Goal: Task Accomplishment & Management: Use online tool/utility

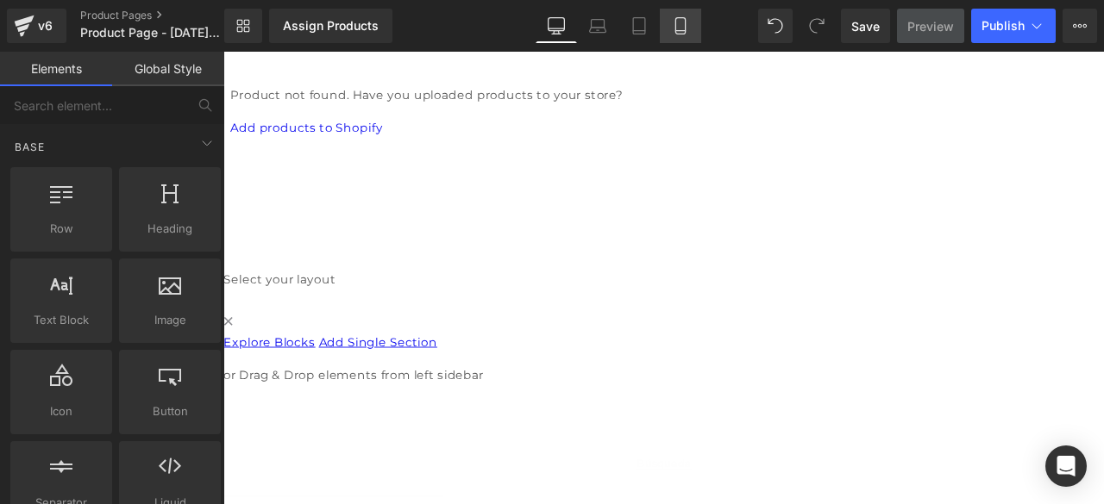
click at [670, 32] on link "Mobile" at bounding box center [680, 26] width 41 height 34
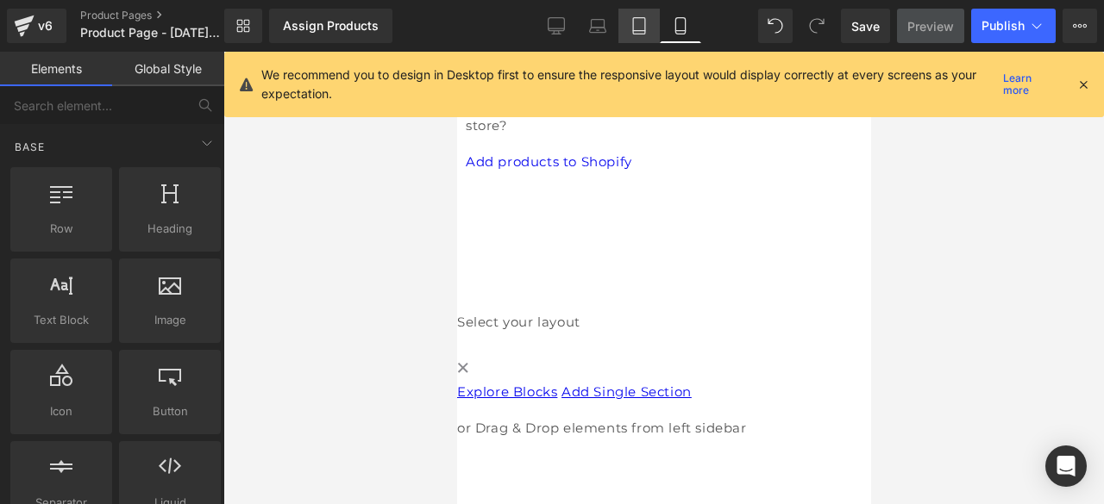
click at [645, 38] on link "Tablet" at bounding box center [638, 26] width 41 height 34
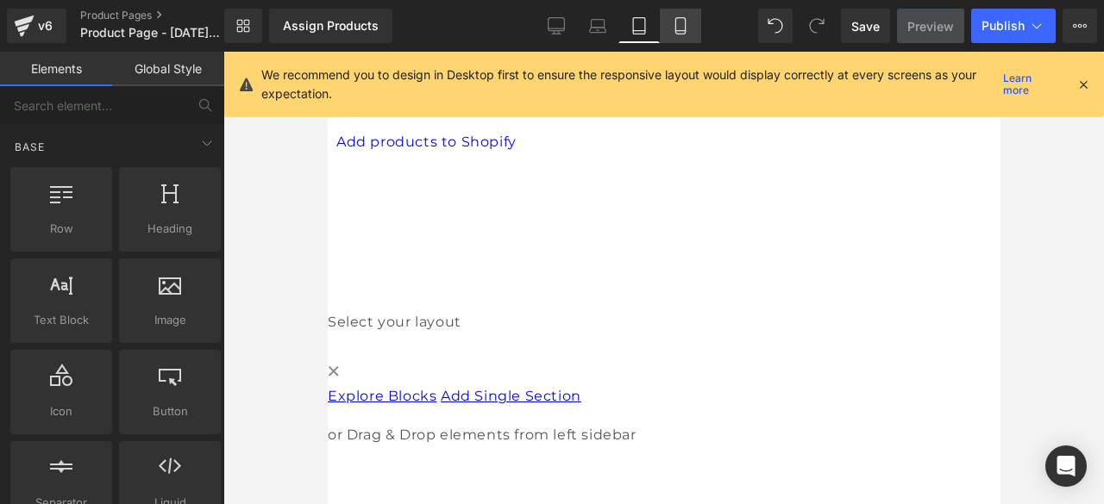
click at [671, 35] on link "Mobile" at bounding box center [680, 26] width 41 height 34
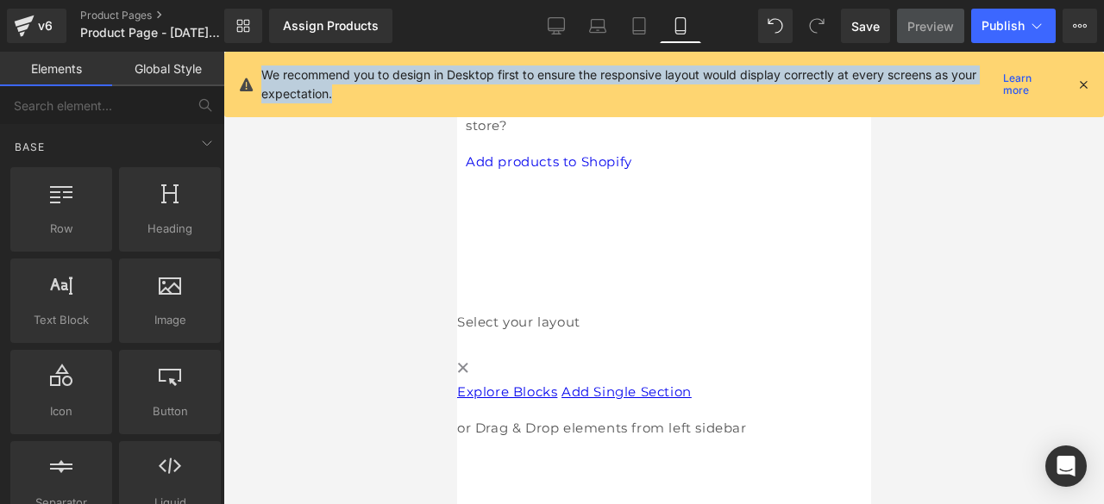
drag, startPoint x: 259, startPoint y: 73, endPoint x: 349, endPoint y: 99, distance: 94.2
click at [349, 99] on div "We recommend you to design in Desktop first to ensure the responsive layout wou…" at bounding box center [664, 85] width 880 height 66
copy p "We recommend you to design in Desktop first to ensure the responsive layout wou…"
click at [1037, 84] on link "Learn more" at bounding box center [1029, 84] width 66 height 21
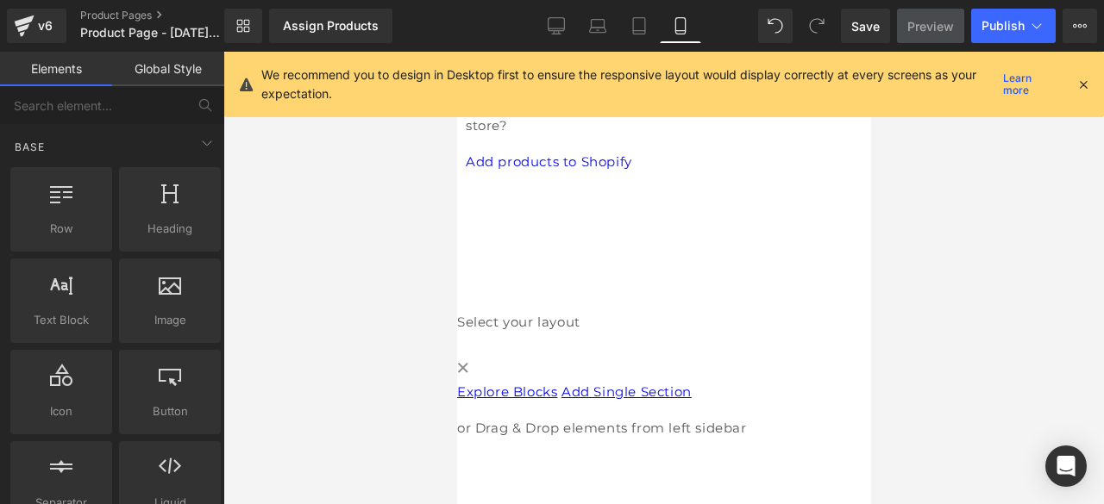
click at [1085, 96] on div "We recommend you to design in Desktop first to ensure the responsive layout wou…" at bounding box center [675, 85] width 829 height 38
click at [1085, 81] on icon at bounding box center [1083, 85] width 16 height 16
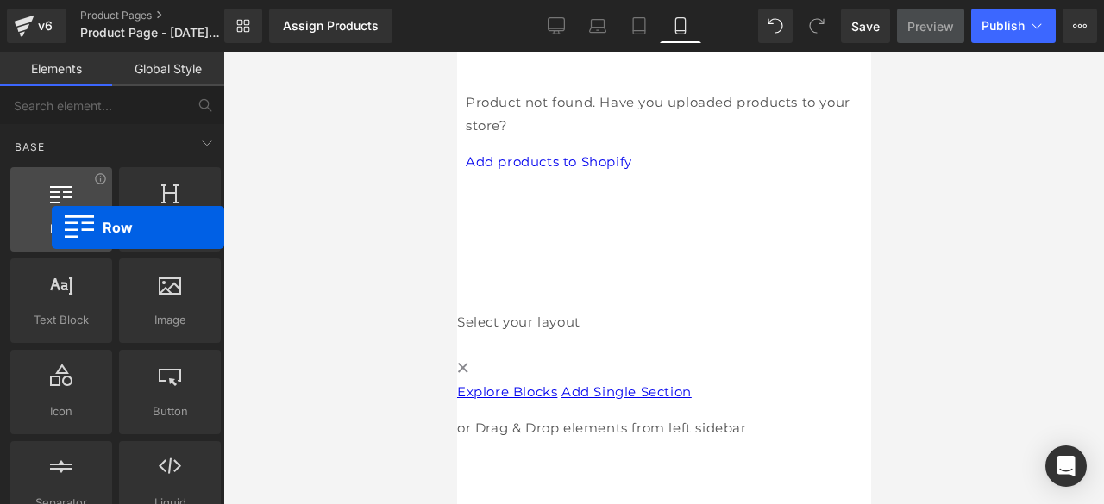
click at [52, 228] on span "Row" at bounding box center [61, 229] width 91 height 18
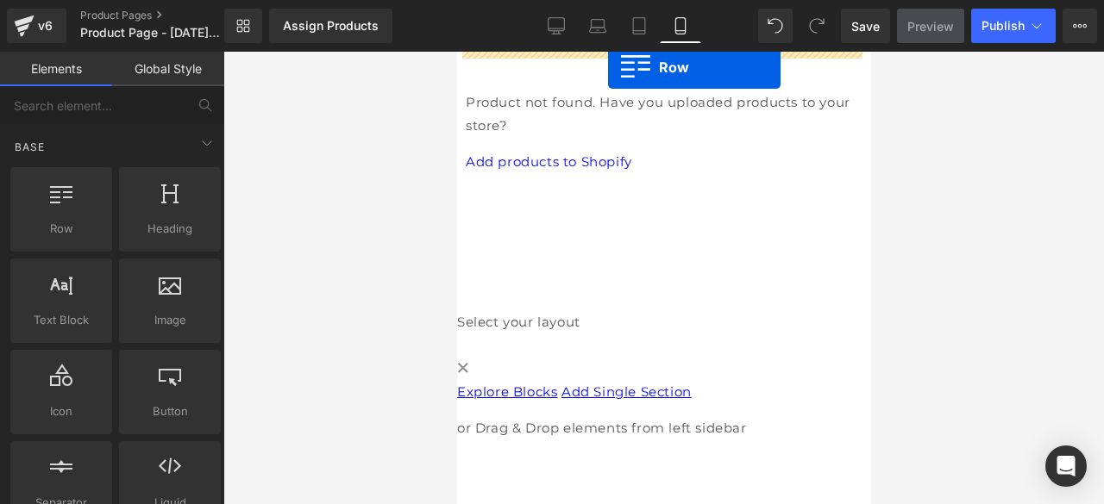
drag, startPoint x: 504, startPoint y: 248, endPoint x: 607, endPoint y: 67, distance: 208.2
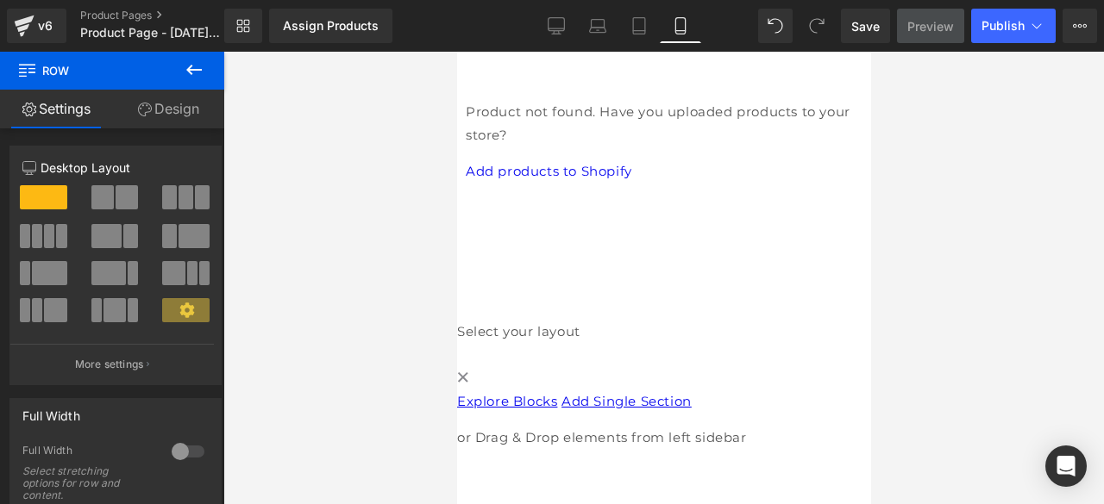
click at [456, 52] on span at bounding box center [456, 52] width 0 height 0
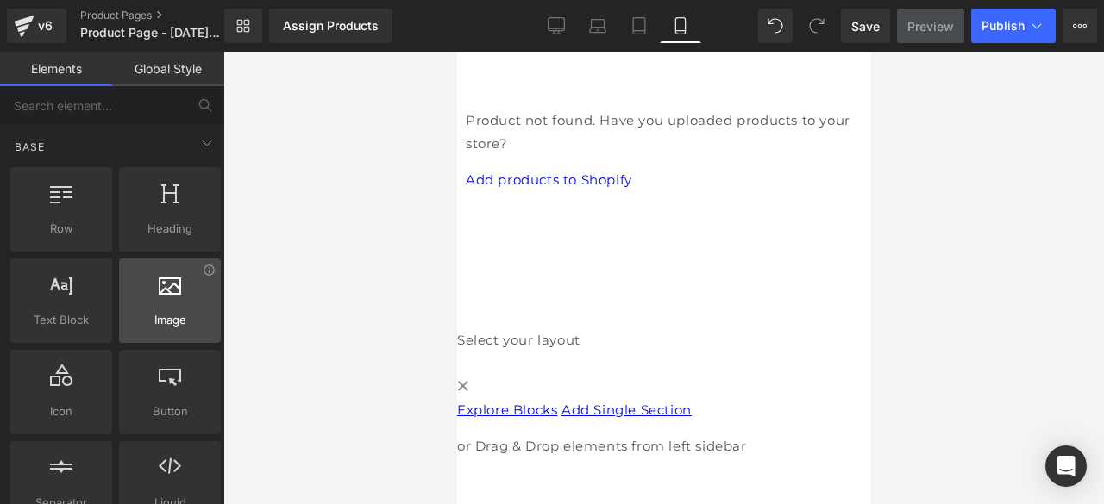
click at [158, 311] on span "Image" at bounding box center [169, 320] width 91 height 18
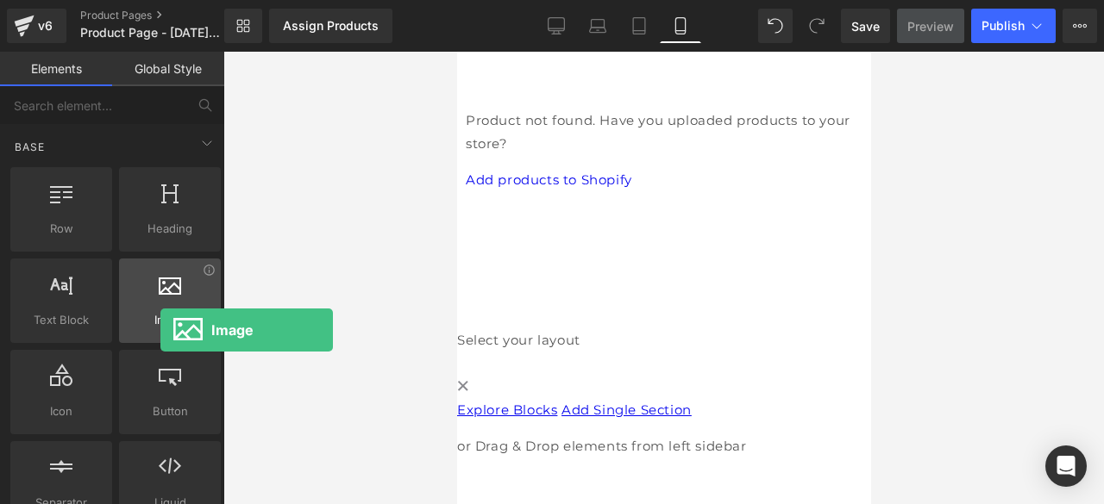
click at [160, 330] on div "Image images, photos, alts, uploads" at bounding box center [170, 301] width 102 height 85
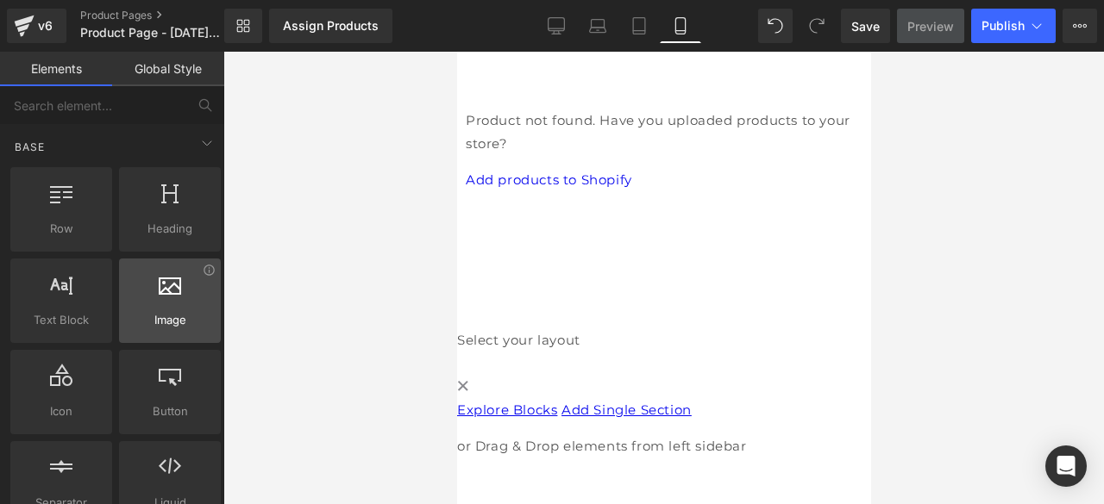
click at [160, 330] on div "Image images, photos, alts, uploads" at bounding box center [170, 301] width 102 height 85
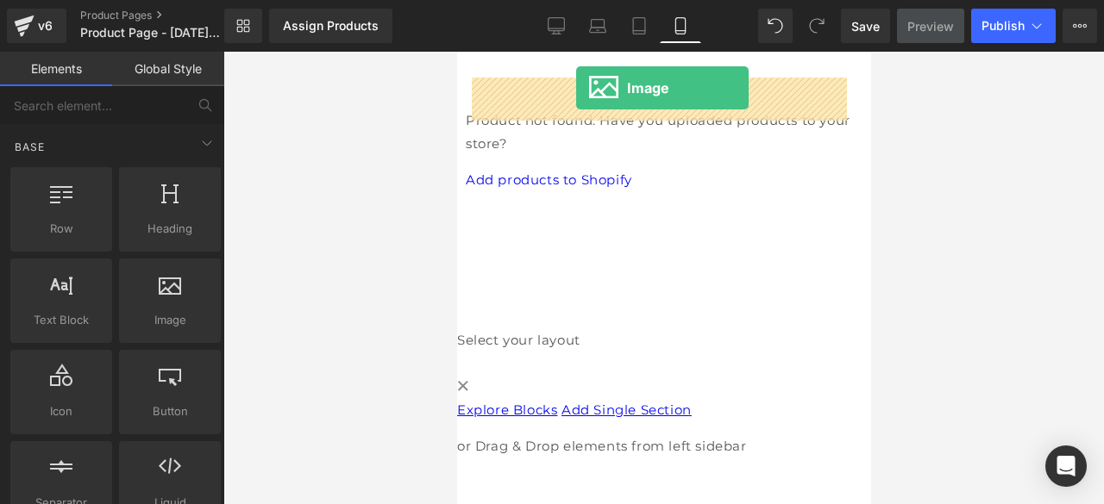
drag, startPoint x: 617, startPoint y: 382, endPoint x: 578, endPoint y: 83, distance: 301.7
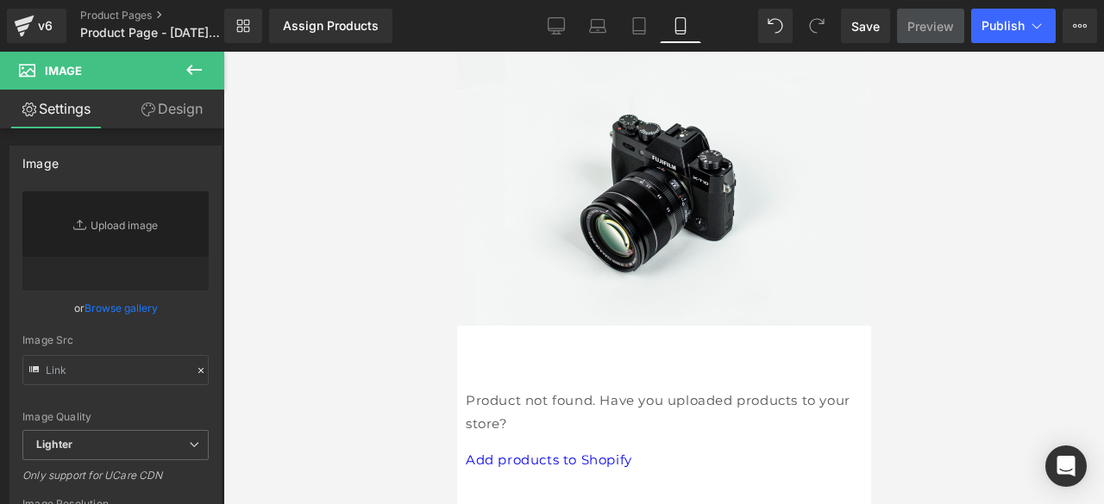
type input "//[DOMAIN_NAME][URL]"
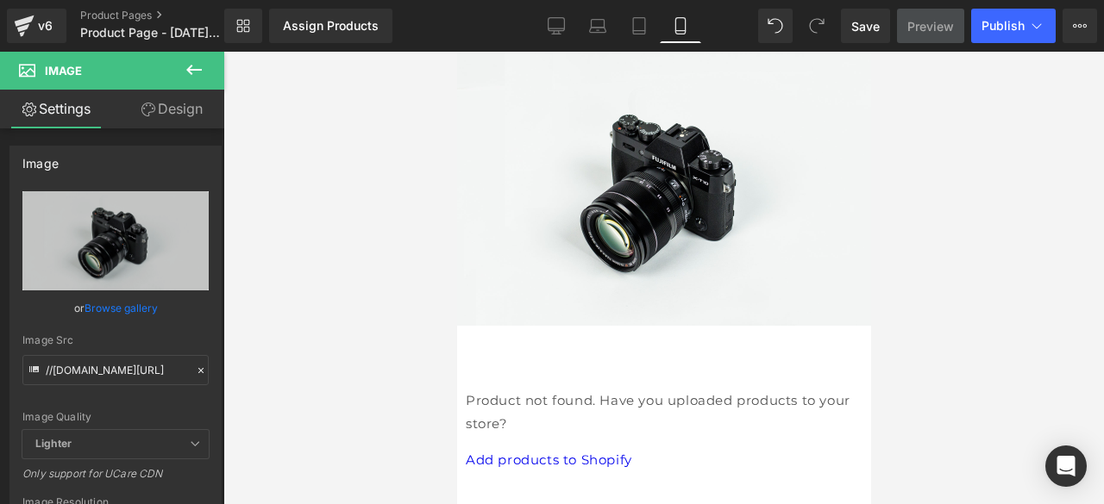
click at [715, 206] on img at bounding box center [663, 189] width 414 height 274
click at [618, 206] on img at bounding box center [663, 189] width 414 height 274
click at [122, 321] on link "Browse gallery" at bounding box center [121, 308] width 73 height 30
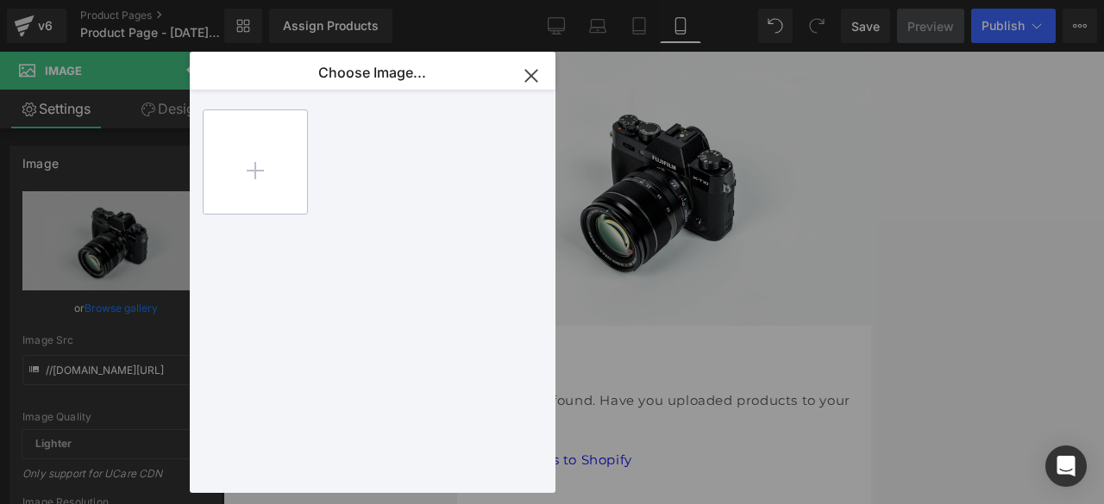
click at [273, 166] on input "file" at bounding box center [255, 161] width 103 height 103
type input "C:\fakepath\ole.webp"
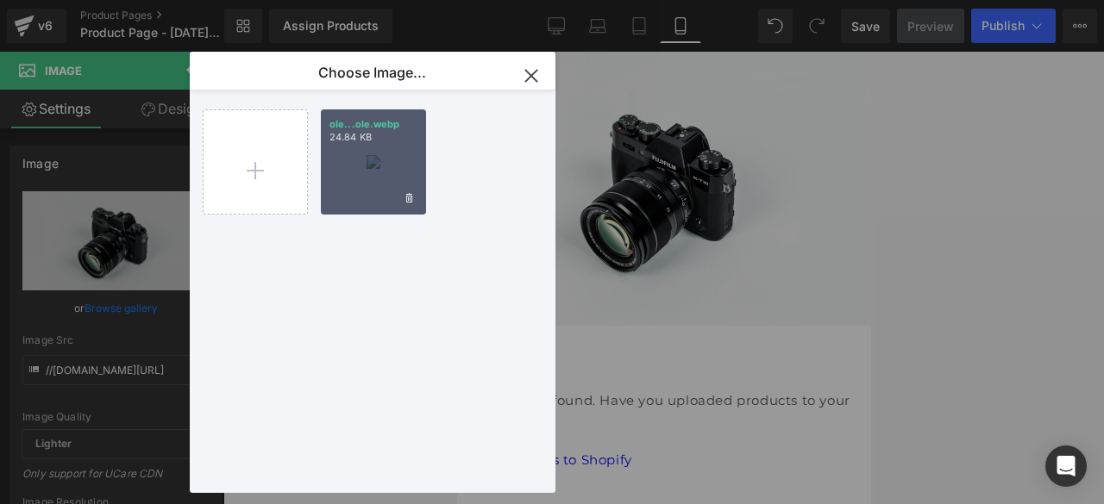
click at [390, 156] on div "ole...ole.webp 24.84 KB" at bounding box center [373, 162] width 105 height 105
type input "[URL][DOMAIN_NAME]"
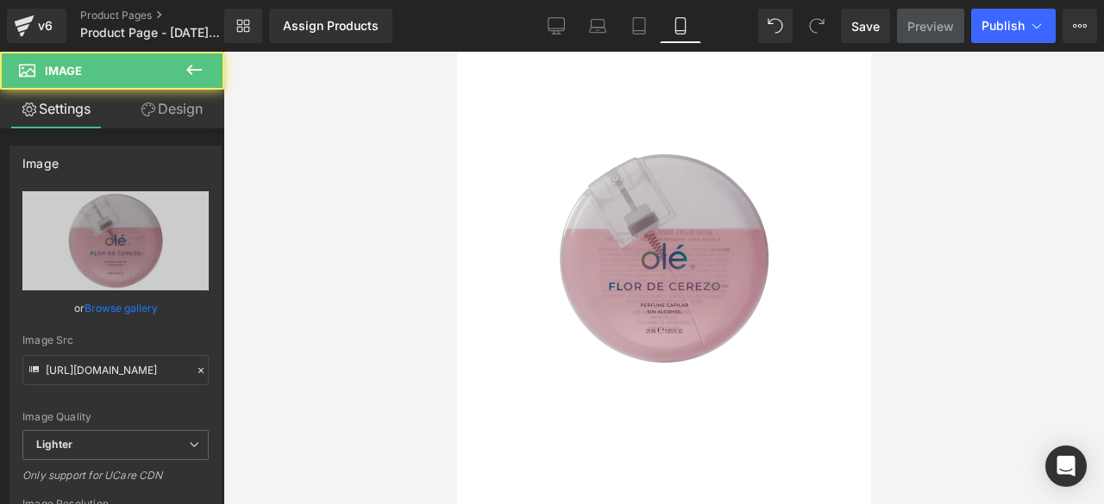
click at [755, 406] on img at bounding box center [663, 259] width 414 height 414
click at [711, 424] on img at bounding box center [663, 259] width 414 height 414
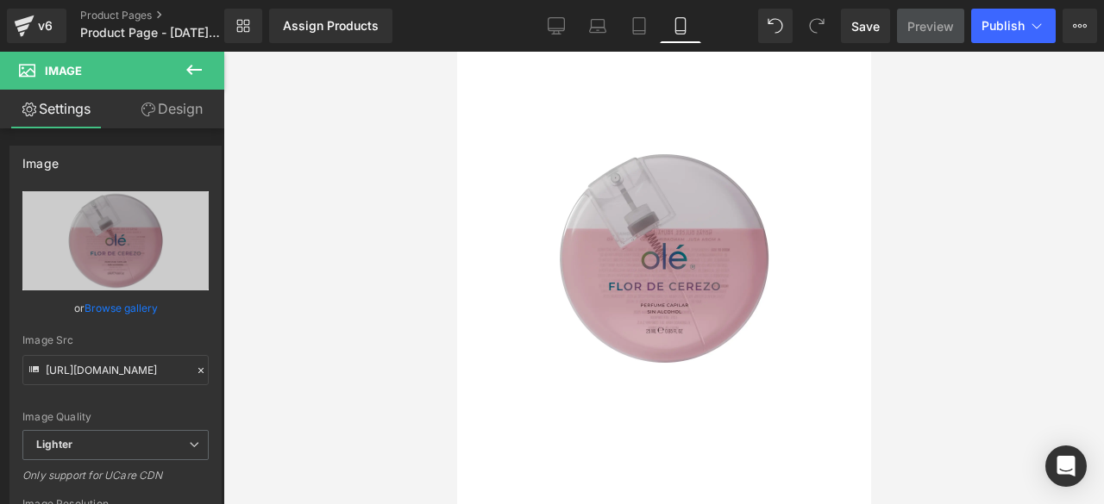
click at [783, 473] on div at bounding box center [663, 475] width 414 height 4
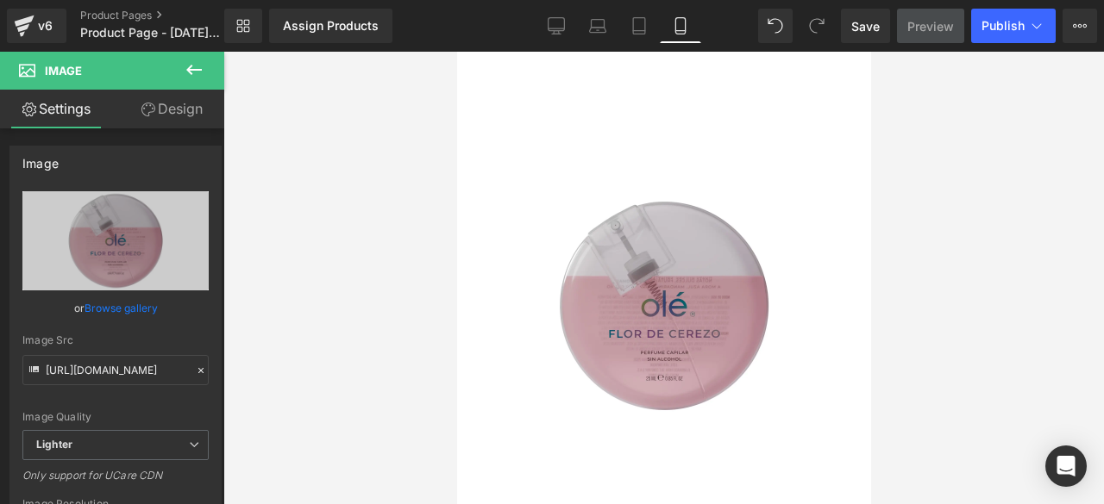
drag, startPoint x: 783, startPoint y: 78, endPoint x: 782, endPoint y: 143, distance: 64.7
click at [782, 143] on div "Image 55px" at bounding box center [663, 310] width 414 height 516
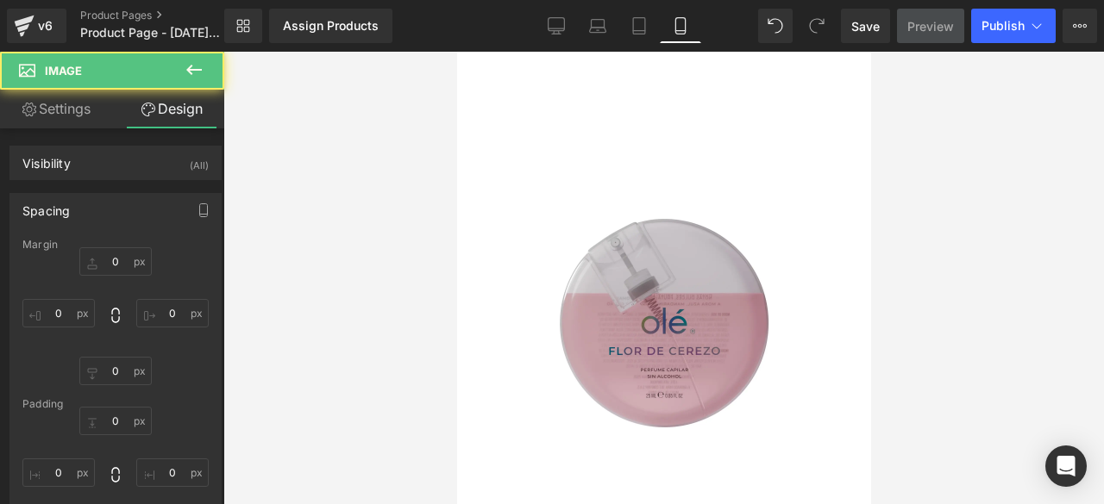
type input "0"
type input "74.6528"
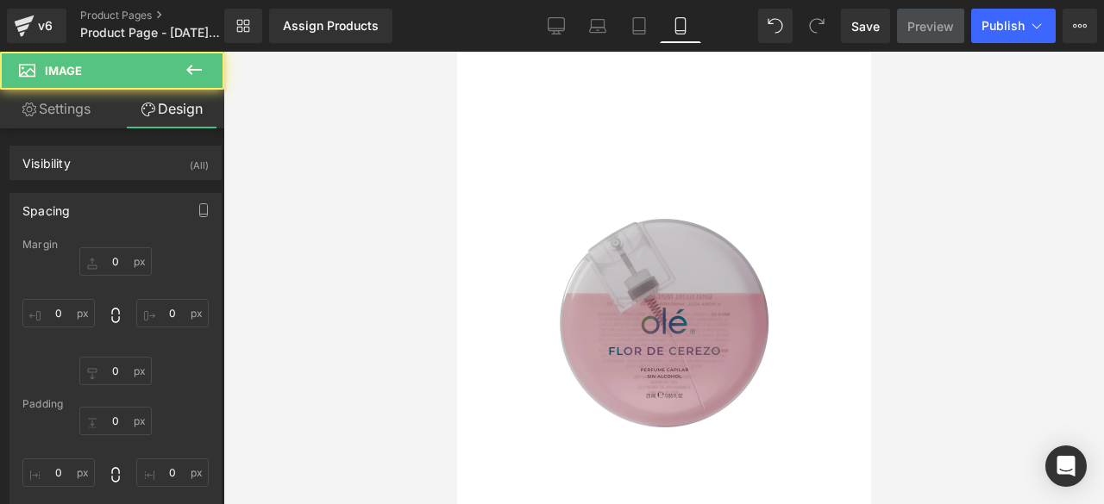
type input "0"
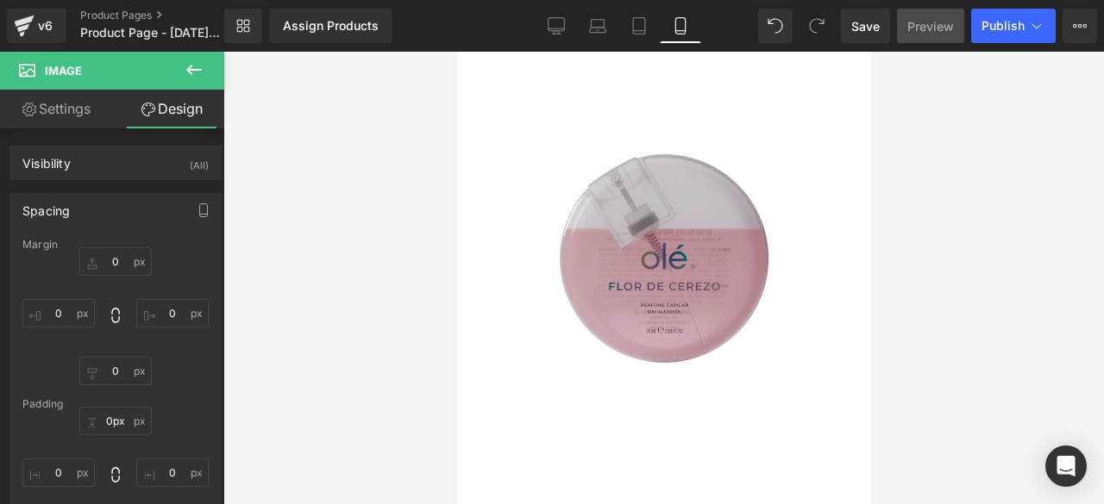
drag, startPoint x: 759, startPoint y: 141, endPoint x: 1212, endPoint y: 86, distance: 456.8
click at [755, 52] on html "Ir directamente al contenido Image Row Product not found. Have you uploaded pro…" at bounding box center [663, 278] width 414 height 453
type input "405px"
type input "0px"
drag, startPoint x: 707, startPoint y: 448, endPoint x: 700, endPoint y: 370, distance: 77.9
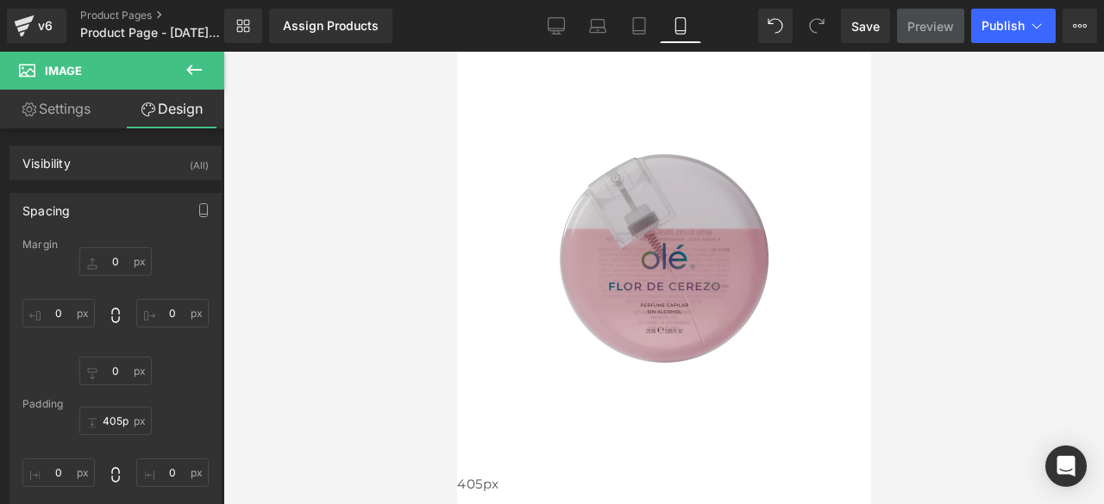
click at [700, 370] on div "Image 405px" at bounding box center [663, 439] width 414 height 774
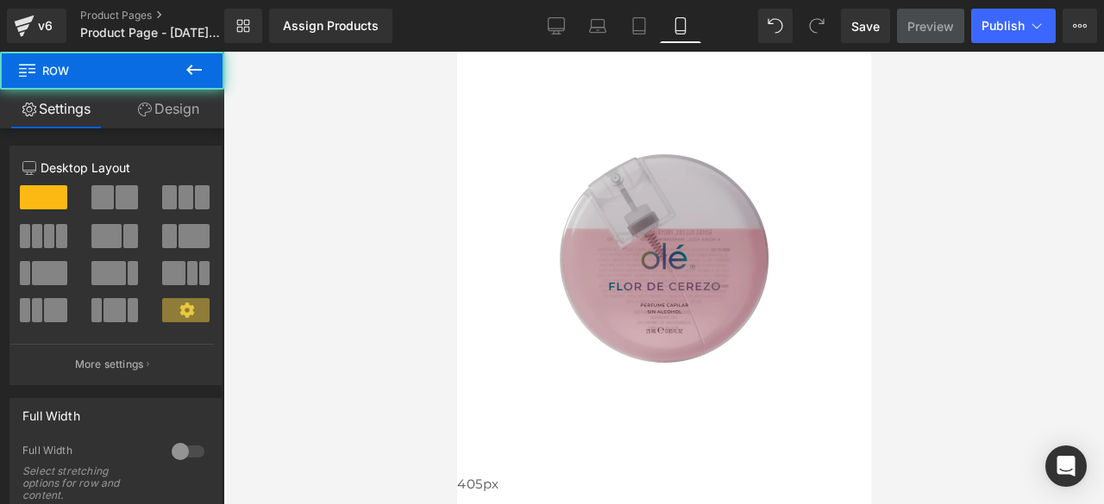
drag, startPoint x: 673, startPoint y: 454, endPoint x: 674, endPoint y: 367, distance: 88.0
click at [674, 367] on div "Image 405px Row" at bounding box center [663, 454] width 414 height 805
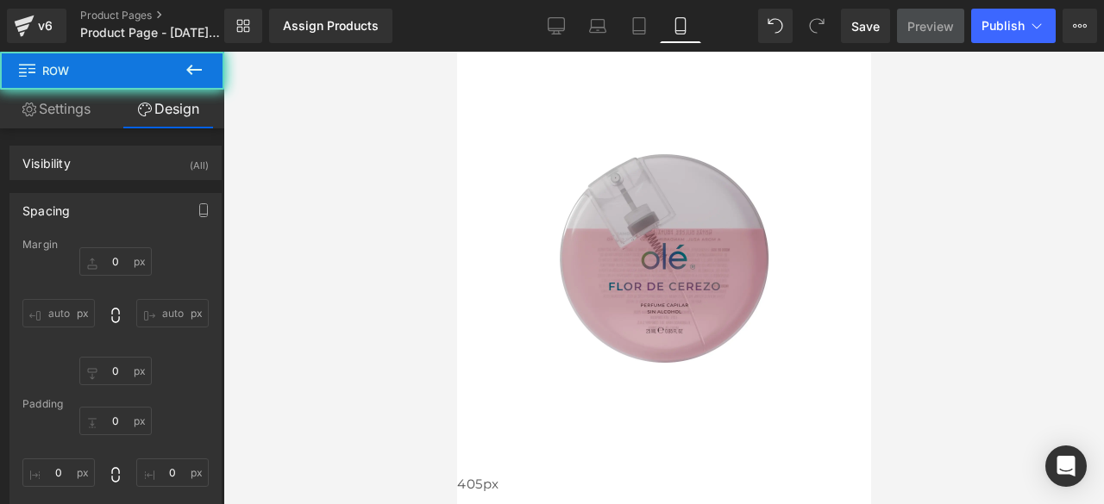
type input "0"
type input "30"
type input "0"
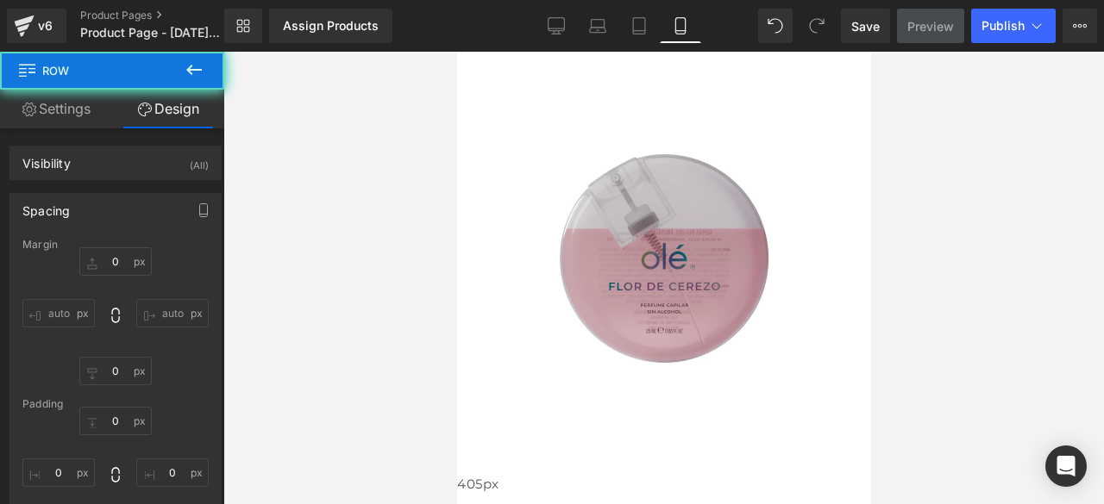
type input "0"
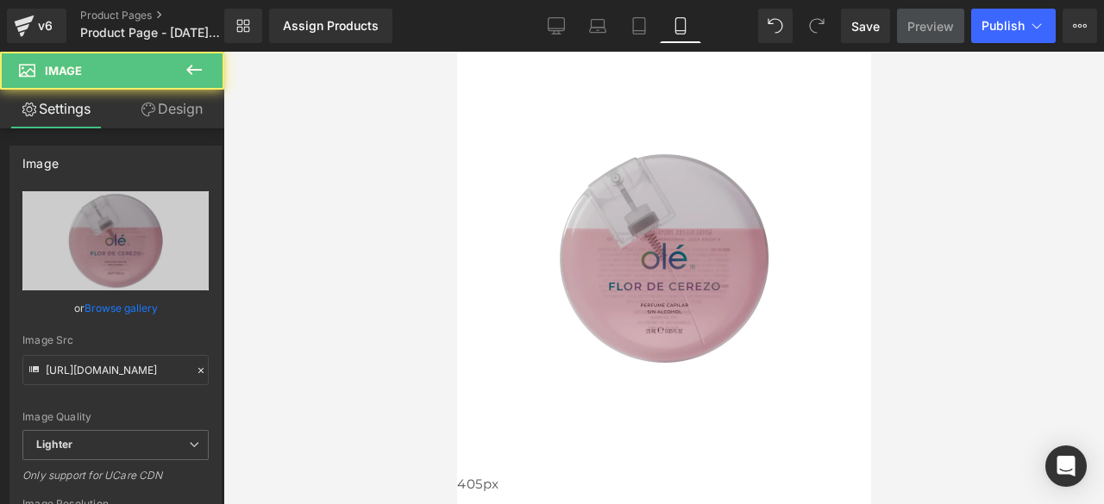
click at [646, 431] on img at bounding box center [663, 259] width 414 height 414
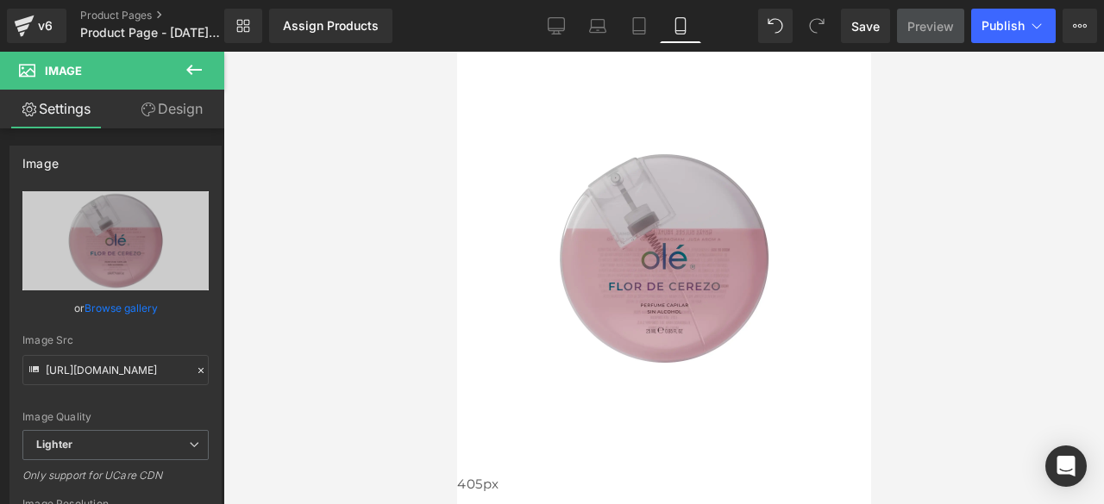
drag, startPoint x: 721, startPoint y: 369, endPoint x: 730, endPoint y: 281, distance: 88.4
click at [730, 281] on div "Image" at bounding box center [663, 266] width 414 height 429
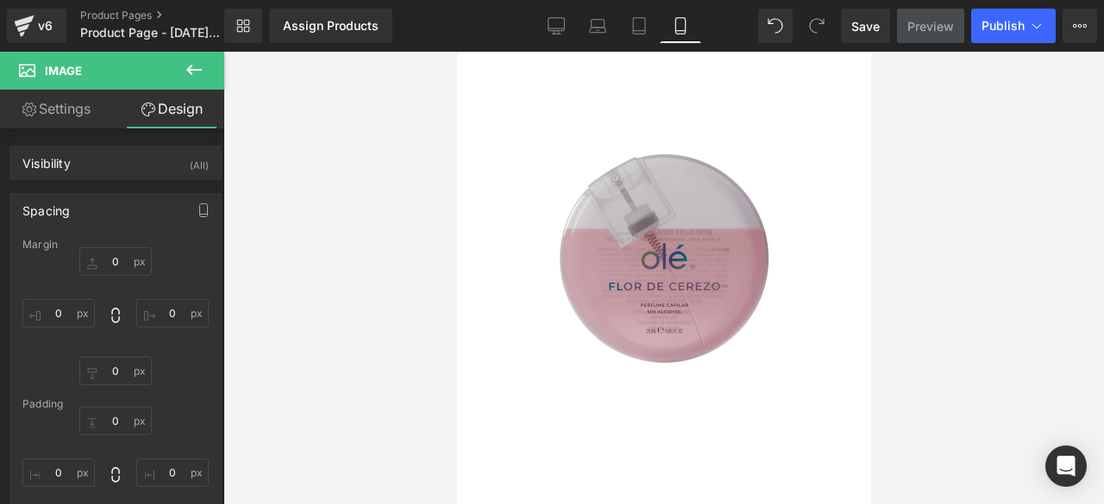
click at [954, 287] on div at bounding box center [663, 278] width 880 height 453
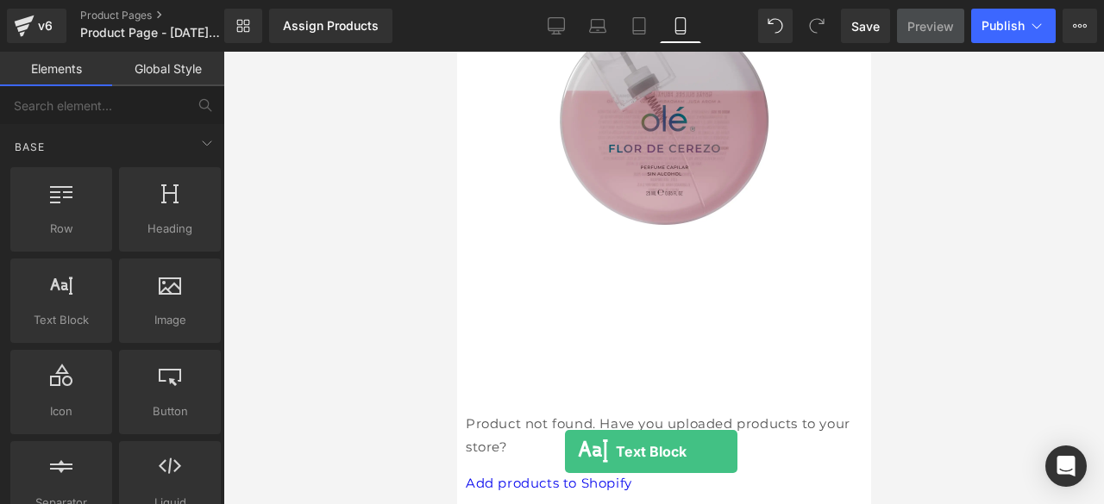
scroll to position [190, 0]
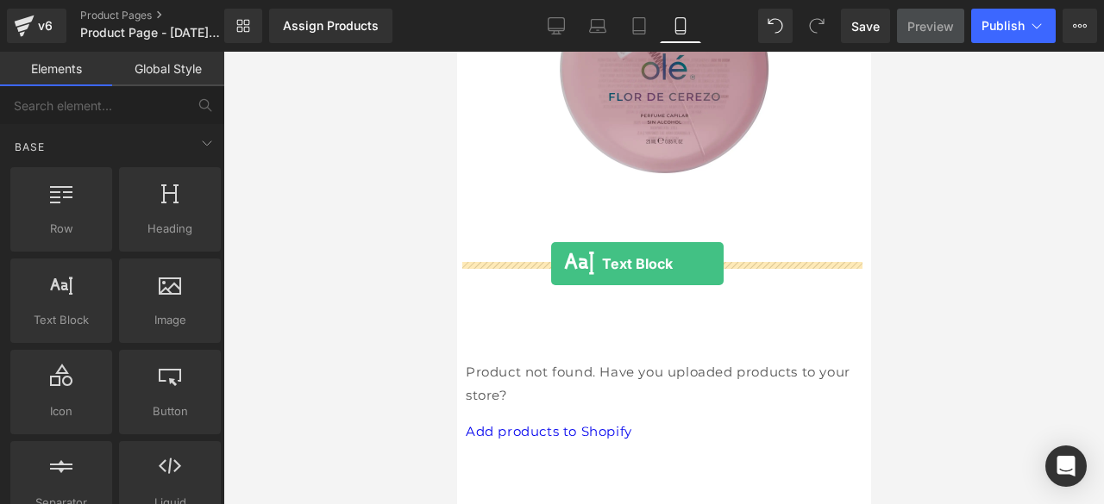
drag, startPoint x: 503, startPoint y: 365, endPoint x: 550, endPoint y: 264, distance: 111.5
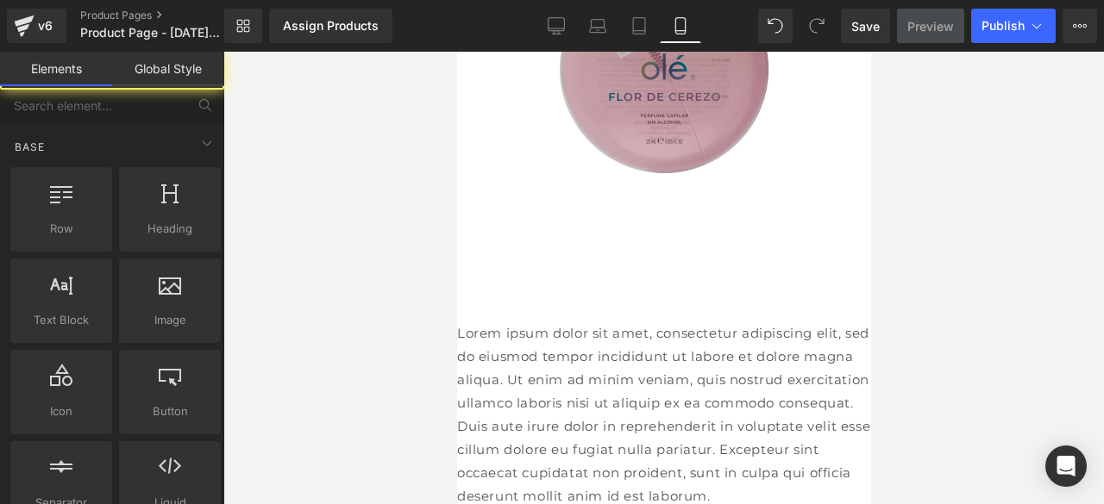
click at [880, 369] on div at bounding box center [663, 278] width 880 height 453
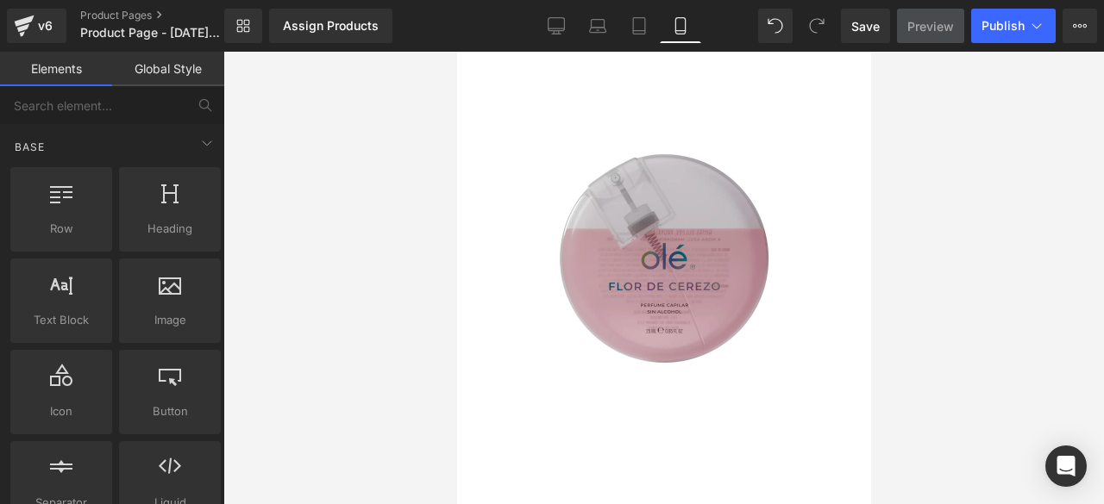
click at [587, 122] on img at bounding box center [663, 259] width 414 height 414
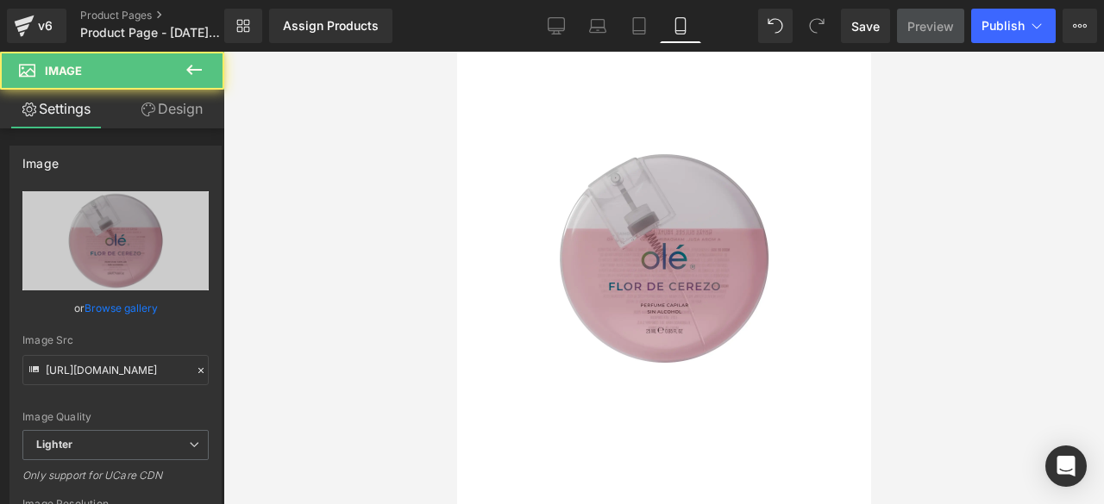
click at [456, 52] on span "Row" at bounding box center [456, 52] width 0 height 0
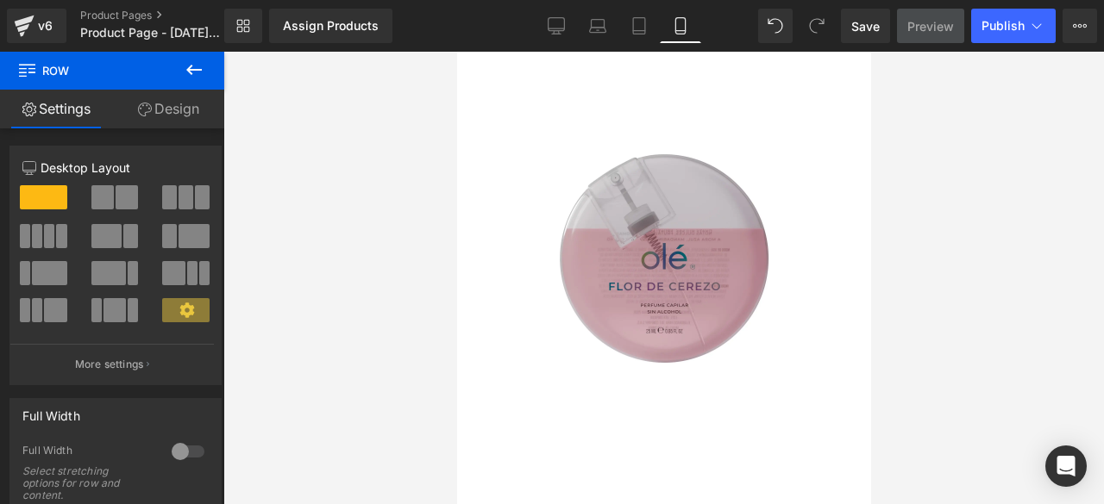
click at [166, 121] on link "Design" at bounding box center [168, 109] width 112 height 39
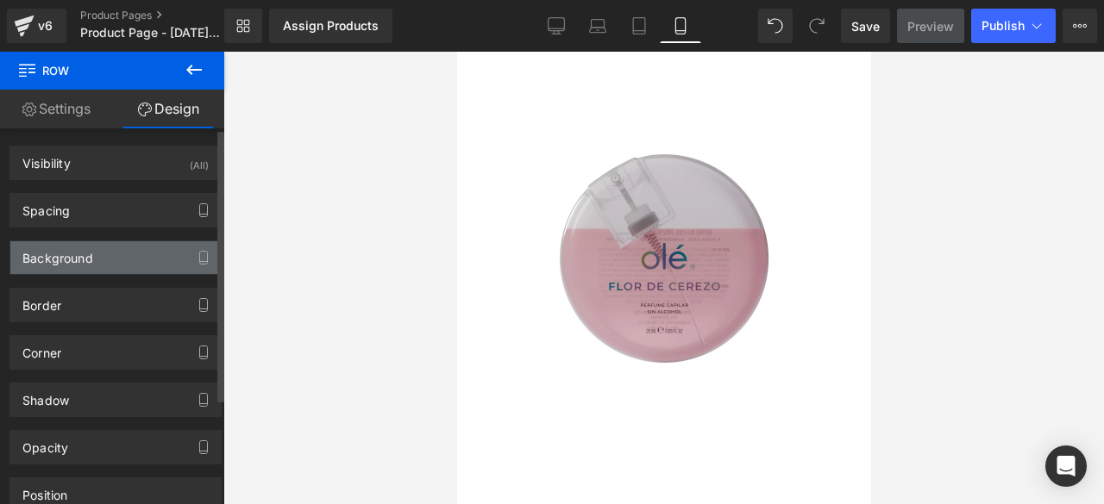
type input "0"
type input "30"
type input "0"
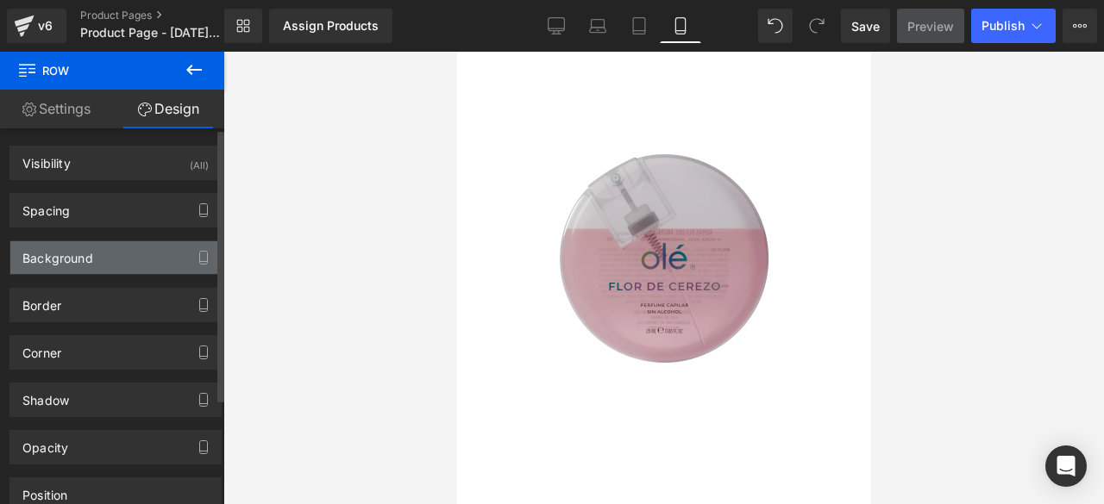
type input "0"
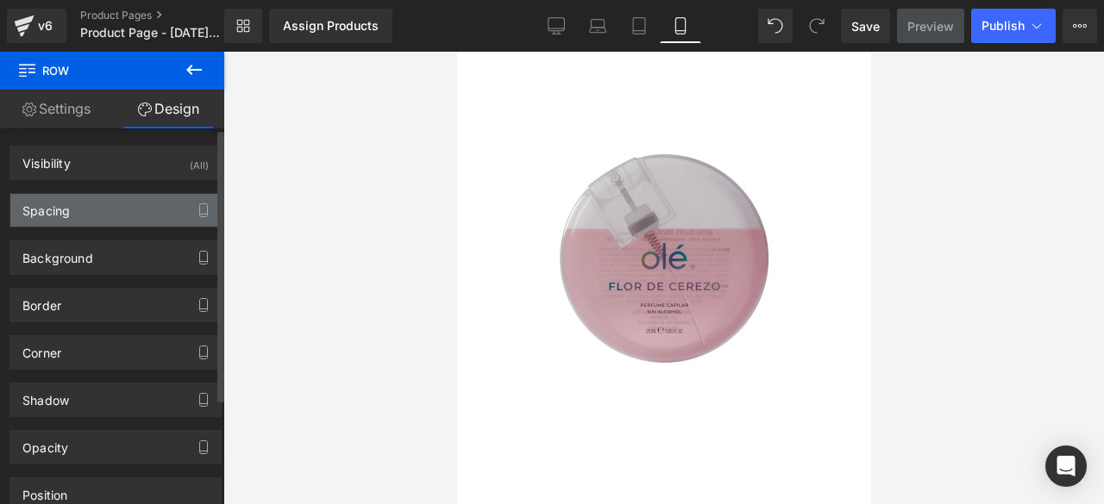
click at [106, 222] on div "Spacing" at bounding box center [115, 210] width 210 height 33
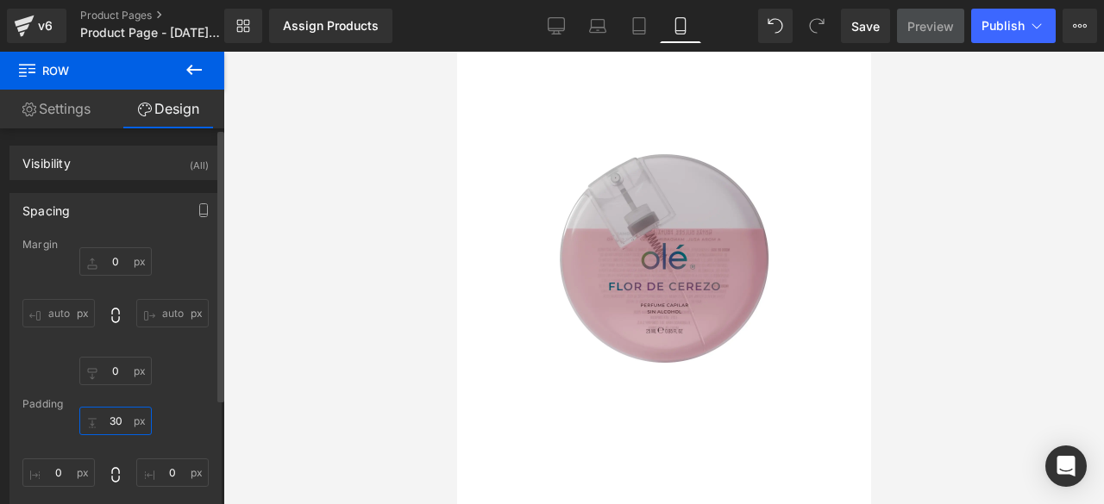
click at [117, 429] on input "30" at bounding box center [115, 421] width 72 height 28
type input "0"
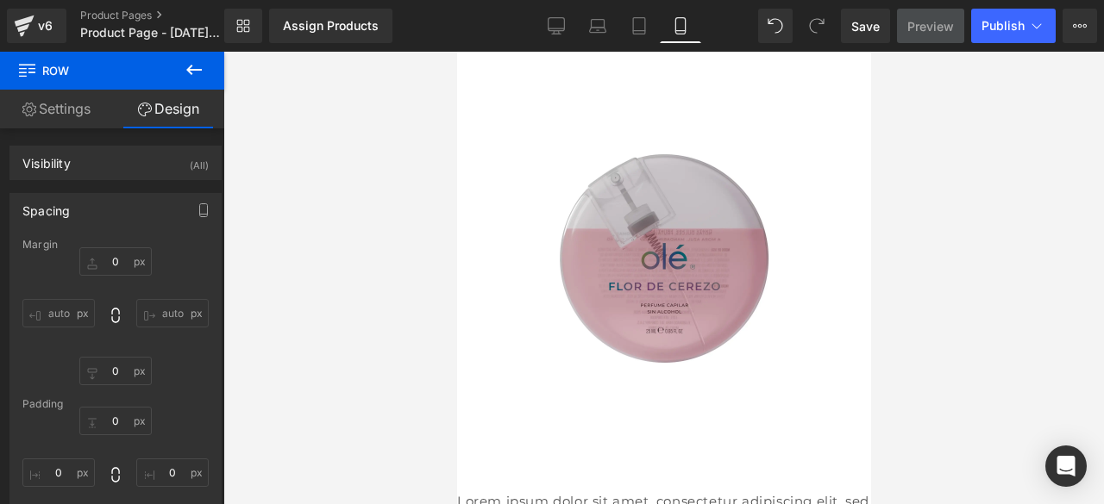
click at [314, 321] on div at bounding box center [663, 278] width 880 height 453
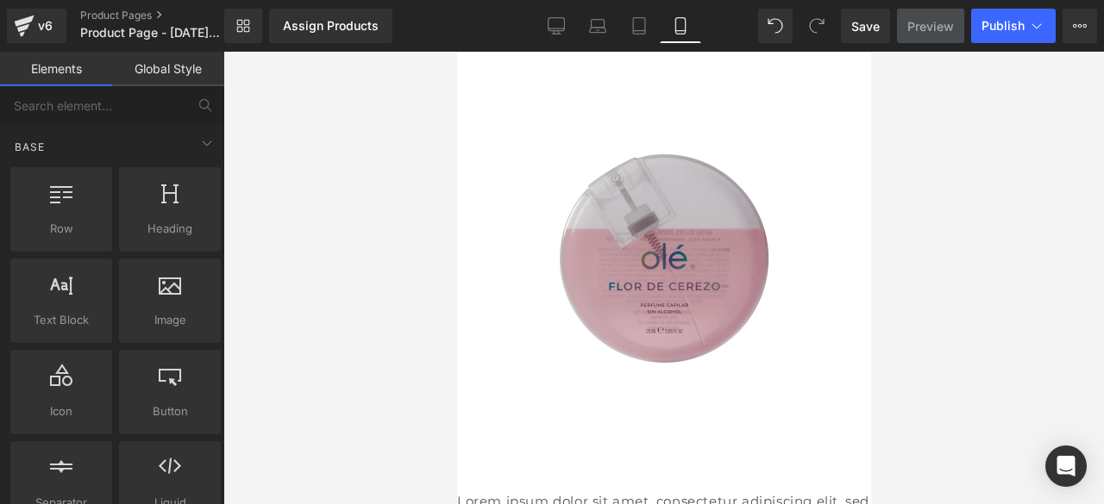
click at [456, 52] on span "Row" at bounding box center [456, 52] width 0 height 0
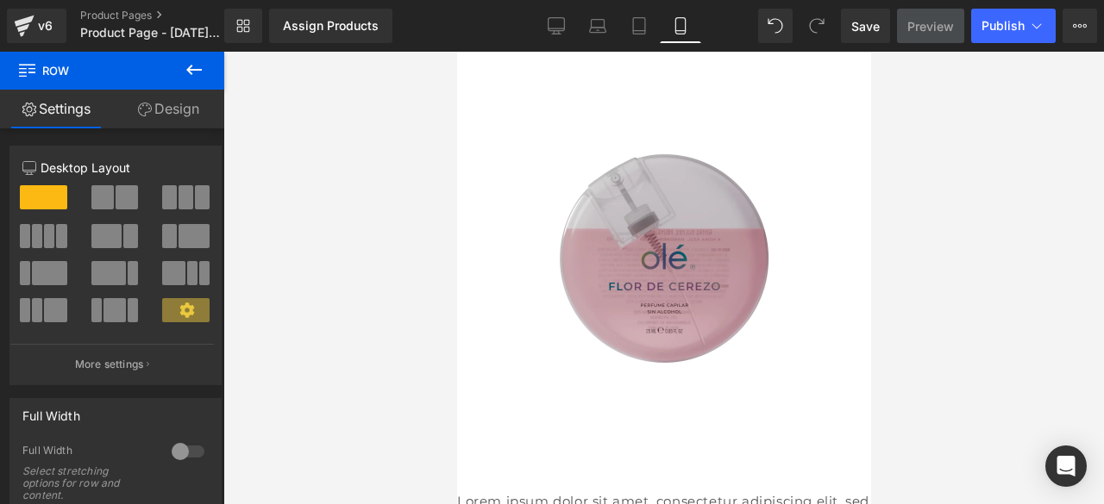
click at [196, 451] on div at bounding box center [187, 452] width 41 height 28
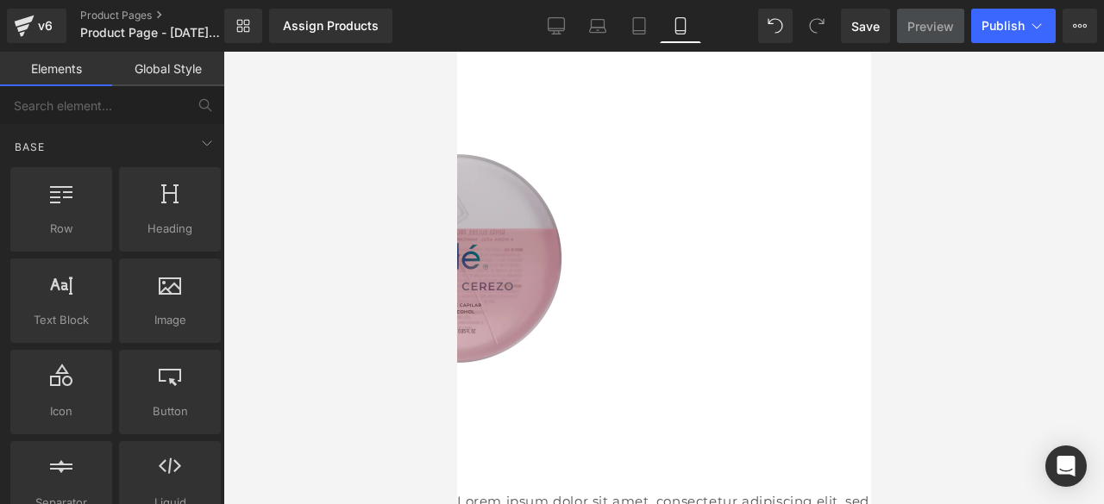
click at [1003, 373] on div at bounding box center [663, 278] width 880 height 453
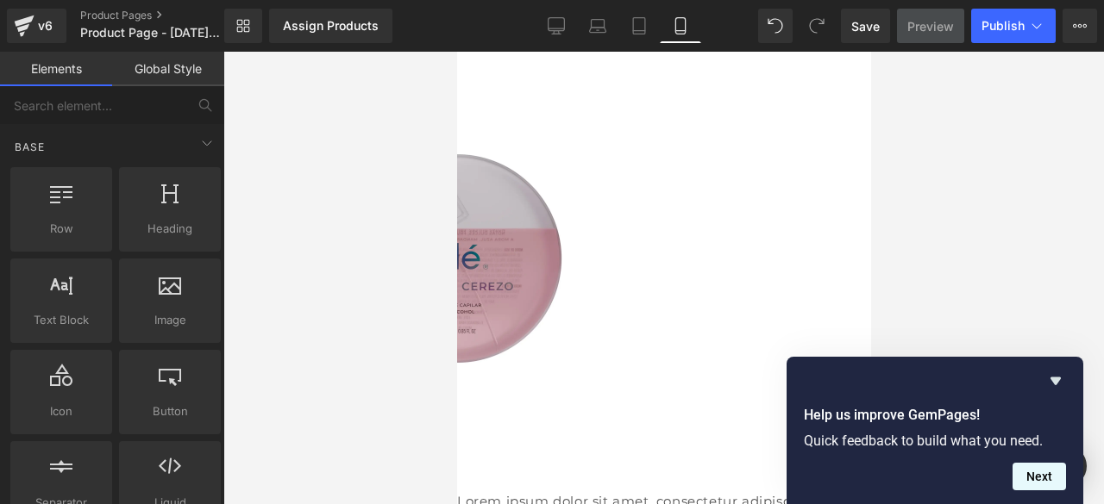
click at [1026, 479] on button "Next" at bounding box center [1038, 477] width 53 height 28
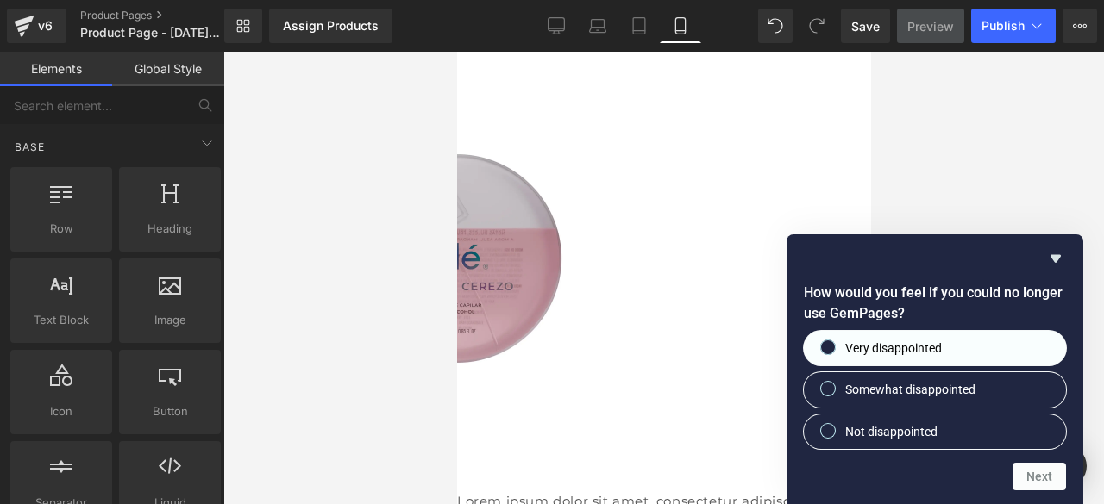
click at [962, 363] on label "Very disappointed" at bounding box center [935, 348] width 262 height 34
click at [834, 354] on input "Very disappointed" at bounding box center [828, 347] width 11 height 11
radio input "true"
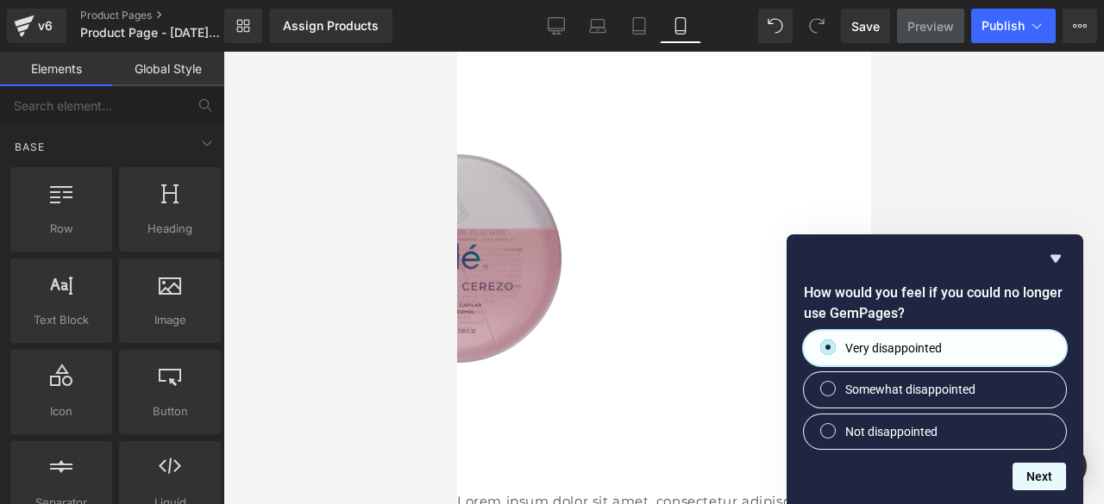
click at [1048, 484] on button "Next" at bounding box center [1038, 477] width 53 height 28
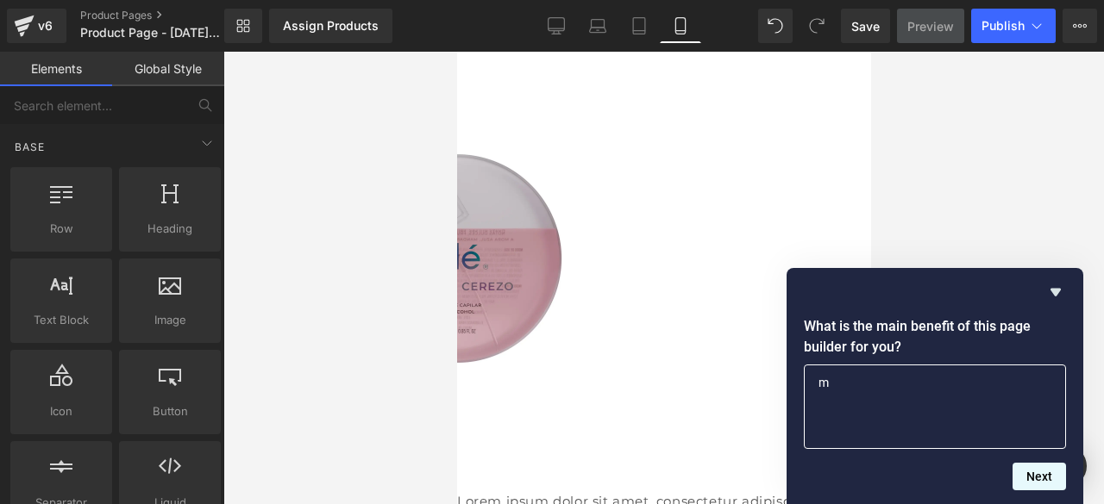
type textarea "m"
click at [1035, 479] on button "Next" at bounding box center [1038, 477] width 53 height 28
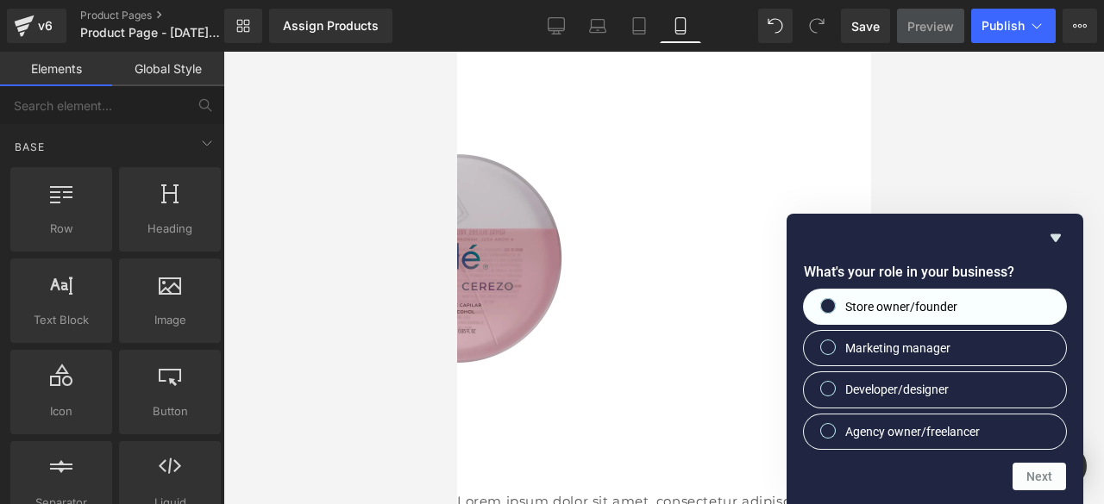
click at [1019, 297] on label "Store owner/founder" at bounding box center [935, 307] width 262 height 34
click at [834, 300] on input "Store owner/founder" at bounding box center [828, 305] width 11 height 11
radio input "true"
click at [1027, 483] on button "Next" at bounding box center [1038, 477] width 53 height 28
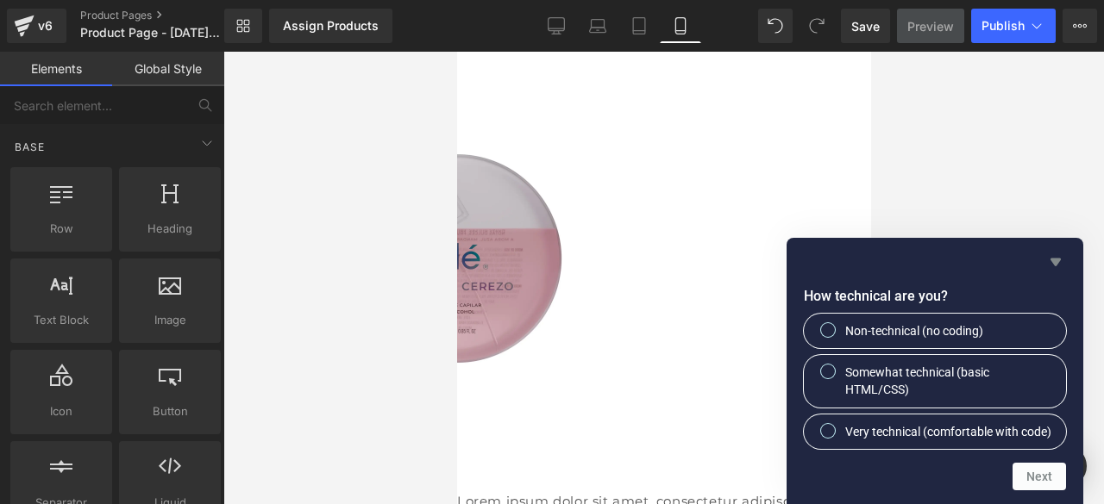
click at [1047, 252] on icon "Hide survey" at bounding box center [1055, 262] width 21 height 21
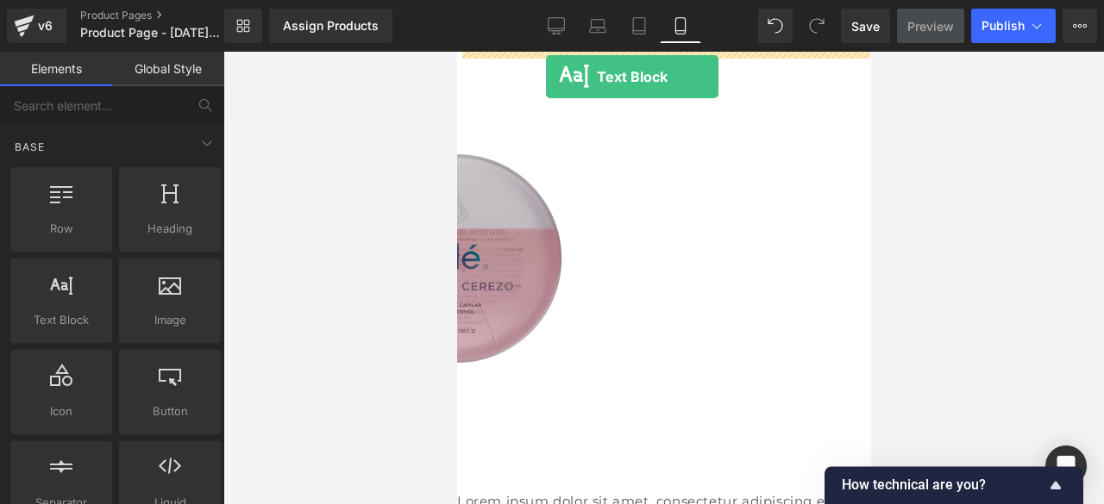
drag, startPoint x: 511, startPoint y: 354, endPoint x: 545, endPoint y: 77, distance: 279.7
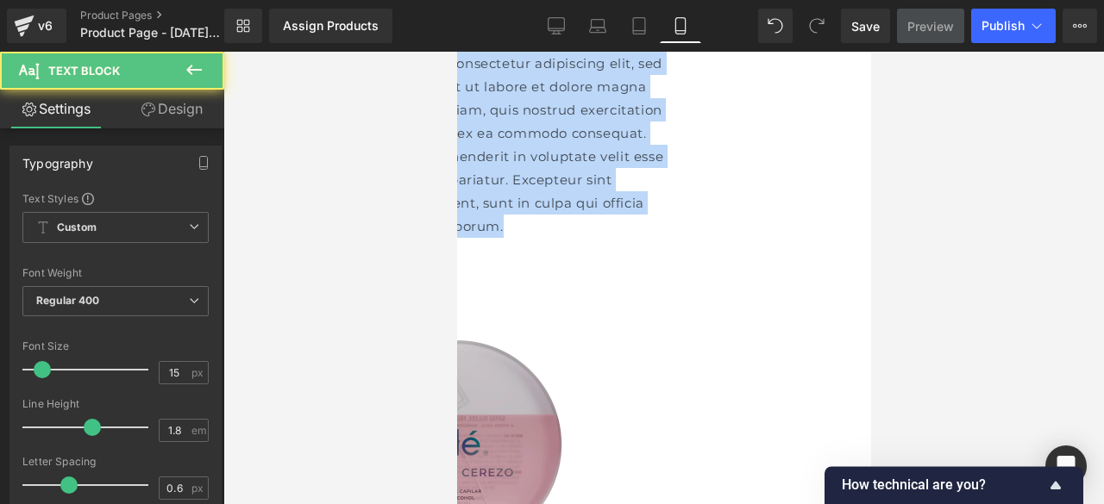
drag, startPoint x: 781, startPoint y: 197, endPoint x: 511, endPoint y: 65, distance: 301.6
click at [511, 65] on div "Lorem ipsum dolor sit amet, consectetur adipiscing elit, sed do eiusmod tempor …" at bounding box center [456, 364] width 414 height 624
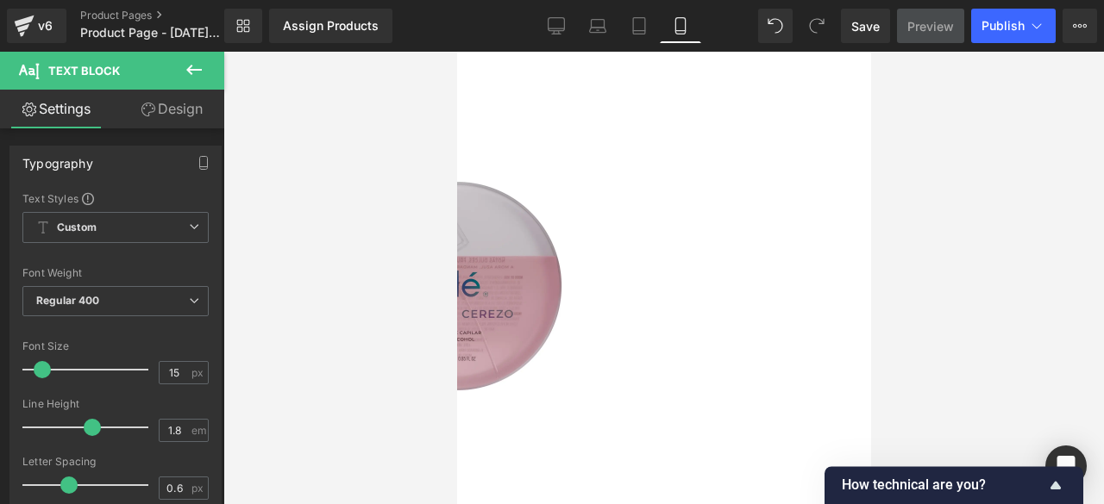
click at [567, 75] on div at bounding box center [456, 77] width 414 height 4
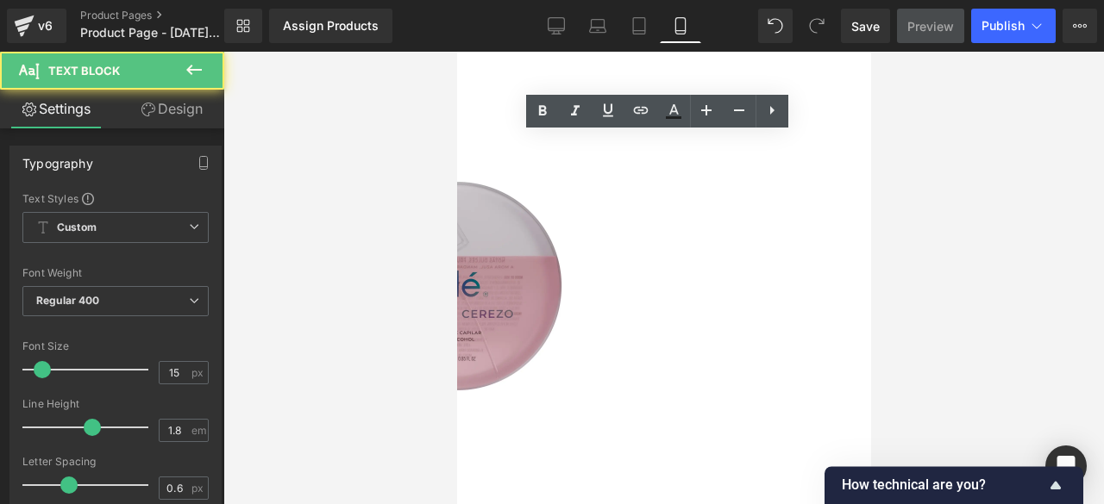
click at [562, 72] on p "Lorem ips" at bounding box center [456, 63] width 414 height 23
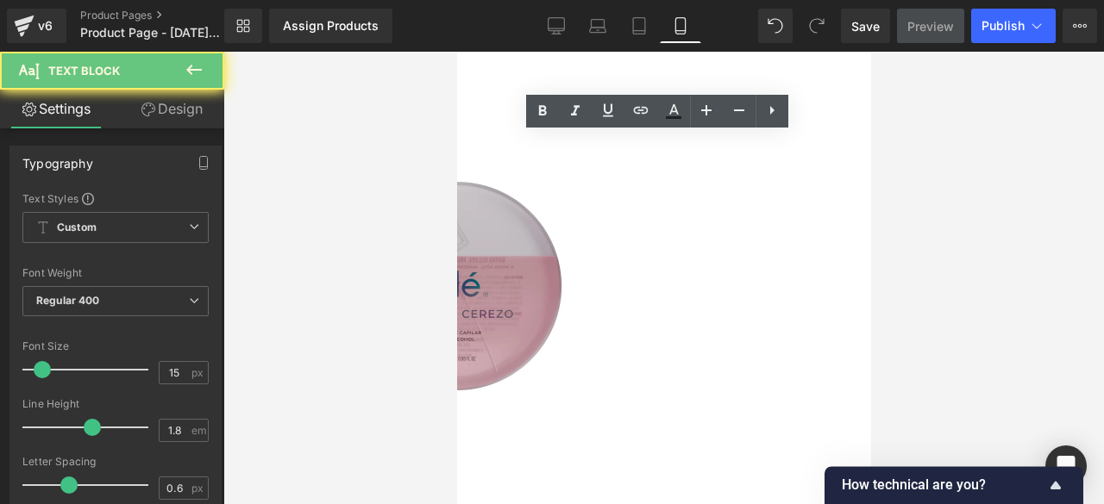
drag, startPoint x: 562, startPoint y: 72, endPoint x: 452, endPoint y: 47, distance: 113.0
click at [456, 52] on html "Ir directamente al contenido Lorem ips Text Block Image Row Lorem ipsum dolor s…" at bounding box center [663, 278] width 414 height 453
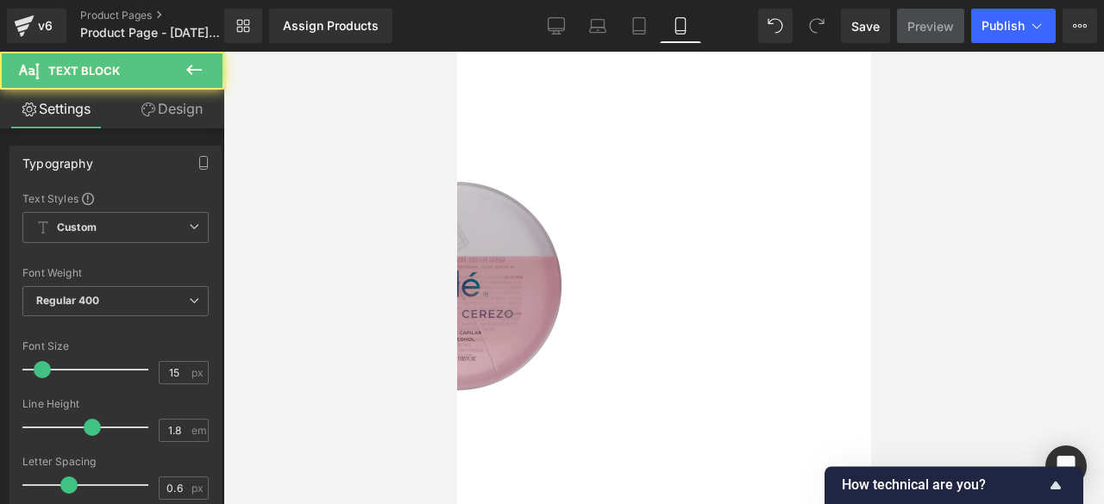
click at [542, 72] on p at bounding box center [456, 63] width 414 height 23
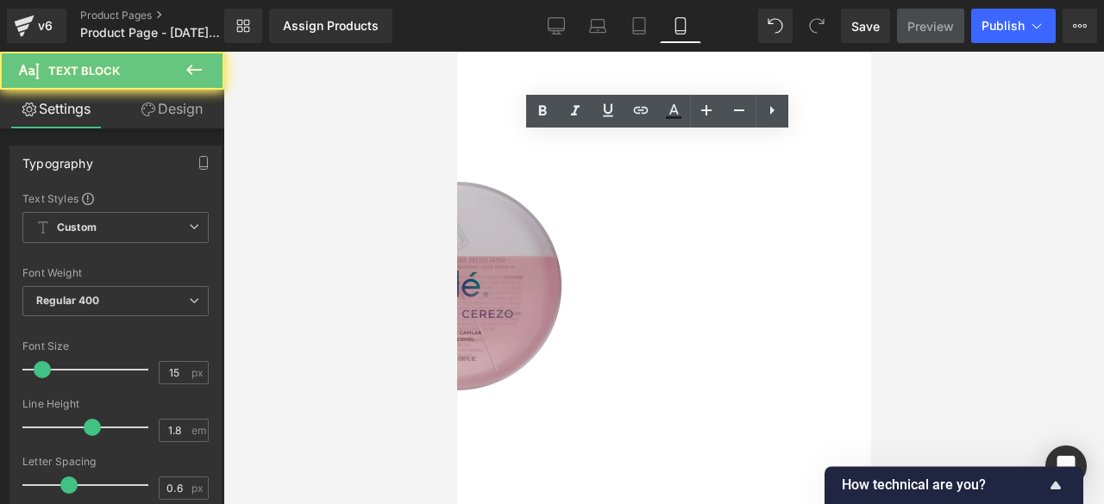
click at [542, 72] on p at bounding box center [456, 63] width 414 height 23
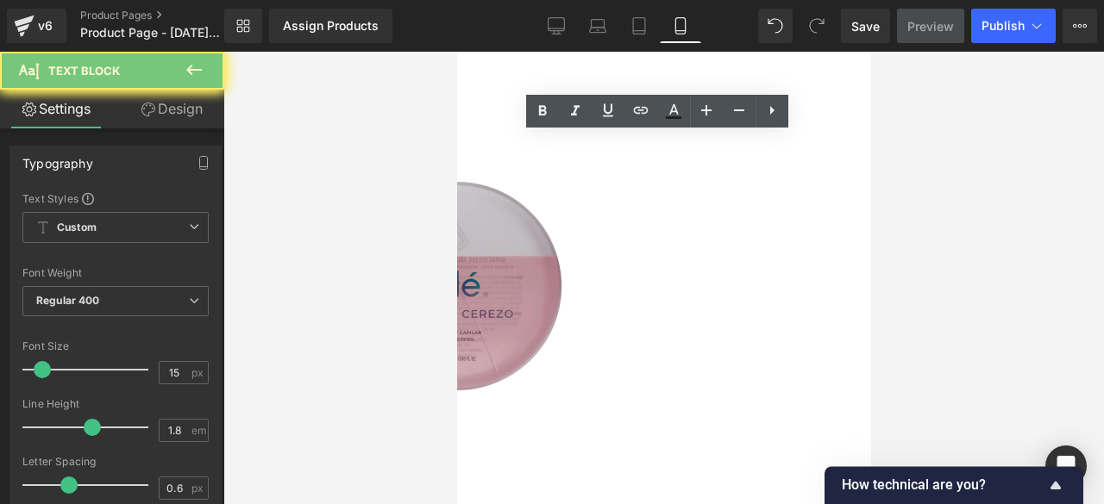
click at [542, 72] on p at bounding box center [456, 63] width 414 height 23
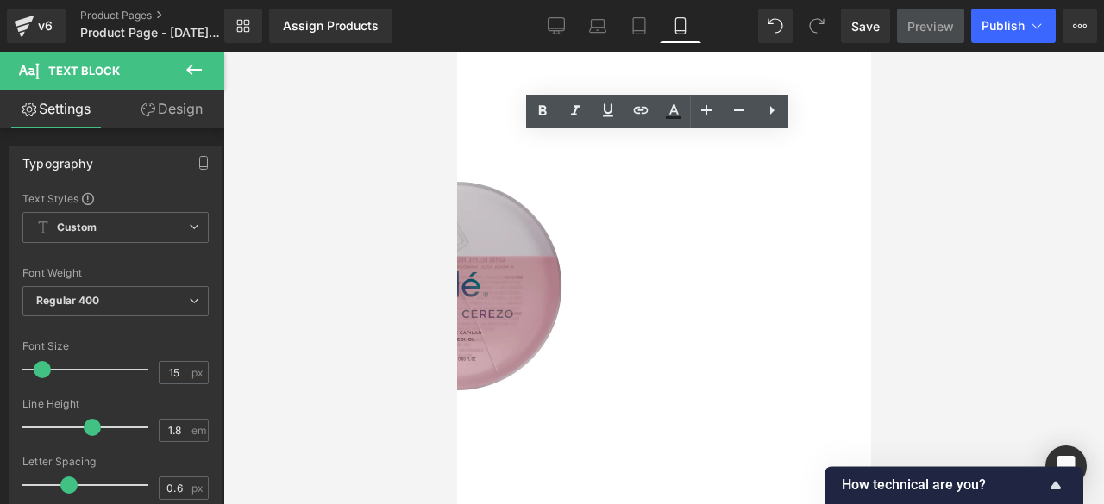
click at [542, 72] on p at bounding box center [456, 63] width 414 height 23
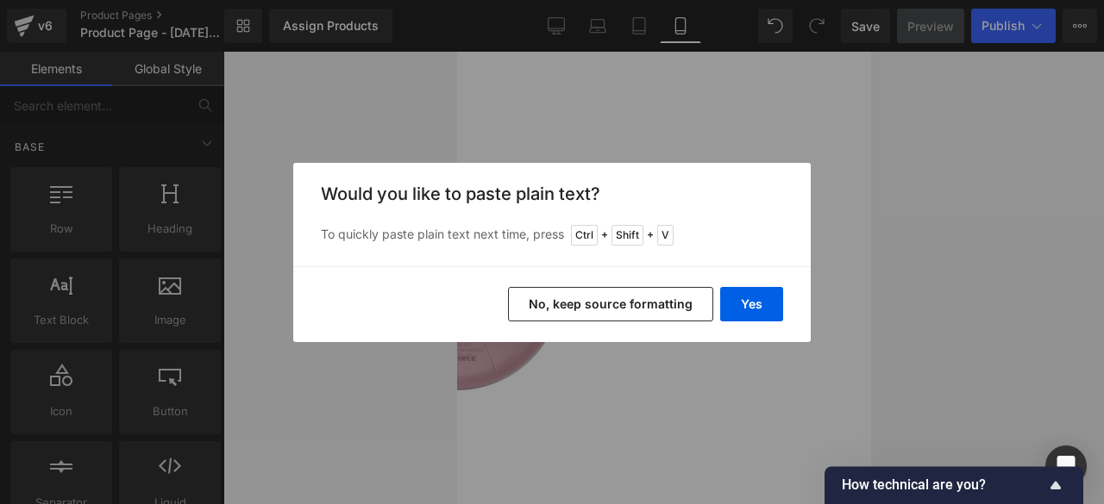
click at [646, 304] on button "No, keep source formatting" at bounding box center [610, 304] width 205 height 34
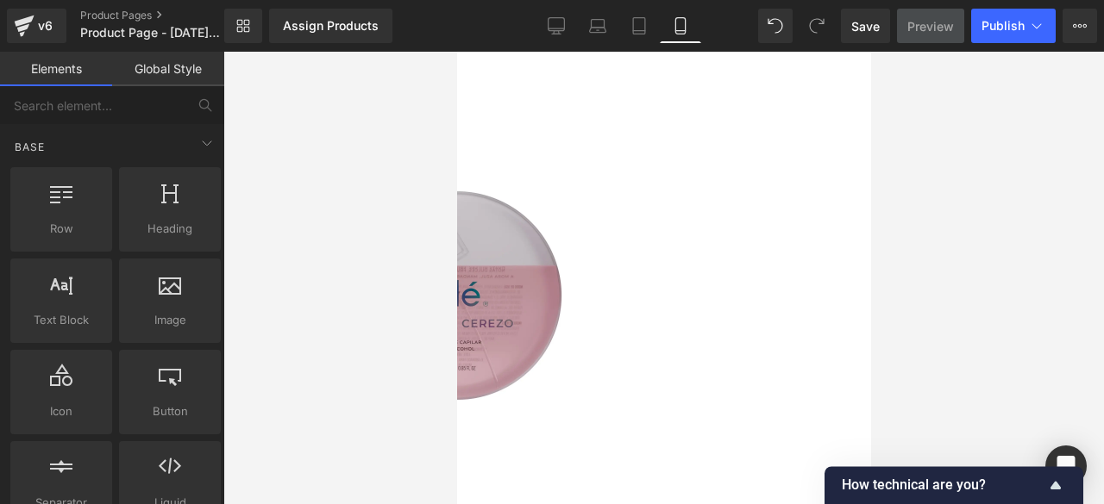
click at [456, 52] on span "Text Block" at bounding box center [456, 52] width 0 height 0
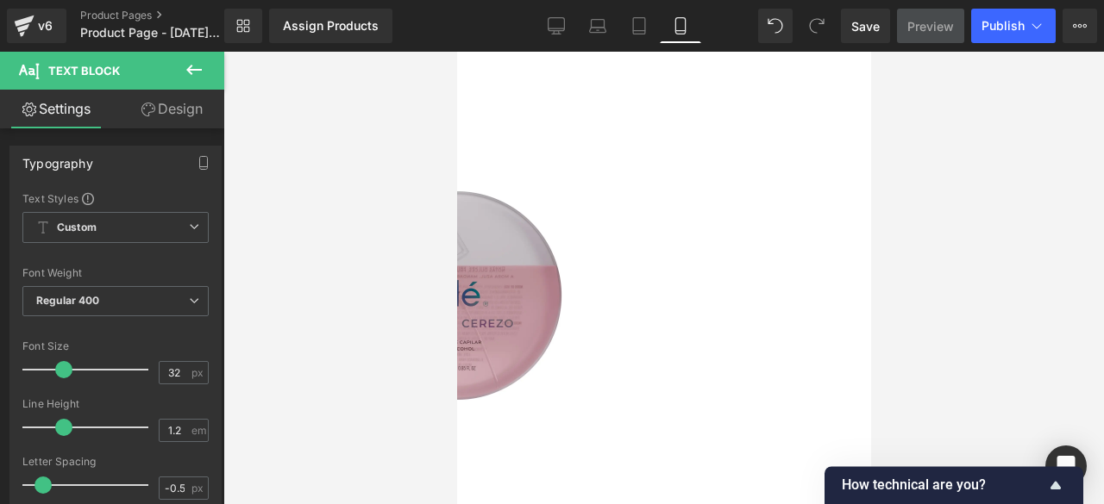
click at [938, 144] on div at bounding box center [663, 278] width 880 height 453
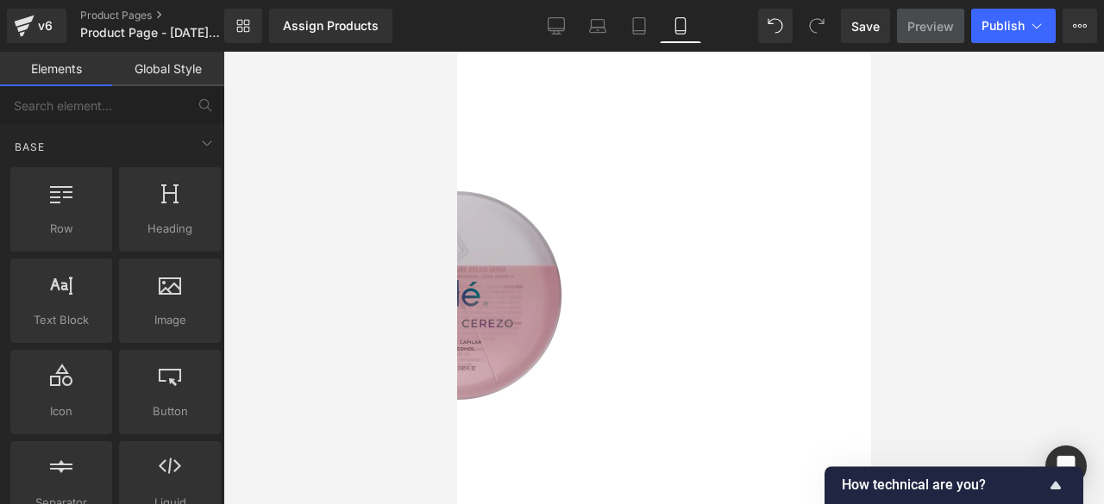
click at [663, 65] on h2 "Pack Perfect Hair:" at bounding box center [456, 68] width 414 height 33
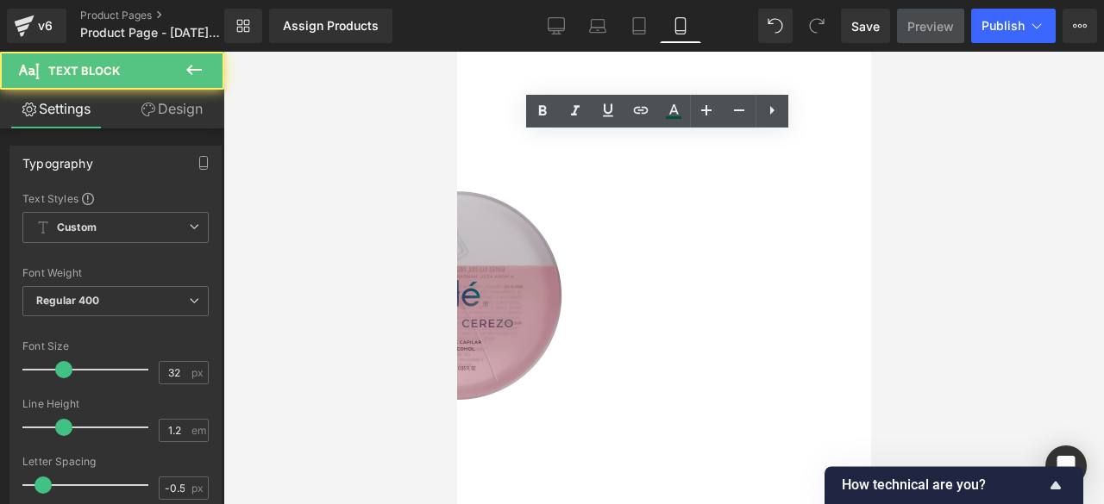
click at [655, 69] on h2 "Pack Perfect Hair:" at bounding box center [456, 68] width 414 height 33
click at [663, 75] on h2 "Pack Perfect Hair:" at bounding box center [456, 68] width 414 height 33
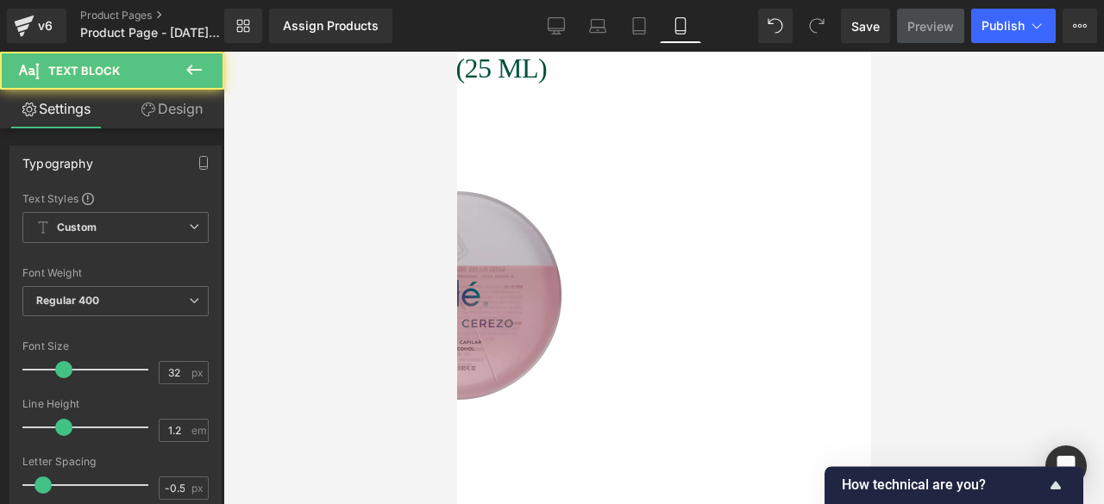
click at [663, 64] on h2 "Loción capilar Olé (25 ML)" at bounding box center [456, 68] width 414 height 33
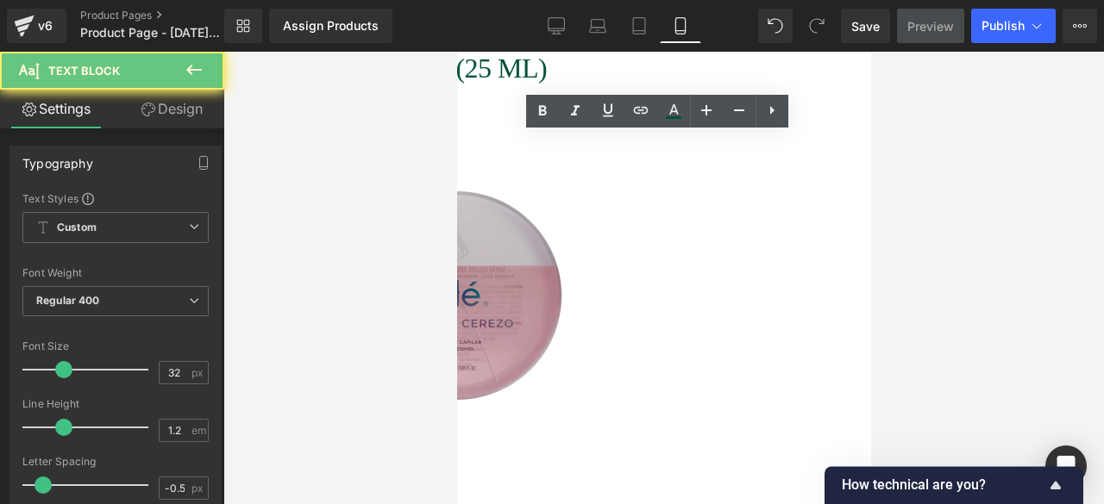
click at [663, 64] on h2 "Loción capilar Olé (25 ML)" at bounding box center [456, 68] width 414 height 33
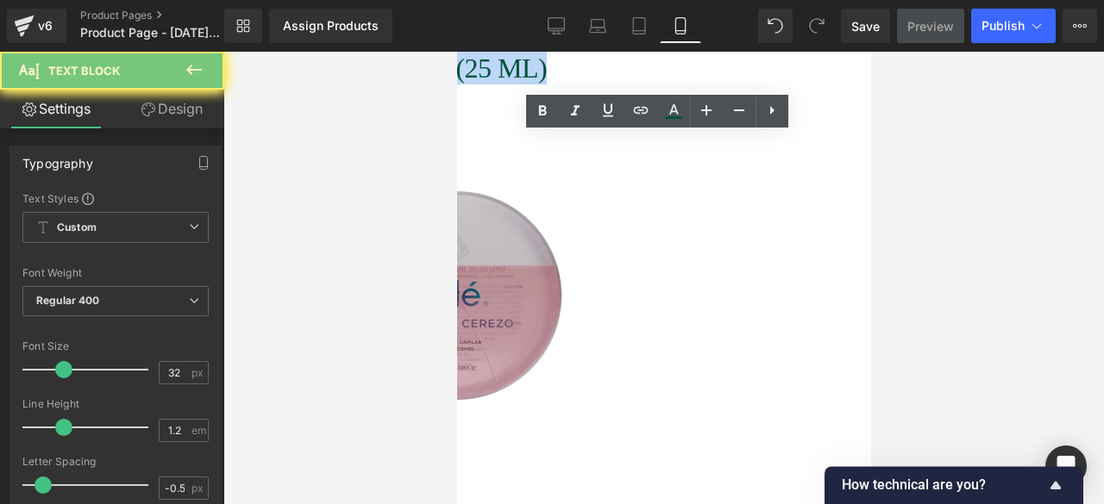
click at [663, 64] on h2 "Loción capilar Olé (25 ML)" at bounding box center [456, 68] width 414 height 33
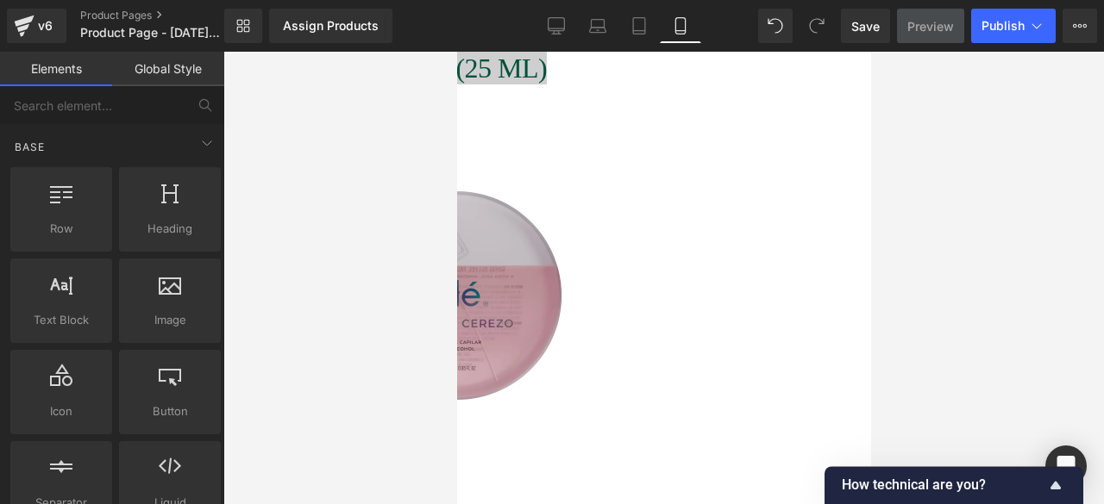
click at [968, 123] on div at bounding box center [663, 278] width 880 height 453
click at [936, 206] on div at bounding box center [663, 278] width 880 height 453
click at [663, 61] on h2 "Loción capilar Olé (25 ML)" at bounding box center [456, 68] width 414 height 33
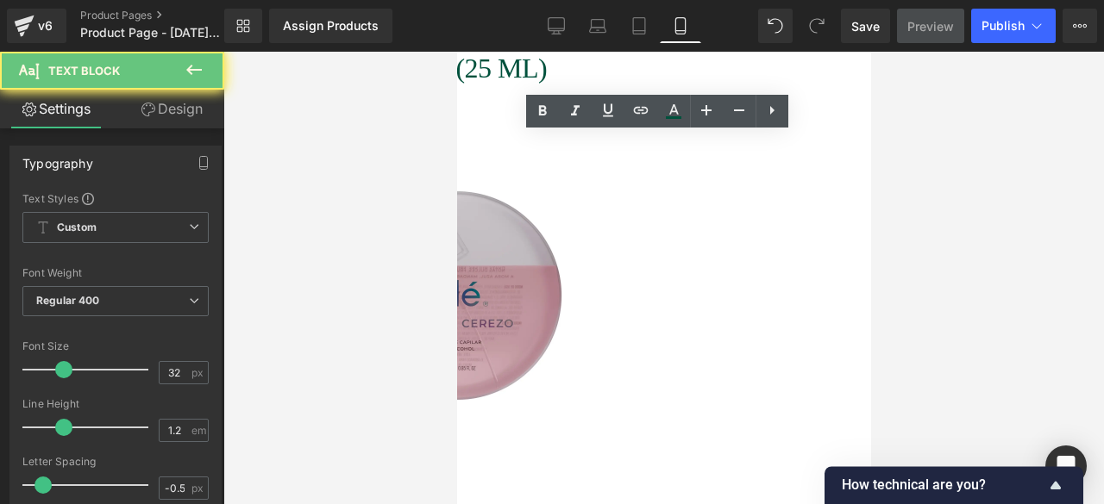
click at [663, 66] on h2 "Loción capilar Olé (25 ML)" at bounding box center [456, 68] width 414 height 33
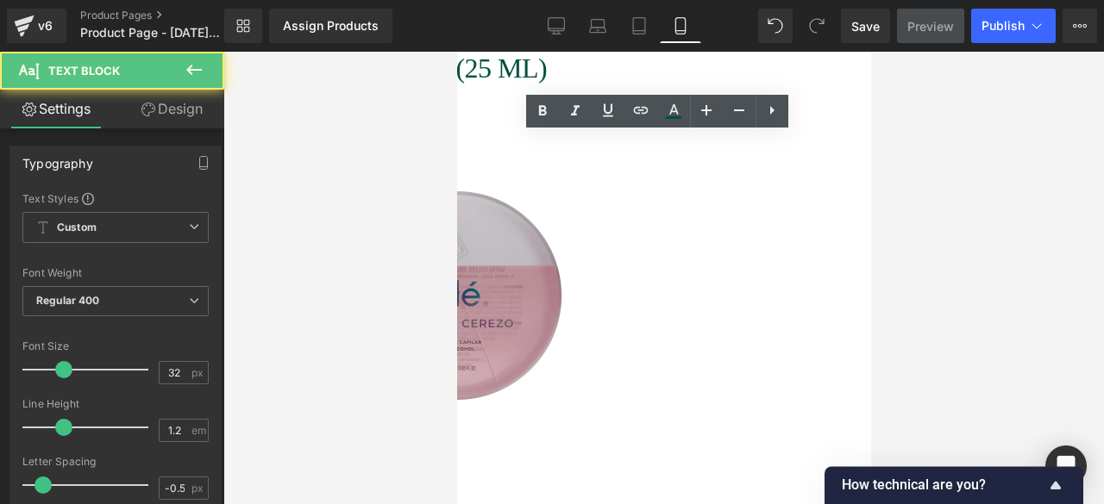
click at [663, 66] on h2 "Loción capilar Olé (25 ML)" at bounding box center [456, 68] width 414 height 33
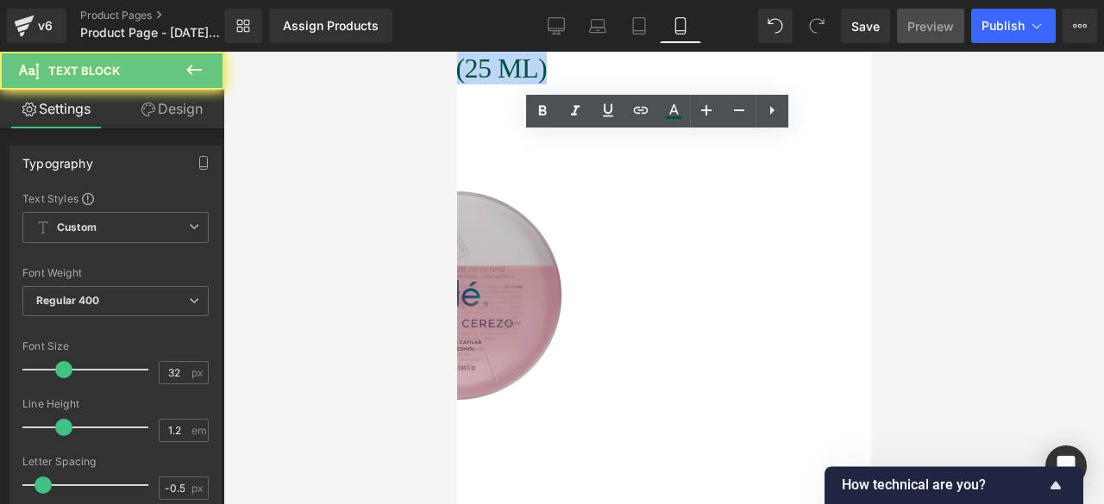
click at [663, 66] on h2 "Loción capilar Olé (25 ML)" at bounding box center [456, 68] width 414 height 33
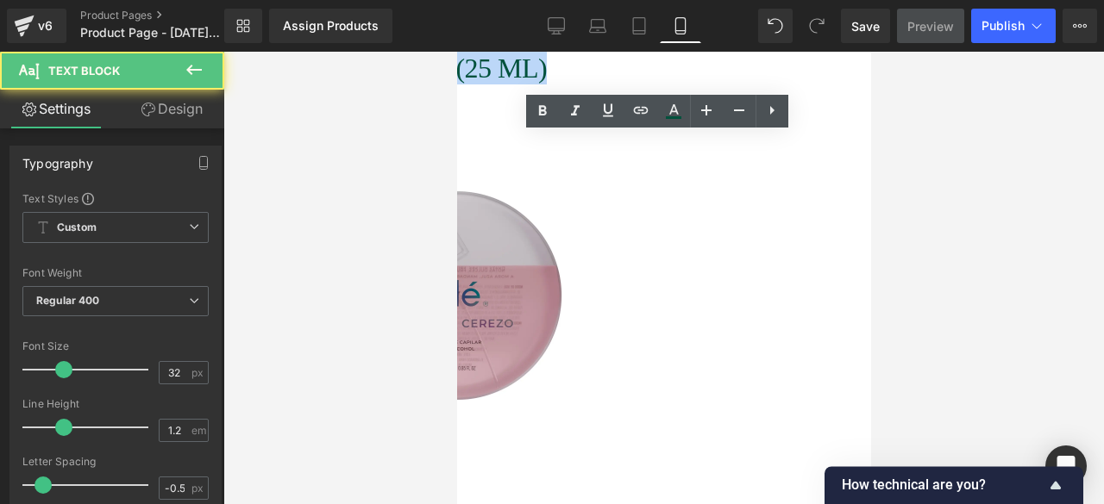
click at [663, 66] on h2 "Loción capilar Olé (25 ML)" at bounding box center [456, 68] width 414 height 33
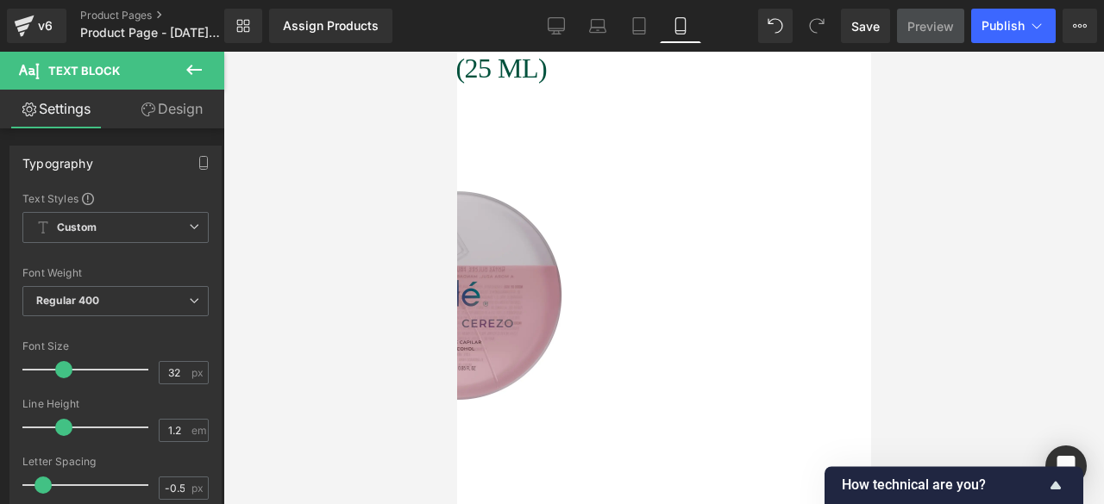
click at [196, 111] on link "Design" at bounding box center [172, 109] width 112 height 39
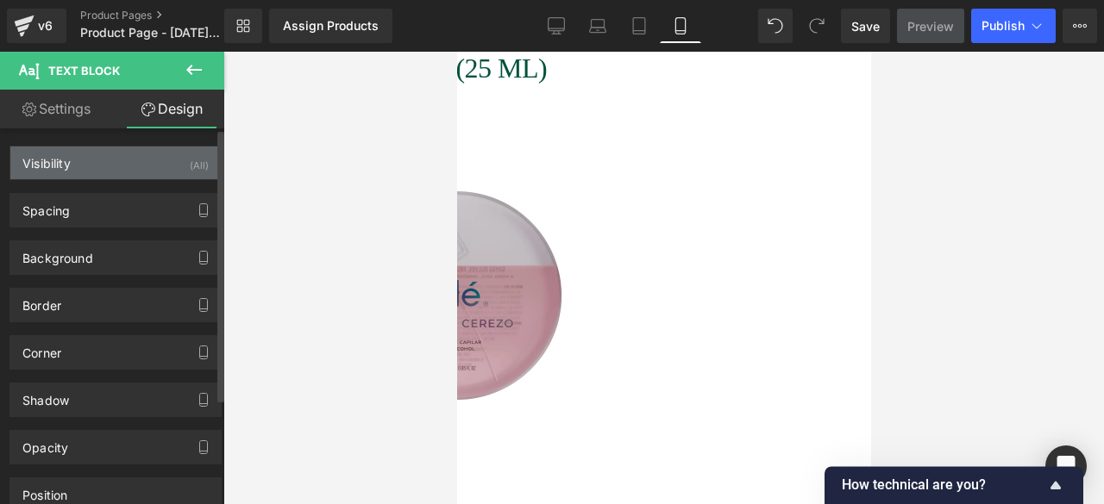
click at [126, 170] on div "Visibility (All)" at bounding box center [115, 163] width 210 height 33
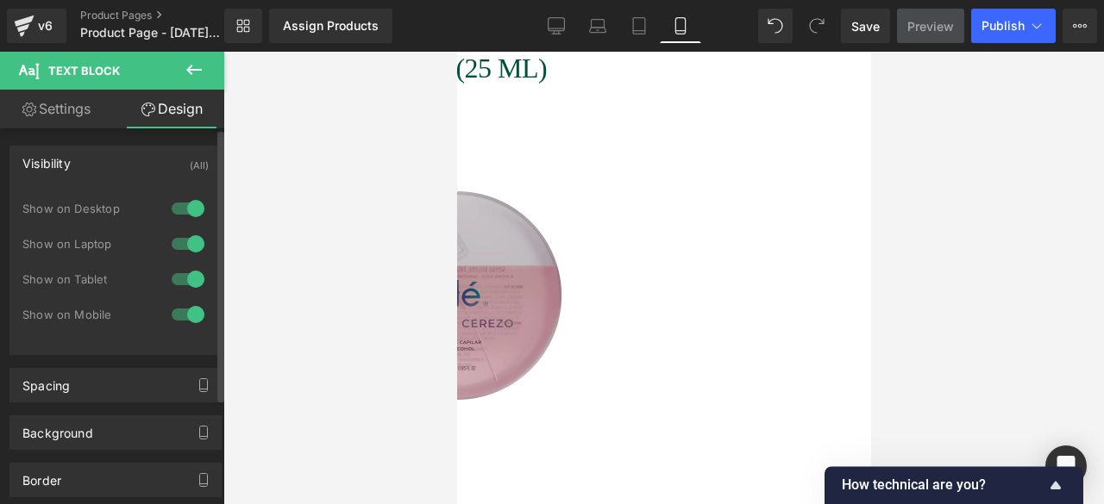
click at [126, 170] on div "Visibility (All)" at bounding box center [115, 163] width 210 height 33
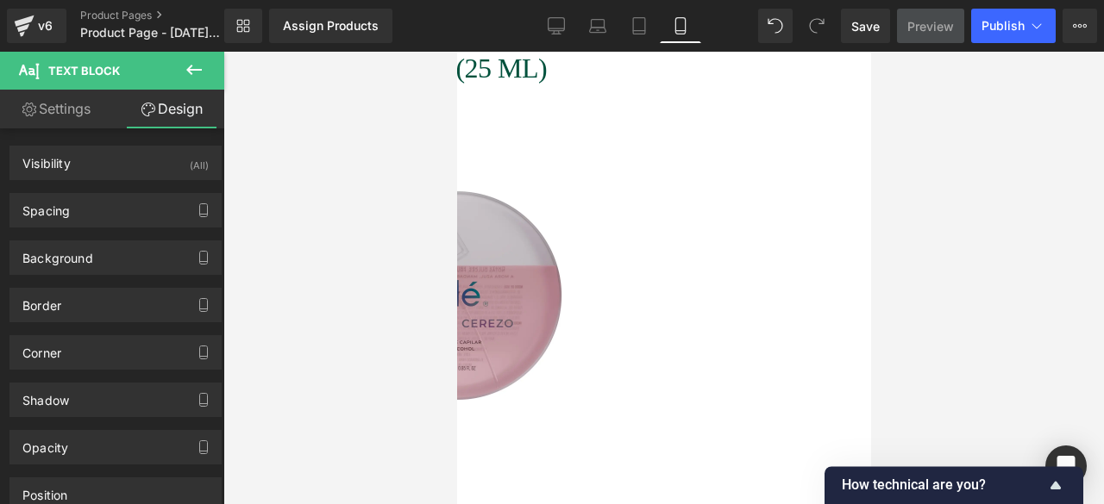
click at [64, 115] on link "Settings" at bounding box center [56, 109] width 112 height 39
type input "100"
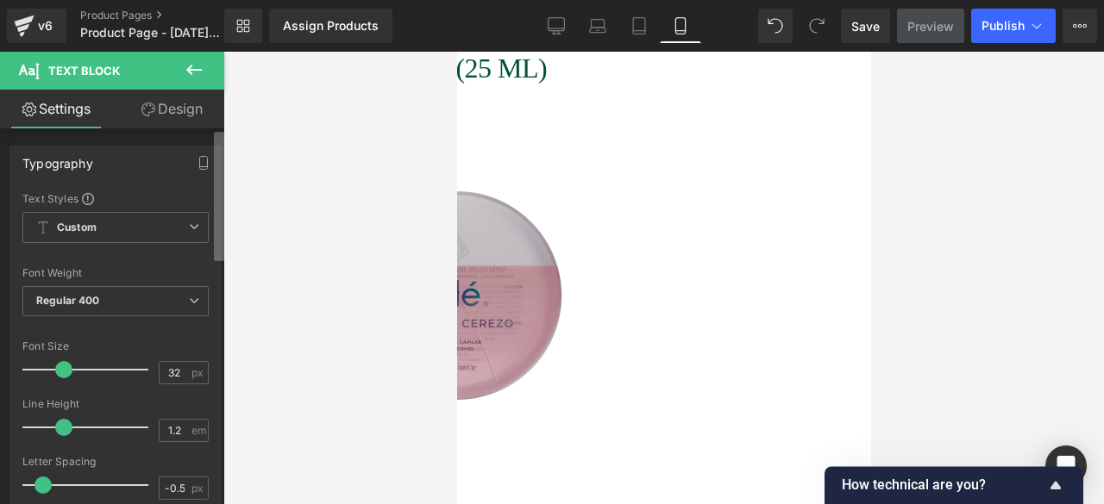
click at [250, 153] on div "Text Block You are previewing how the will restyle your page. You can not edit …" at bounding box center [552, 267] width 1104 height 534
click at [153, 106] on link "Design" at bounding box center [172, 109] width 112 height 39
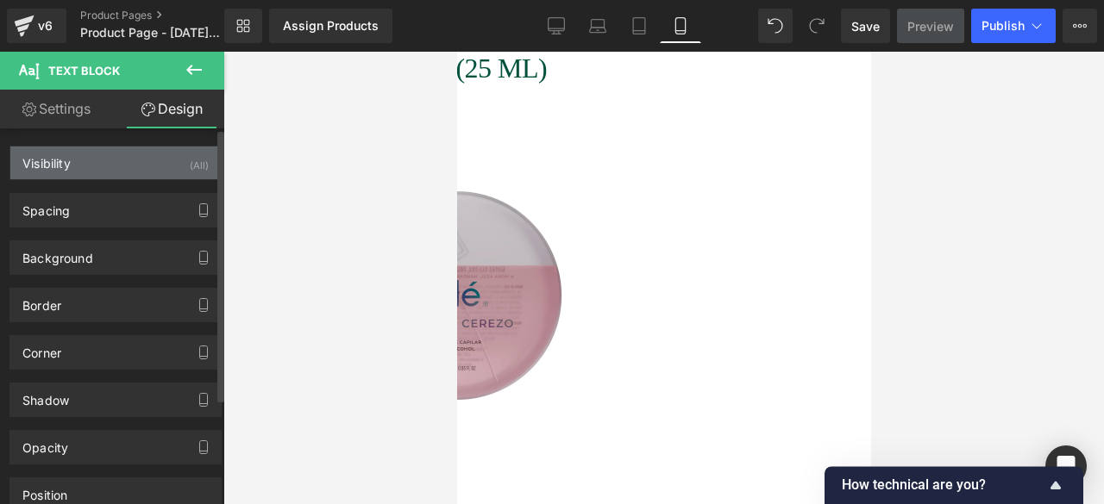
click at [146, 160] on div "Visibility (All)" at bounding box center [115, 163] width 210 height 33
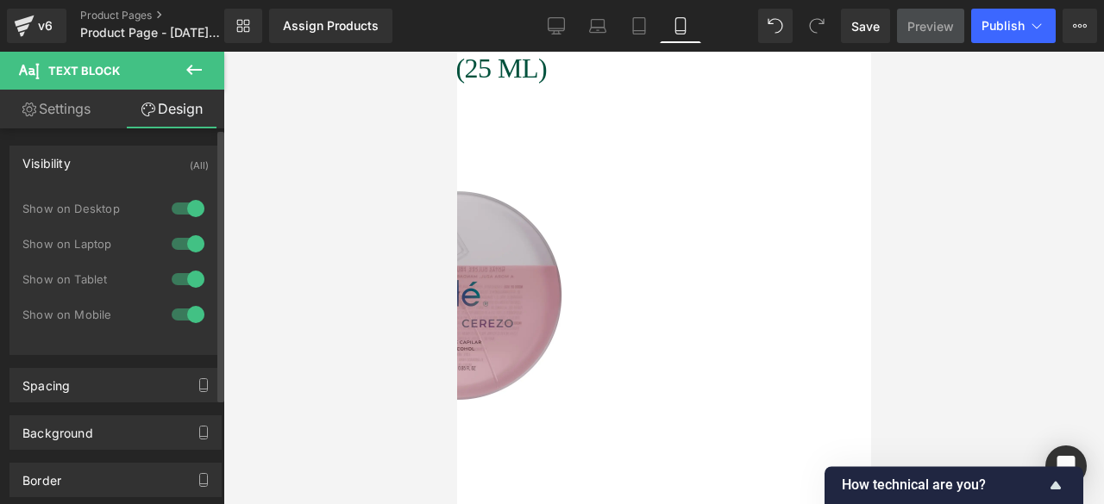
click at [146, 160] on div "Visibility (All)" at bounding box center [115, 163] width 210 height 33
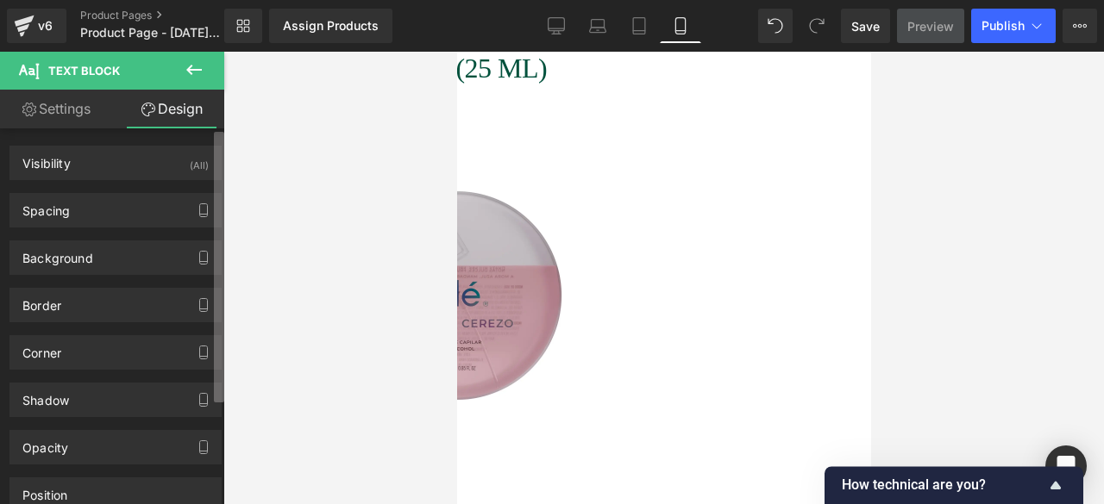
scroll to position [145, 0]
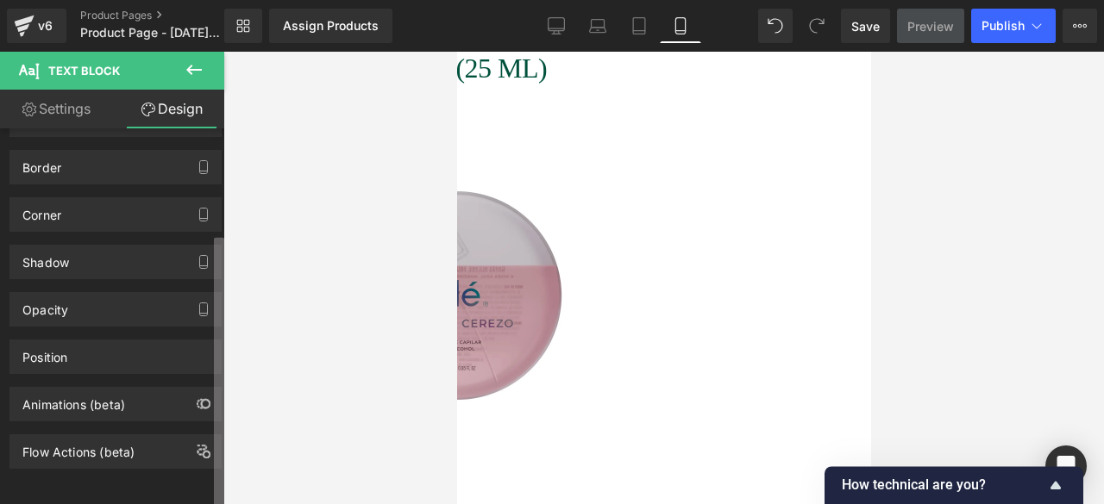
click at [254, 49] on div "Text Block You are previewing how the will restyle your page. You can not edit …" at bounding box center [552, 267] width 1104 height 534
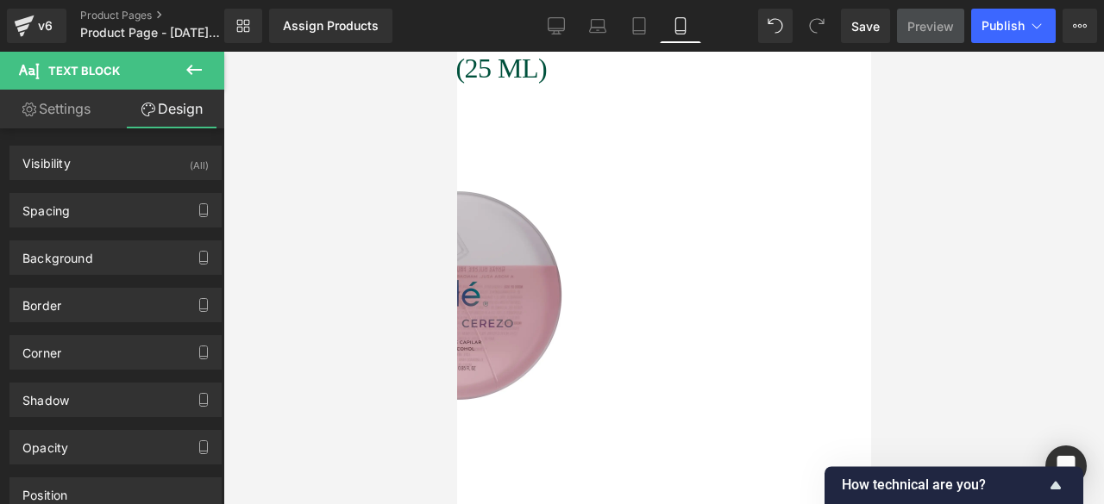
click at [562, 504] on div at bounding box center [456, 512] width 414 height 4
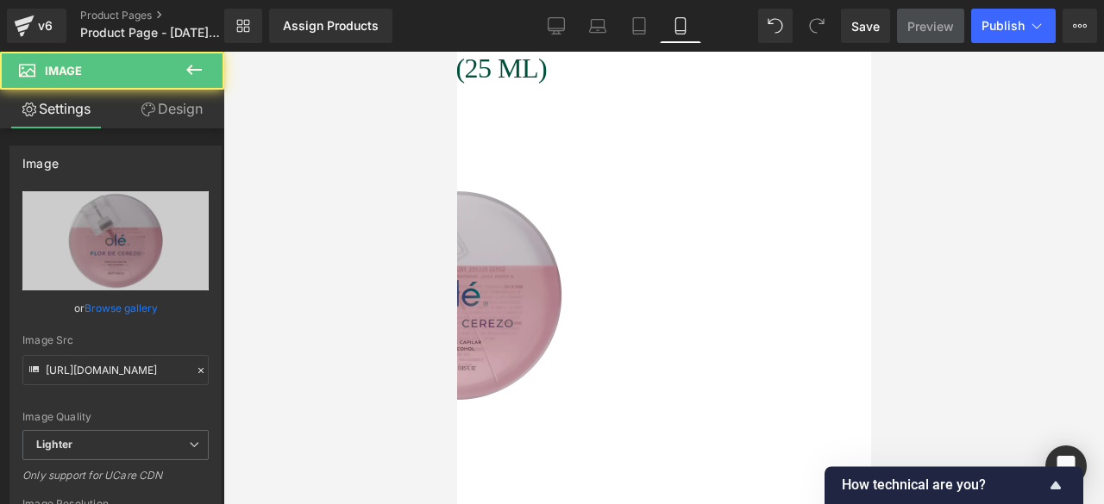
click at [547, 65] on h2 "Loción capilar Olé (25 ML)" at bounding box center [456, 68] width 414 height 33
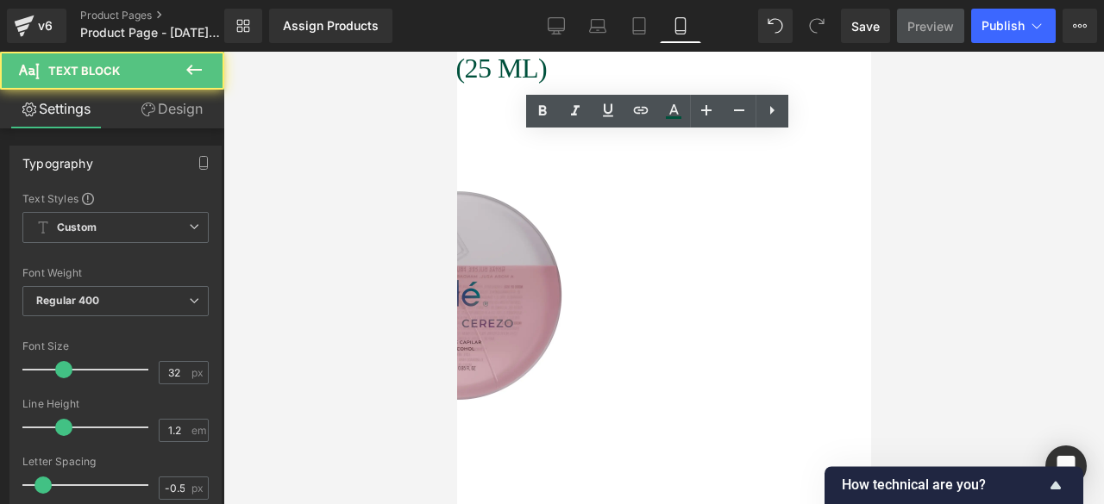
click at [547, 65] on h2 "Loción capilar Olé (25 ML)" at bounding box center [456, 68] width 414 height 33
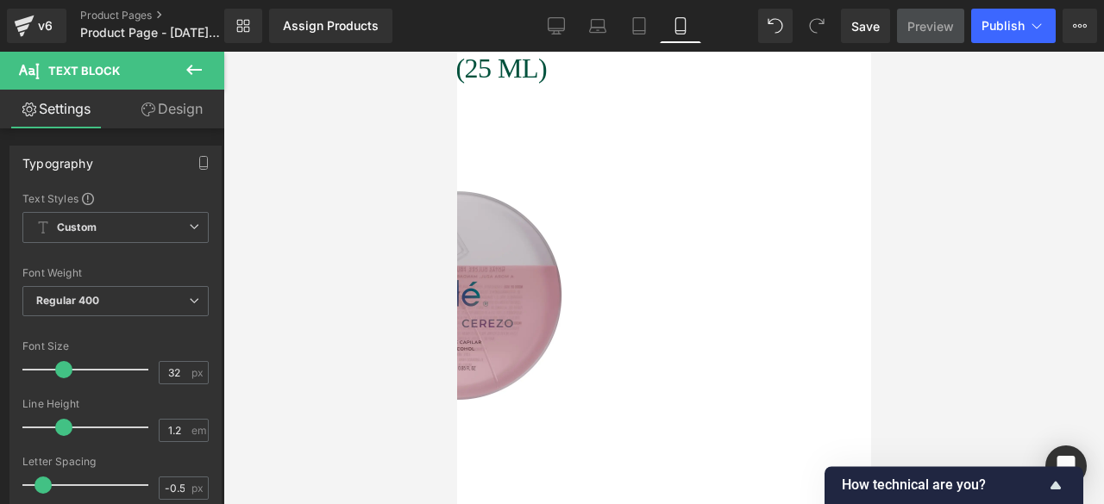
click at [106, 72] on span "Text Block" at bounding box center [84, 71] width 72 height 14
click at [199, 72] on icon at bounding box center [194, 70] width 21 height 21
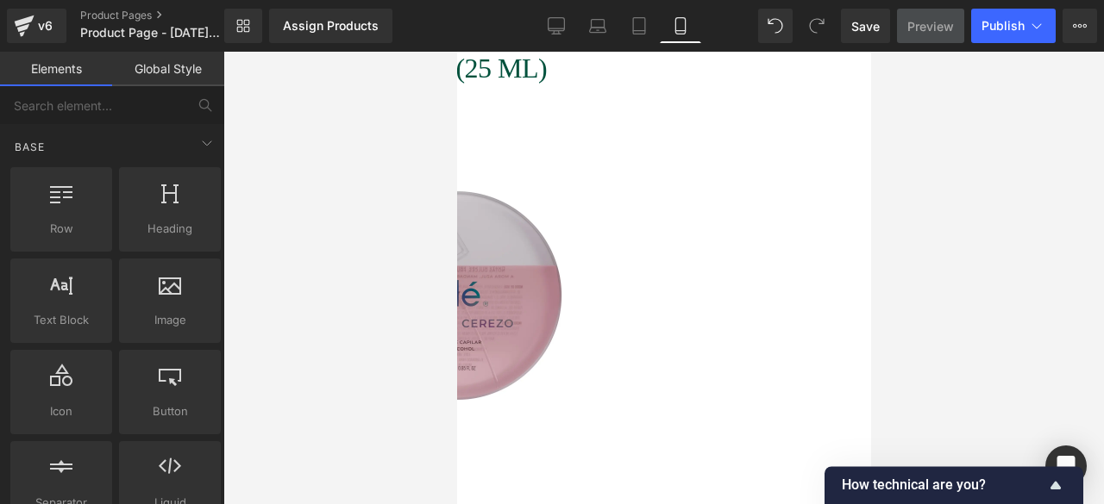
click at [456, 52] on span "Text Block" at bounding box center [456, 52] width 0 height 0
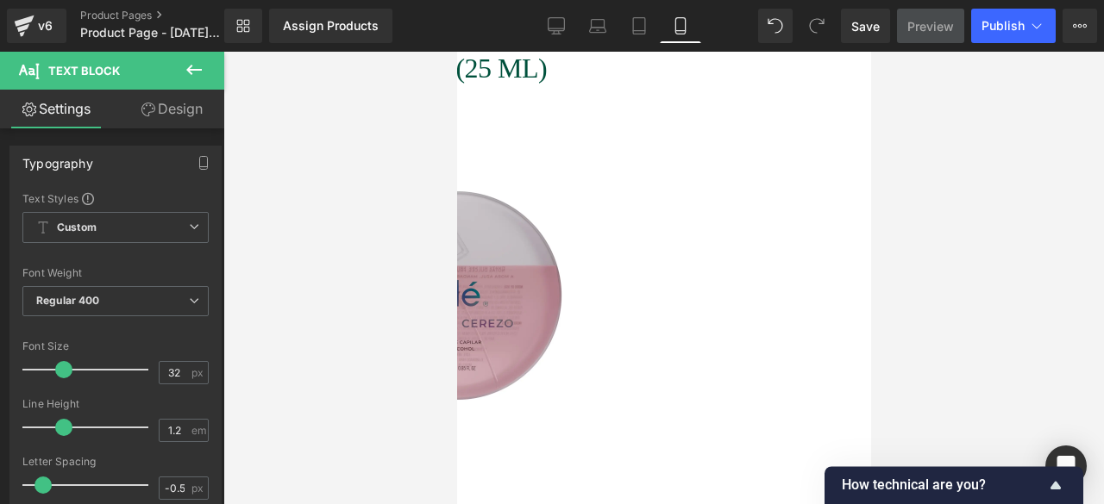
click at [456, 52] on icon at bounding box center [456, 52] width 0 height 0
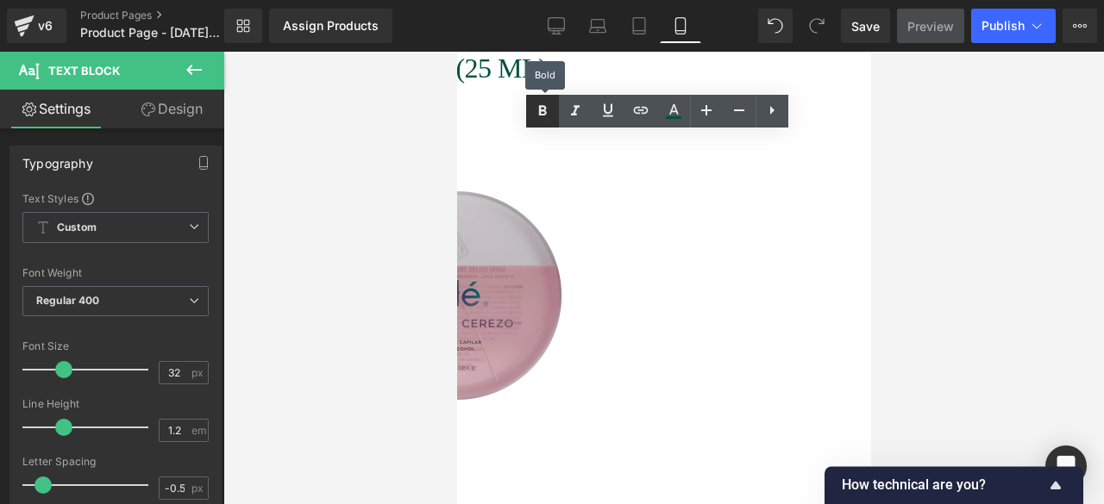
click at [535, 116] on icon at bounding box center [542, 111] width 21 height 21
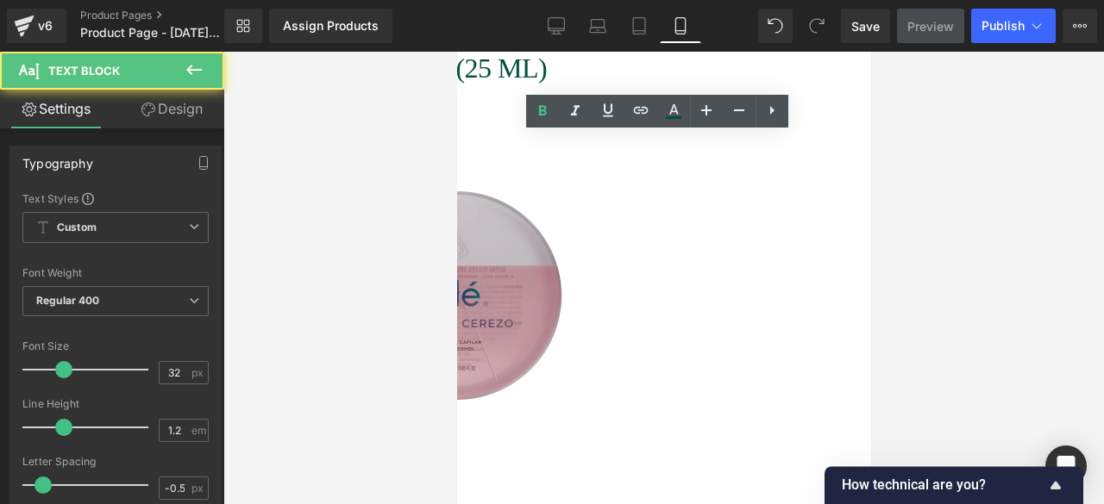
click at [663, 72] on h2 "Loción capilar Olé (25 ML)" at bounding box center [456, 68] width 414 height 33
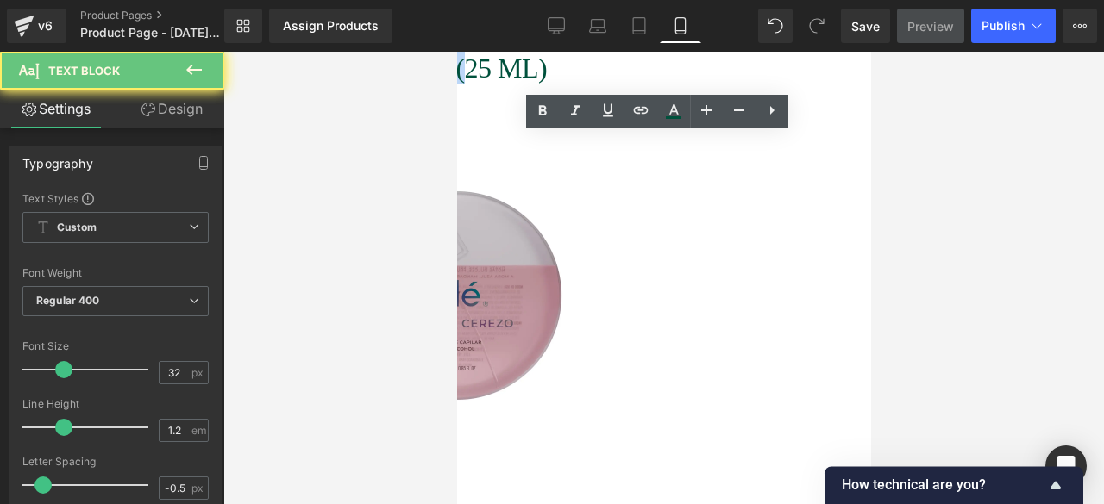
click at [663, 72] on h2 "Loción capilar Olé (25 ML)" at bounding box center [456, 68] width 414 height 33
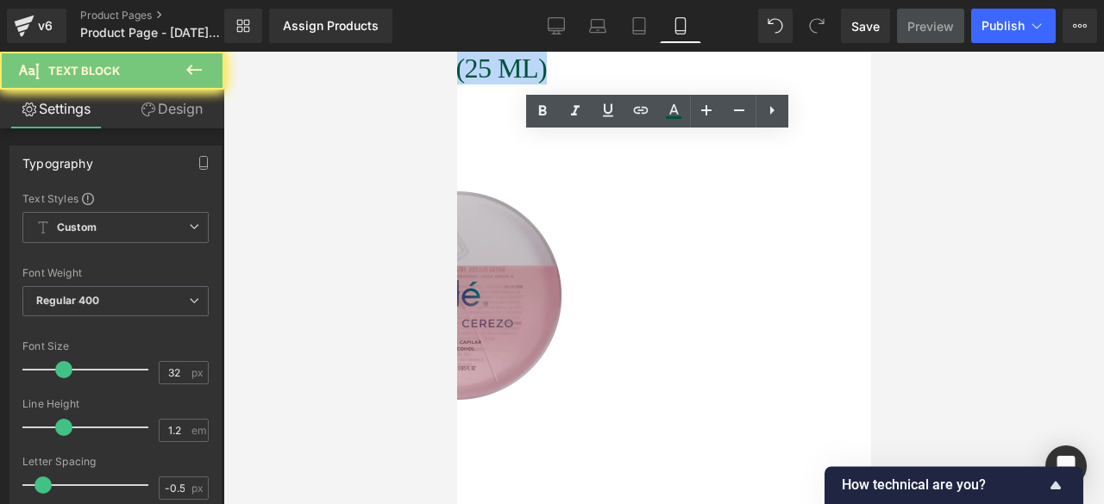
click at [663, 72] on h2 "Loción capilar Olé (25 ML)" at bounding box center [456, 68] width 414 height 33
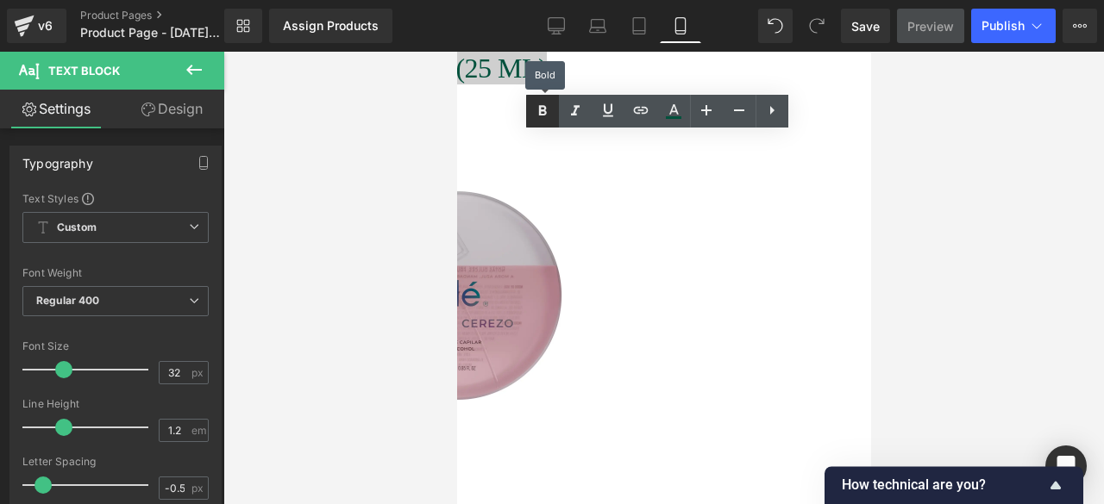
click at [533, 107] on icon at bounding box center [542, 111] width 21 height 21
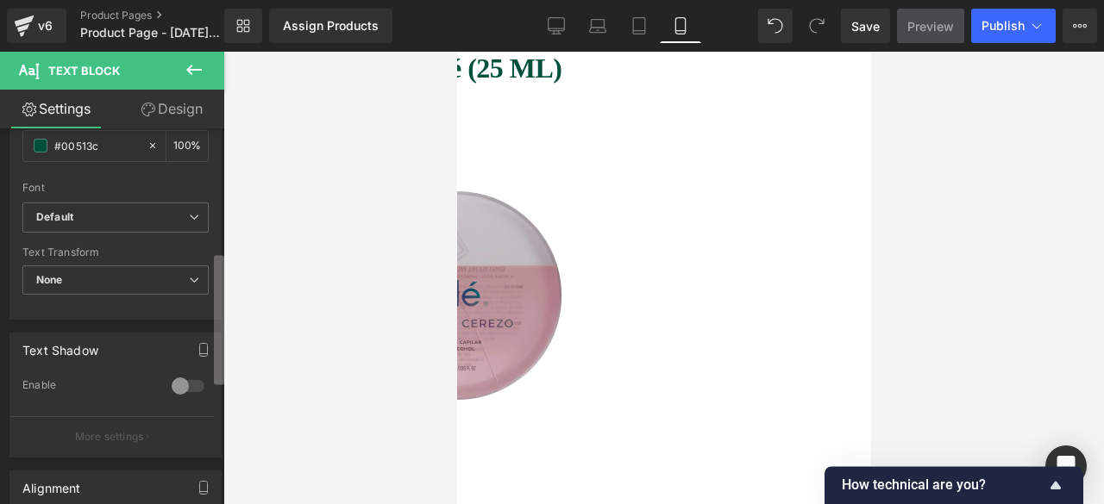
scroll to position [411, 0]
click at [218, 352] on b at bounding box center [219, 340] width 10 height 129
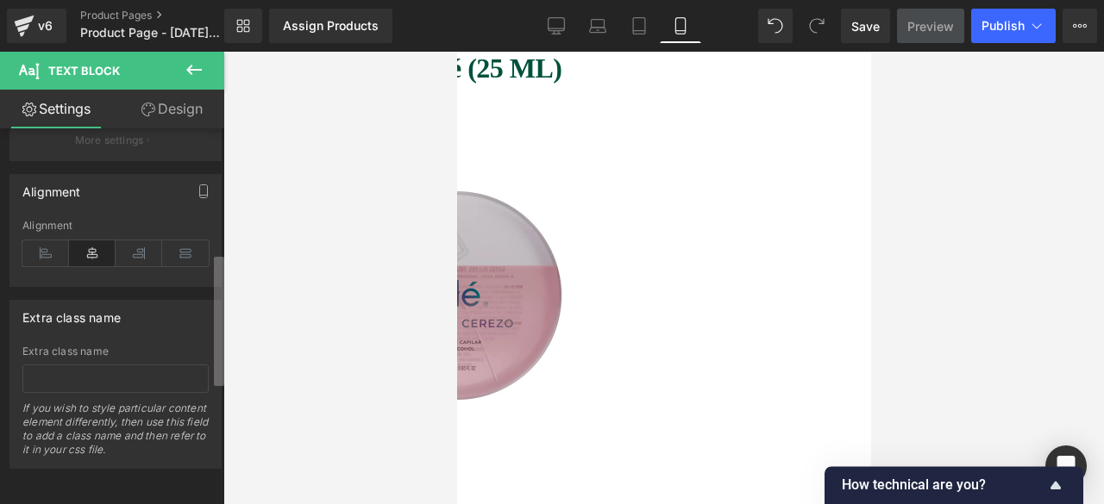
scroll to position [0, 0]
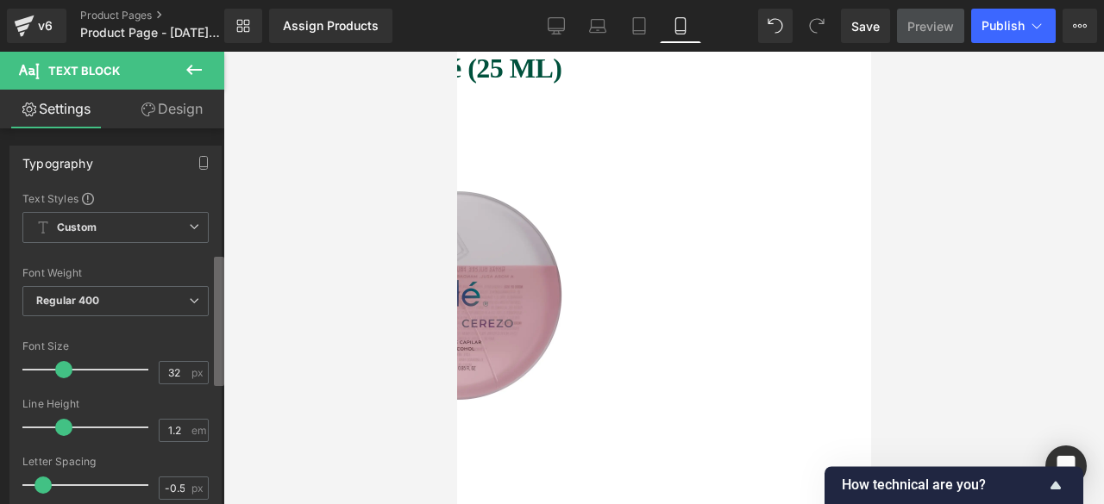
click at [234, 154] on div "Text Block You are previewing how the will restyle your page. You can not edit …" at bounding box center [552, 267] width 1104 height 534
click at [456, 52] on span "Text Block" at bounding box center [456, 52] width 0 height 0
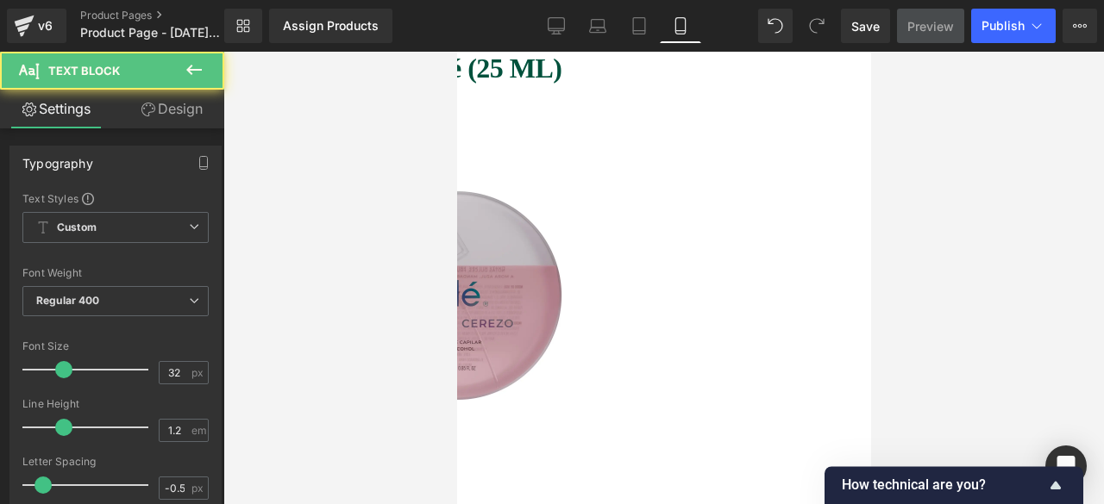
click at [456, 52] on span "Text Block" at bounding box center [456, 52] width 0 height 0
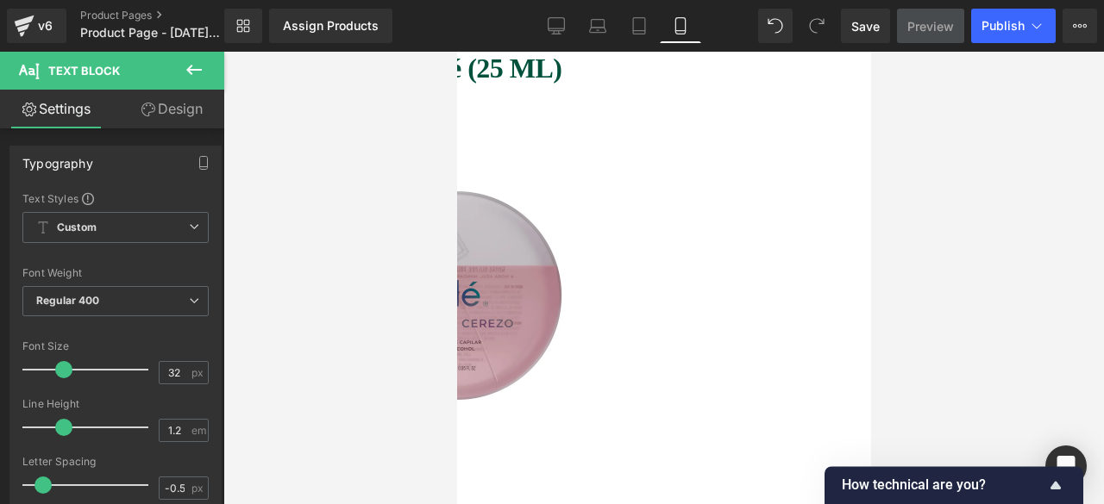
click at [456, 52] on span "Text Block" at bounding box center [456, 52] width 0 height 0
click at [456, 52] on icon at bounding box center [456, 52] width 0 height 0
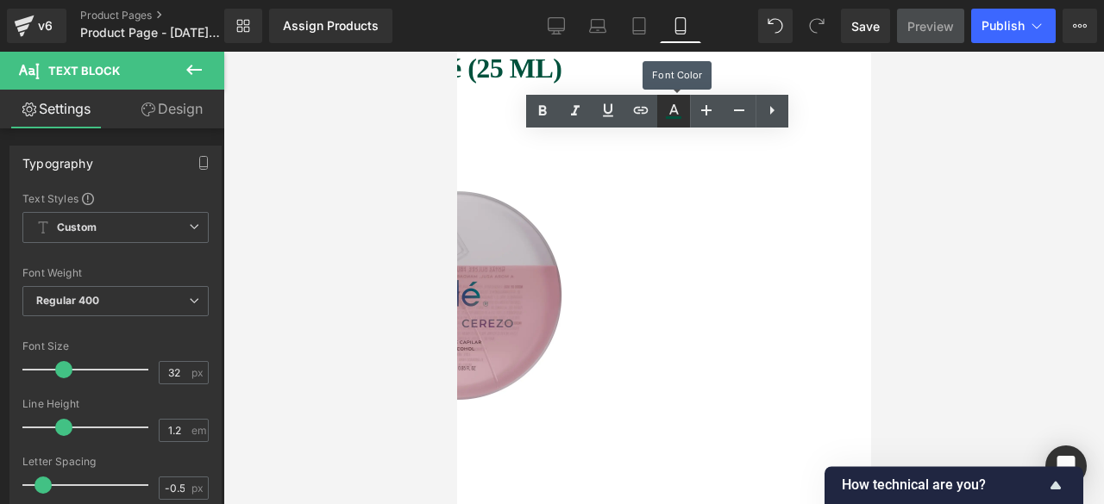
click at [673, 116] on icon at bounding box center [674, 117] width 16 height 3
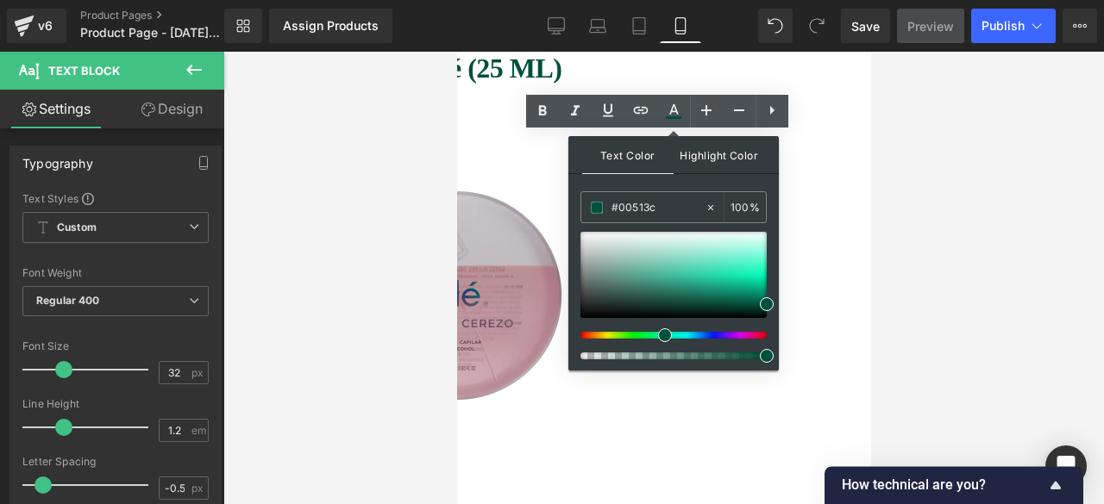
click at [701, 151] on span "Highlight Color" at bounding box center [719, 154] width 91 height 37
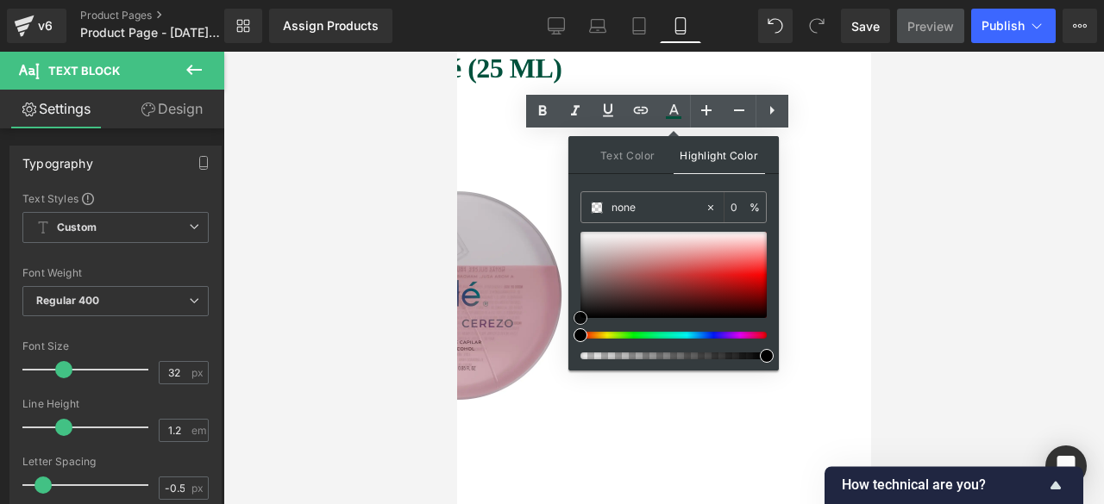
type input "#220000"
type input "100"
click at [756, 311] on div at bounding box center [673, 275] width 186 height 86
click at [752, 279] on div at bounding box center [673, 275] width 186 height 86
type input "#f57e7e"
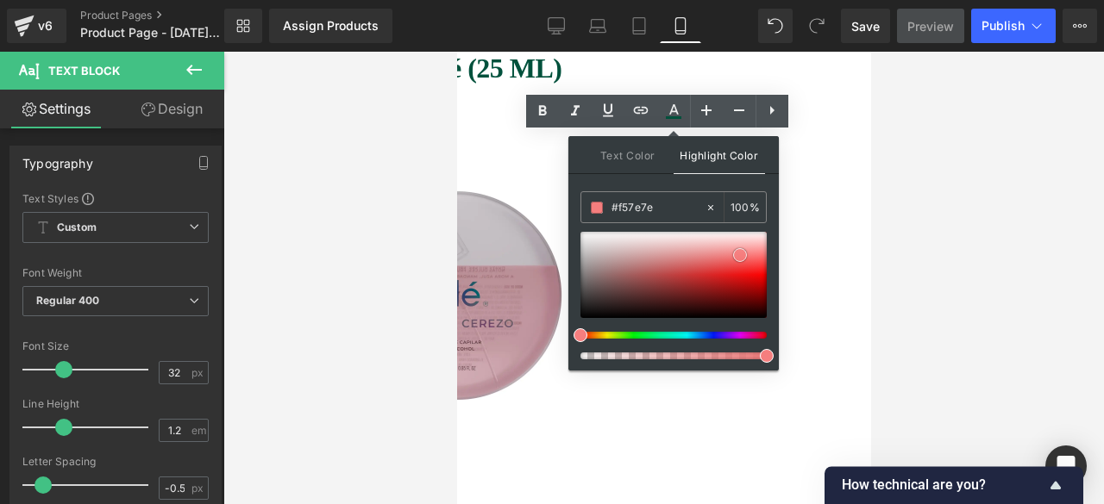
click at [740, 254] on div at bounding box center [673, 275] width 186 height 86
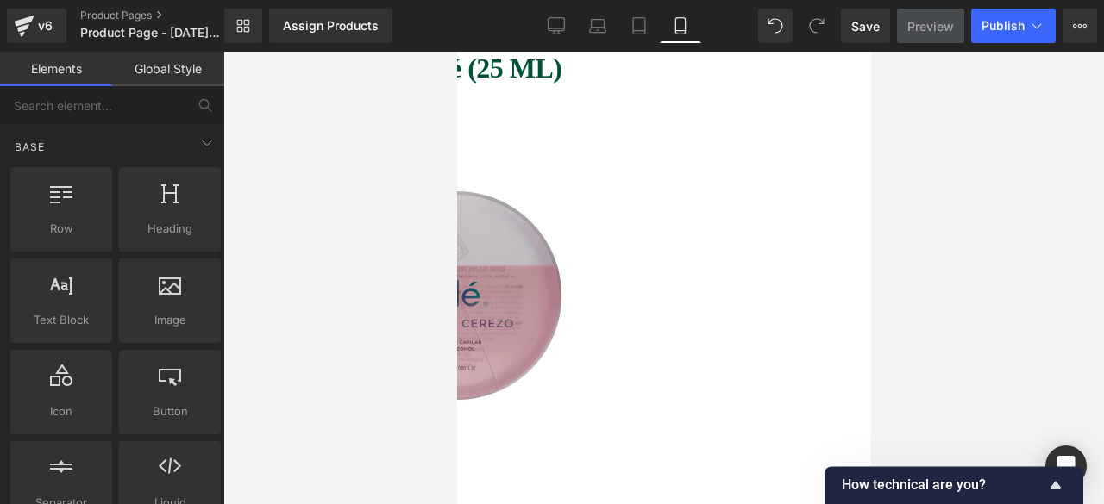
click at [937, 234] on div at bounding box center [663, 278] width 880 height 453
click at [561, 70] on strong "Loción capilar Olé (25 ML)" at bounding box center [404, 68] width 311 height 31
click at [949, 116] on div at bounding box center [663, 278] width 880 height 453
click at [663, 180] on img at bounding box center [456, 296] width 414 height 414
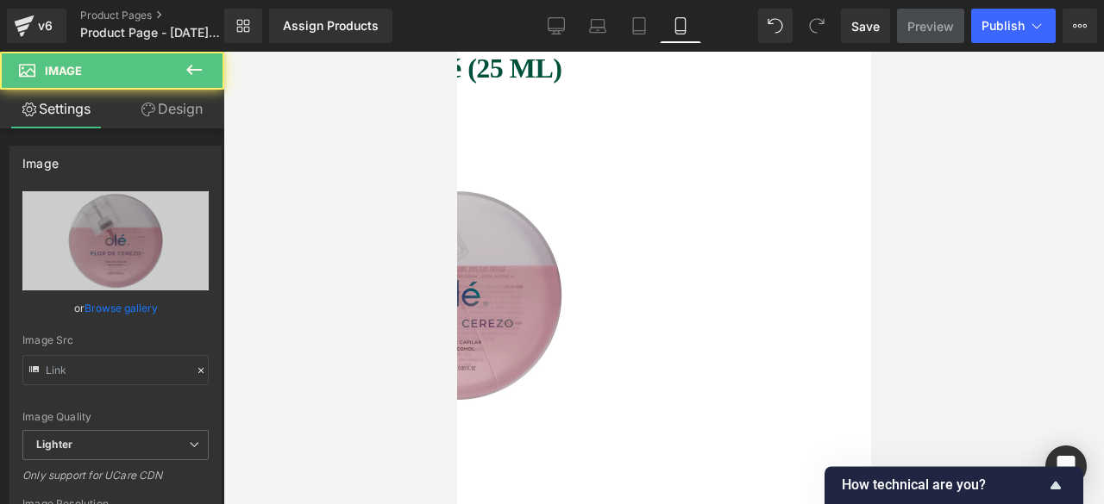
type input "[URL][DOMAIN_NAME]"
click at [657, 134] on img at bounding box center [456, 296] width 414 height 414
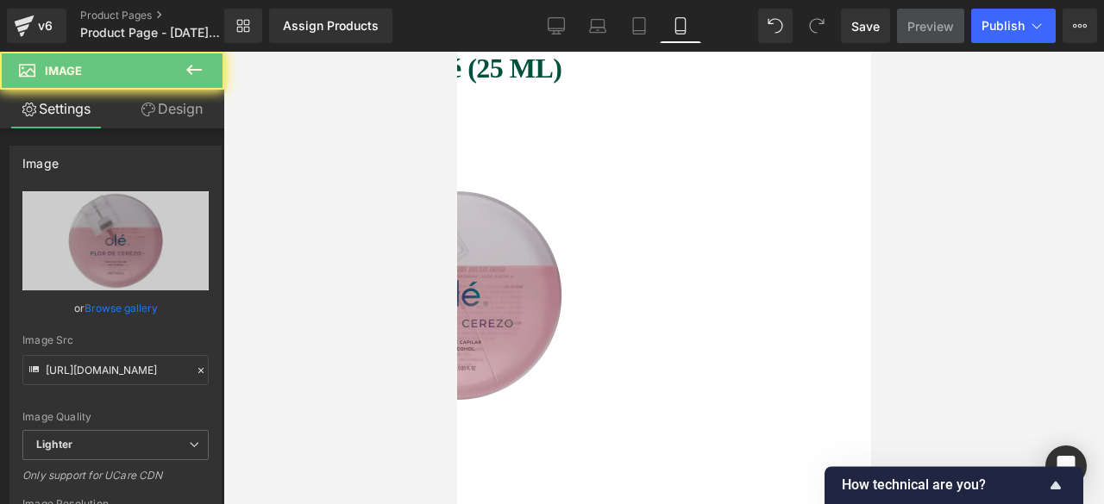
click at [657, 134] on img at bounding box center [456, 296] width 414 height 414
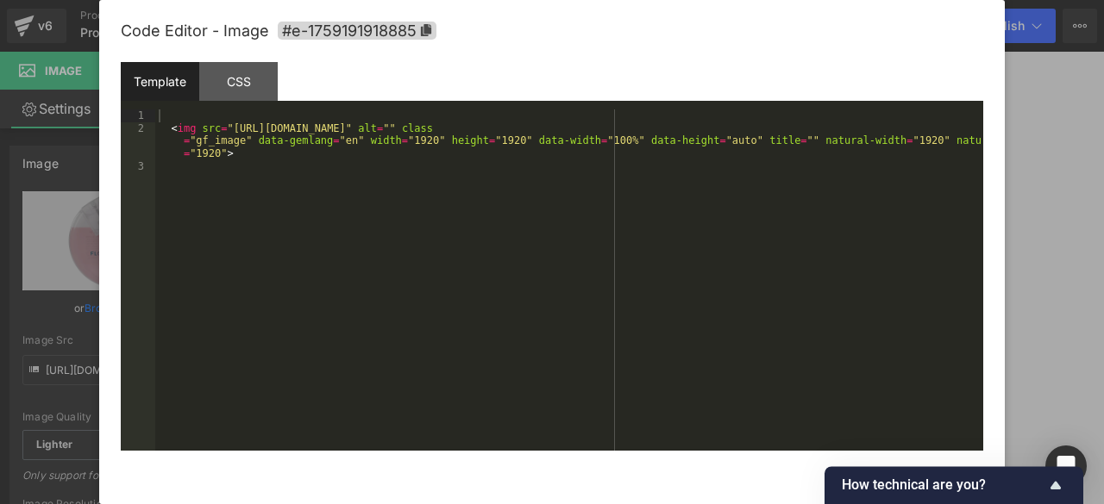
click at [648, 0] on div "Text Block You are previewing how the will restyle your page. You can not edit …" at bounding box center [552, 0] width 1104 height 0
click at [1103, 169] on div at bounding box center [552, 252] width 1104 height 504
click at [615, 0] on div "Text Block You are previewing how the will restyle your page. You can not edit …" at bounding box center [552, 0] width 1104 height 0
click at [709, 121] on div "< img src = "[URL][DOMAIN_NAME]" alt = "" class = "gf_image" data-gemlang = "en…" at bounding box center [569, 293] width 828 height 367
click at [706, 131] on div "< img src = "[URL][DOMAIN_NAME]" alt = "" class = "gf_image" data-gemlang = "en…" at bounding box center [569, 293] width 828 height 367
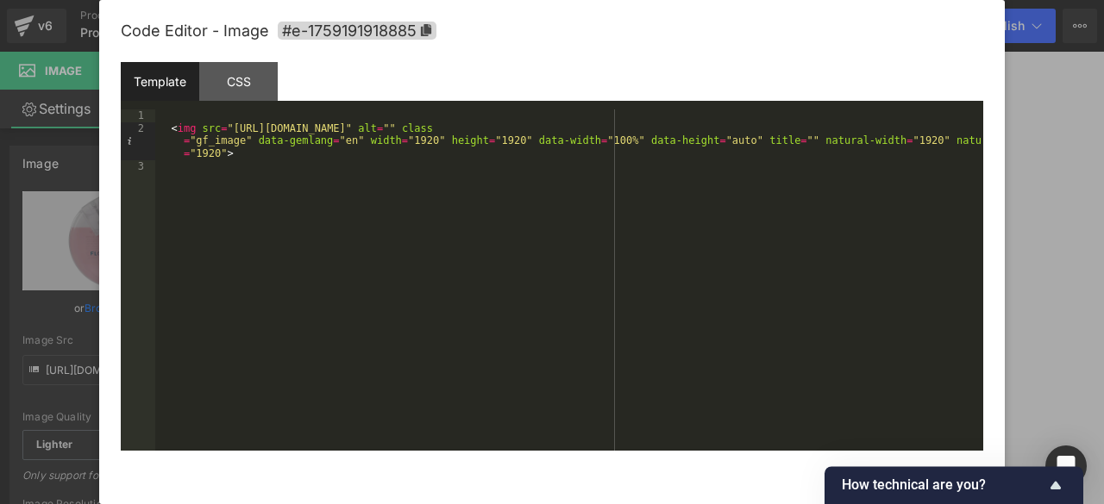
click at [706, 131] on div "< img src = "[URL][DOMAIN_NAME]" alt = "" class = "gf_image" data-gemlang = "en…" at bounding box center [569, 293] width 828 height 367
click at [1056, 294] on div at bounding box center [552, 252] width 1104 height 504
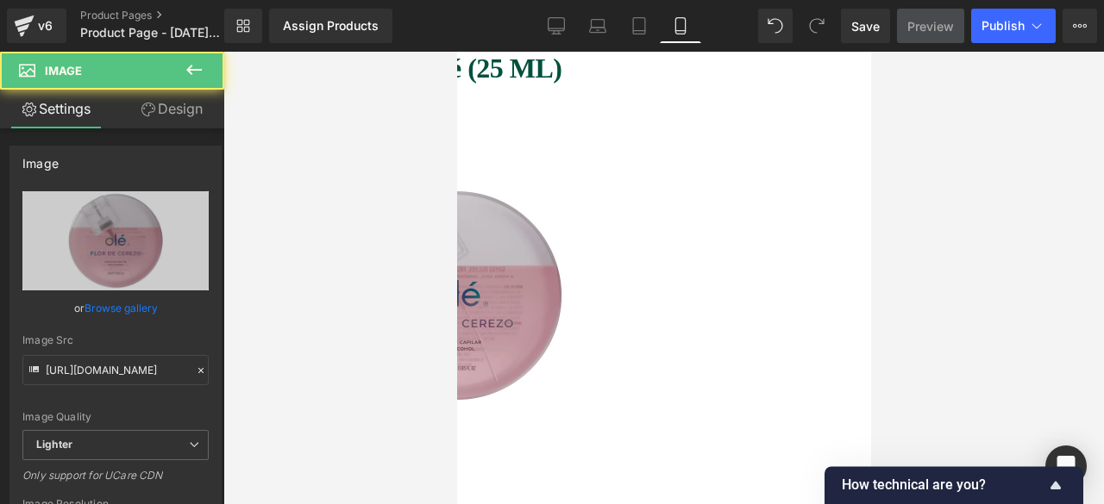
click at [663, 192] on img at bounding box center [456, 296] width 414 height 414
click at [611, 133] on img at bounding box center [456, 296] width 414 height 414
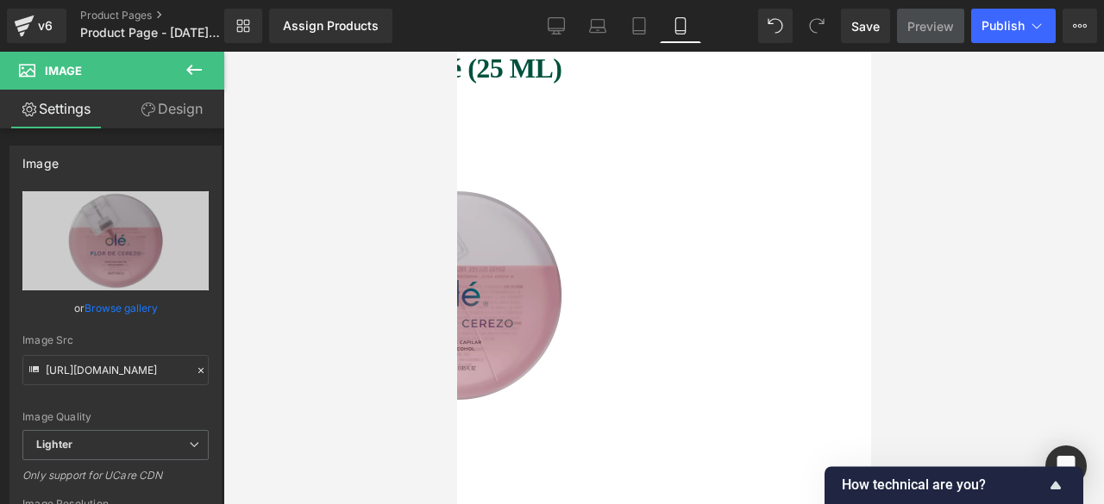
click at [456, 52] on icon at bounding box center [456, 52] width 0 height 0
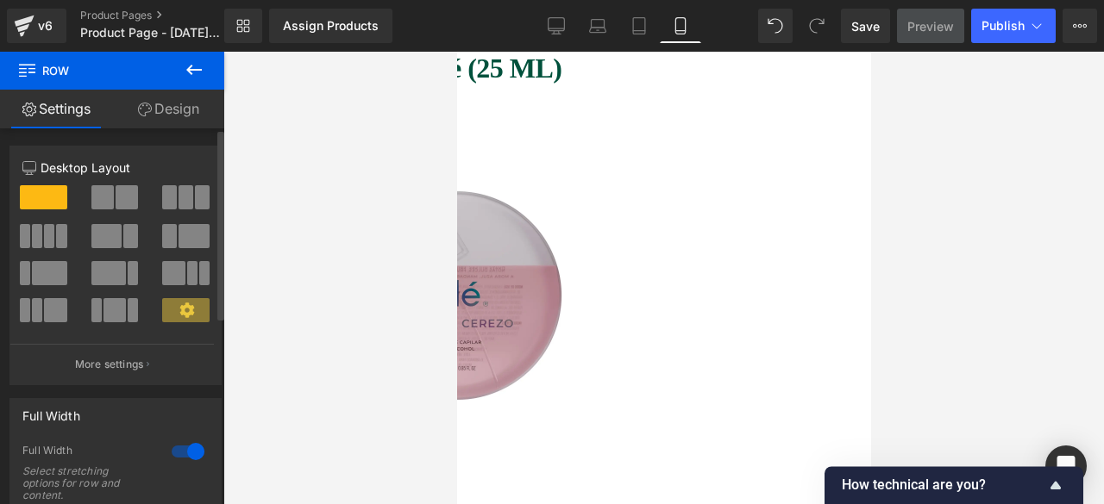
drag, startPoint x: 216, startPoint y: 177, endPoint x: 216, endPoint y: 346, distance: 169.0
click at [216, 346] on div "Column Size Customizer 12 Desktop Layout Laptop Layout Tablet Layout Mobile Lay…" at bounding box center [116, 259] width 232 height 253
click at [219, 354] on div at bounding box center [219, 320] width 10 height 377
click at [233, 246] on div "Row You are previewing how the will restyle your page. You can not edit Element…" at bounding box center [552, 267] width 1104 height 534
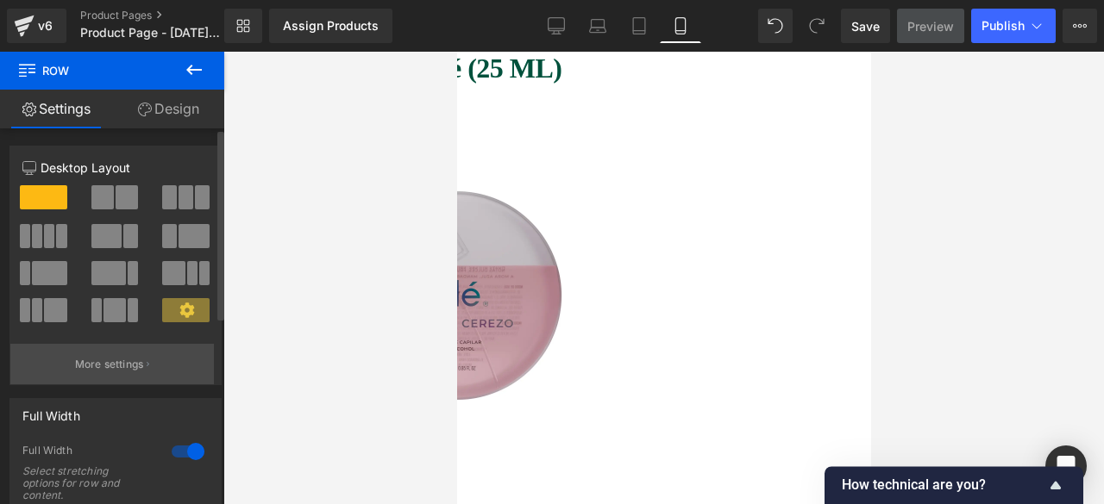
click at [102, 370] on p "More settings" at bounding box center [109, 365] width 69 height 16
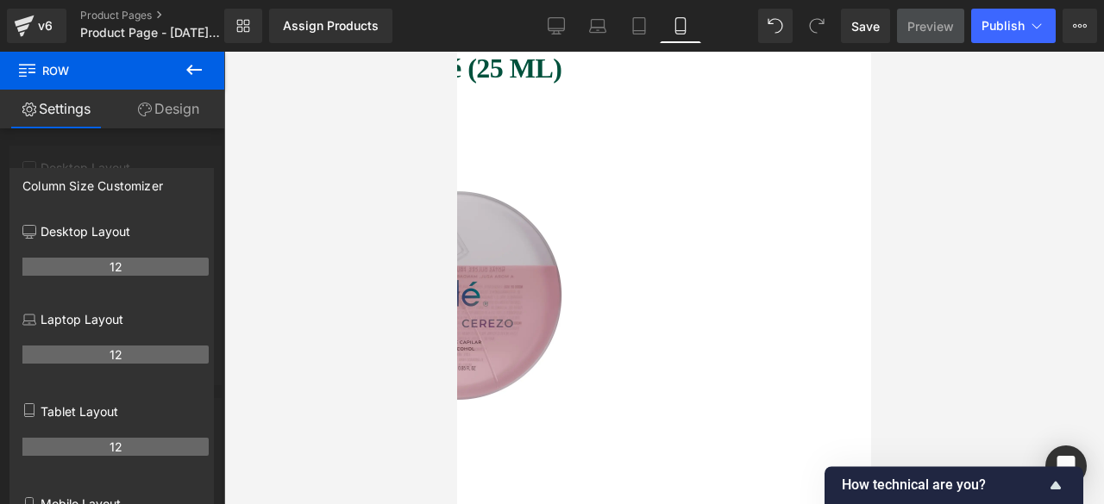
click at [185, 119] on link "Design" at bounding box center [168, 109] width 112 height 39
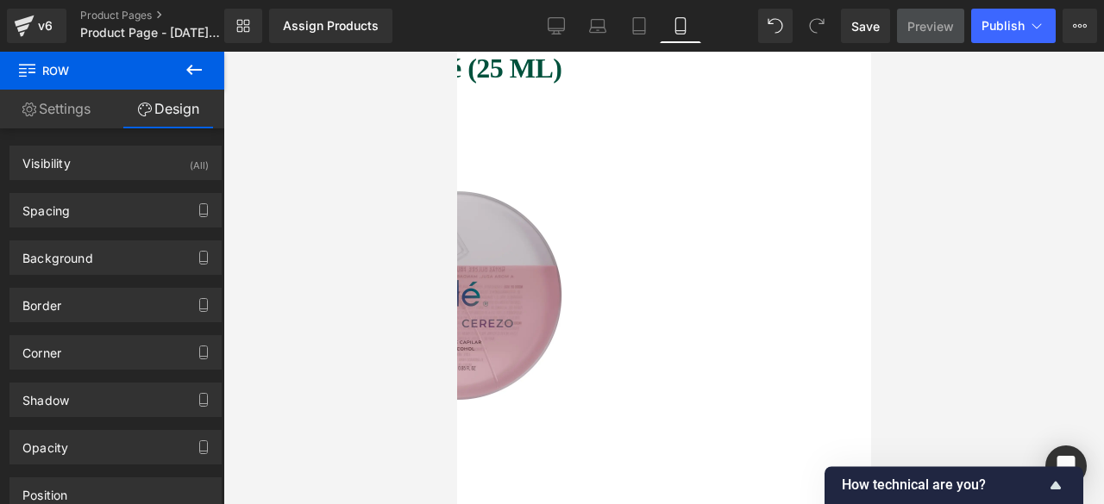
click at [359, 197] on div at bounding box center [663, 278] width 880 height 453
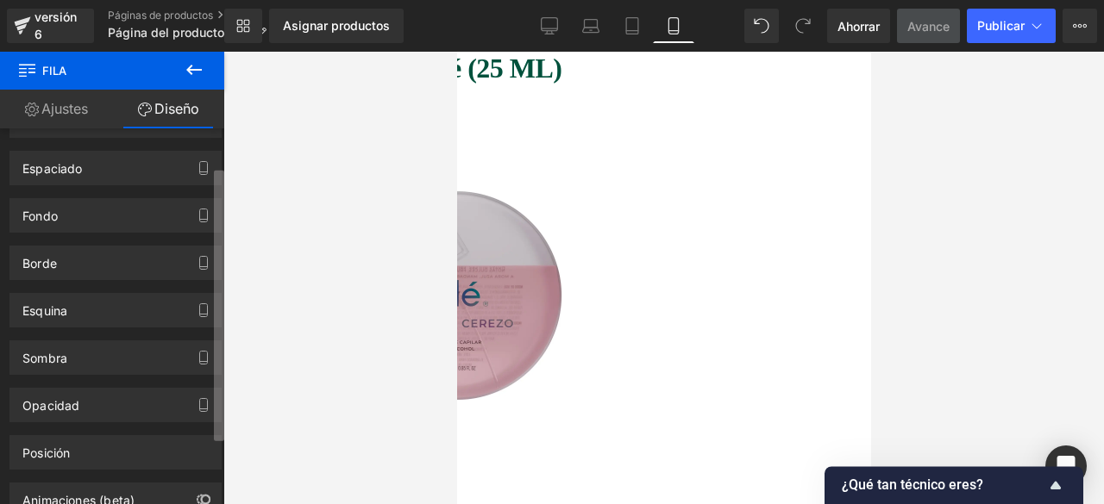
scroll to position [53, 0]
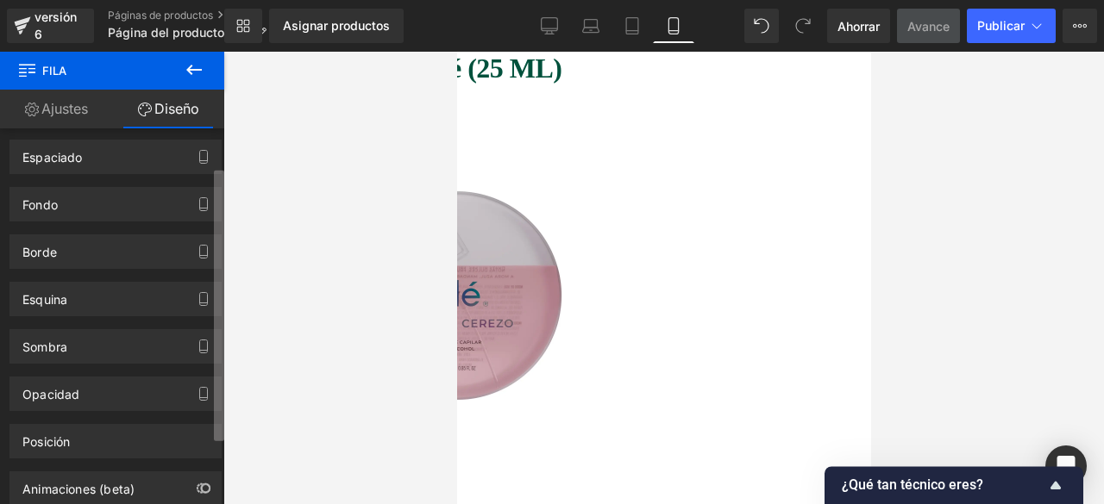
click at [218, 360] on b at bounding box center [219, 306] width 10 height 271
click at [495, 263] on img at bounding box center [456, 296] width 414 height 414
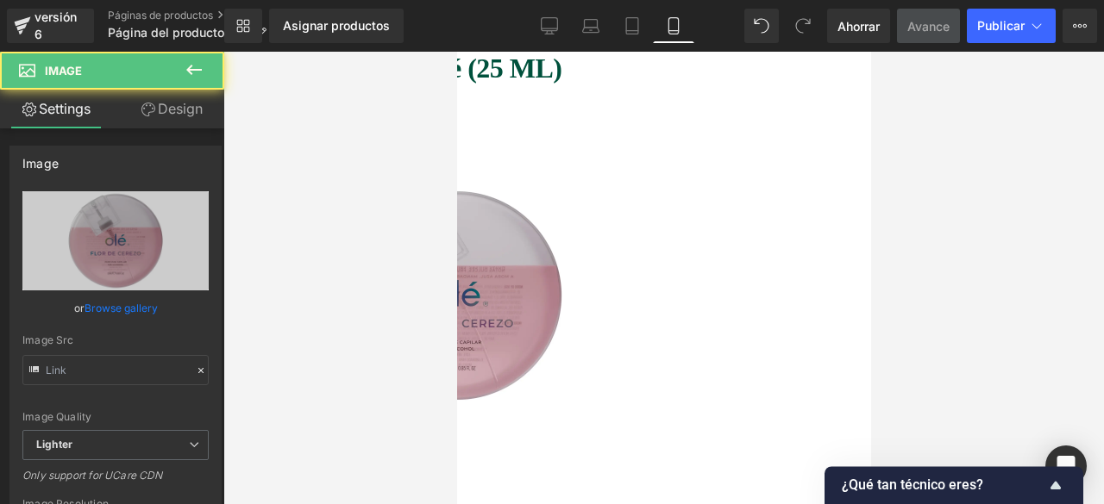
type input "[URL][DOMAIN_NAME]"
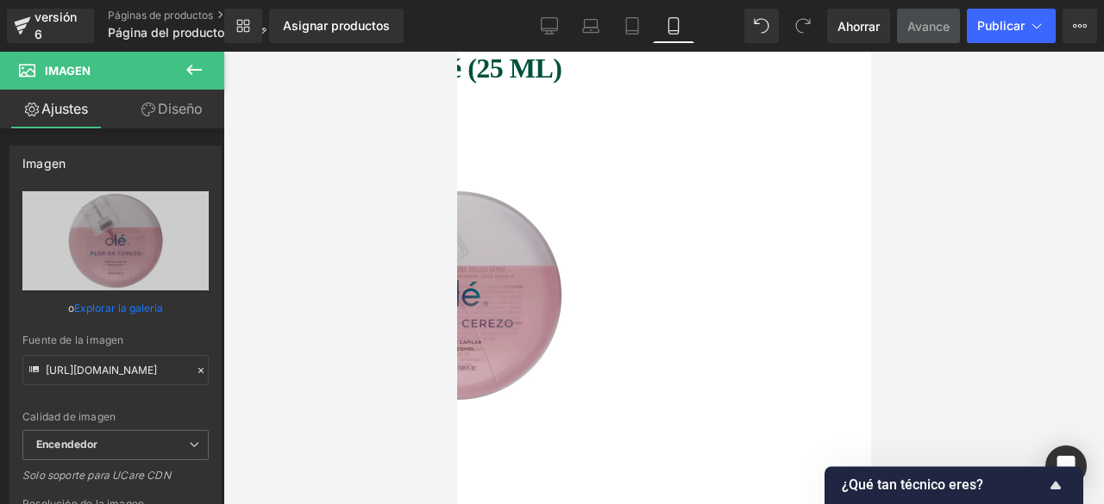
click at [178, 104] on font "Diseño" at bounding box center [180, 108] width 45 height 17
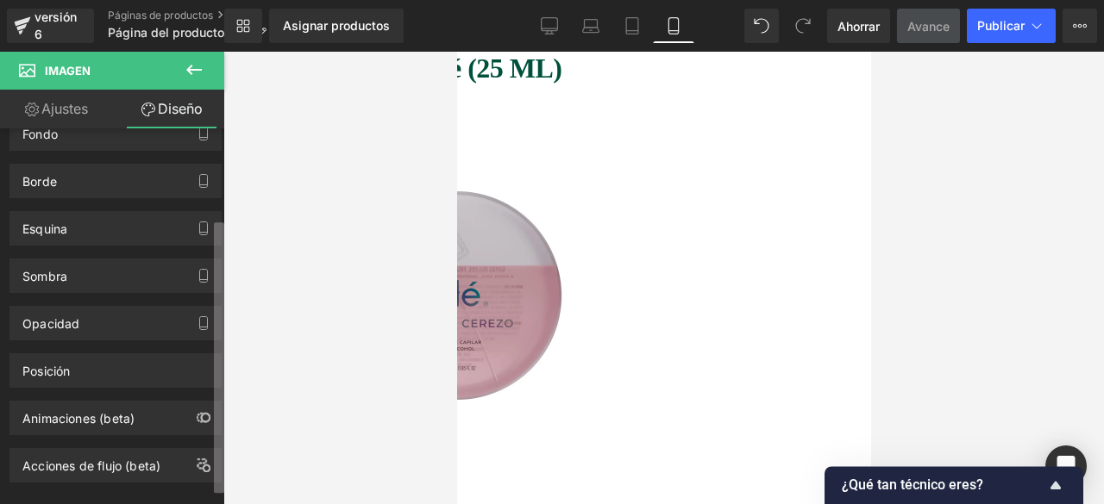
click at [211, 350] on div "Visibilidad 0|0|0|0 Espaciado Margen Relleno Fondo Fondo 0% 0% 0" at bounding box center [112, 320] width 224 height 384
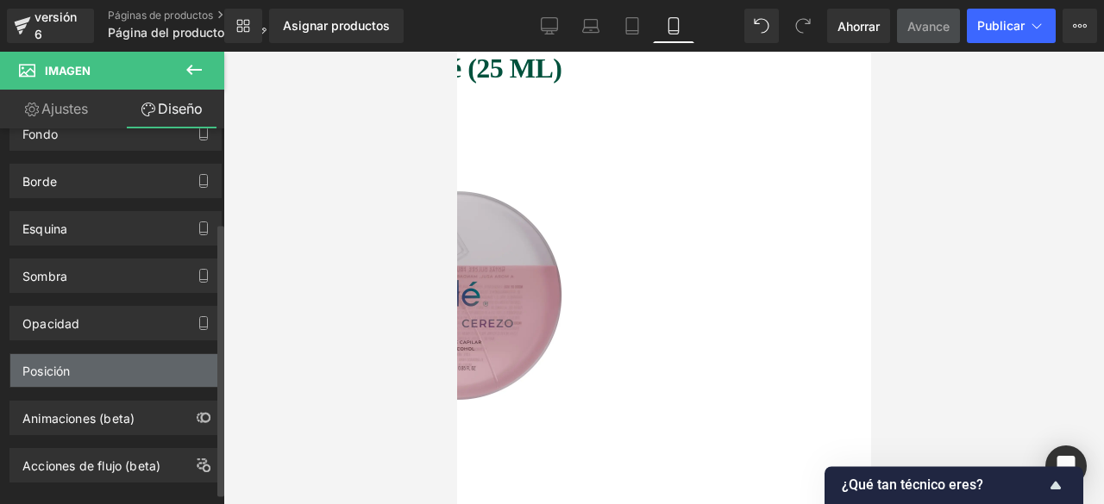
scroll to position [129, 0]
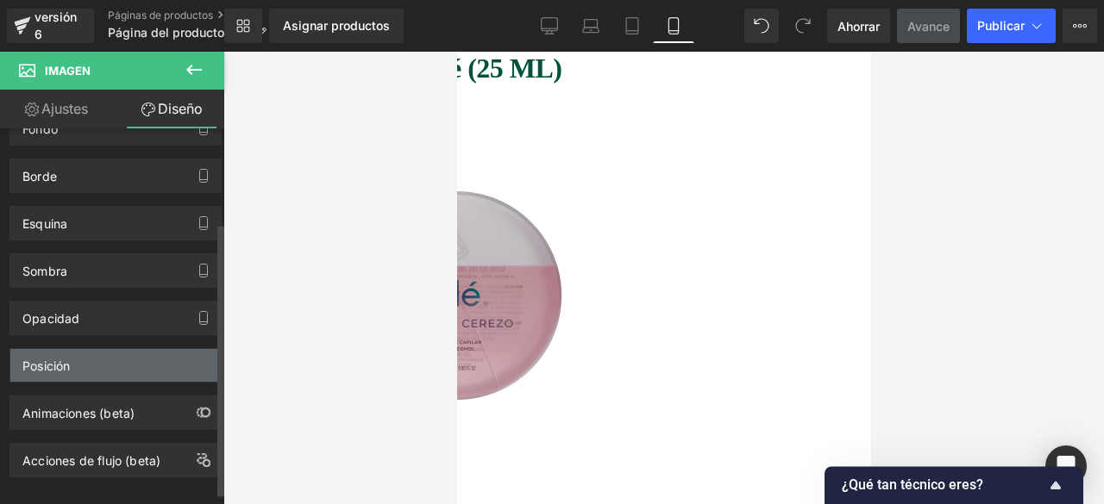
click at [164, 356] on div "Posición" at bounding box center [115, 365] width 210 height 33
click at [53, 367] on font "Posición" at bounding box center [45, 366] width 47 height 15
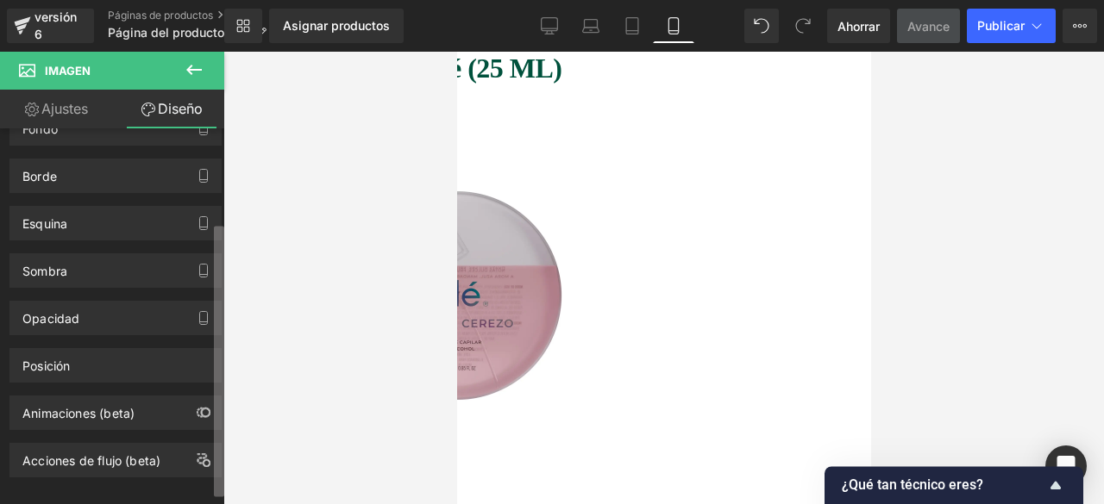
scroll to position [145, 0]
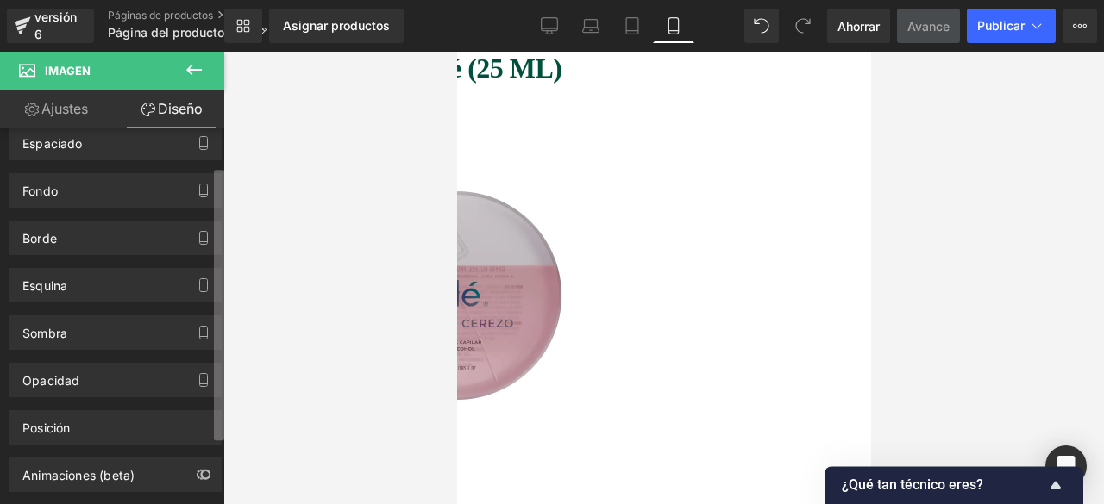
click at [210, 243] on div "Visibilidad 0|0|0|0 Espaciado Margen Relleno Fondo Fondo 0% 0% 0" at bounding box center [112, 320] width 224 height 384
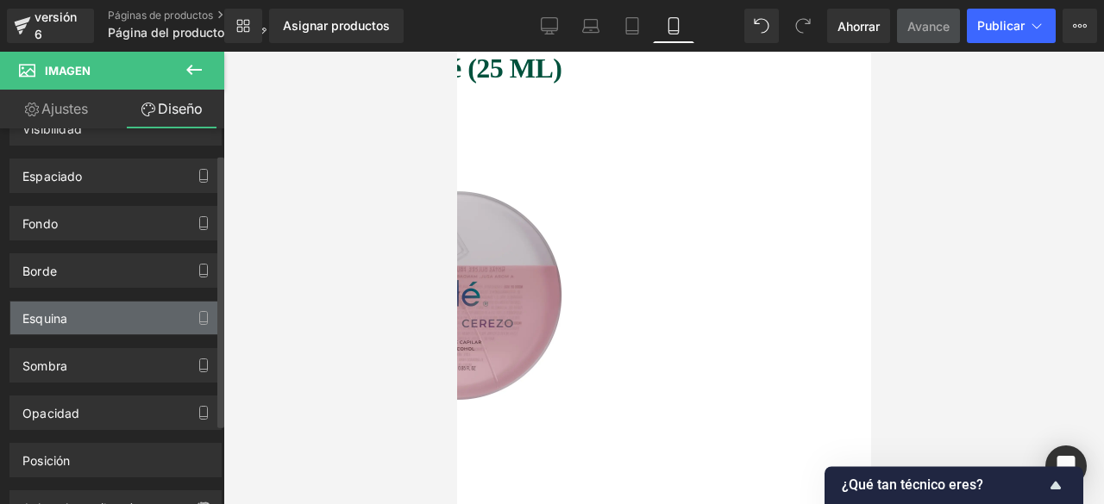
click at [103, 311] on div "Esquina" at bounding box center [115, 318] width 210 height 33
click at [202, 318] on icon "button" at bounding box center [204, 318] width 14 height 14
click at [197, 316] on icon "button" at bounding box center [204, 318] width 14 height 14
click at [67, 318] on font "Esquina" at bounding box center [44, 318] width 45 height 15
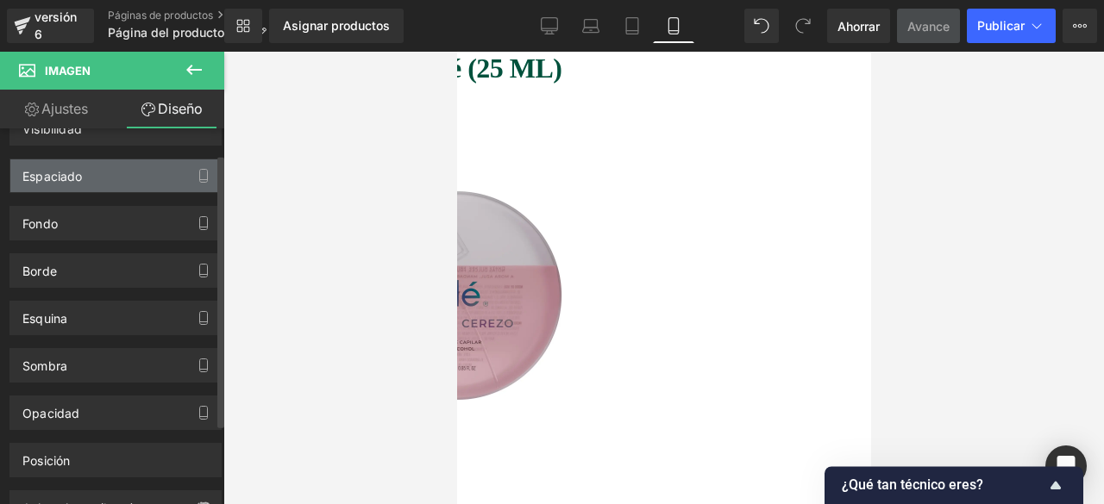
click at [143, 169] on div "Espaciado" at bounding box center [115, 176] width 210 height 33
click at [37, 185] on div "Espaciado" at bounding box center [115, 176] width 210 height 33
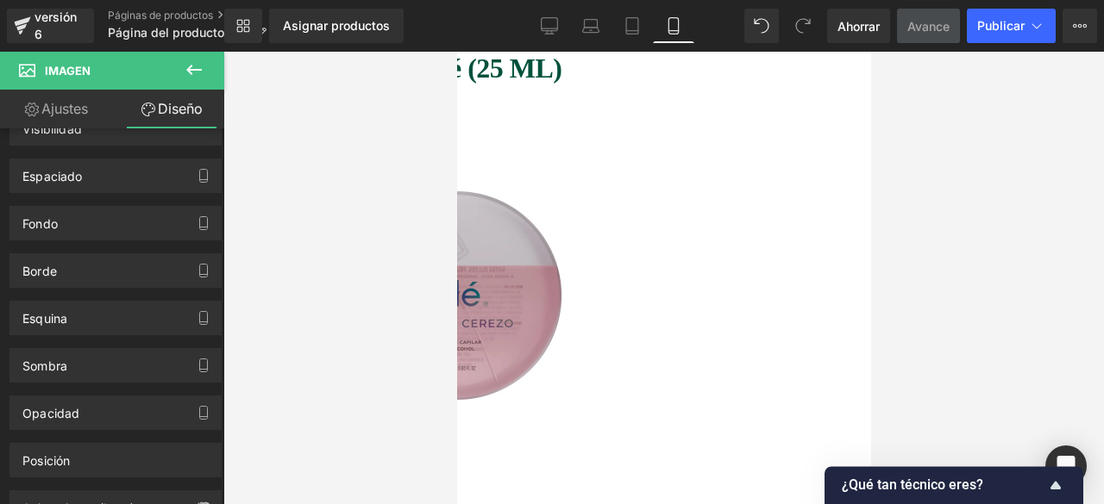
click at [74, 123] on link "Ajustes" at bounding box center [56, 109] width 112 height 39
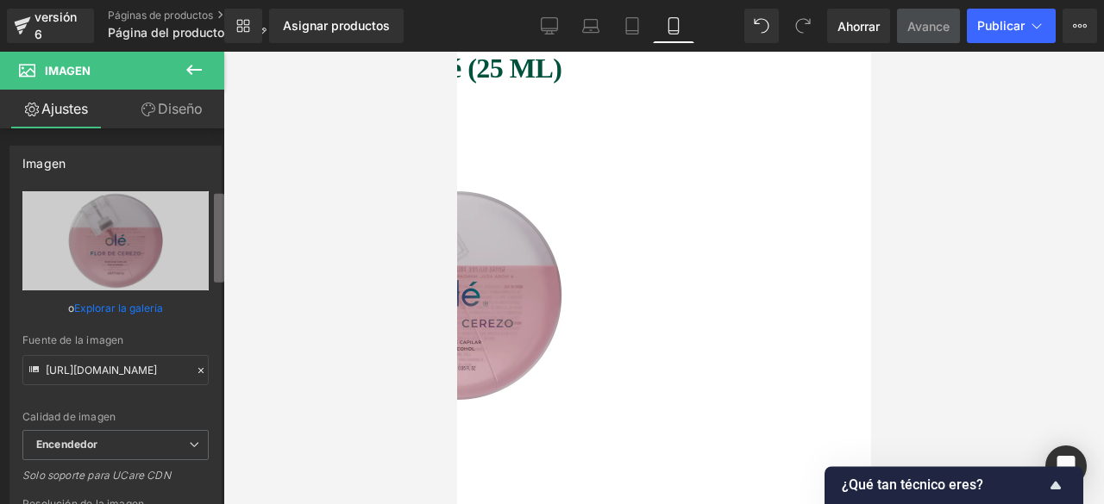
scroll to position [464, 0]
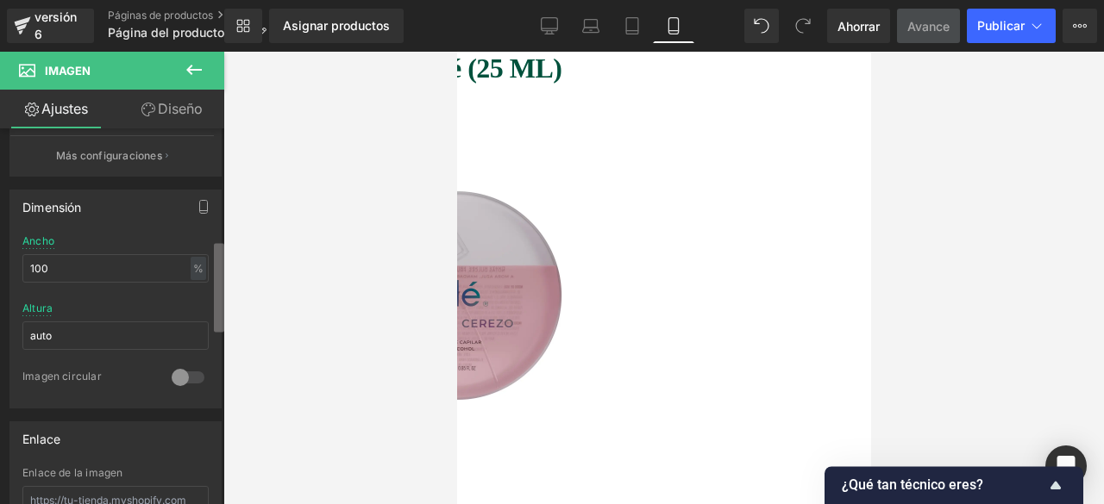
click at [221, 307] on b at bounding box center [219, 287] width 10 height 89
click at [86, 332] on input "auto" at bounding box center [115, 336] width 186 height 28
drag, startPoint x: 86, startPoint y: 332, endPoint x: 0, endPoint y: 323, distance: 86.8
click at [0, 323] on div "Dimensión 100% Ancho 100 % % píxeles auto Altura auto 0 Imagen circular" at bounding box center [116, 293] width 232 height 232
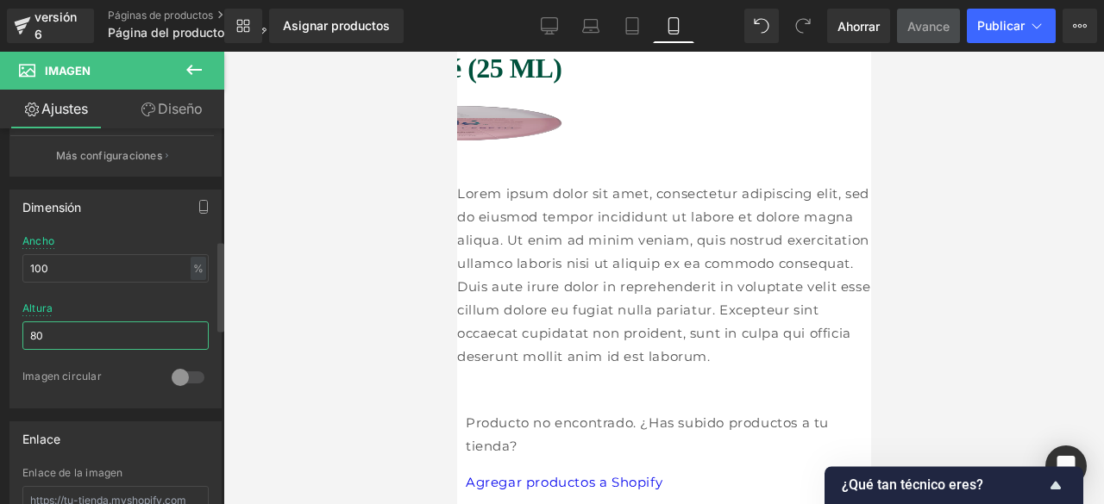
type input "8"
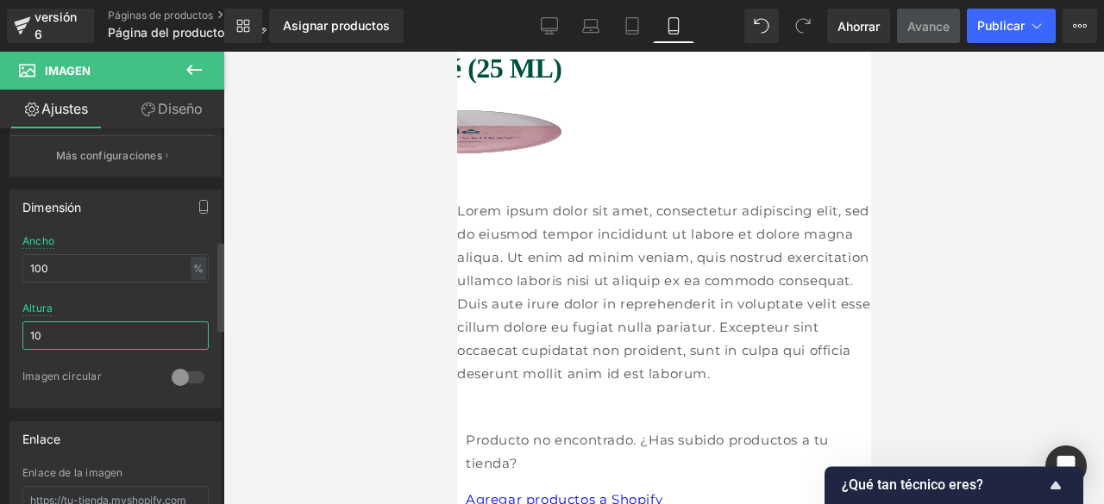
type input "1"
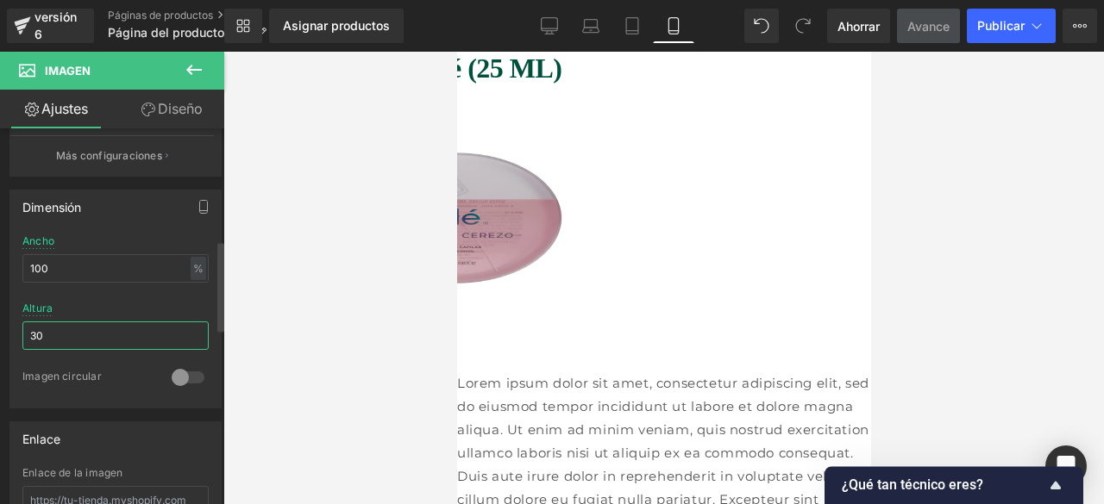
type input "3"
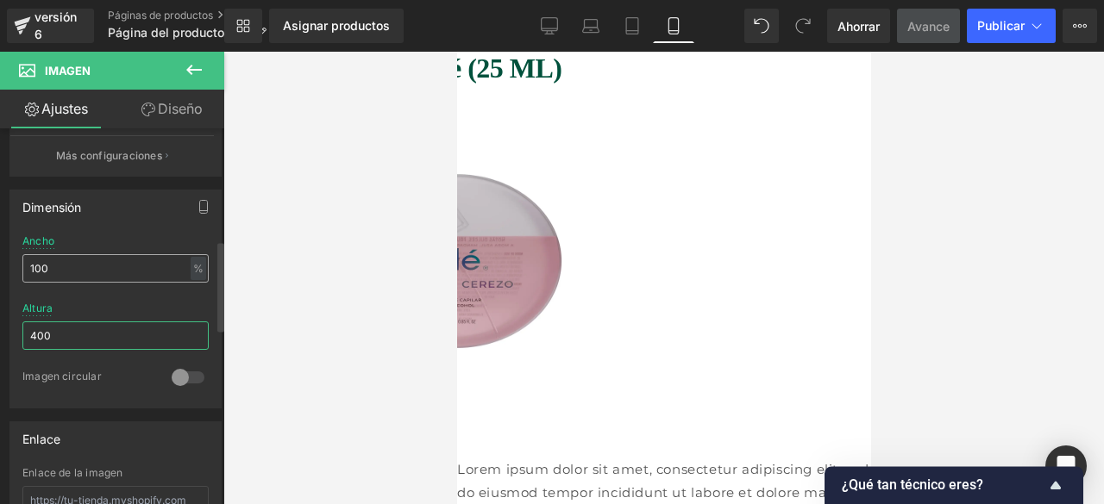
type input "400"
click at [112, 270] on input "100" at bounding box center [115, 268] width 186 height 28
type input "1"
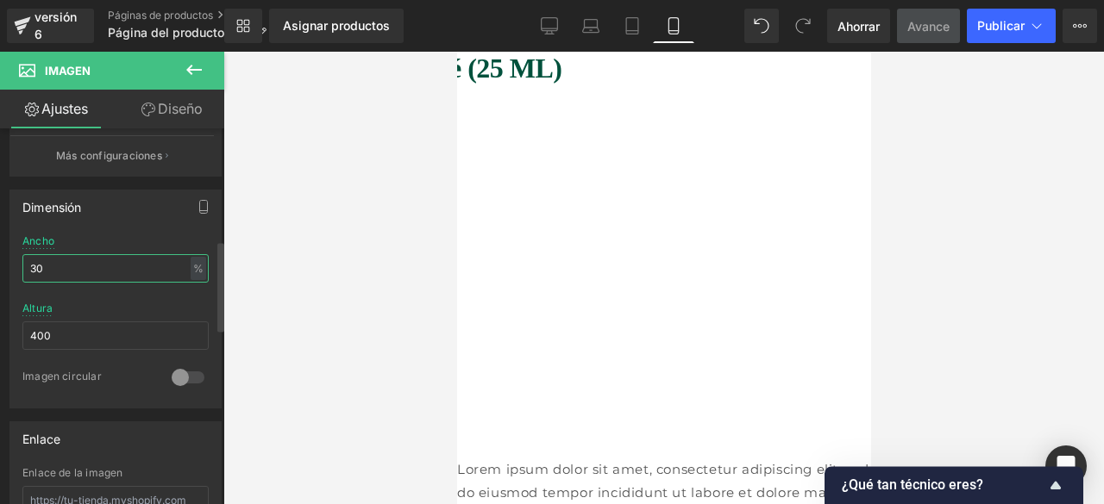
type input "3"
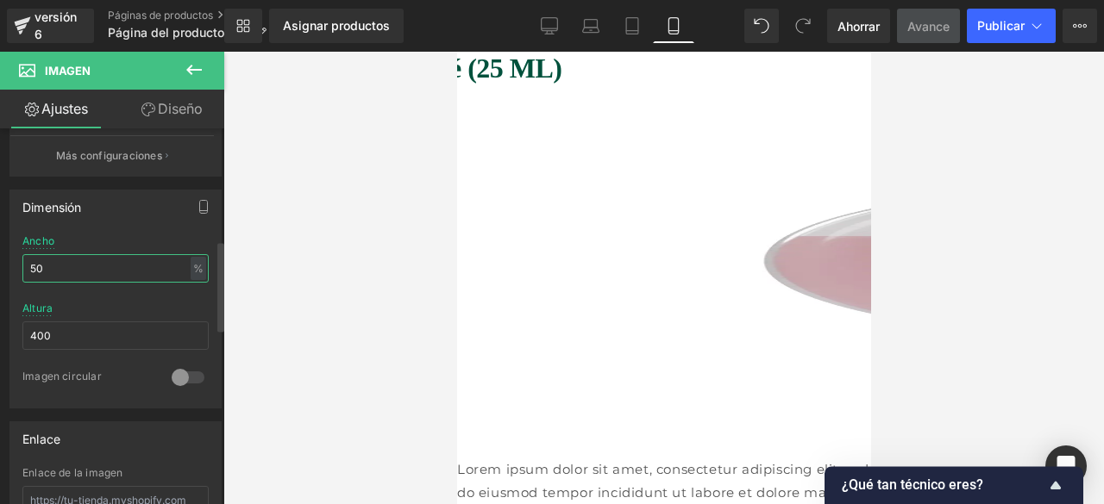
type input "5"
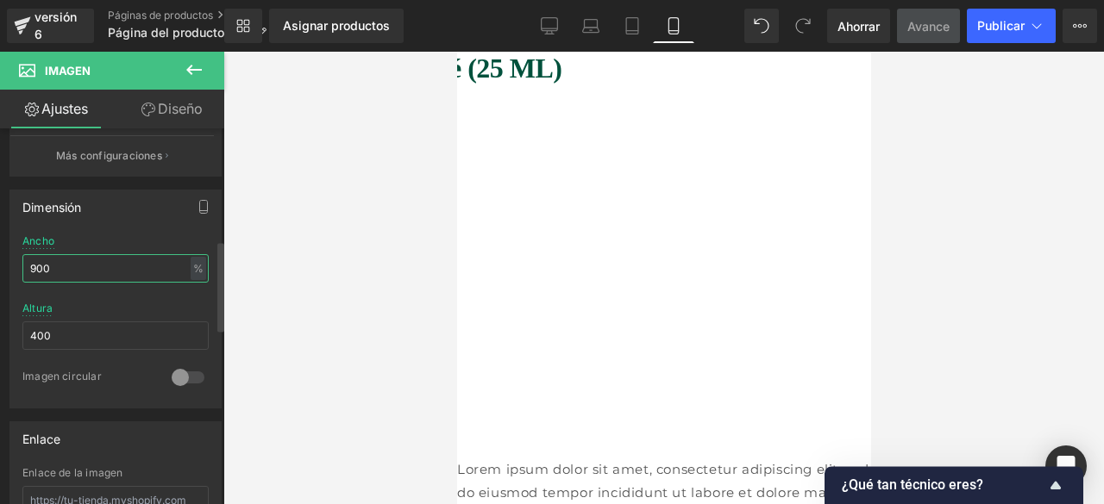
type input "900"
drag, startPoint x: 226, startPoint y: 287, endPoint x: 214, endPoint y: 340, distance: 54.0
click at [214, 340] on div "Fila Estás previsualizando cómo funciona el Reestilizará tu página. No puedes e…" at bounding box center [552, 267] width 1104 height 534
click at [220, 354] on div at bounding box center [219, 320] width 10 height 377
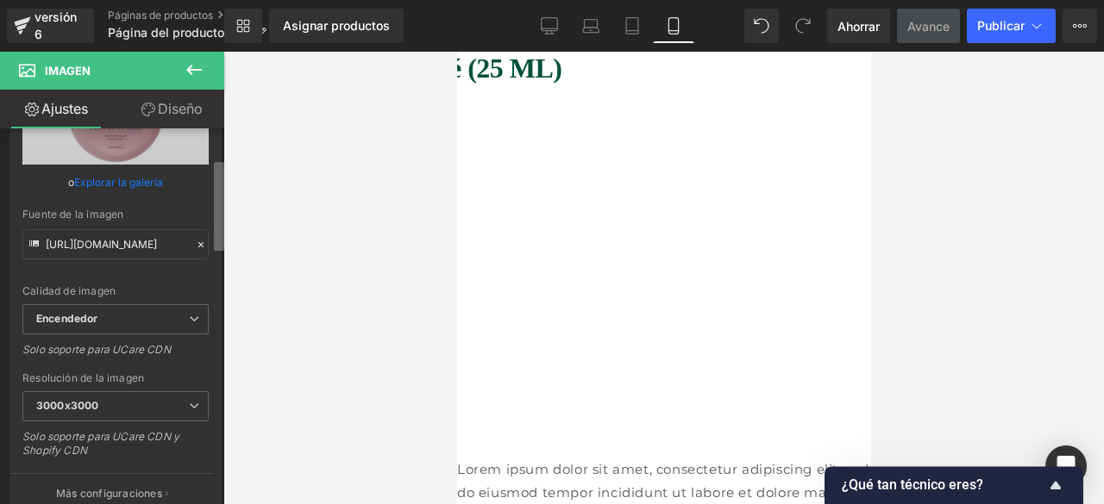
scroll to position [175, 0]
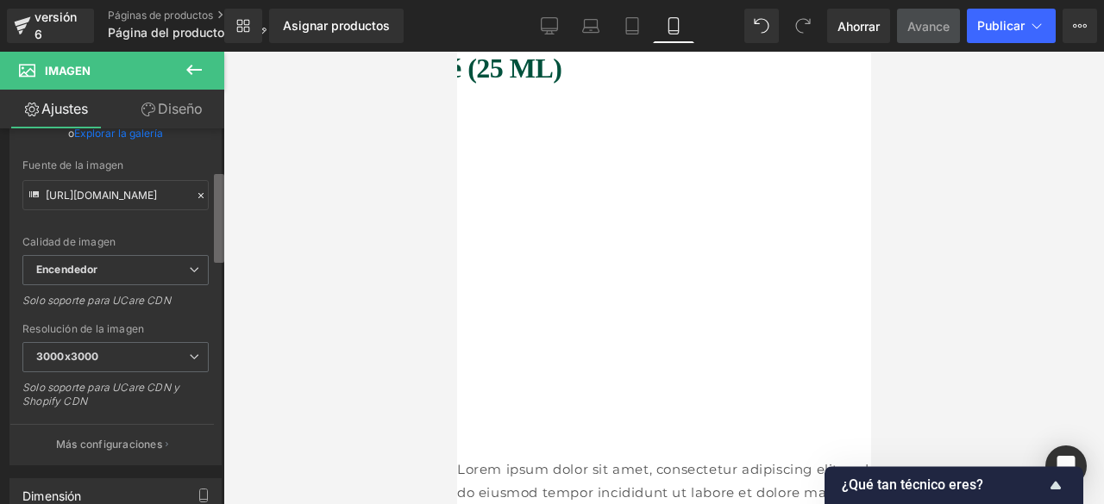
click at [224, 253] on div "Fila Estás previsualizando cómo funciona el Reestilizará tu página. No puedes e…" at bounding box center [552, 267] width 1104 height 534
click at [105, 360] on span "3000x3000" at bounding box center [115, 357] width 186 height 30
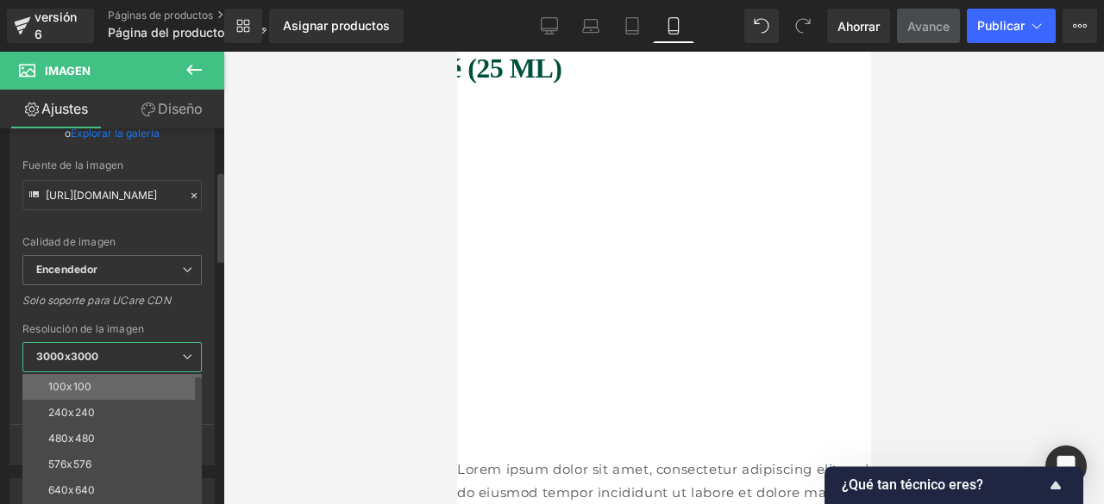
click at [89, 387] on li "100x100" at bounding box center [115, 387] width 187 height 26
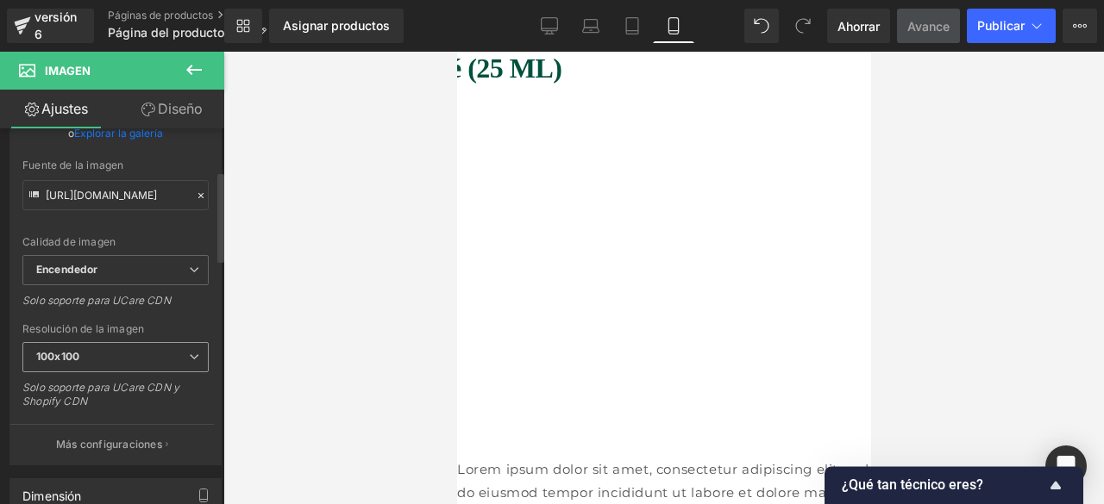
click at [118, 356] on span "100x100" at bounding box center [115, 357] width 186 height 30
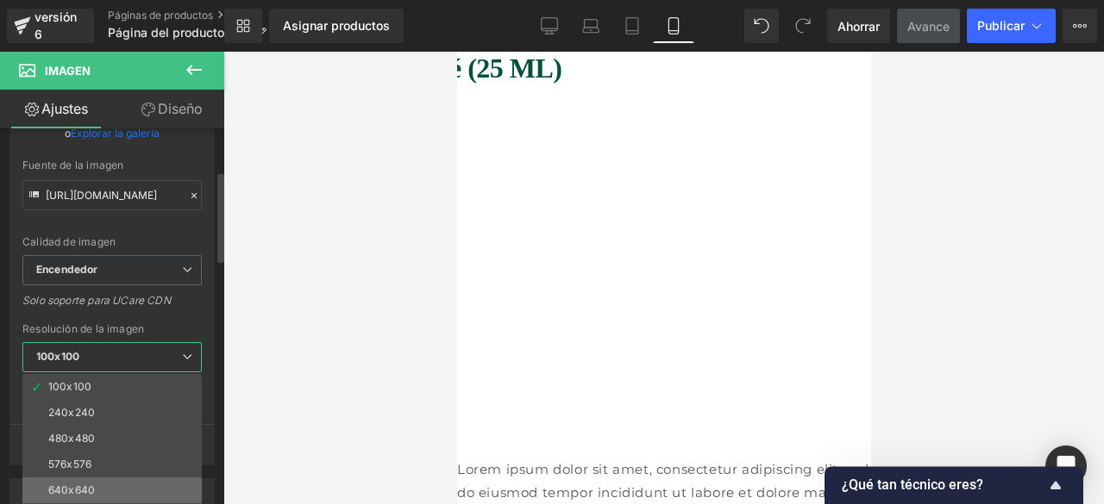
click at [89, 478] on li "640x640" at bounding box center [115, 491] width 187 height 26
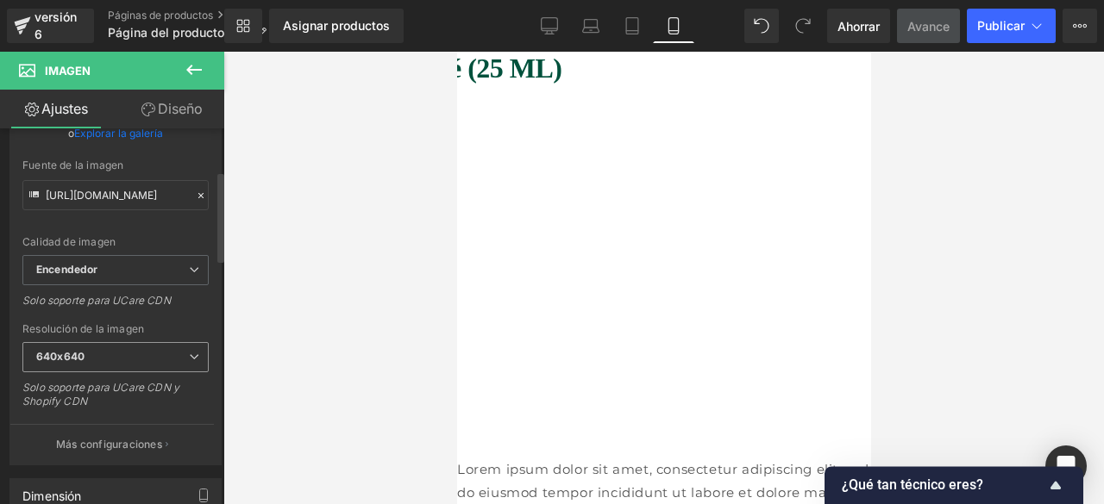
click at [151, 354] on span "640x640" at bounding box center [115, 357] width 186 height 30
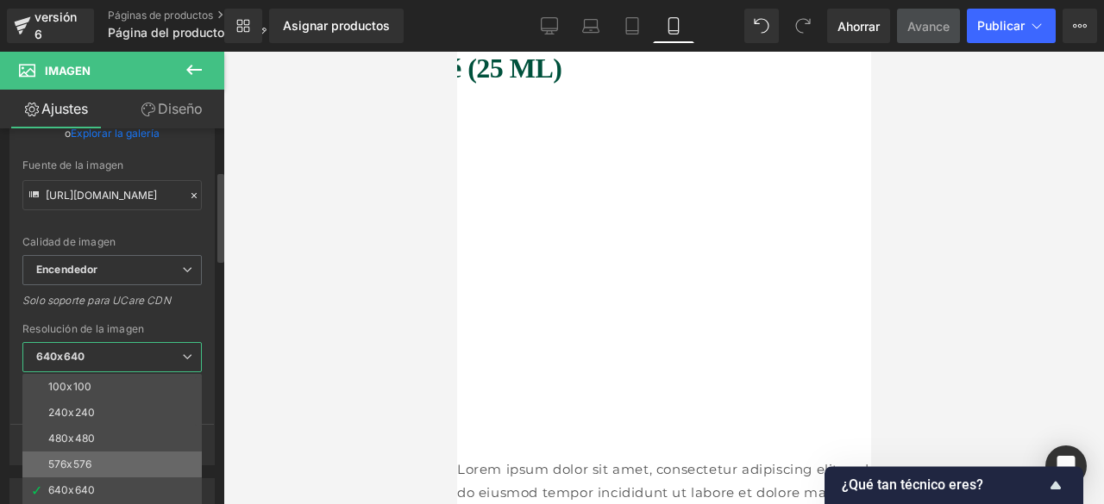
click at [95, 461] on li "576x576" at bounding box center [115, 465] width 187 height 26
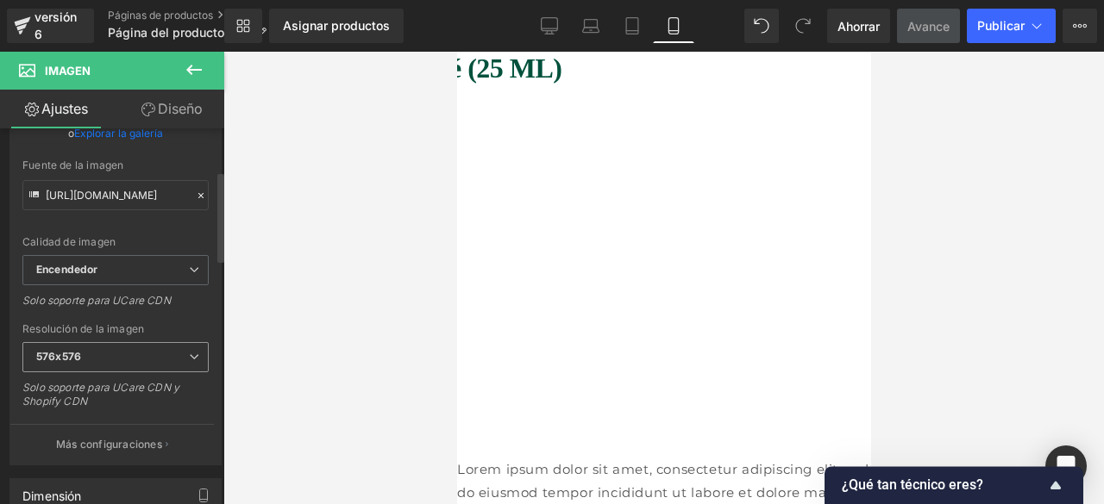
click at [93, 365] on span "576x576" at bounding box center [115, 357] width 186 height 30
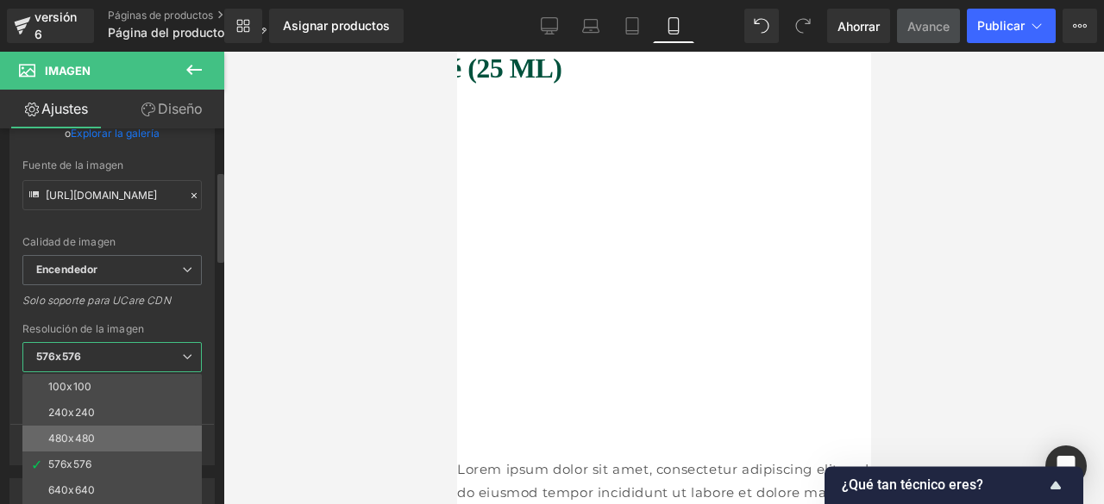
click at [65, 432] on font "480x480" at bounding box center [71, 438] width 47 height 13
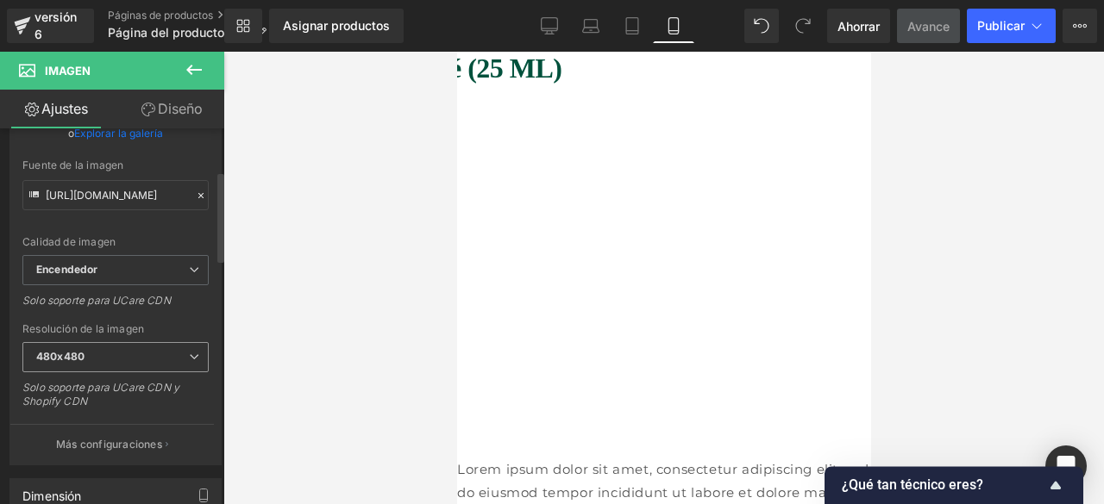
click at [116, 360] on span "480x480" at bounding box center [115, 357] width 186 height 30
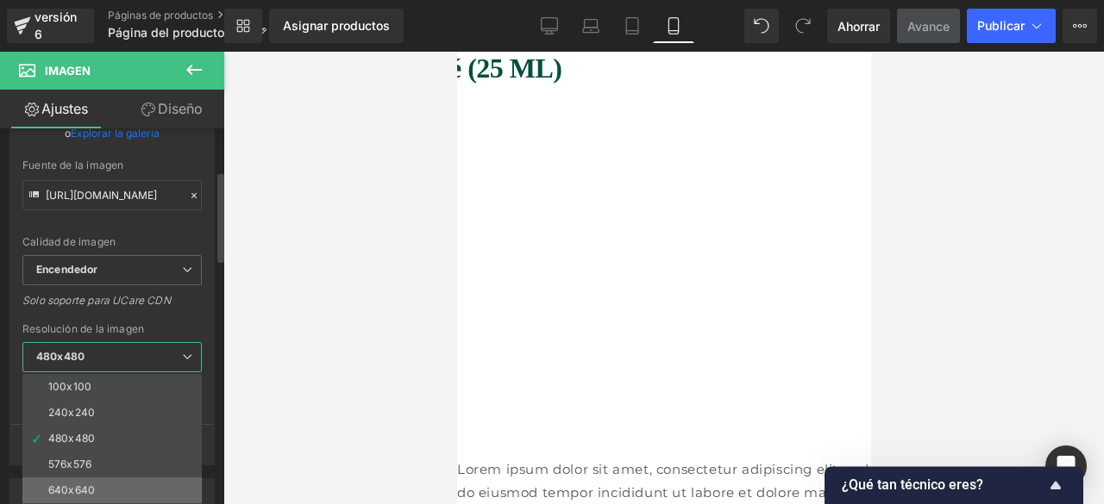
click at [79, 478] on li "640x640" at bounding box center [115, 491] width 187 height 26
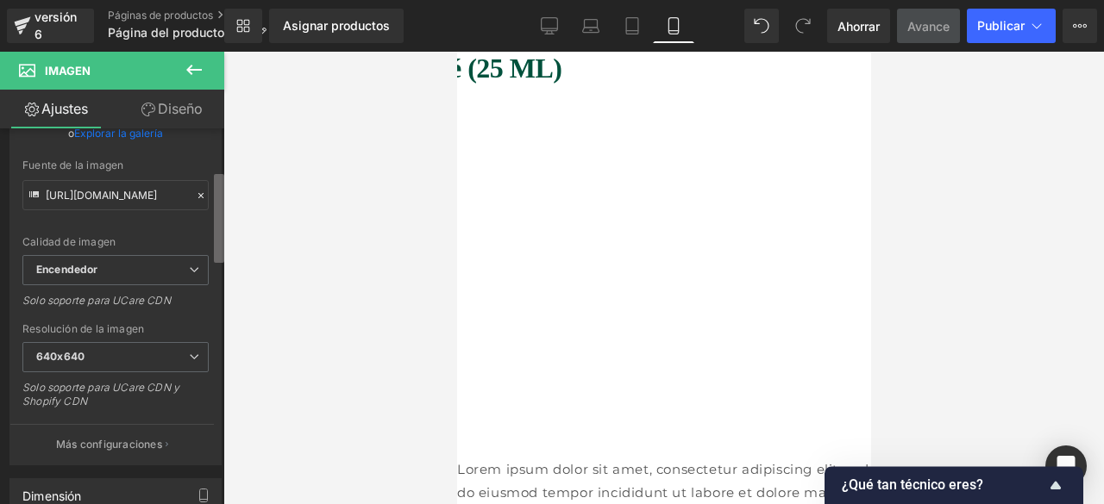
click at [216, 234] on b at bounding box center [219, 218] width 10 height 89
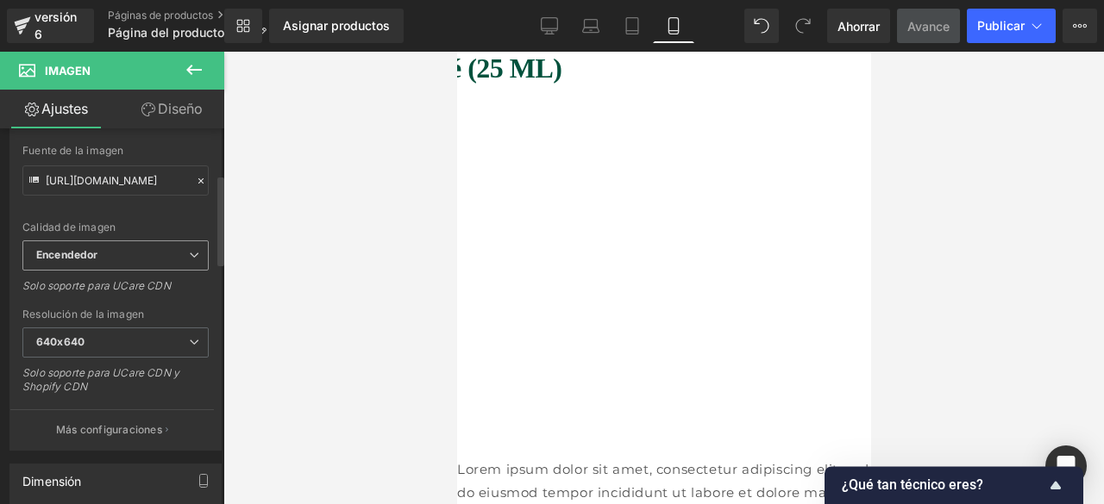
click at [169, 258] on span "Encendedor" at bounding box center [115, 256] width 186 height 30
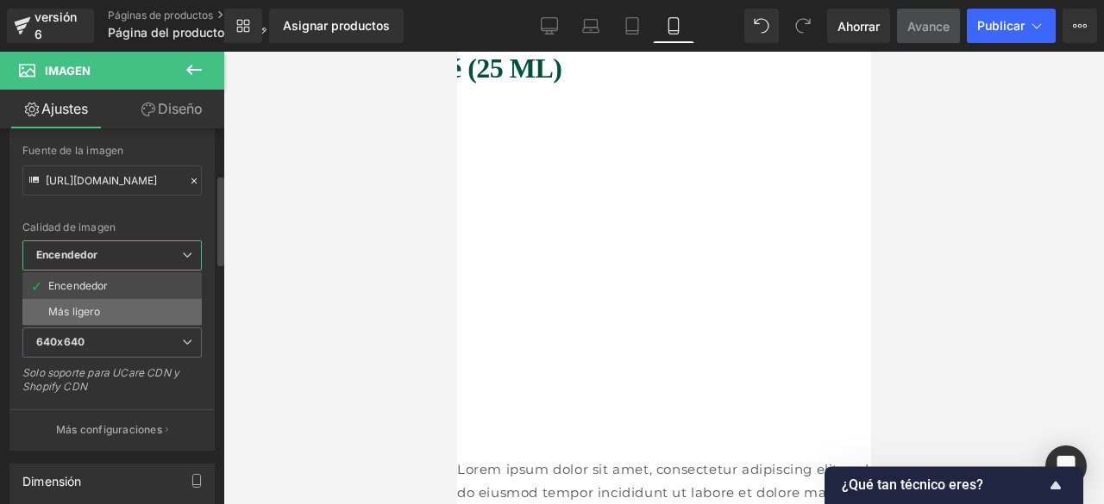
click at [143, 302] on li "Más ligero" at bounding box center [111, 312] width 179 height 26
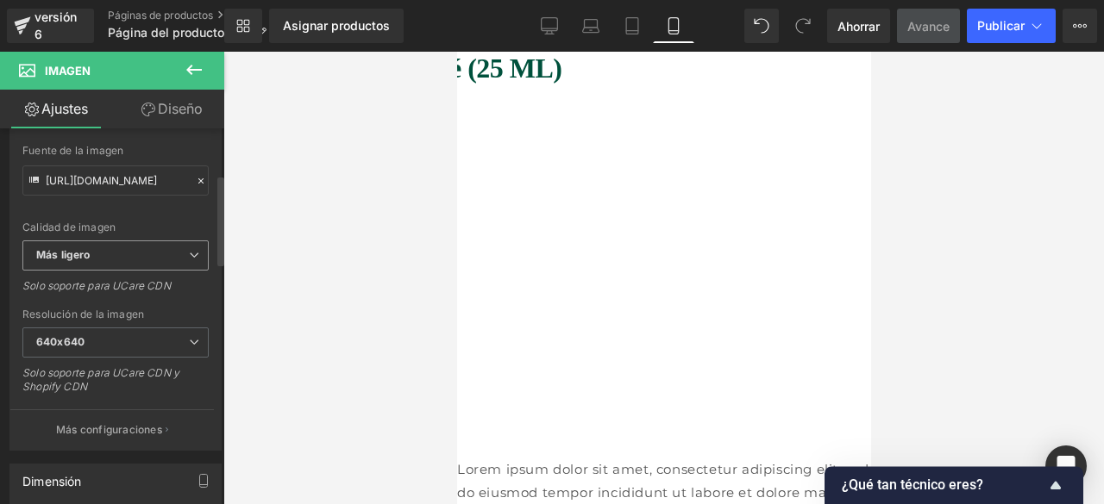
click at [126, 260] on span "Más ligero" at bounding box center [115, 256] width 186 height 30
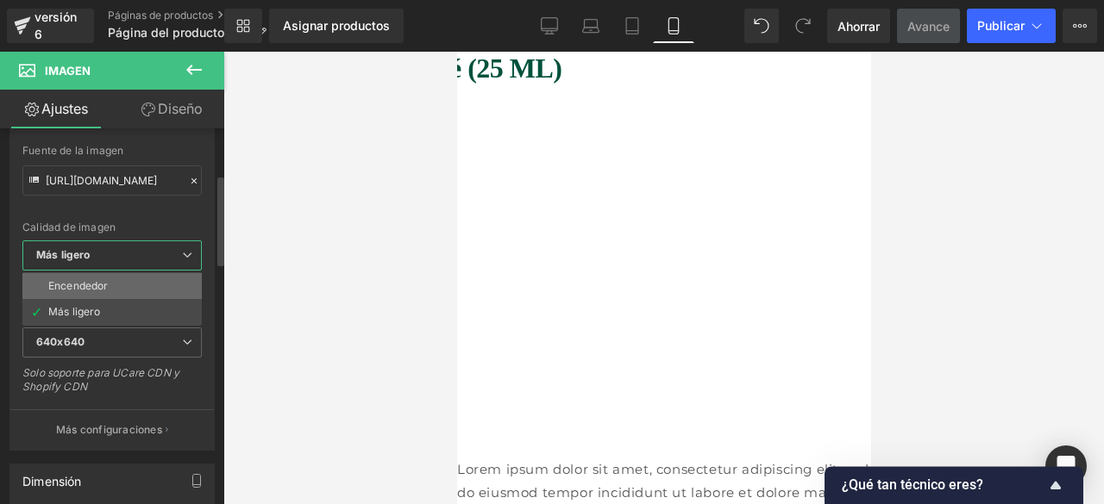
click at [85, 292] on li "Encendedor" at bounding box center [111, 286] width 179 height 26
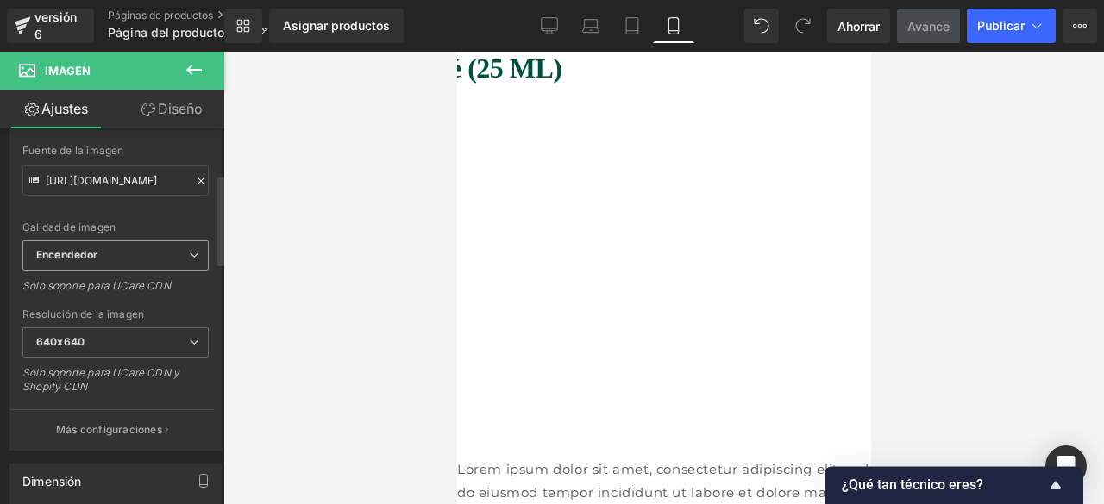
click at [155, 262] on span "Encendedor" at bounding box center [115, 256] width 186 height 30
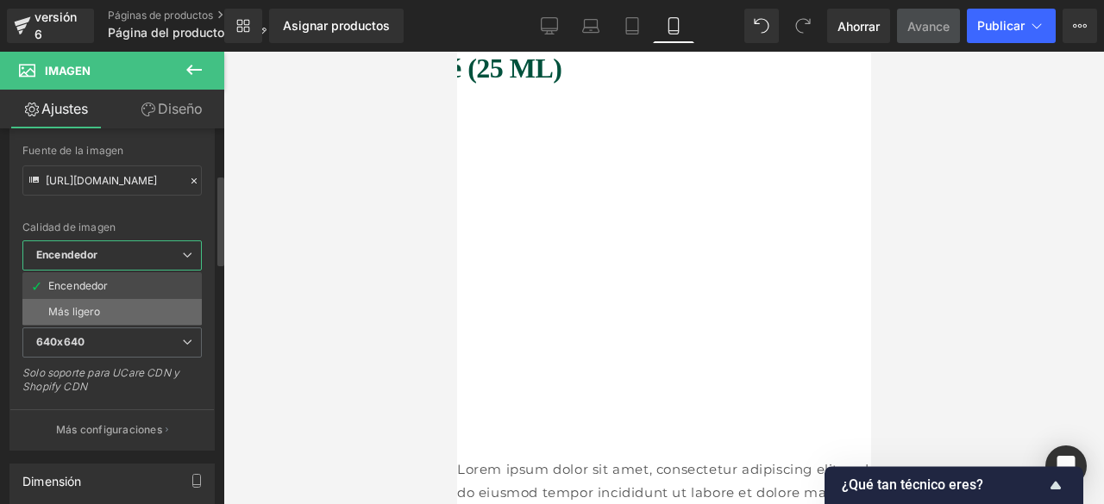
click at [122, 299] on li "Más ligero" at bounding box center [111, 312] width 179 height 26
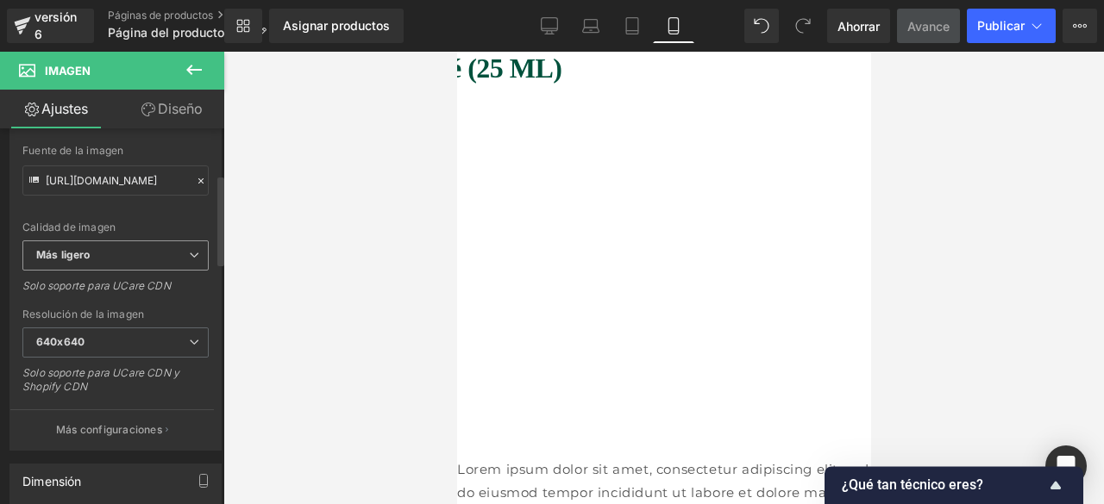
type input "[URL][DOMAIN_NAME]"
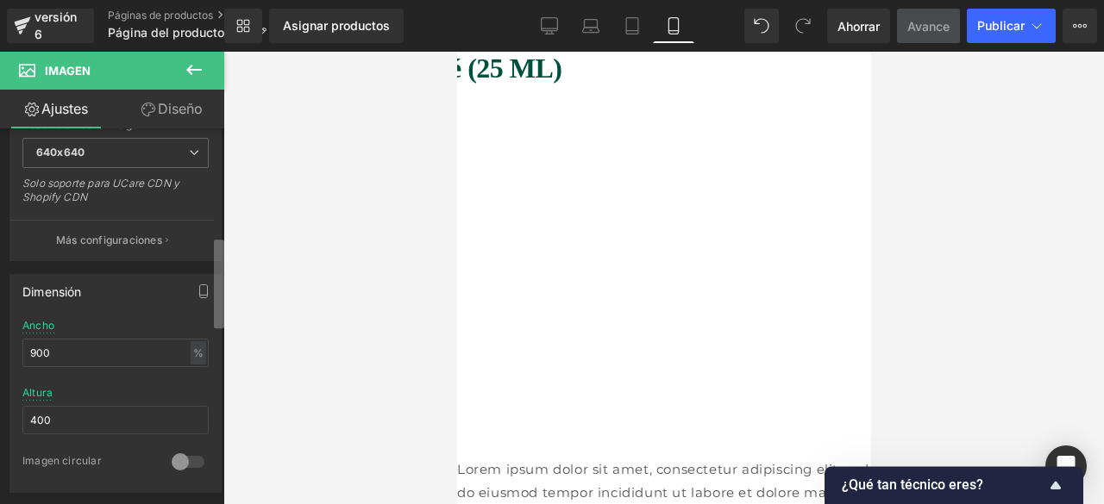
scroll to position [467, 0]
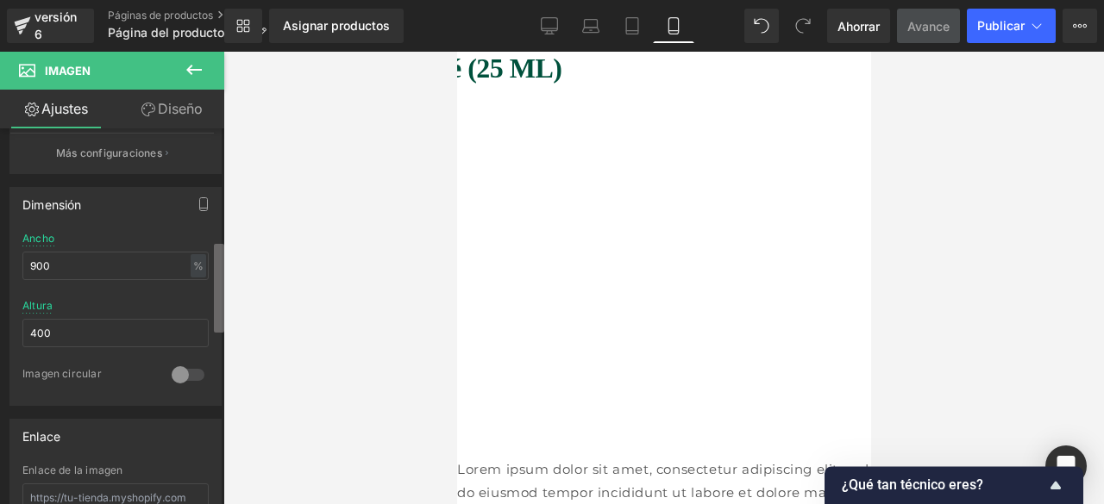
click at [204, 282] on div "Imagen [URL][DOMAIN_NAME] Reemplazar imagen Subir imagen o Explorar la galería …" at bounding box center [112, 320] width 224 height 384
click at [183, 365] on div at bounding box center [187, 375] width 41 height 28
click at [195, 367] on div at bounding box center [187, 375] width 41 height 28
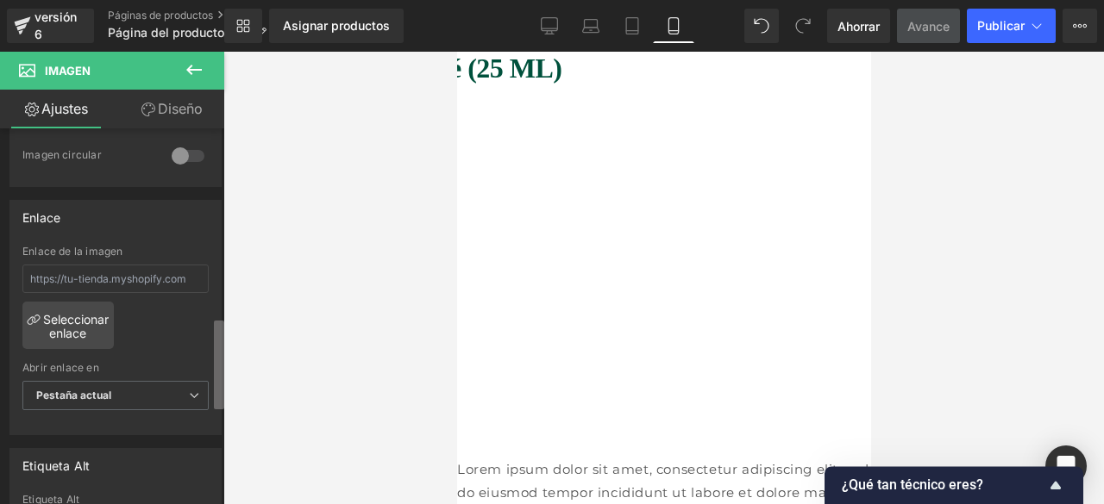
scroll to position [802, 0]
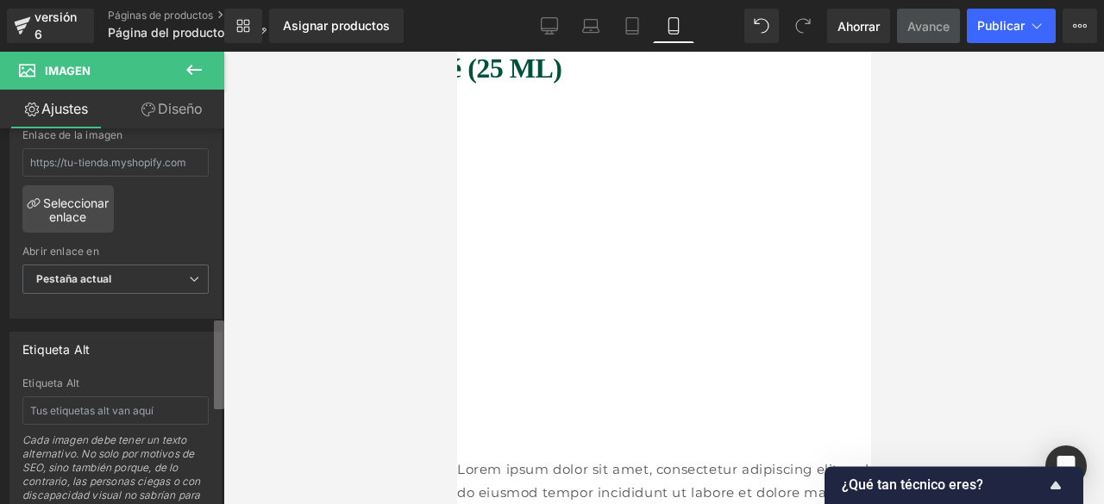
click at [219, 382] on b at bounding box center [219, 365] width 10 height 89
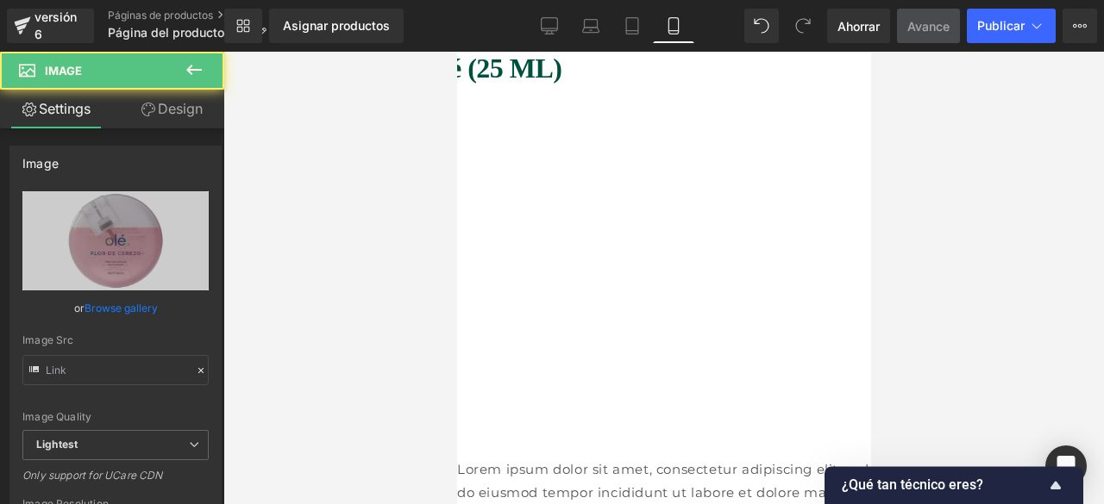
type input "[URL][DOMAIN_NAME]"
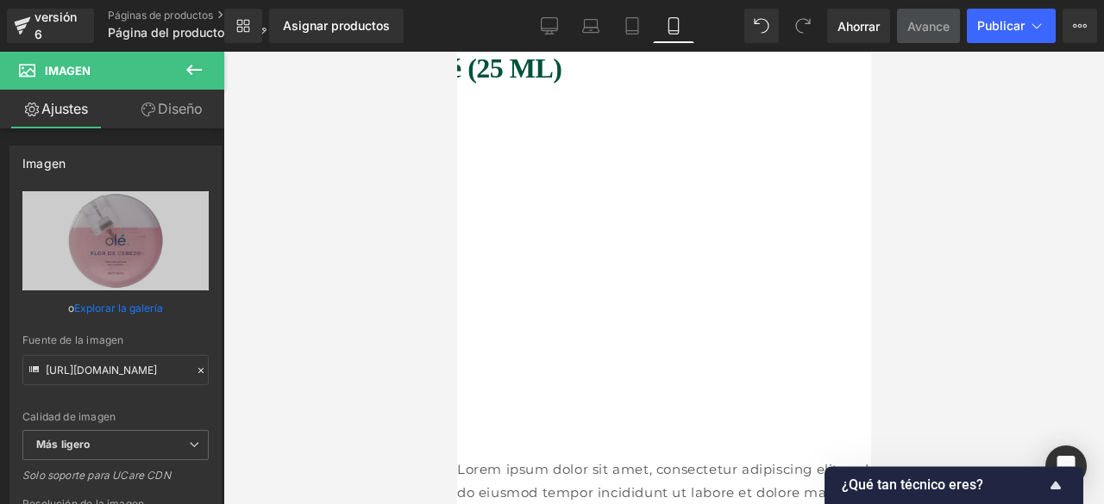
click at [456, 52] on icon at bounding box center [456, 52] width 0 height 0
click at [456, 52] on link "Imagen" at bounding box center [456, 52] width 0 height 0
click at [160, 115] on font "Diseño" at bounding box center [180, 108] width 45 height 17
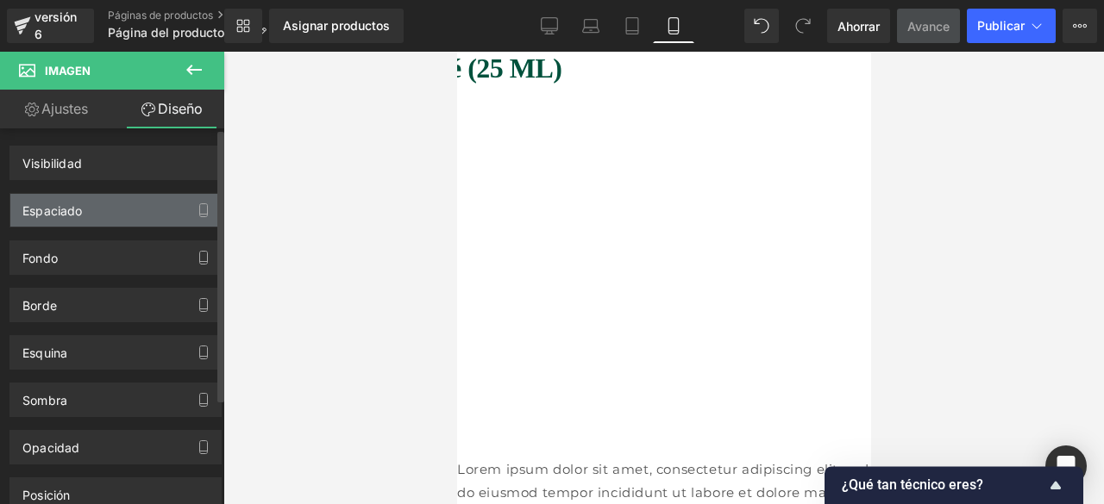
click at [73, 216] on font "Espaciado" at bounding box center [52, 211] width 60 height 15
click at [190, 204] on button "button" at bounding box center [204, 210] width 28 height 33
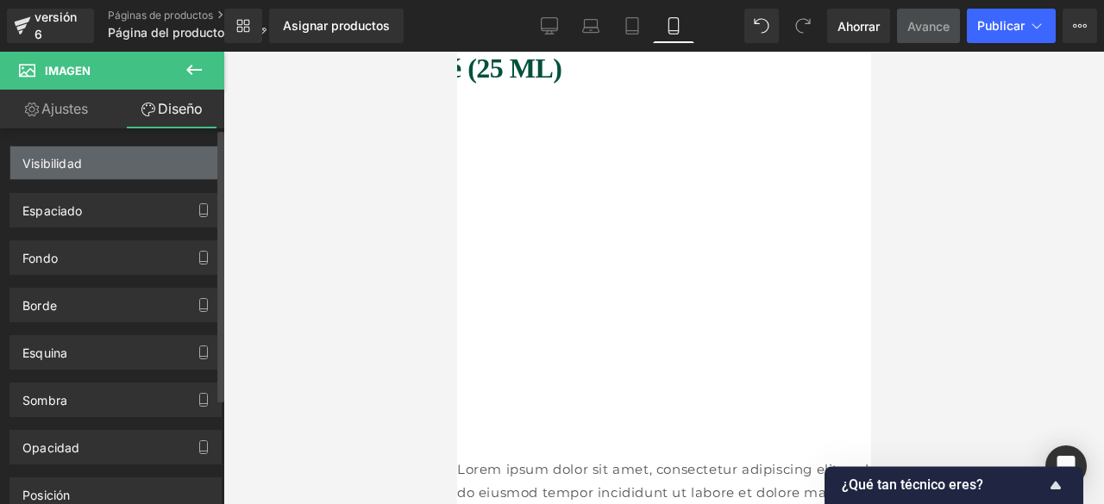
click at [122, 163] on div "Visibilidad" at bounding box center [115, 163] width 210 height 33
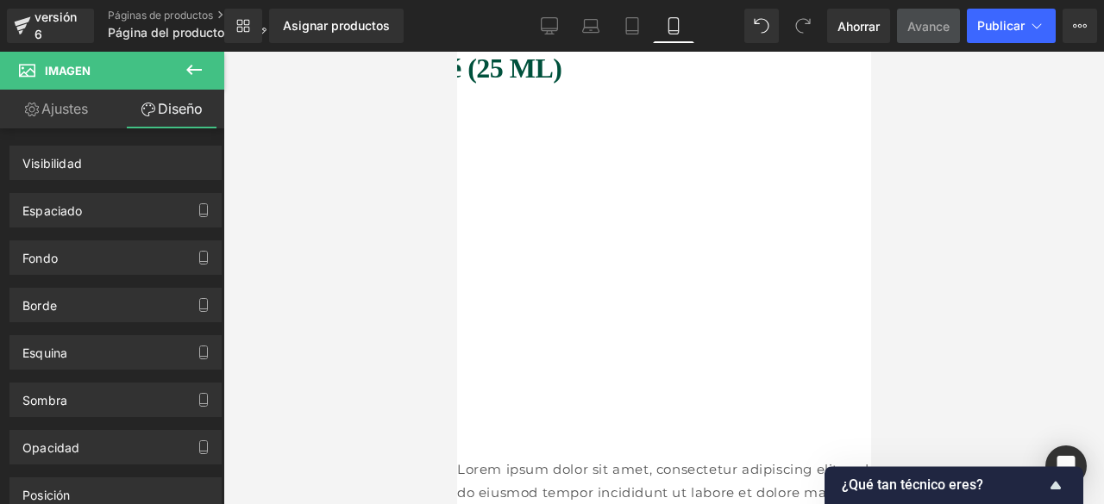
click at [62, 117] on link "Ajustes" at bounding box center [56, 109] width 112 height 39
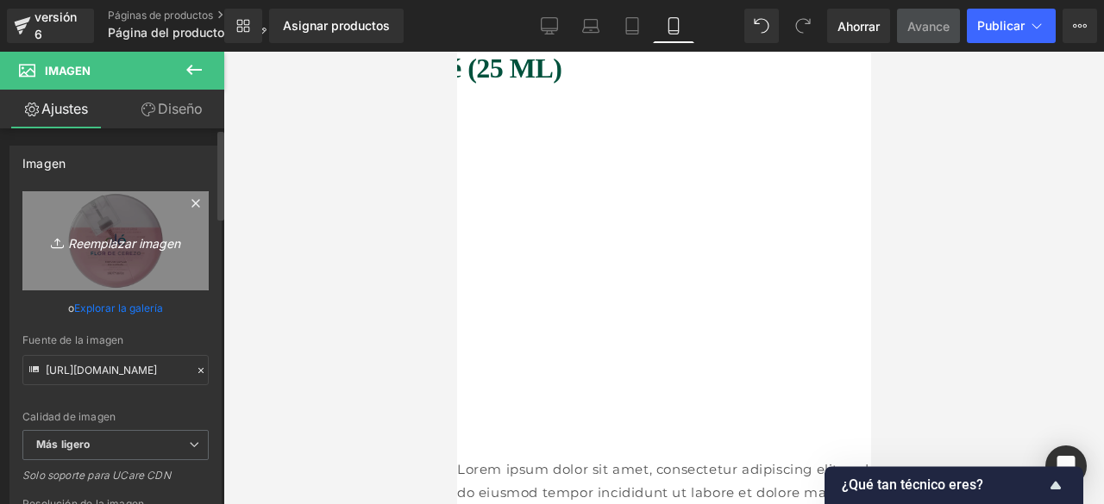
click at [127, 242] on font "Reemplazar imagen" at bounding box center [124, 242] width 112 height 15
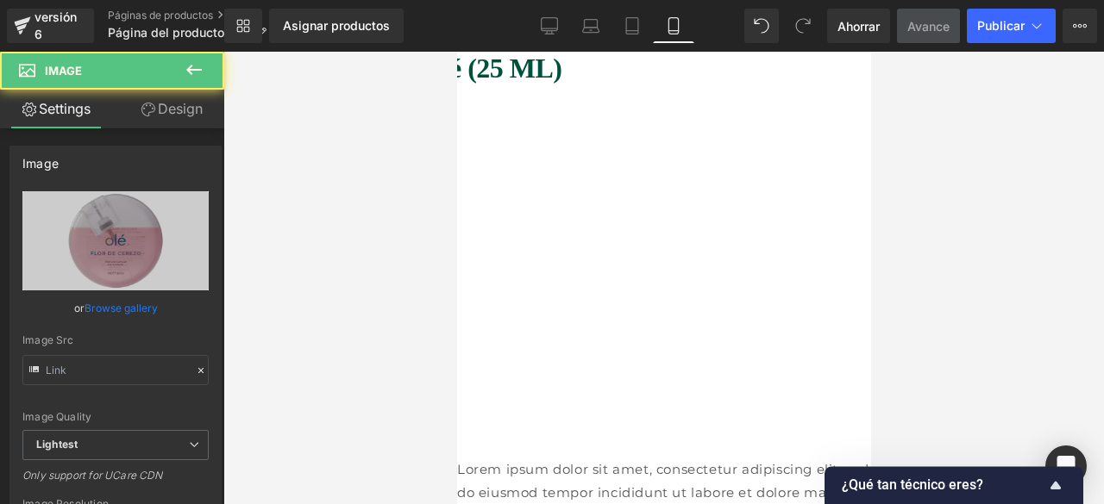
type input "[URL][DOMAIN_NAME]"
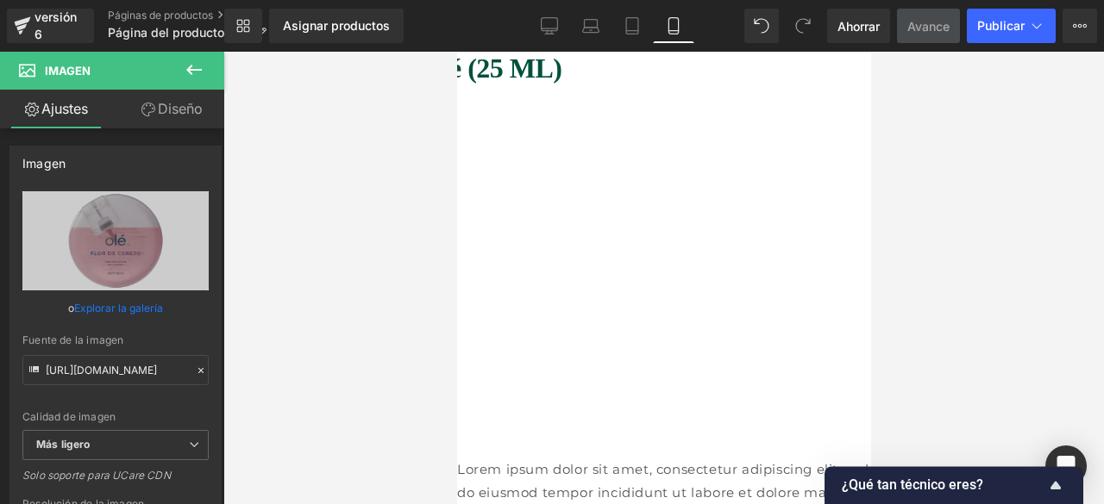
click at [456, 52] on font "Imagen" at bounding box center [456, 52] width 0 height 0
click at [456, 52] on icon at bounding box center [456, 52] width 0 height 0
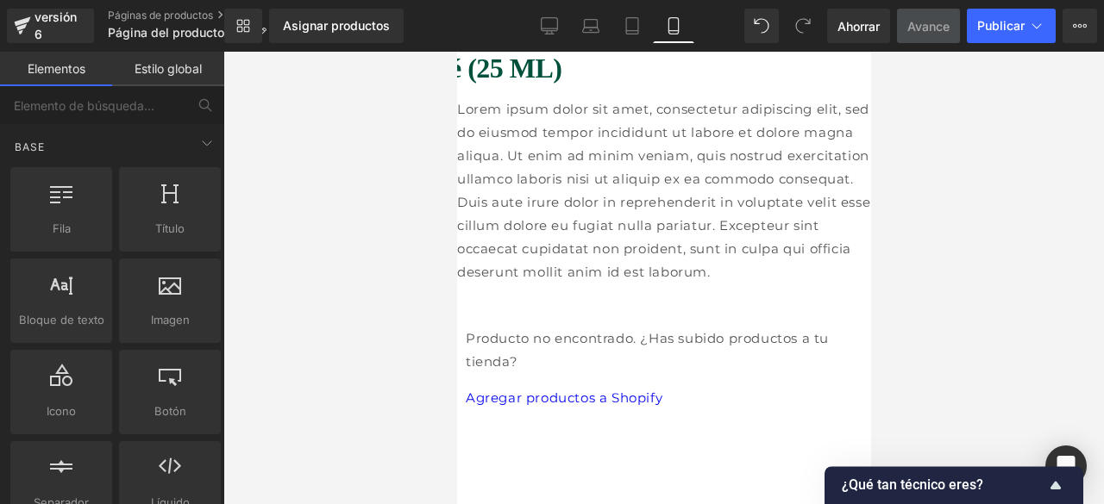
click at [573, 338] on div "Producto no encontrado. ¿Has subido productos a tu tienda? Agregar productos a …" at bounding box center [663, 368] width 397 height 83
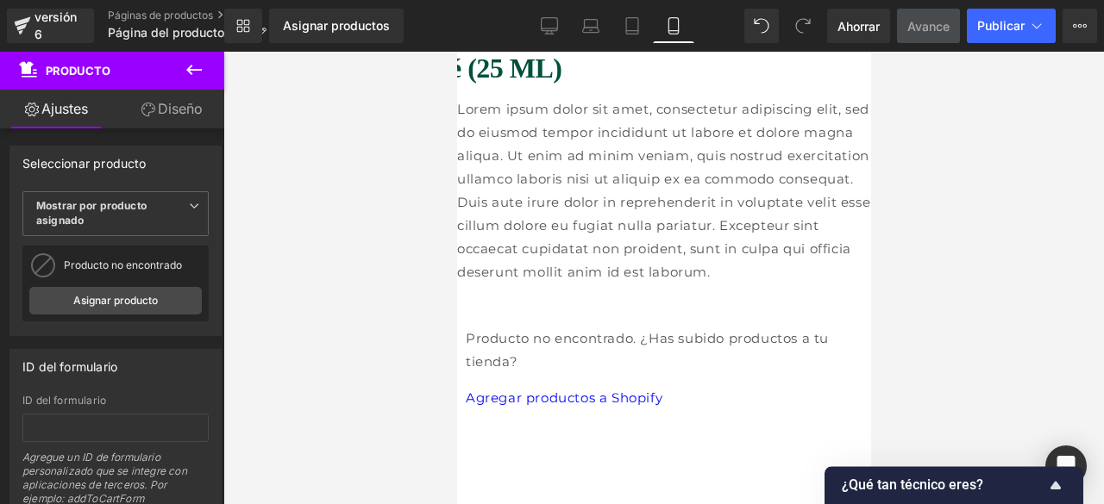
click at [456, 52] on font "Producto" at bounding box center [456, 52] width 0 height 0
click at [612, 404] on font "Agregar productos a Shopify" at bounding box center [563, 398] width 197 height 16
click at [98, 292] on link "Asignar producto" at bounding box center [115, 301] width 172 height 28
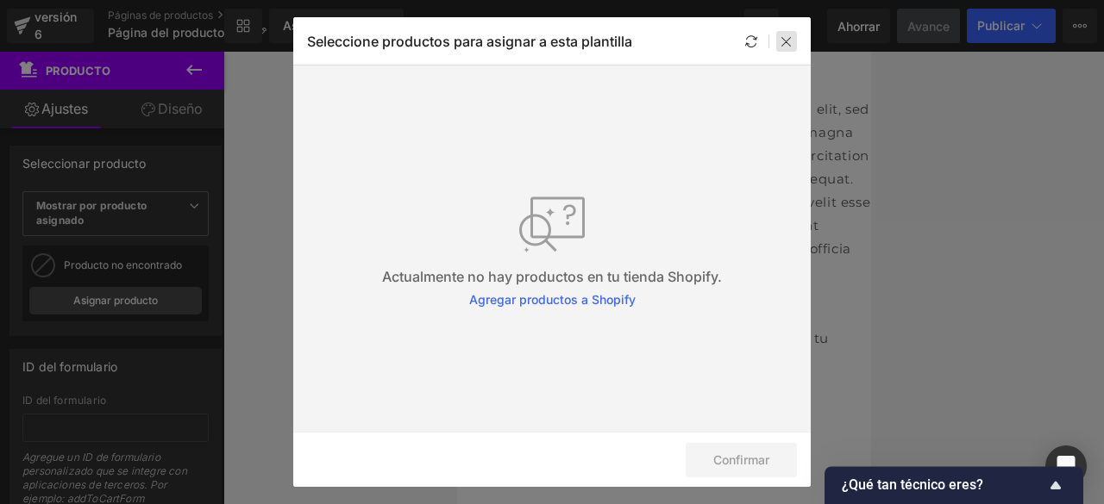
click at [793, 39] on div at bounding box center [786, 41] width 21 height 21
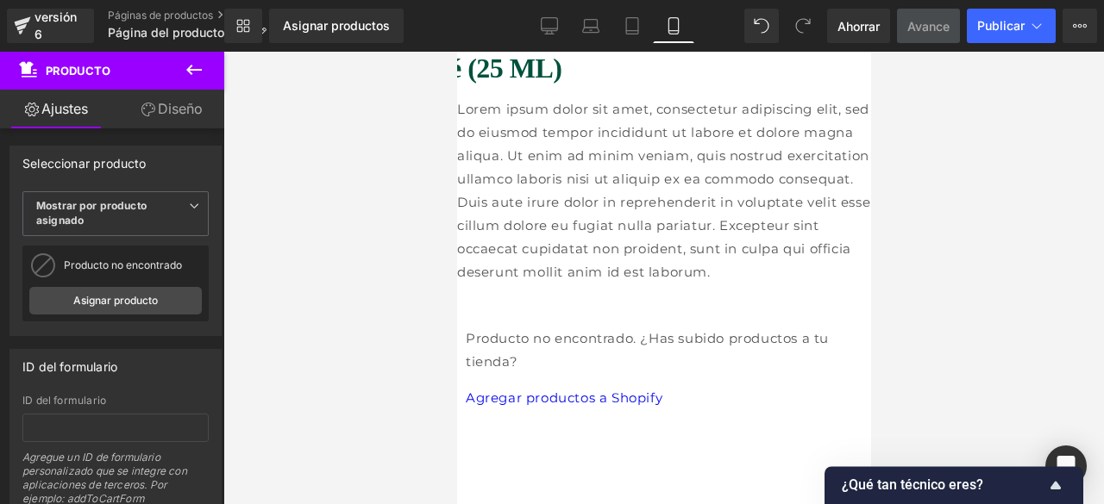
click at [83, 68] on font "Producto" at bounding box center [78, 71] width 65 height 14
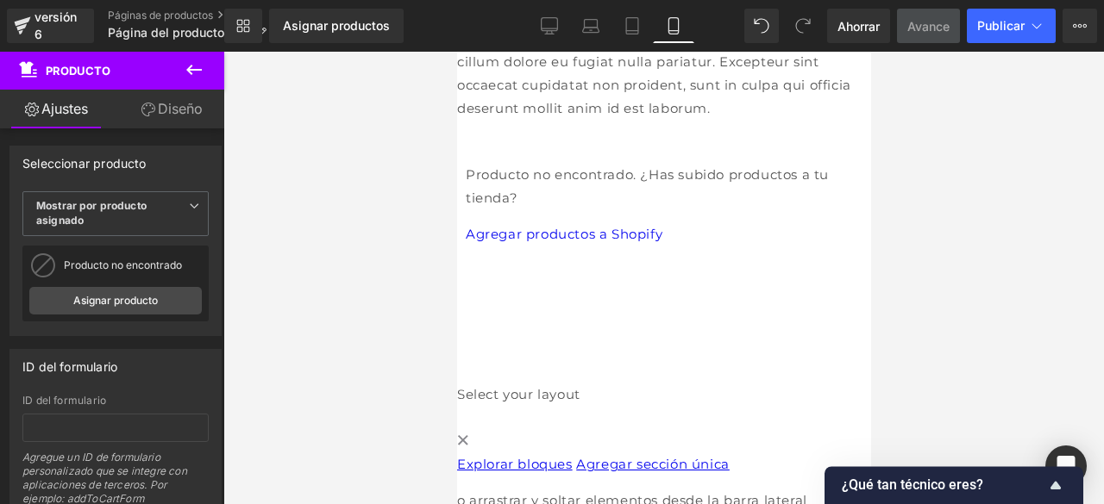
scroll to position [209, 0]
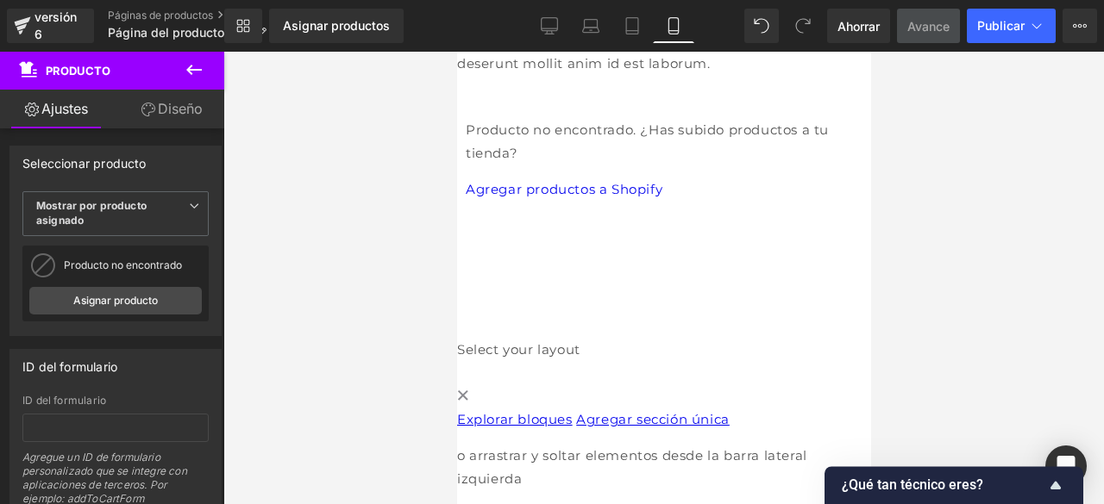
drag, startPoint x: 862, startPoint y: 179, endPoint x: 1347, endPoint y: 324, distance: 506.1
click at [572, 428] on font "Explorar bloques" at bounding box center [514, 419] width 116 height 16
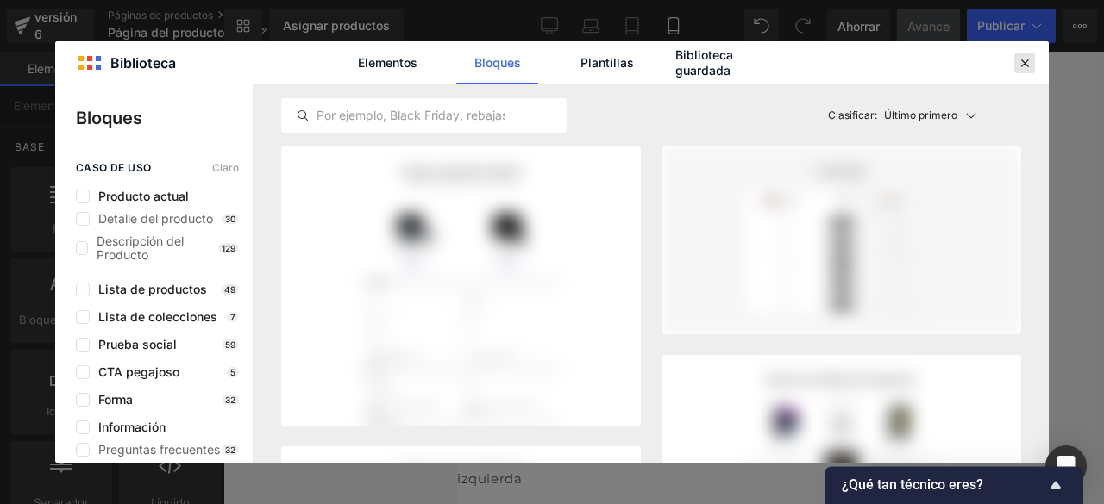
click at [1031, 66] on icon at bounding box center [1025, 63] width 16 height 16
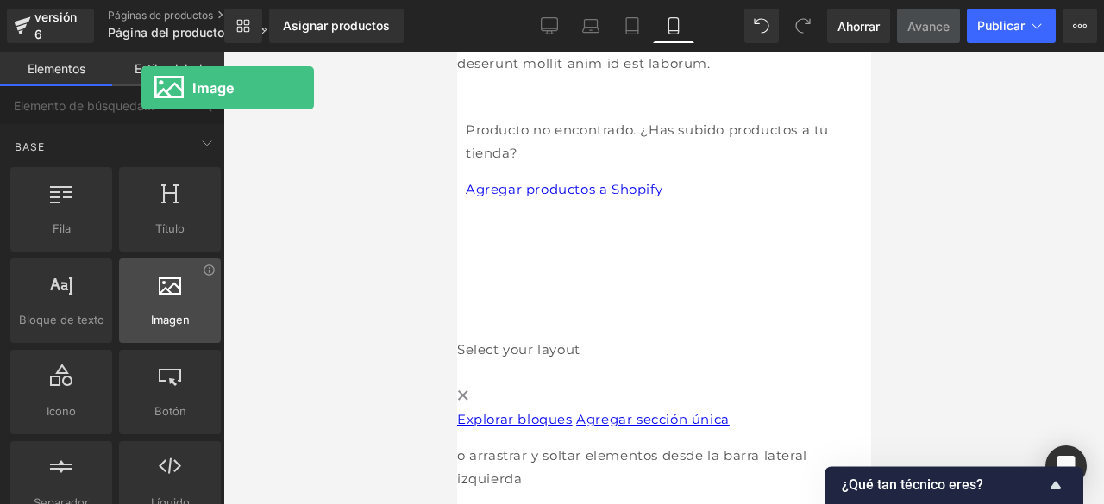
click at [141, 298] on div at bounding box center [169, 292] width 91 height 39
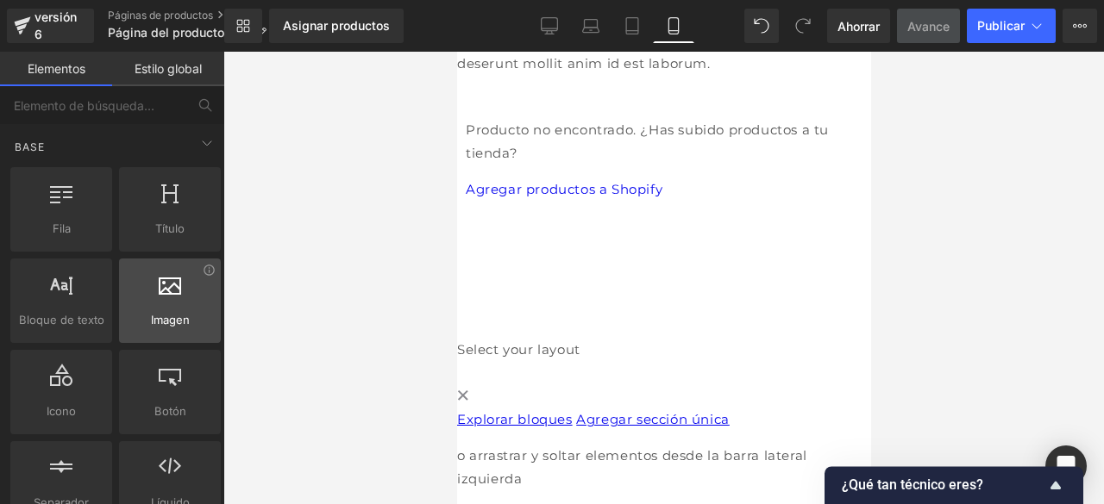
click at [171, 320] on font "Imagen" at bounding box center [170, 320] width 39 height 14
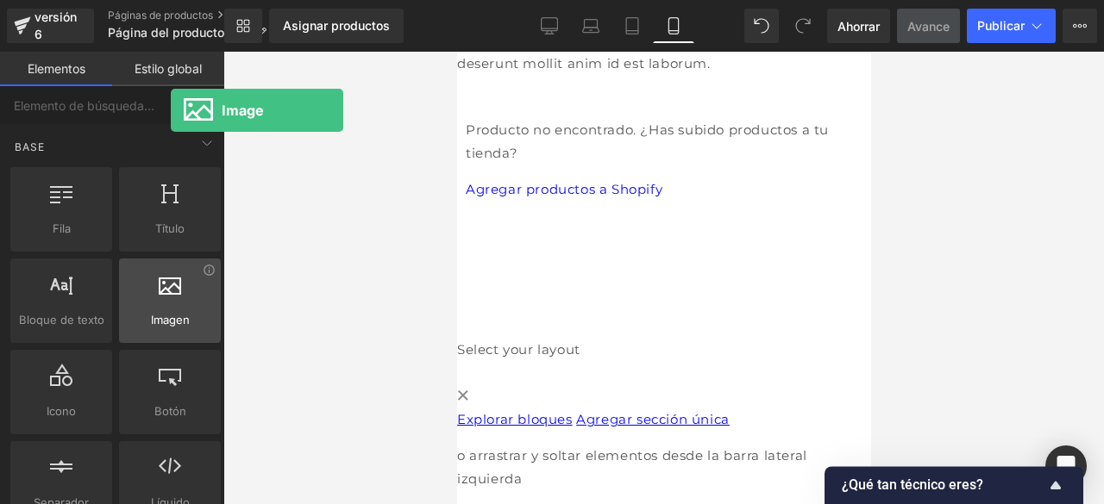
click at [171, 320] on font "Imagen" at bounding box center [170, 320] width 39 height 14
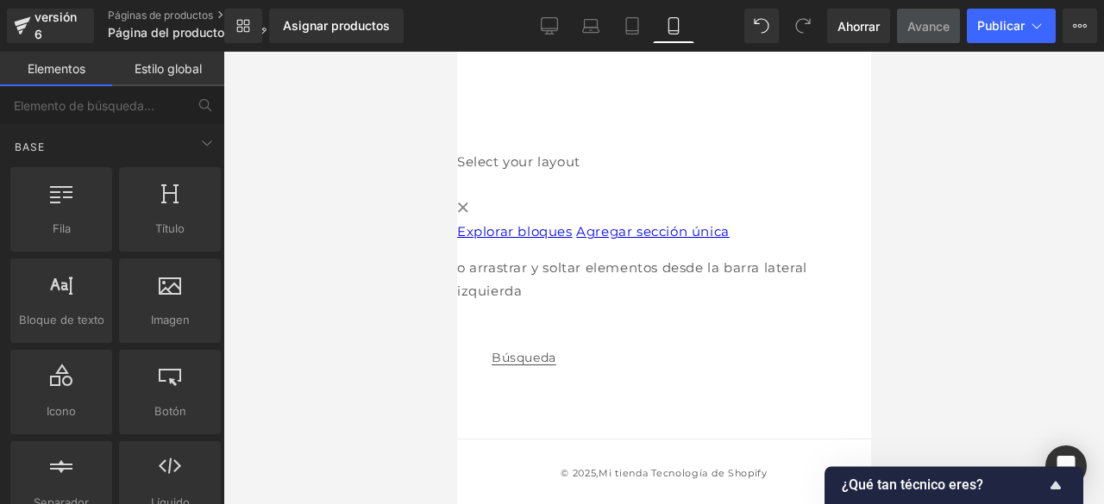
scroll to position [445, 0]
drag, startPoint x: 623, startPoint y: 307, endPoint x: 528, endPoint y: 229, distance: 123.1
click at [528, 229] on div "Explorar bloques Agregar sección única" at bounding box center [663, 231] width 414 height 23
click at [572, 223] on font "Explorar bloques" at bounding box center [514, 231] width 116 height 16
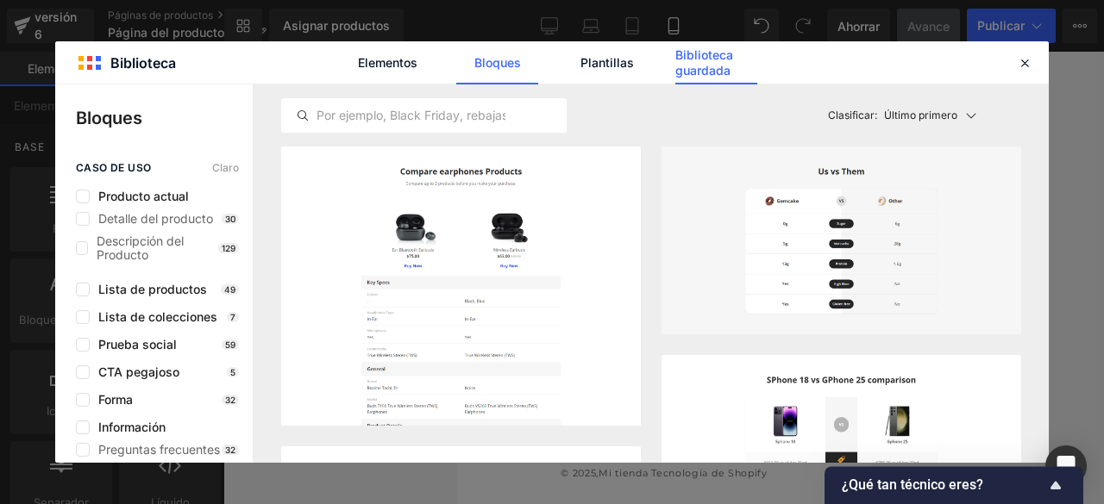
click at [693, 60] on font "Biblioteca guardada" at bounding box center [704, 62] width 58 height 30
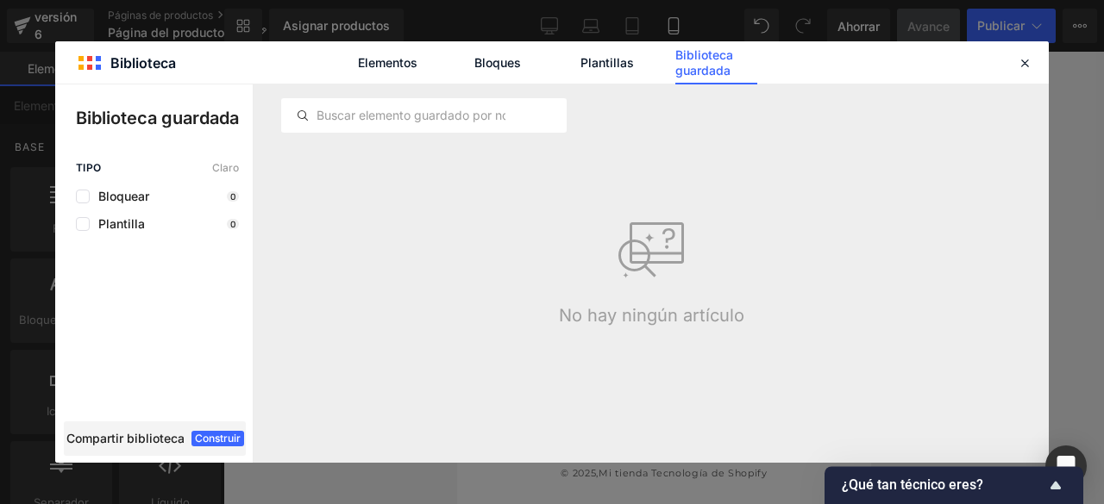
click at [631, 272] on icon at bounding box center [651, 250] width 69 height 69
click at [1021, 72] on div at bounding box center [1024, 63] width 21 height 21
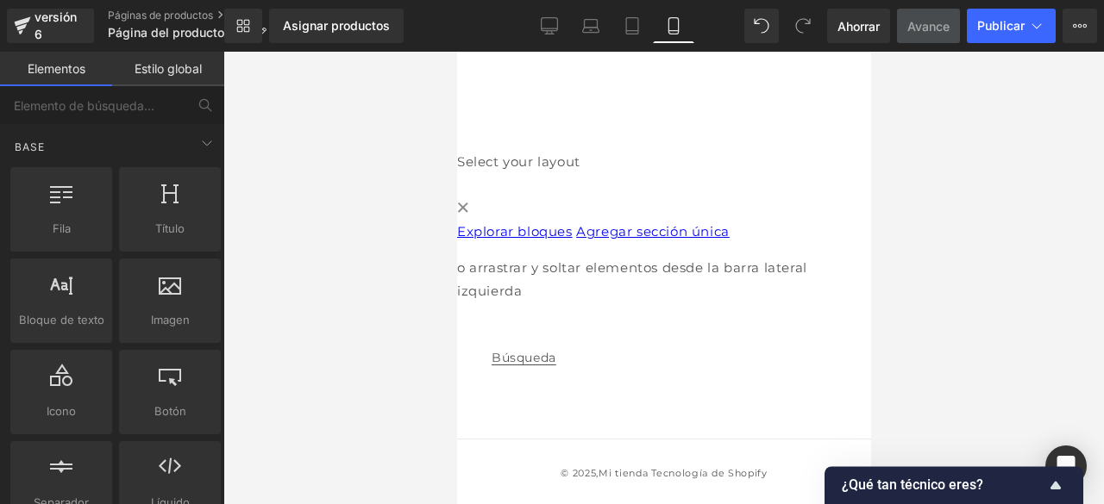
click at [610, 240] on link "Agregar sección única" at bounding box center [652, 231] width 154 height 16
click at [467, 200] on link "Created with Sketch." at bounding box center [461, 208] width 11 height 16
click at [542, 220] on div "Empieza a construir tu página Explorar bloques Agregar sección única o arrastra…" at bounding box center [663, 261] width 414 height 83
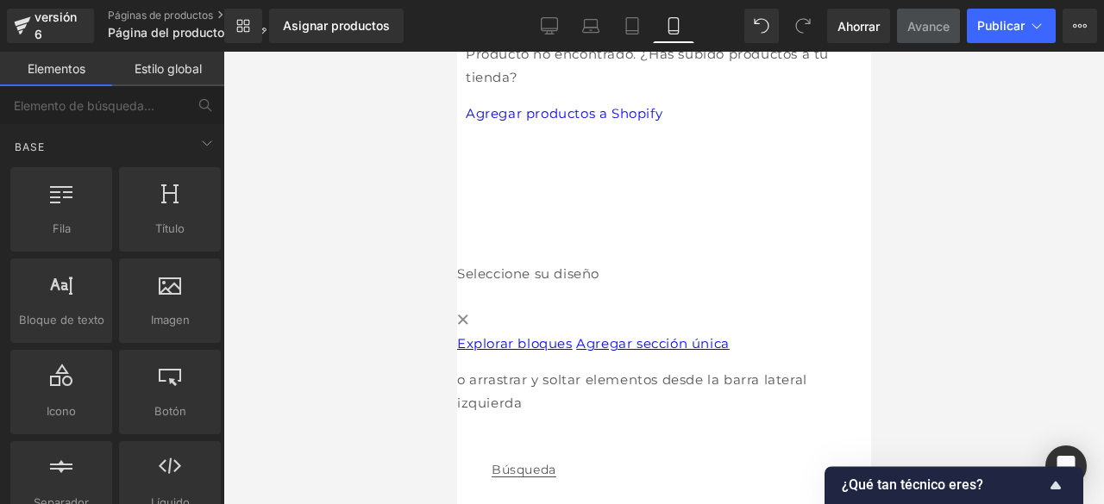
scroll to position [197, 0]
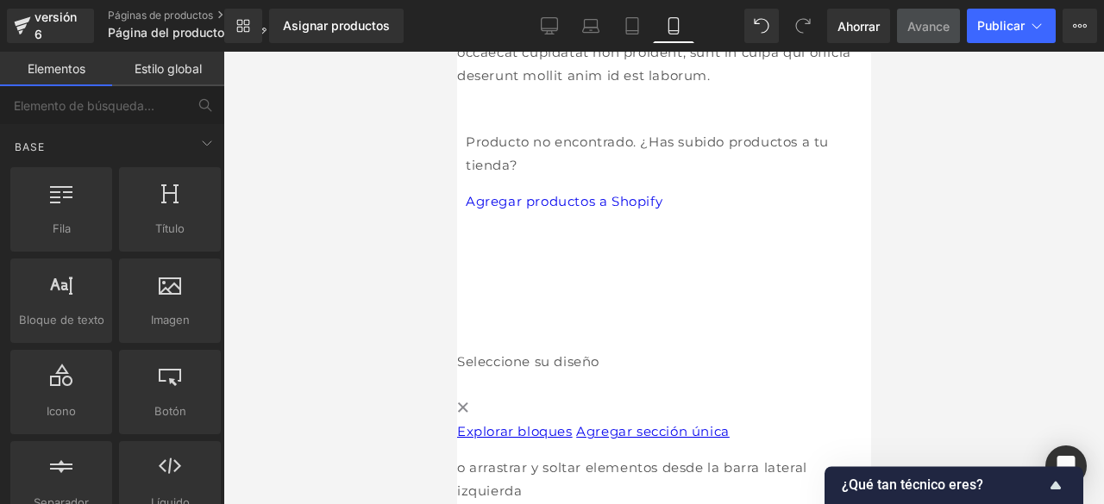
click at [809, 213] on div at bounding box center [663, 226] width 397 height 26
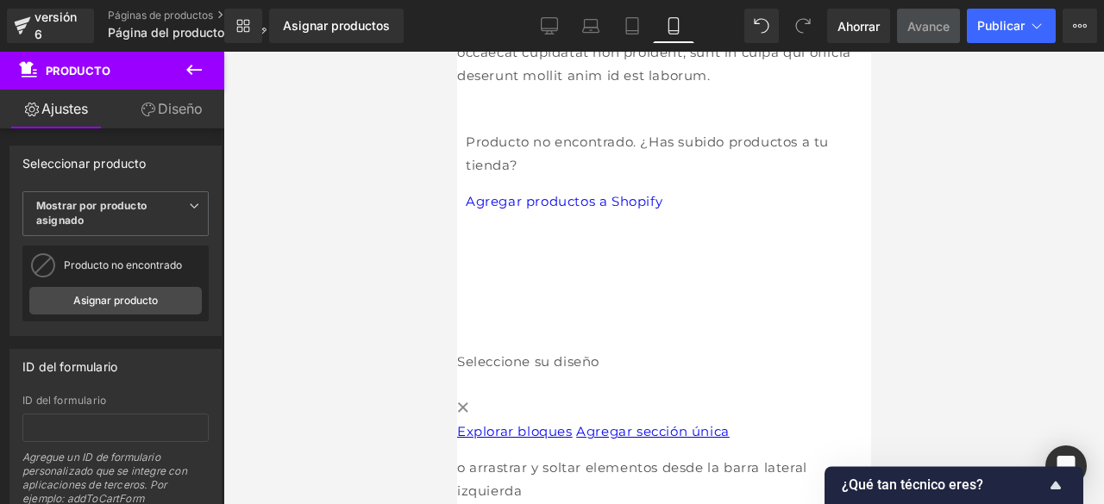
scroll to position [0, 0]
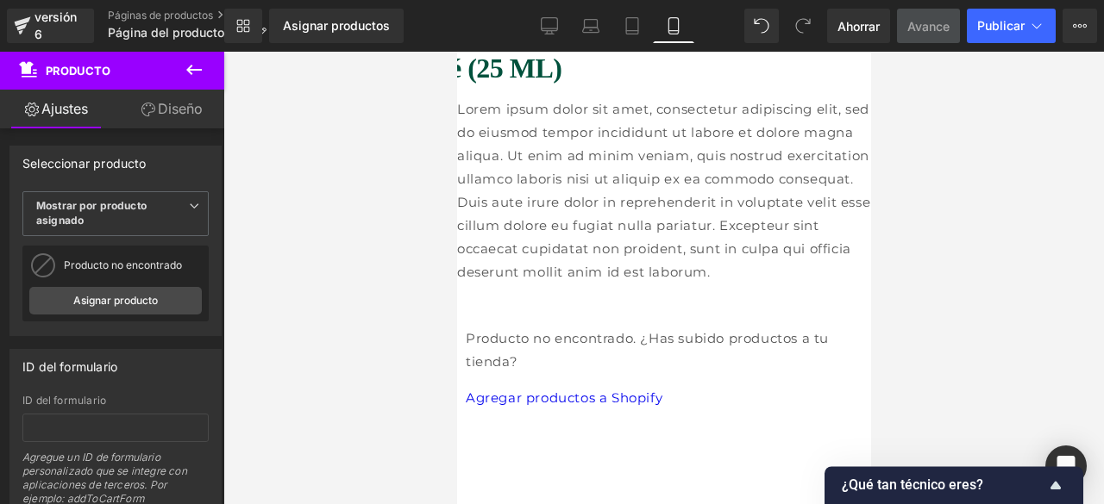
click at [759, 328] on div "Producto no encontrado. ¿Has subido productos a tu tienda? Agregar productos a …" at bounding box center [663, 368] width 397 height 83
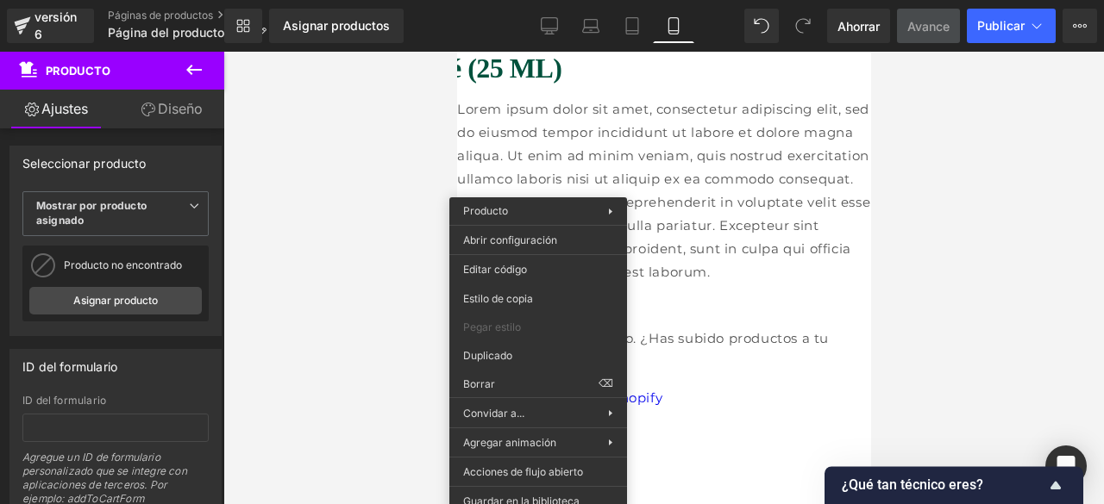
click at [291, 140] on div at bounding box center [663, 278] width 880 height 453
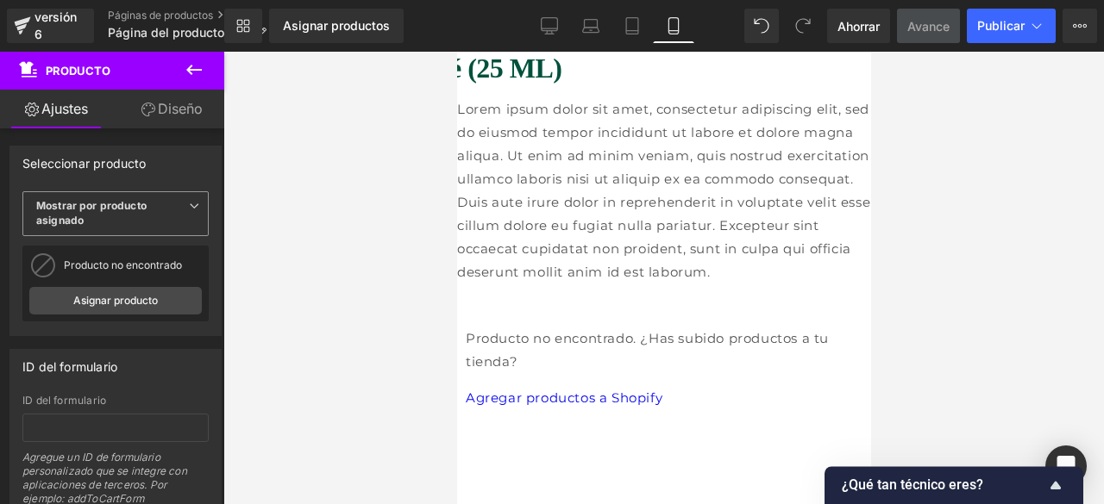
click at [129, 216] on span "Mostrar por producto asignado" at bounding box center [115, 213] width 186 height 45
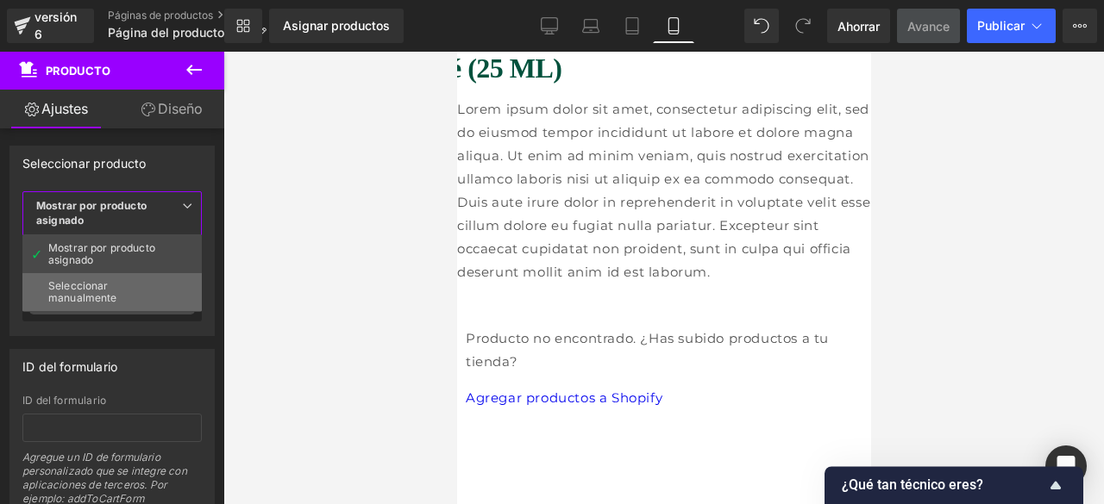
click at [138, 283] on div "Seleccionar manualmente" at bounding box center [112, 292] width 128 height 24
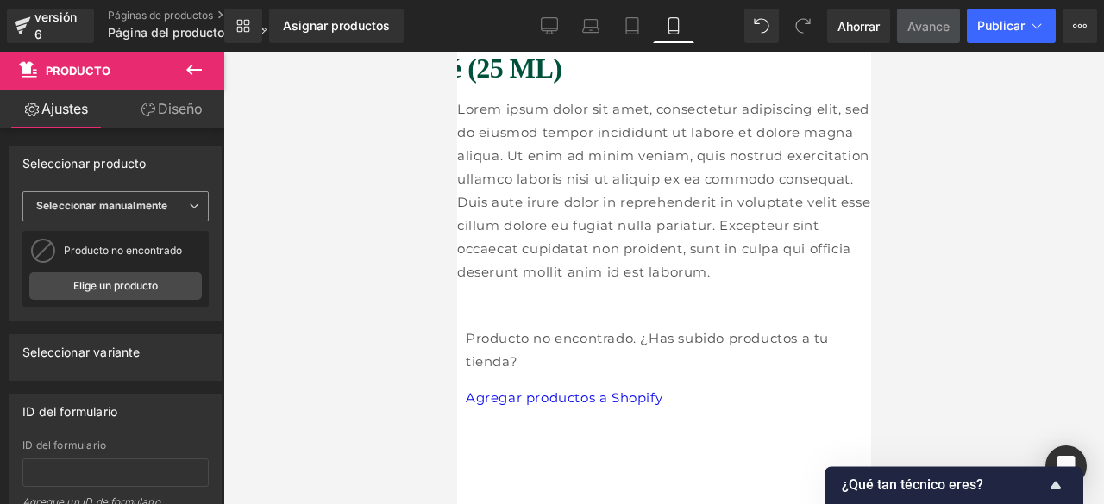
click at [121, 212] on span "Seleccionar manualmente" at bounding box center [115, 206] width 186 height 30
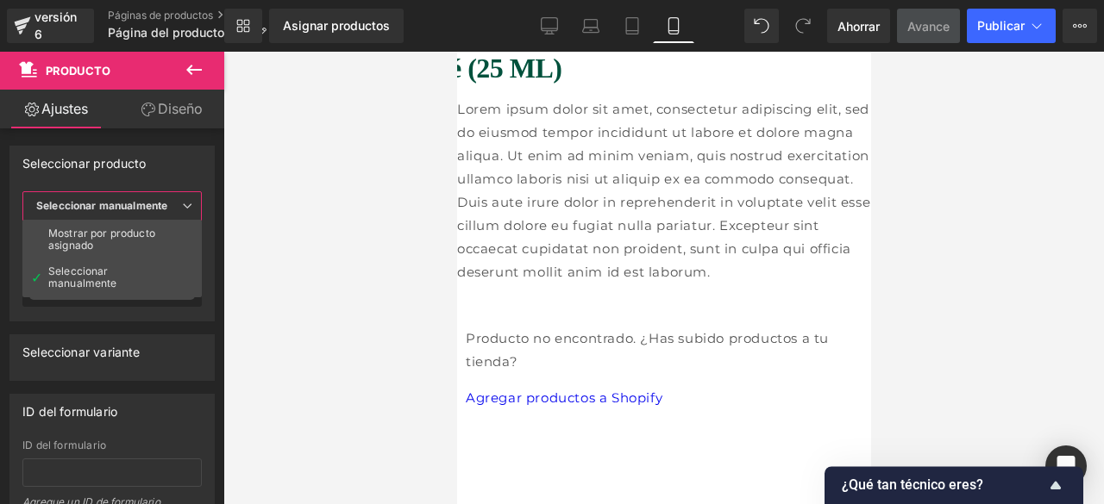
click at [121, 212] on span "Seleccionar manualmente" at bounding box center [111, 206] width 179 height 30
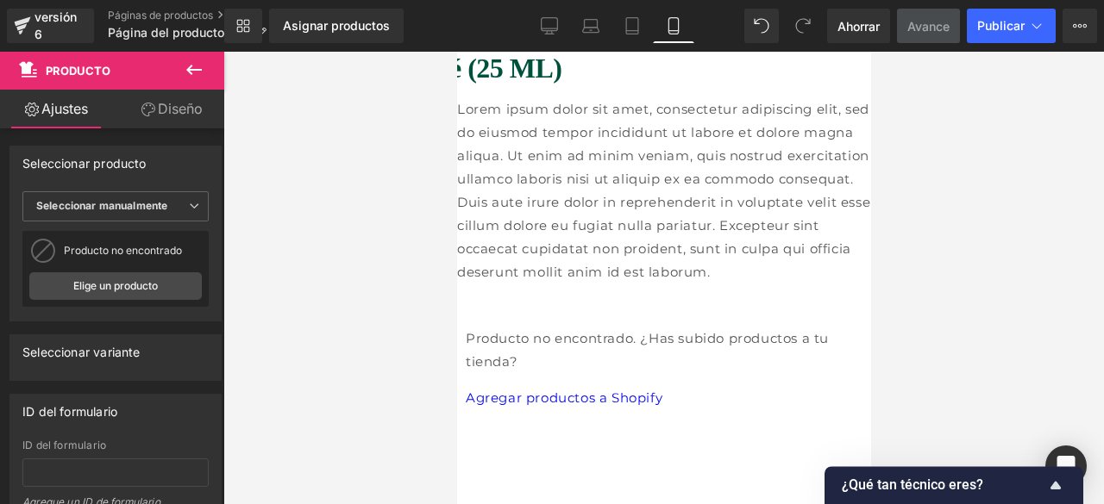
click at [198, 60] on icon at bounding box center [194, 70] width 21 height 21
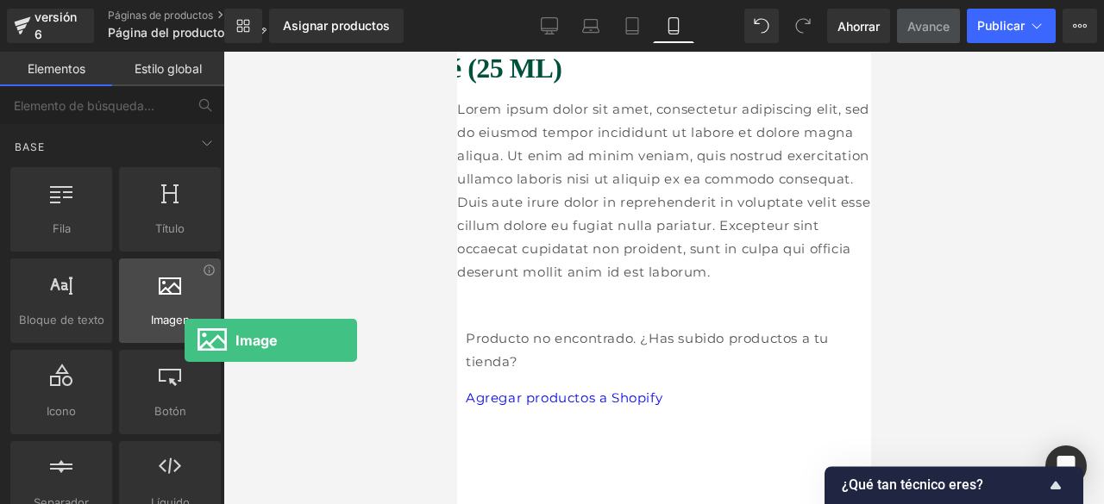
click at [185, 341] on div "Imagen imágenes, fotos, alts, subidas" at bounding box center [170, 301] width 102 height 85
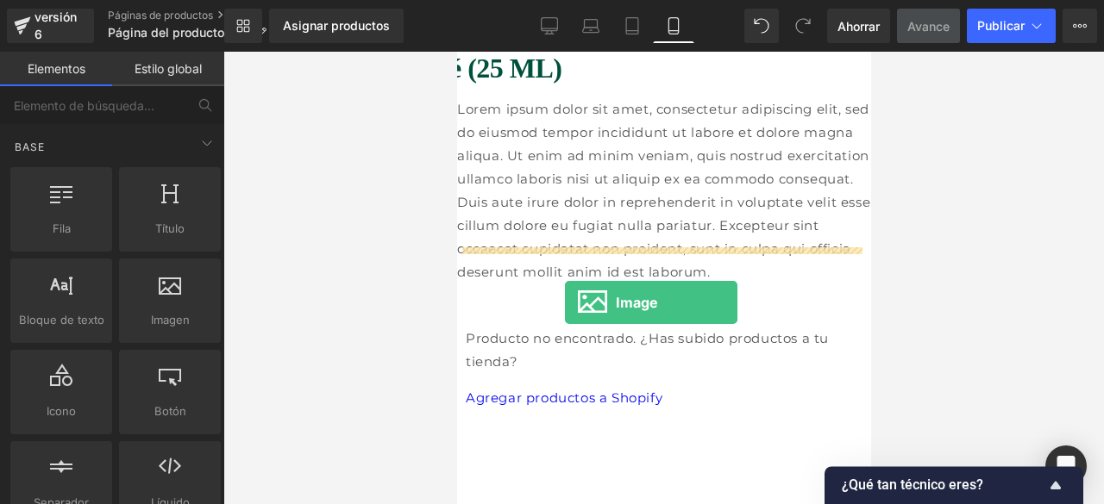
drag, startPoint x: 601, startPoint y: 350, endPoint x: 573, endPoint y: 301, distance: 56.8
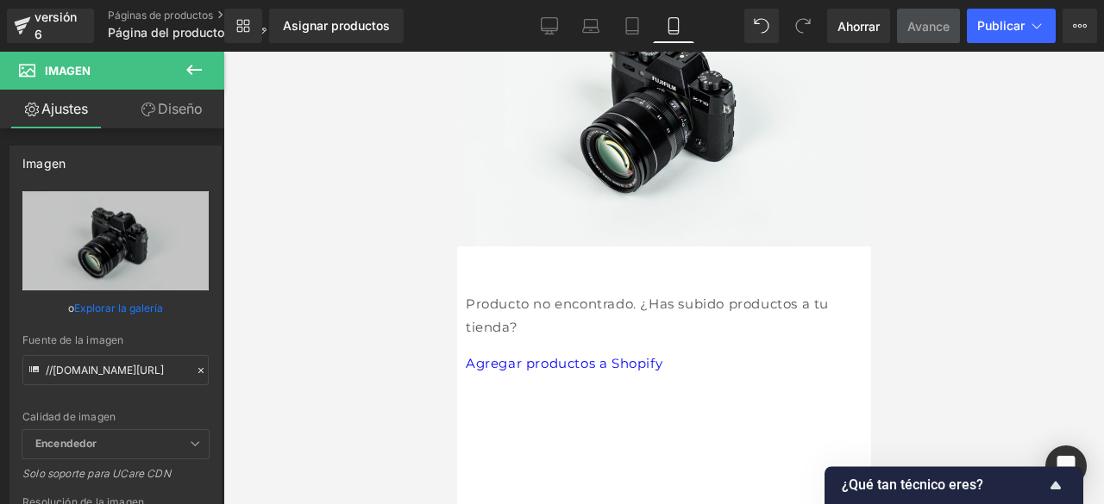
scroll to position [382, 0]
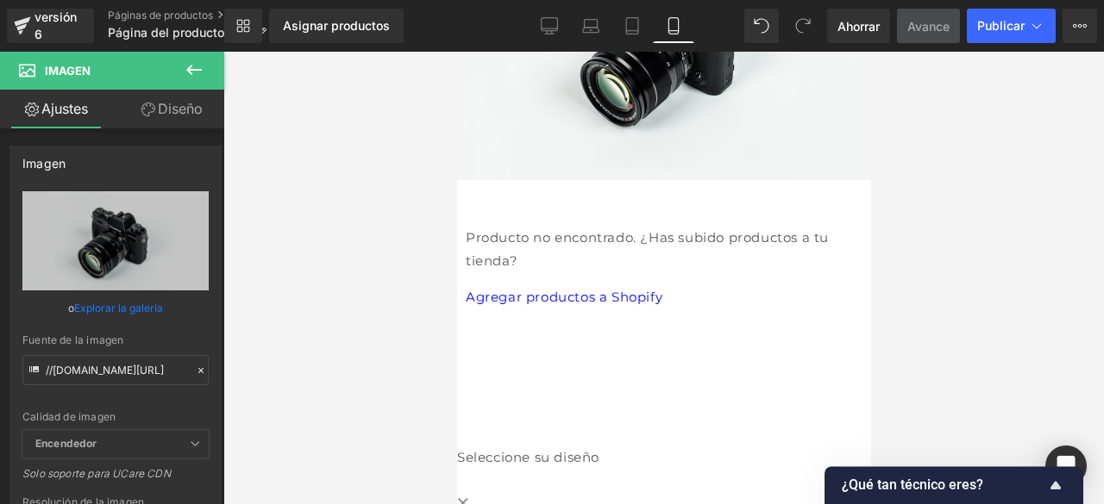
click at [645, 226] on div "Producto no encontrado. ¿Has subido productos a tu tienda? Agregar productos a …" at bounding box center [663, 267] width 397 height 83
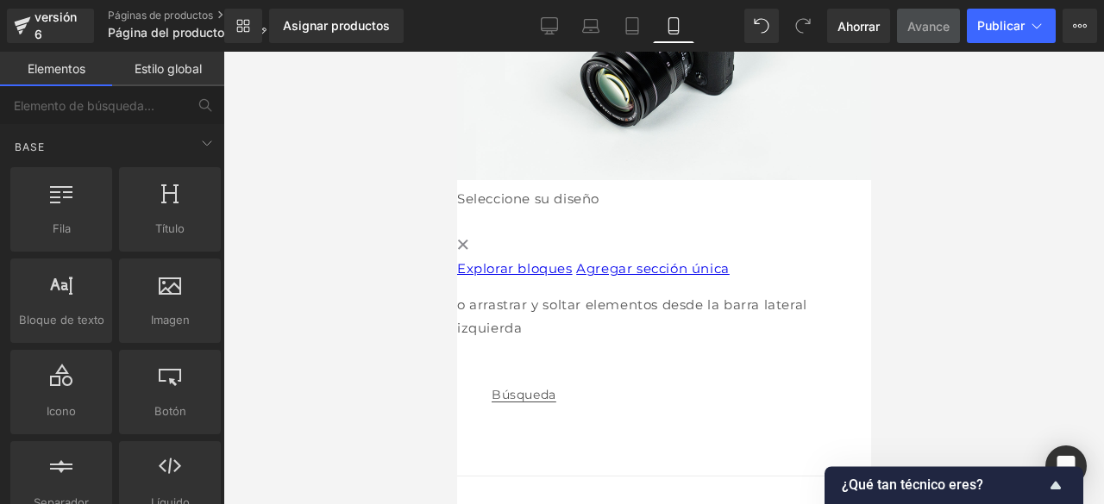
drag, startPoint x: 802, startPoint y: 258, endPoint x: 808, endPoint y: 311, distance: 53.8
click at [808, 280] on div "Explorar bloques Agregar sección única" at bounding box center [663, 268] width 414 height 23
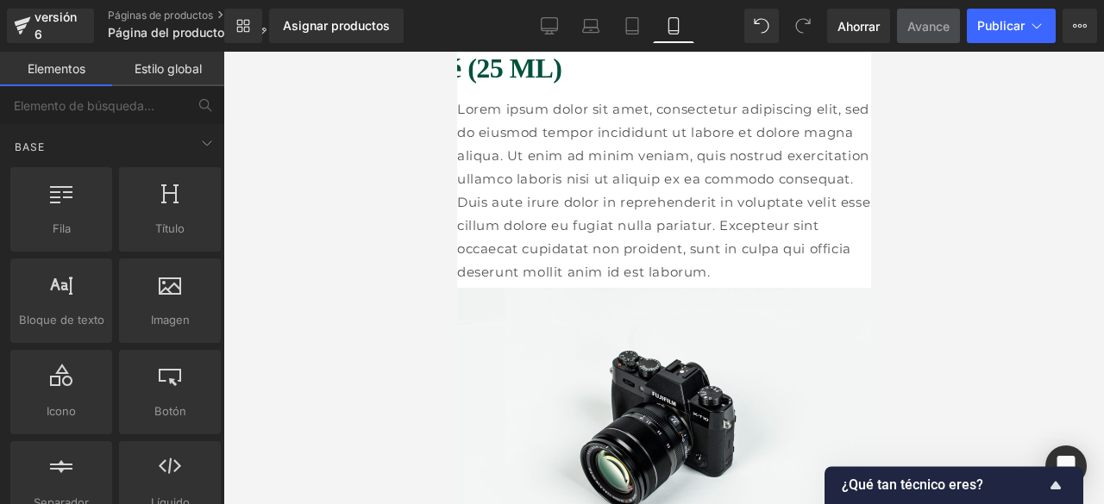
click at [795, 332] on img at bounding box center [663, 425] width 414 height 274
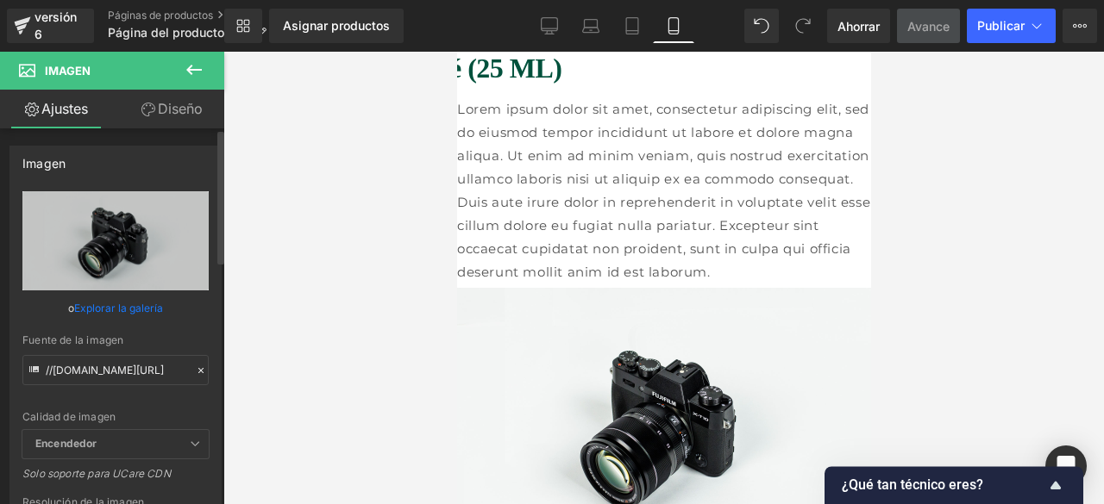
click at [80, 301] on link "Explorar la galería" at bounding box center [118, 308] width 89 height 30
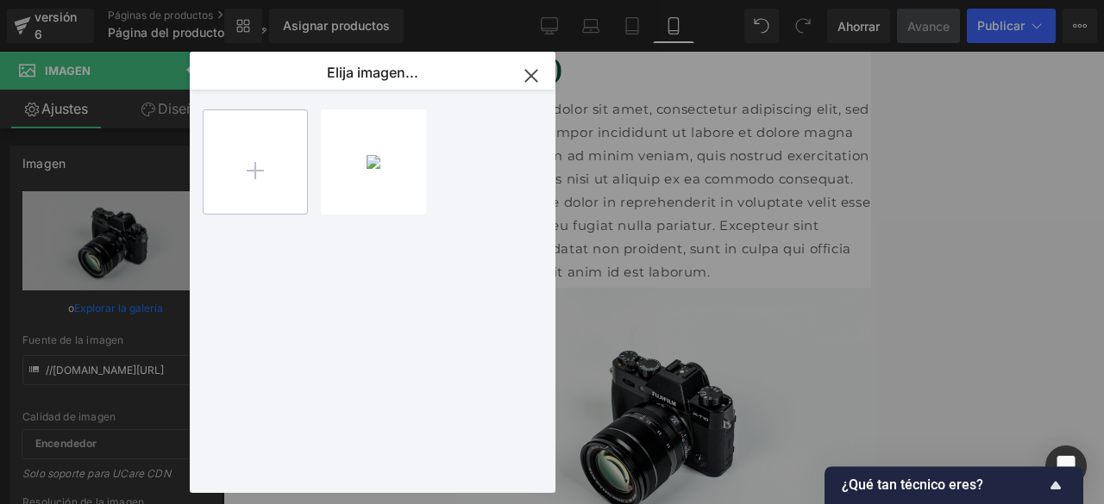
click at [254, 170] on input "file" at bounding box center [255, 161] width 103 height 103
type input "C:\fakepath\ole...PNG"
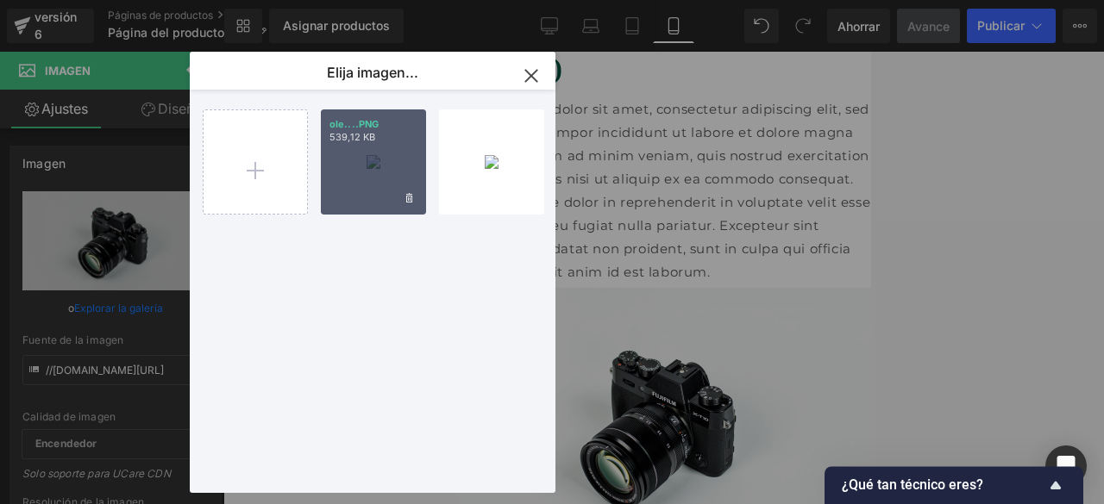
click at [381, 159] on div "ole....PNG 539,12 KB" at bounding box center [373, 162] width 105 height 105
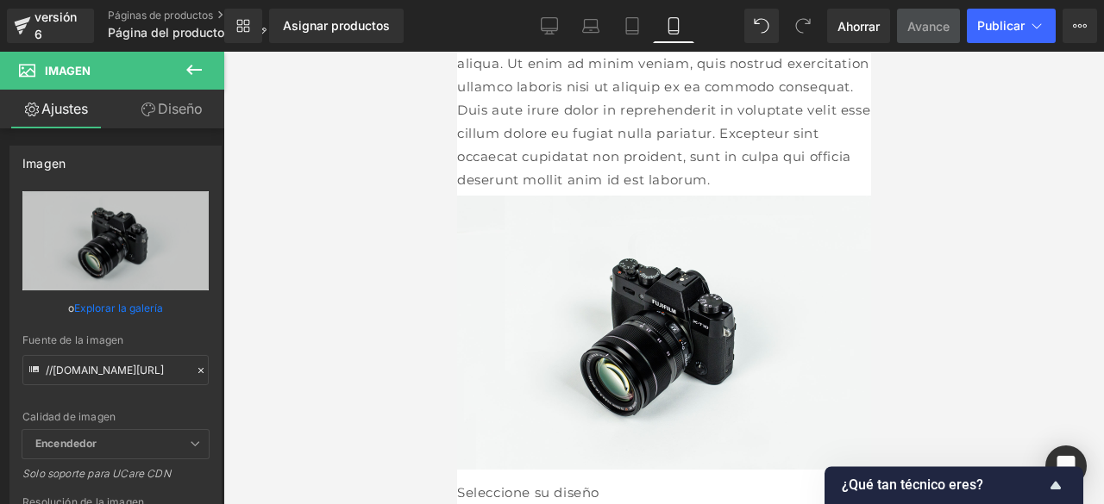
scroll to position [133, 0]
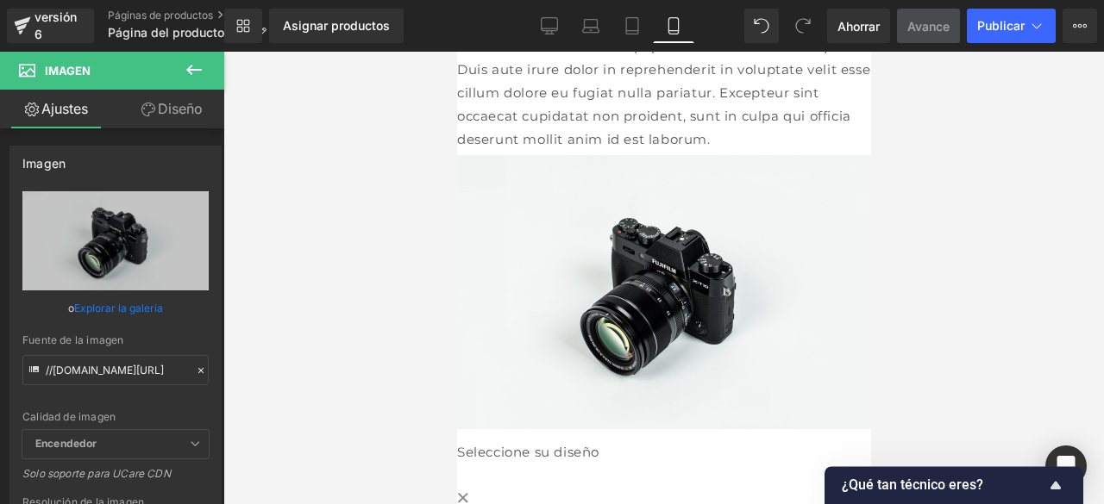
click at [456, 52] on font "Imagen" at bounding box center [456, 52] width 0 height 0
click at [118, 306] on font "Explorar la galería" at bounding box center [118, 308] width 89 height 13
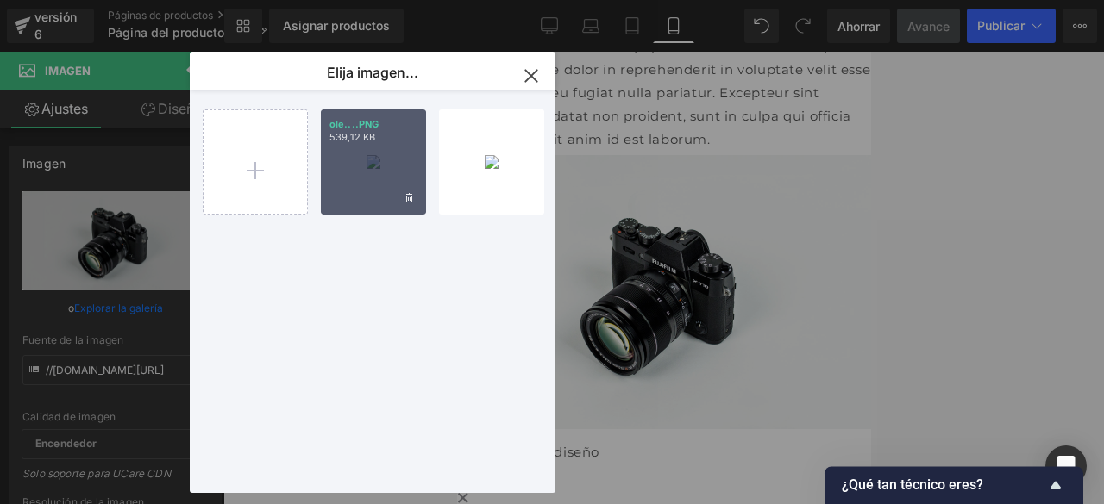
click at [331, 188] on div "ole....PNG 539,12 KB" at bounding box center [373, 162] width 105 height 105
type input "[URL][DOMAIN_NAME]"
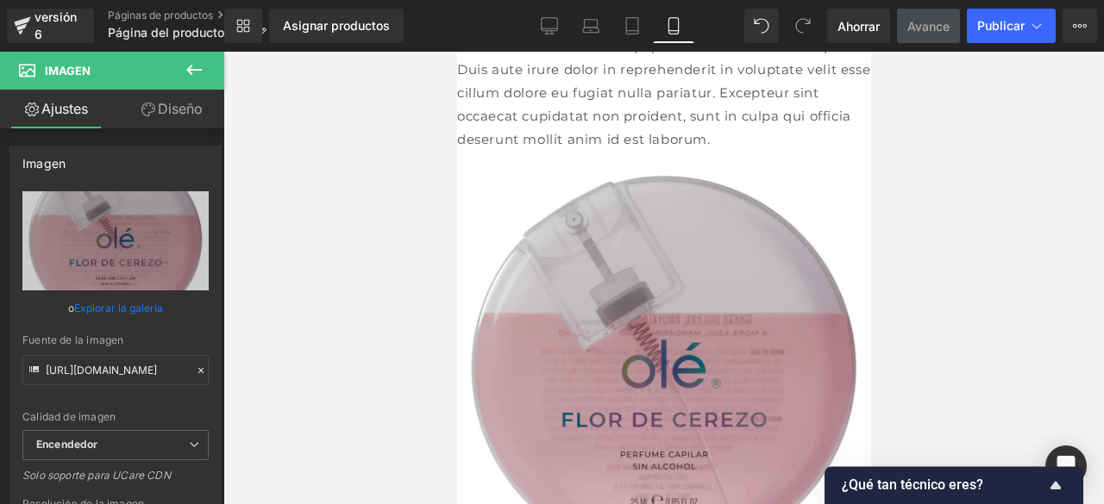
click at [964, 279] on div at bounding box center [663, 278] width 880 height 453
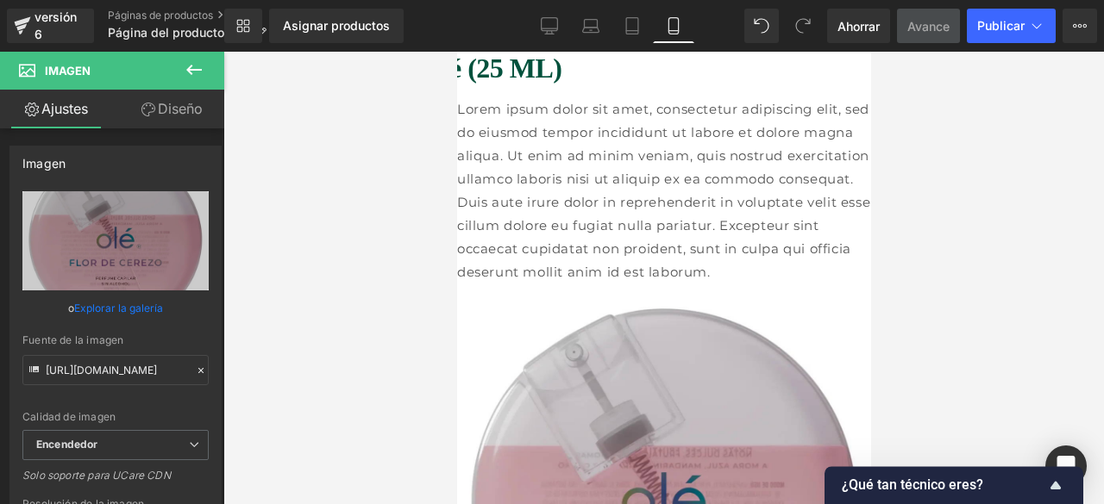
click at [790, 172] on font "Lorem ipsum dolor sit amet, consectetur adipiscing elit, sed do eiusmod tempor …" at bounding box center [662, 190] width 413 height 179
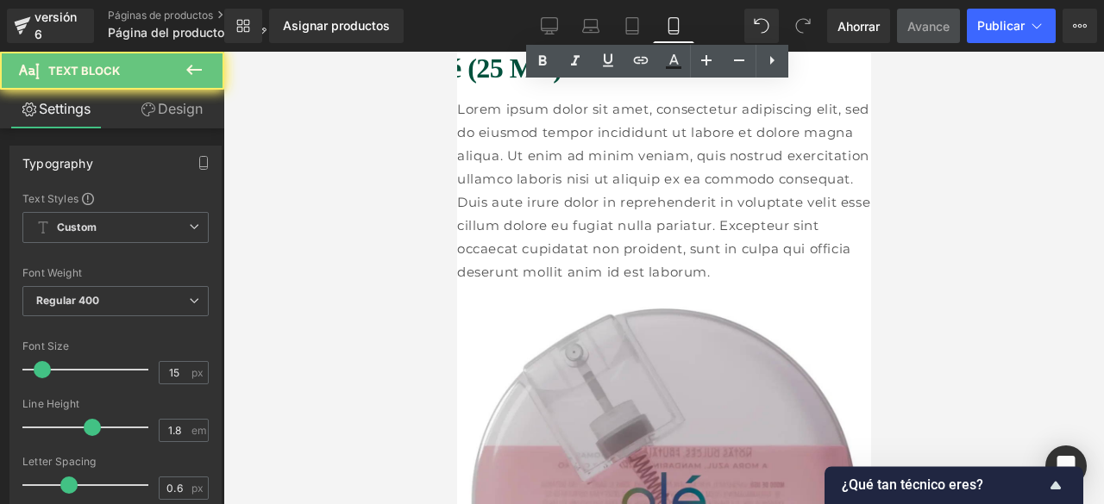
click at [790, 172] on font "Lorem ipsum dolor sit amet, consectetur adipiscing elit, sed do eiusmod tempor …" at bounding box center [662, 190] width 413 height 179
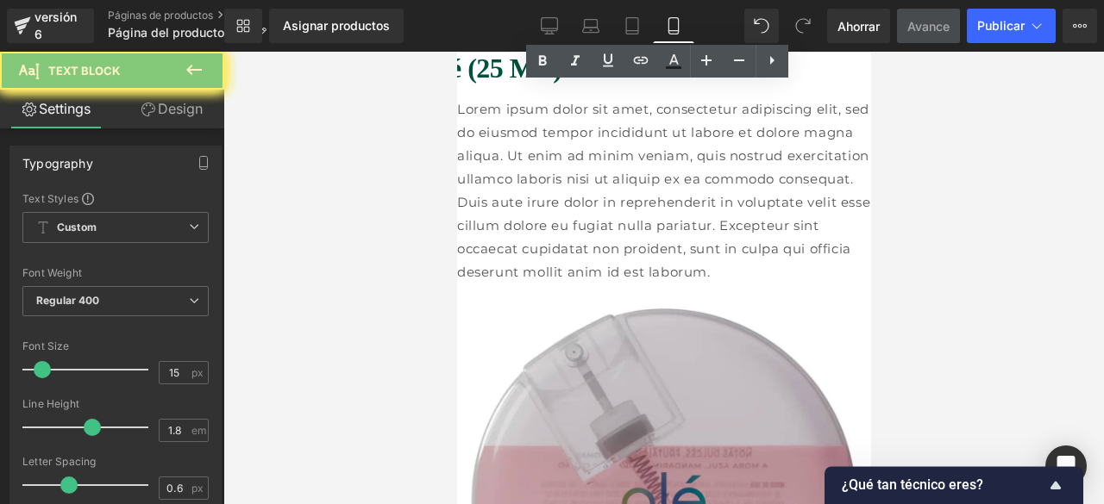
click at [790, 172] on font "Lorem ipsum dolor sit amet, consectetur adipiscing elit, sed do eiusmod tempor …" at bounding box center [662, 190] width 413 height 179
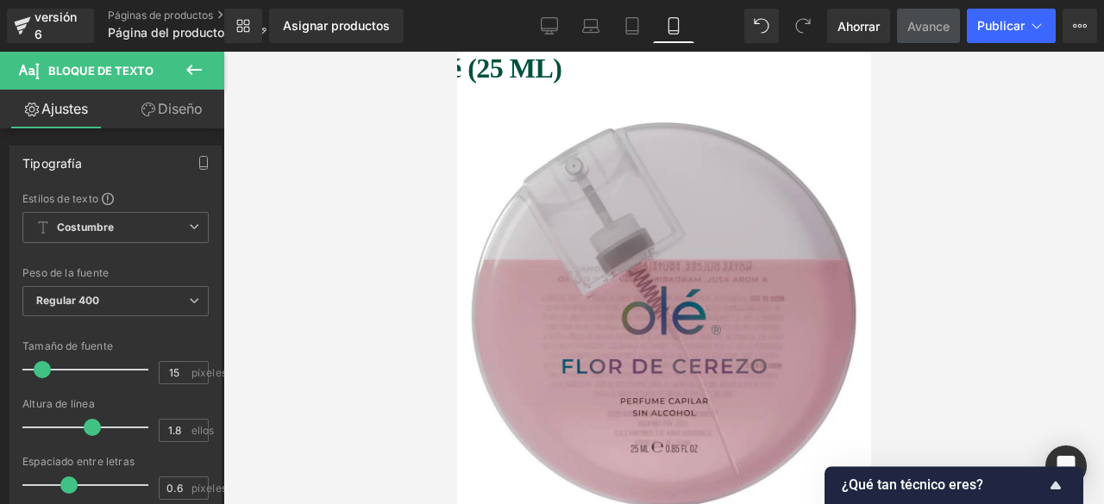
click at [545, 73] on font "Loción capilar Olé (25 ML)" at bounding box center [404, 68] width 311 height 31
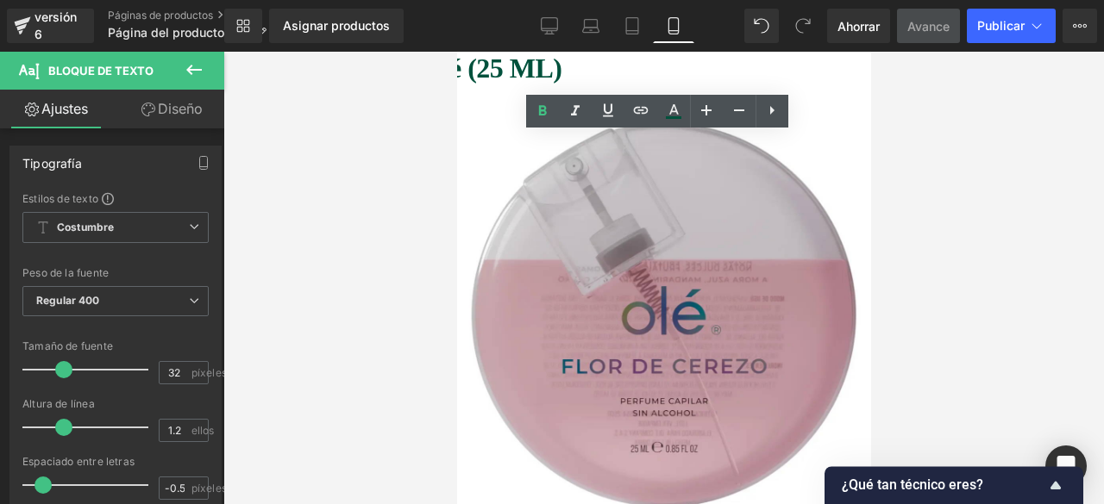
drag, startPoint x: 502, startPoint y: 103, endPoint x: 513, endPoint y: 110, distance: 12.7
click at [501, 102] on div "Bloque de texto" at bounding box center [663, 99] width 414 height 4
click at [456, 52] on div at bounding box center [456, 52] width 0 height 0
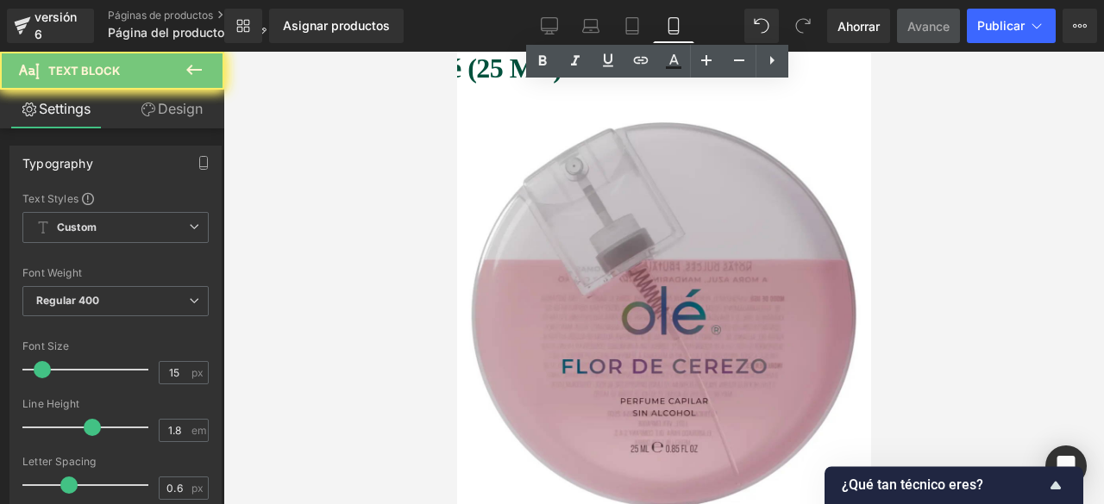
click at [513, 110] on div "Imagen" at bounding box center [663, 323] width 414 height 442
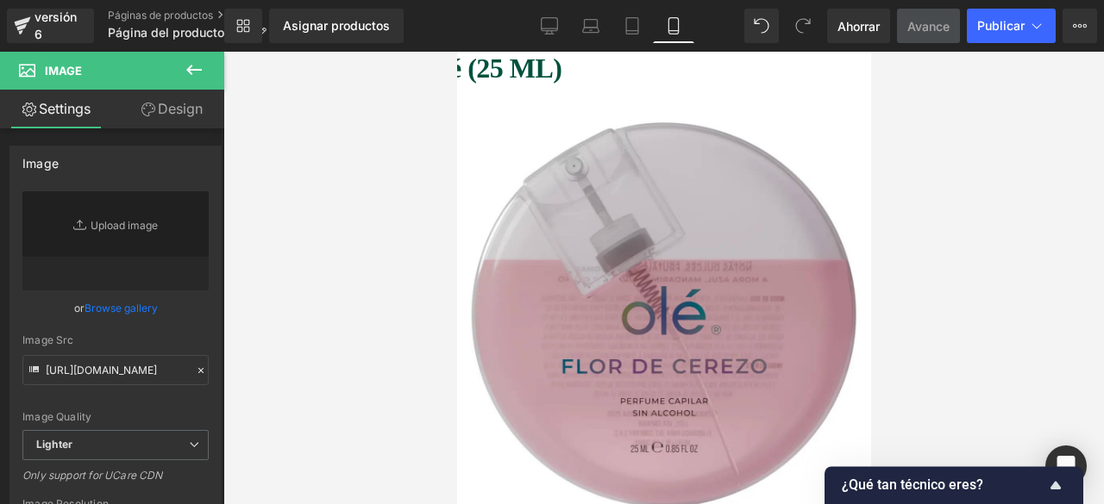
click at [456, 52] on div at bounding box center [456, 52] width 0 height 0
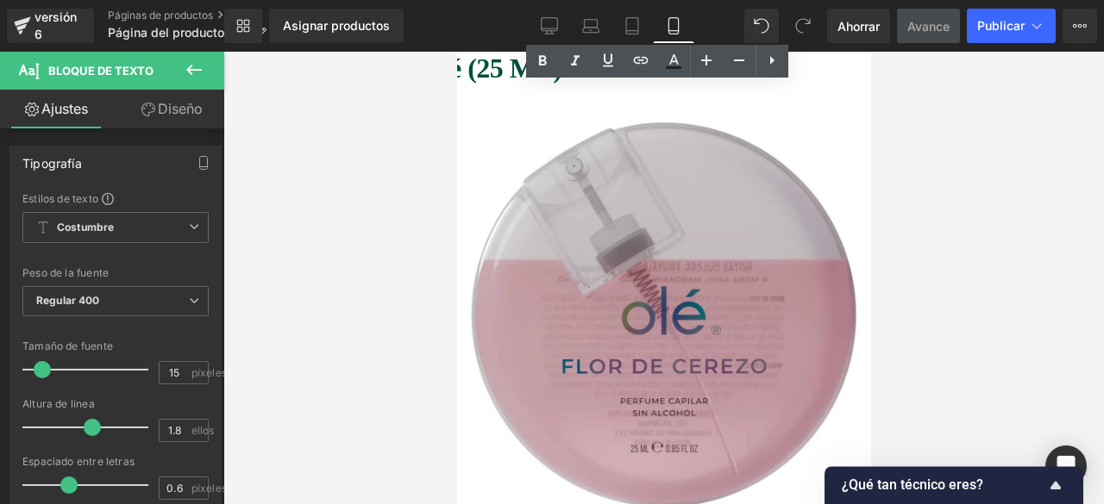
click at [663, 58] on h2 "Loción capilar Olé (25 ML)" at bounding box center [456, 68] width 414 height 33
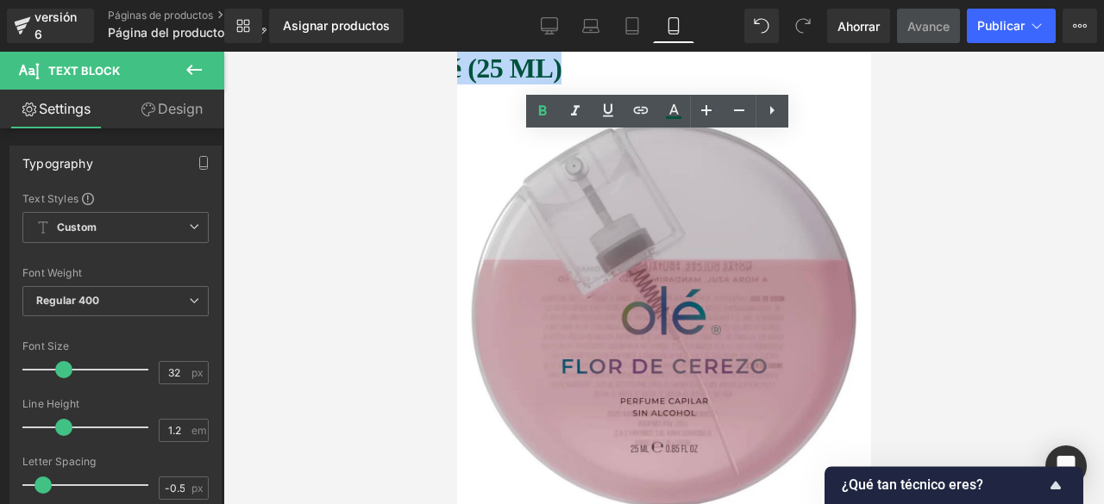
copy font "Loción capilar Olé (25 ML)"
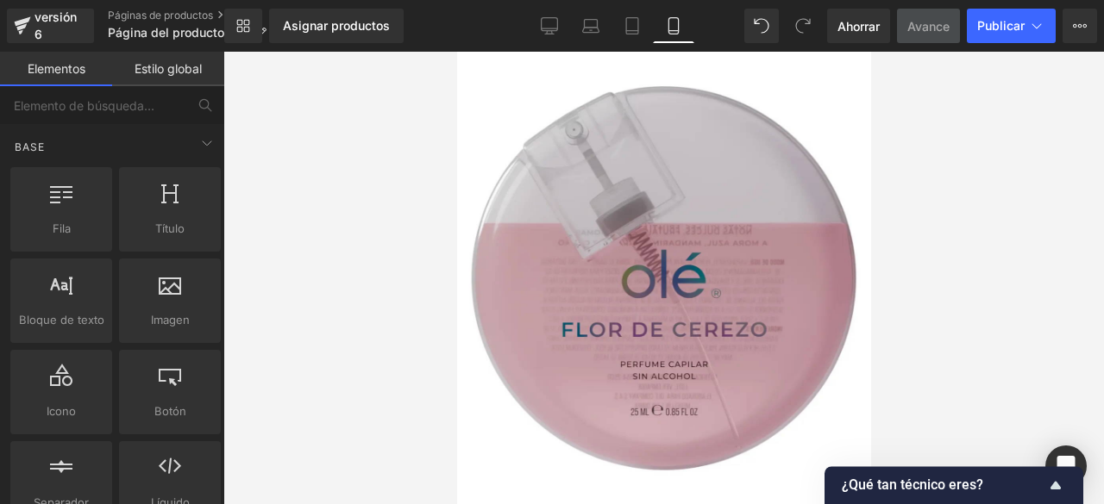
click at [456, 52] on div at bounding box center [456, 52] width 0 height 0
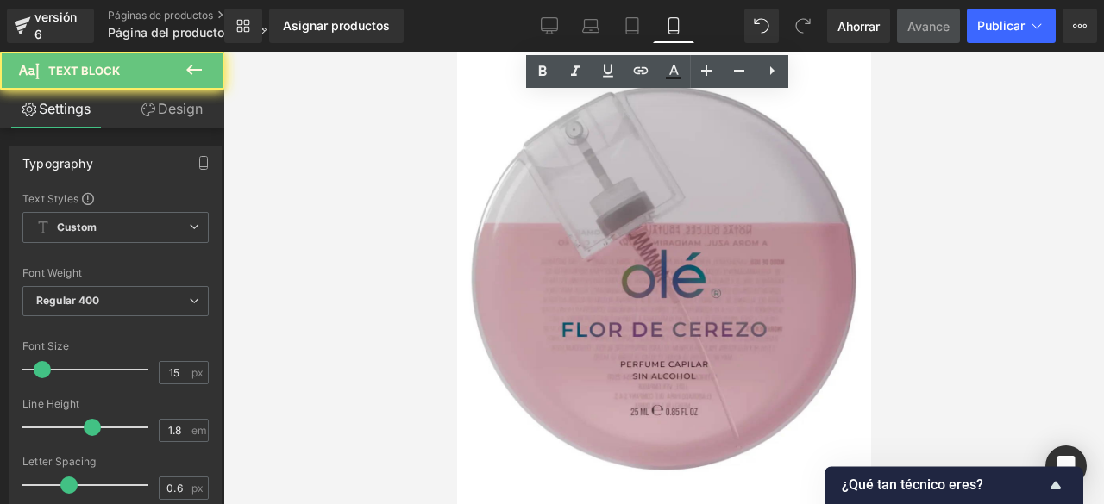
click at [456, 52] on div at bounding box center [456, 52] width 0 height 0
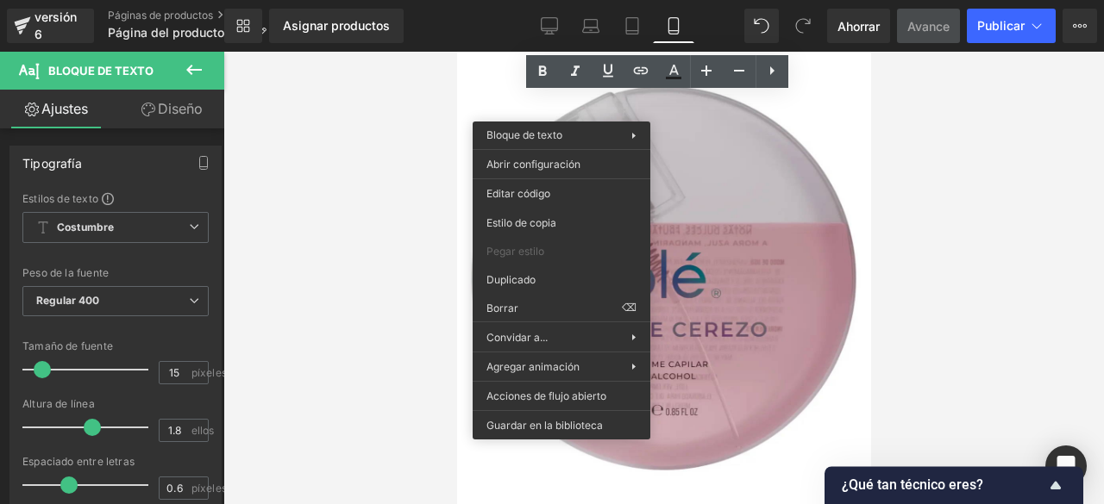
click at [456, 52] on div at bounding box center [456, 52] width 0 height 0
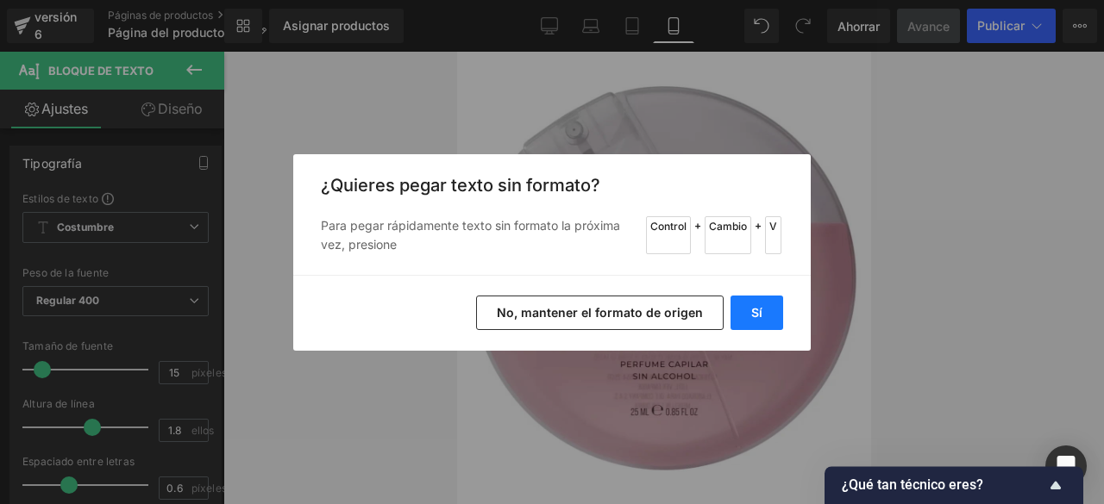
click at [746, 302] on button "Sí" at bounding box center [756, 313] width 53 height 34
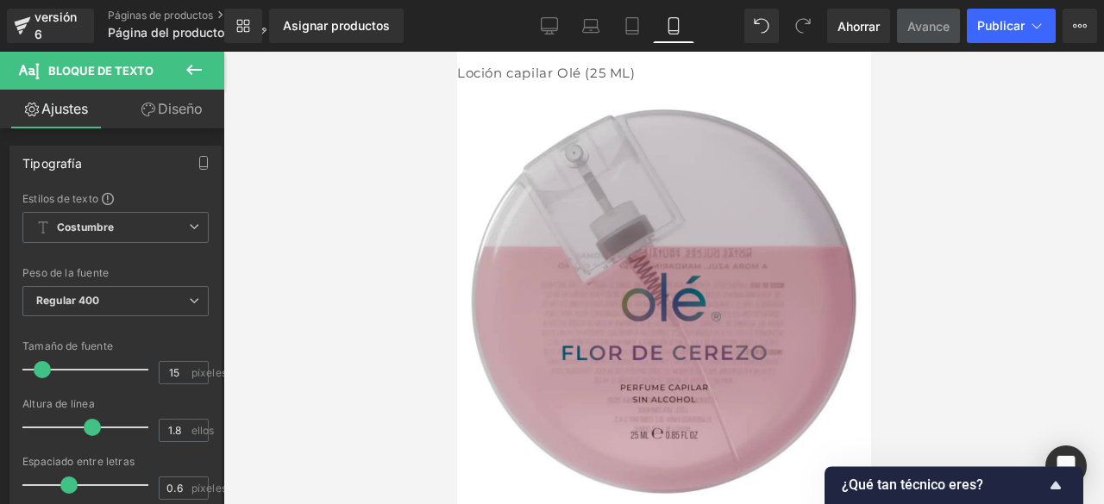
click at [543, 81] on font "Loción capilar Olé (25 ML)" at bounding box center [545, 73] width 179 height 16
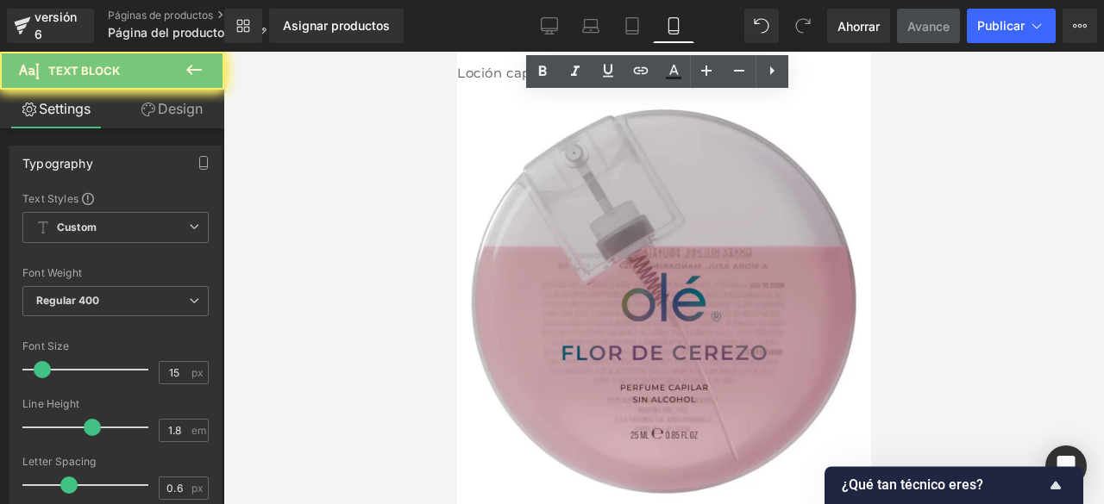
click at [543, 81] on font "Loción capilar Olé (25 ML)" at bounding box center [545, 73] width 179 height 16
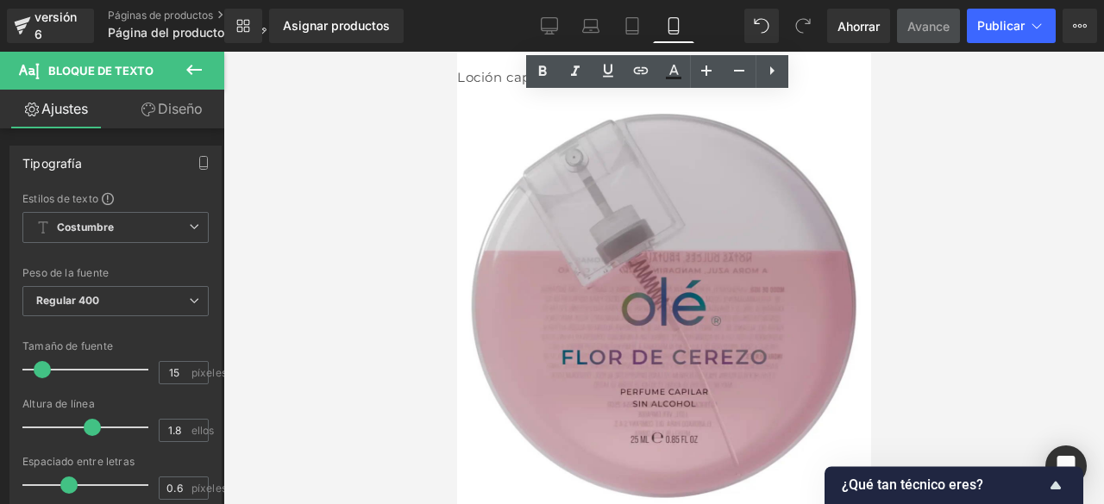
click at [819, 89] on div "Loción capilar Olé (25 ML)" at bounding box center [663, 75] width 414 height 28
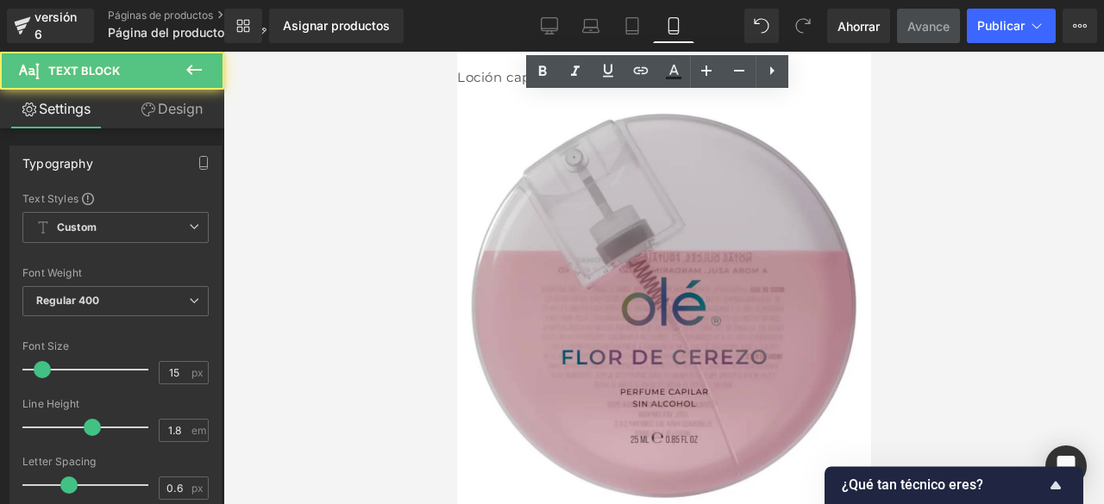
click at [819, 89] on div "Loción capilar Olé (25 ML)" at bounding box center [663, 75] width 414 height 28
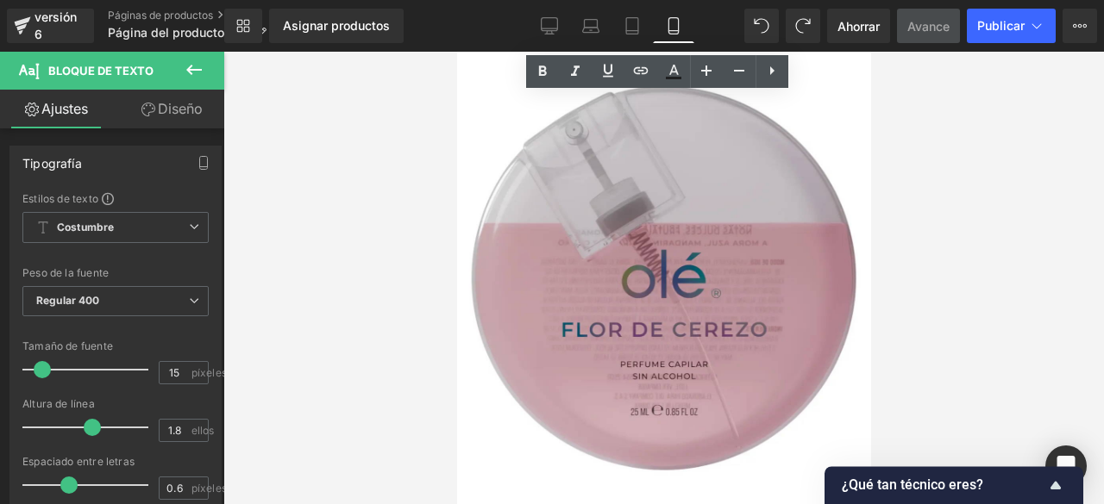
click at [456, 52] on div at bounding box center [456, 52] width 0 height 0
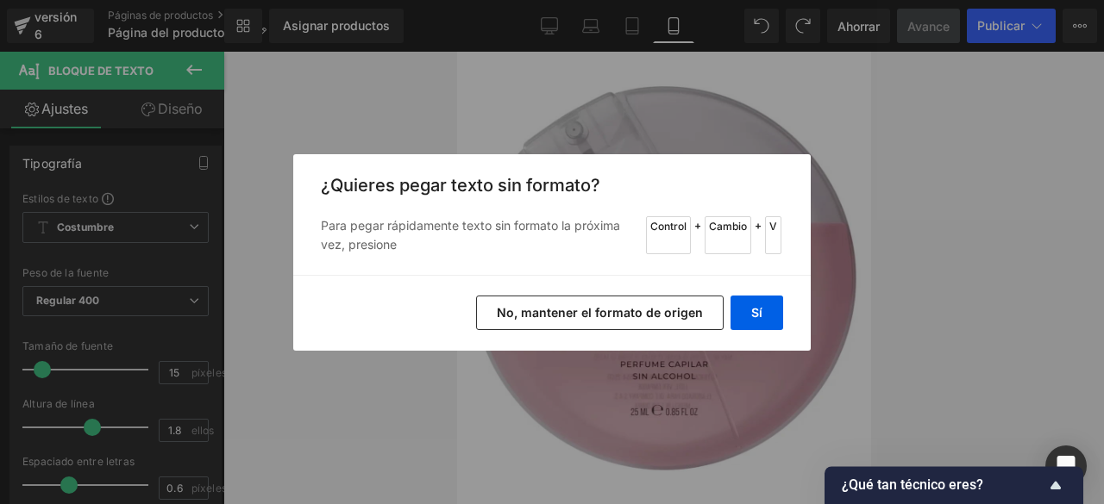
click at [747, 332] on div "Sí No, mantener el formato de origen" at bounding box center [551, 313] width 517 height 76
click at [749, 310] on button "Sí" at bounding box center [756, 313] width 53 height 34
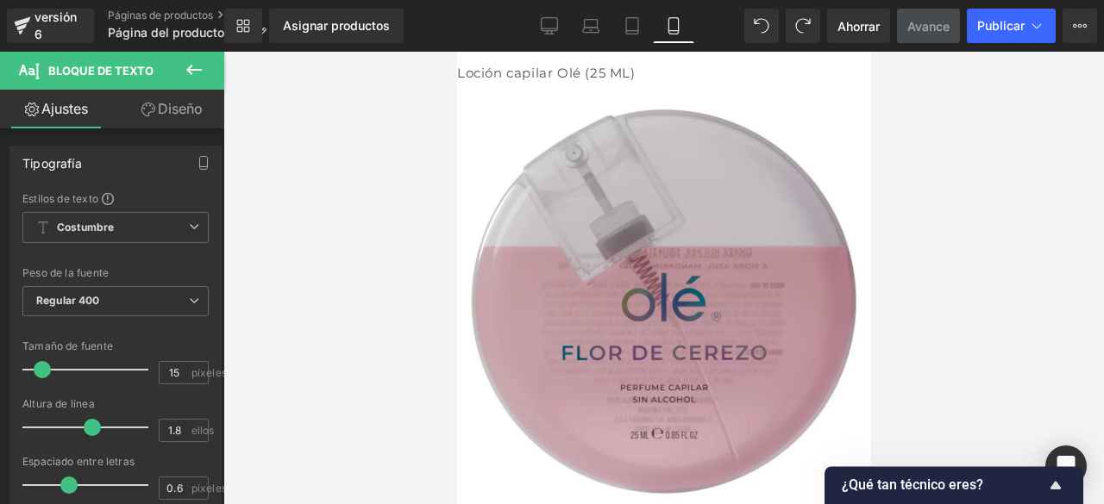
click at [249, 52] on span at bounding box center [249, 52] width 0 height 0
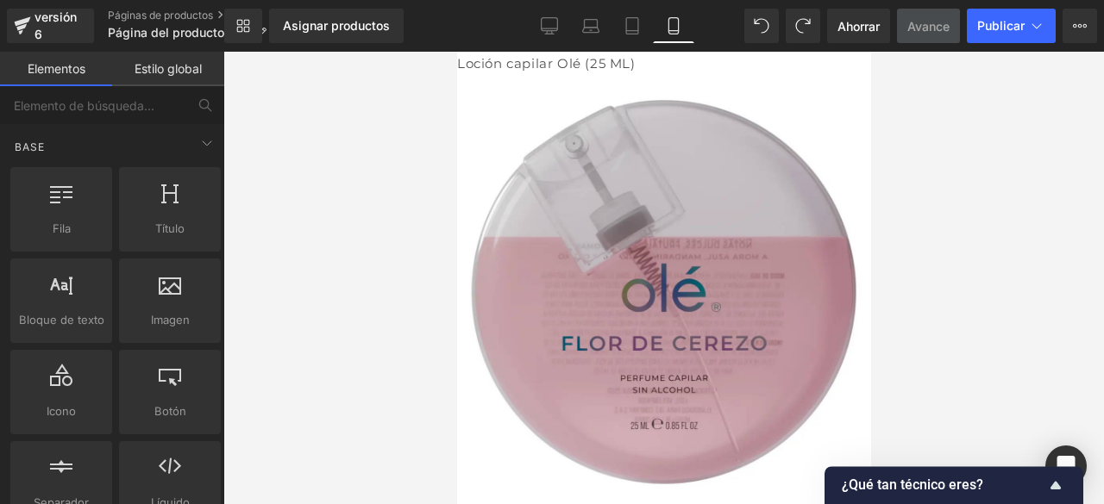
click at [566, 58] on font "Loción capilar Olé (25 ML)" at bounding box center [545, 63] width 179 height 16
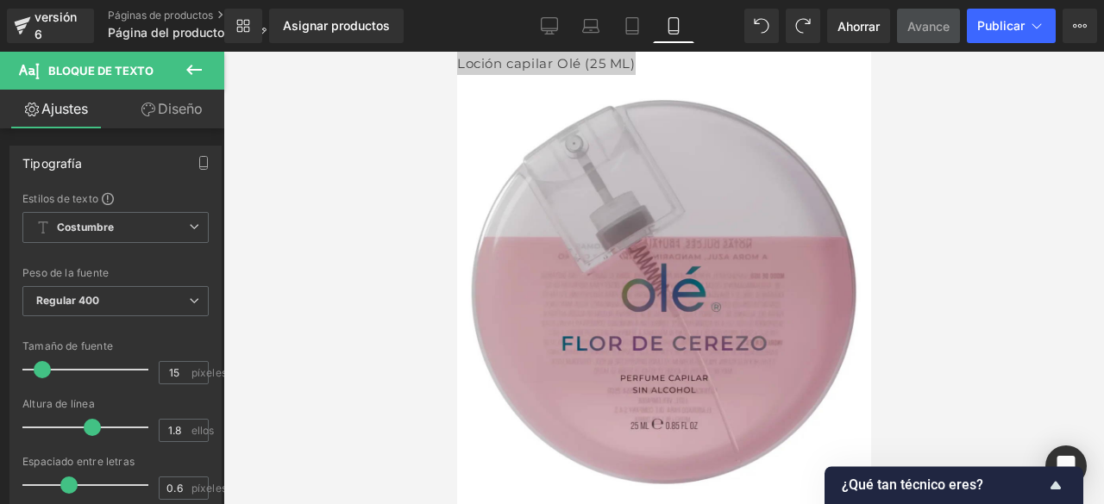
click at [185, 111] on font "Diseño" at bounding box center [180, 108] width 45 height 17
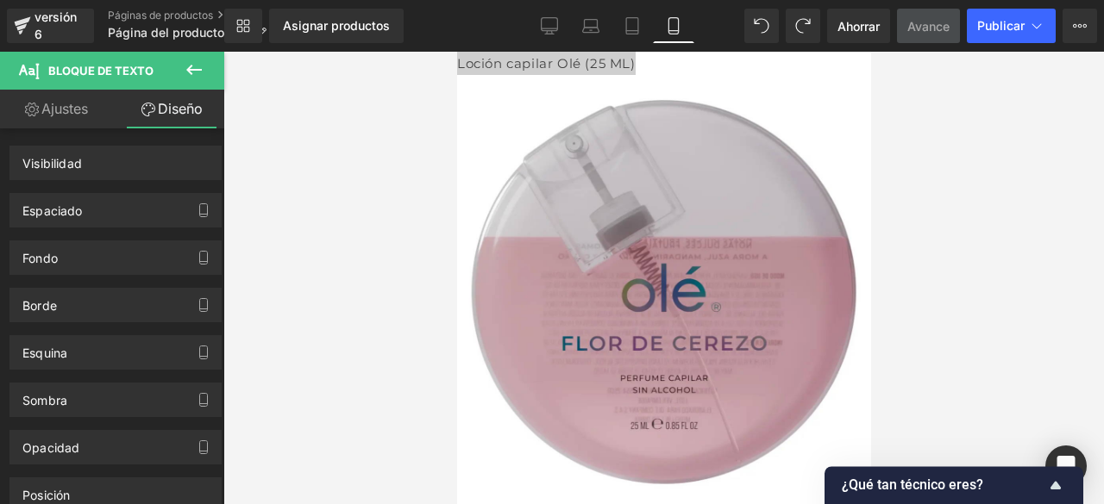
click at [66, 118] on link "Ajustes" at bounding box center [56, 109] width 112 height 39
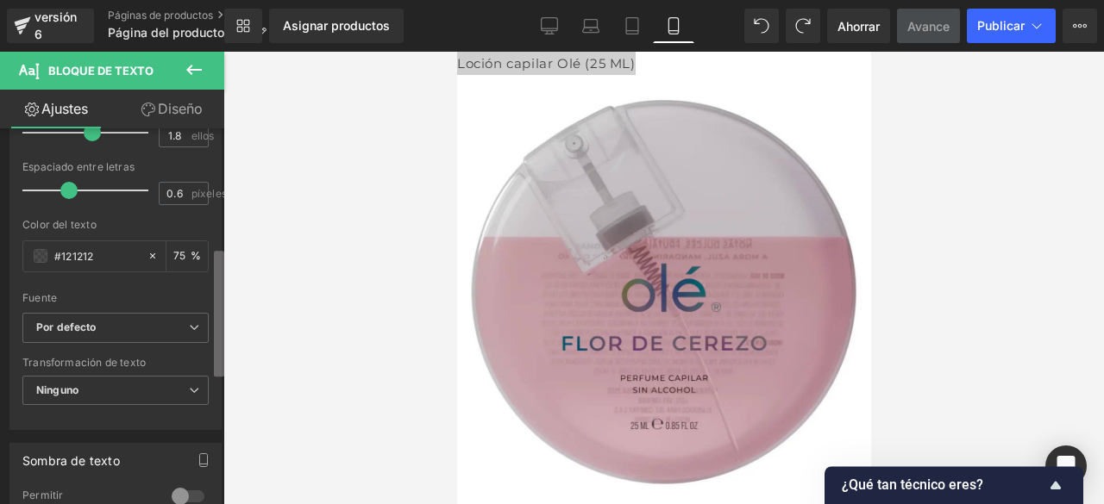
scroll to position [350, 0]
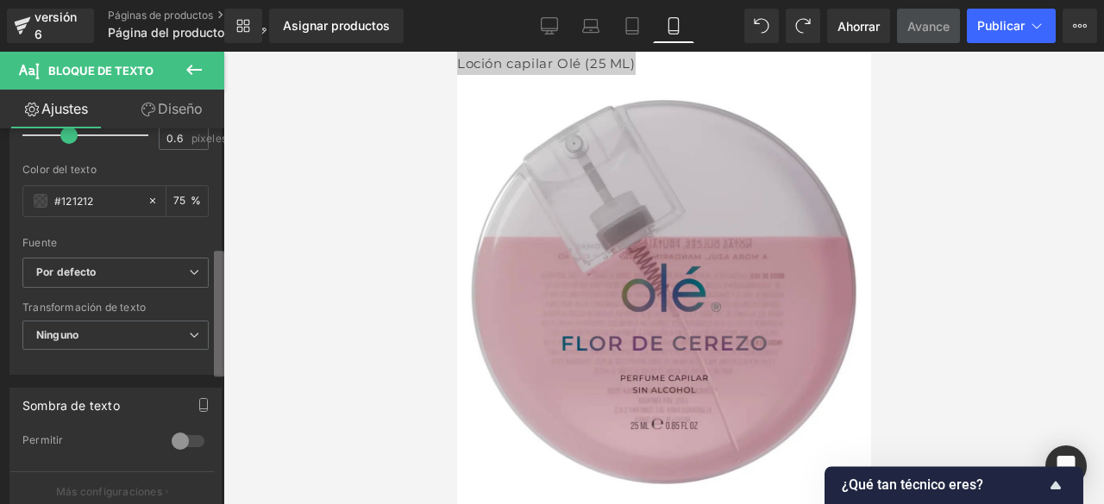
click at [217, 355] on b at bounding box center [219, 314] width 10 height 126
click at [133, 283] on span "Por defecto" at bounding box center [115, 273] width 186 height 30
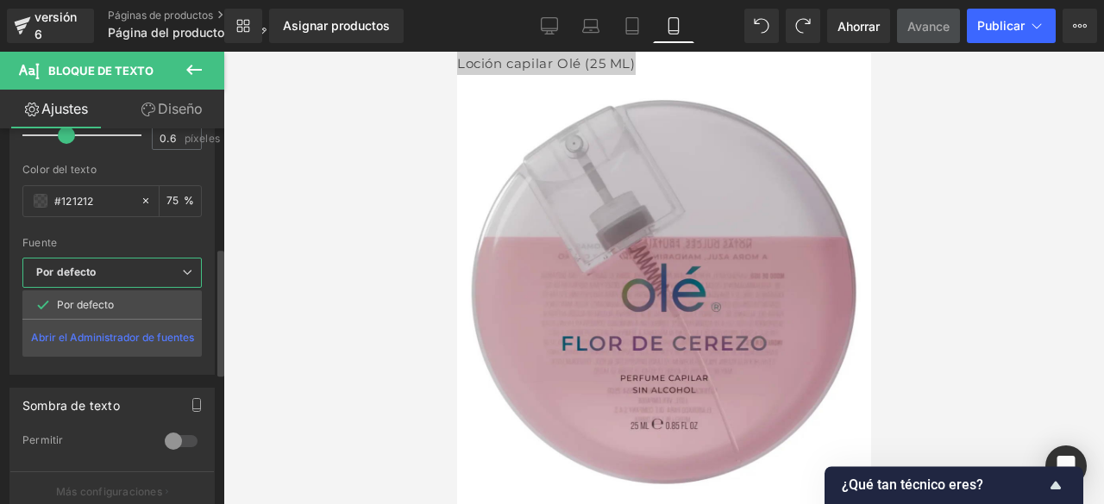
click at [172, 272] on b "Por defecto" at bounding box center [109, 273] width 146 height 15
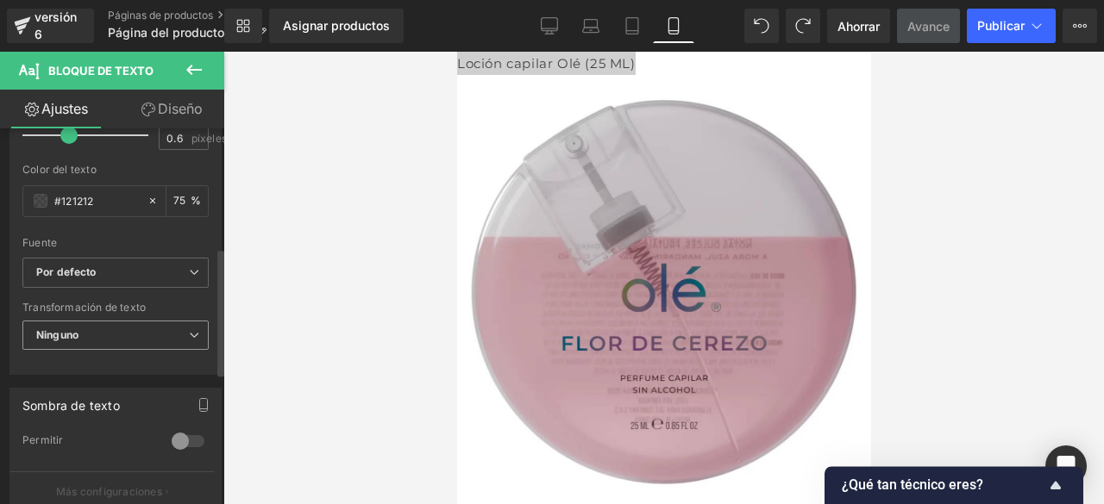
click at [158, 333] on span "Ninguno" at bounding box center [115, 336] width 186 height 30
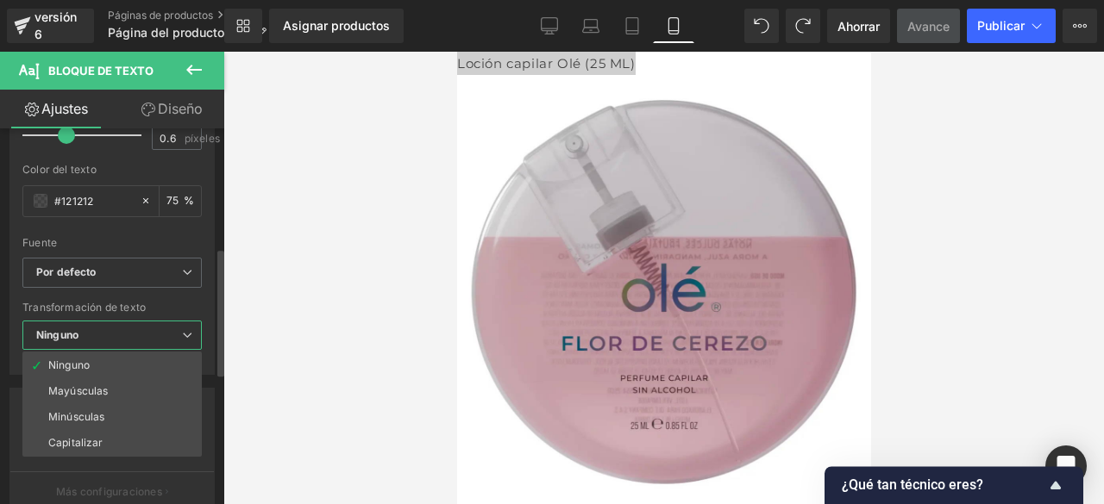
click at [172, 334] on span "Ninguno" at bounding box center [111, 336] width 179 height 30
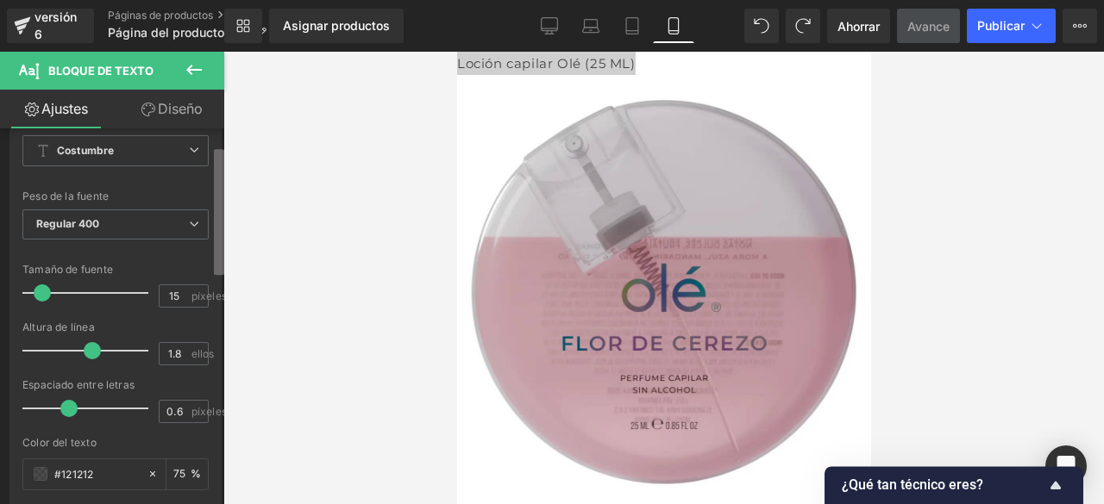
scroll to position [19, 0]
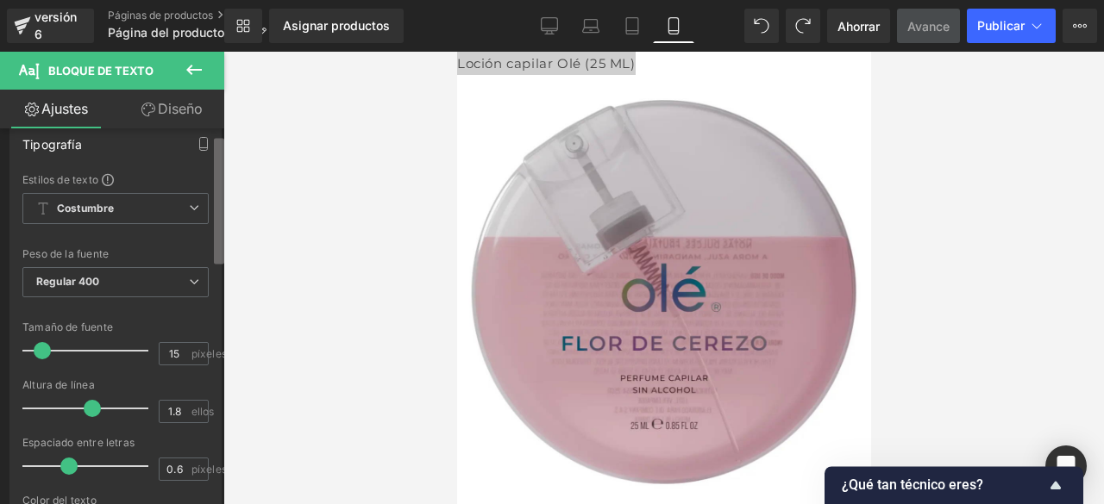
click at [216, 262] on b at bounding box center [219, 201] width 10 height 126
click at [43, 53] on span "Bloque de texto" at bounding box center [103, 71] width 172 height 38
click at [33, 65] on icon at bounding box center [29, 69] width 20 height 20
drag, startPoint x: 85, startPoint y: 135, endPoint x: 41, endPoint y: 154, distance: 47.9
click at [41, 154] on div "Tipografía" at bounding box center [115, 144] width 210 height 33
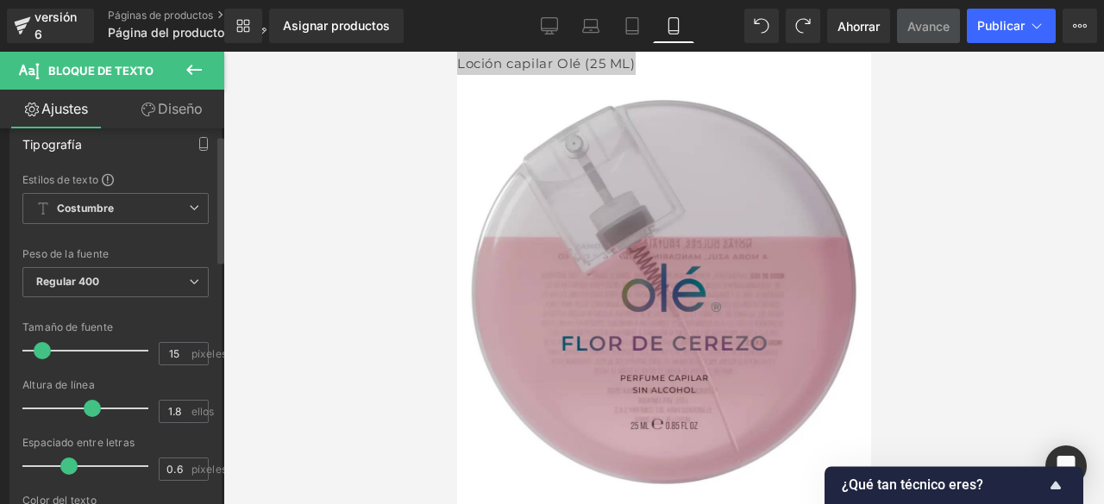
click at [41, 154] on div "Tipografía" at bounding box center [115, 144] width 210 height 33
click at [200, 141] on icon "button" at bounding box center [204, 144] width 8 height 13
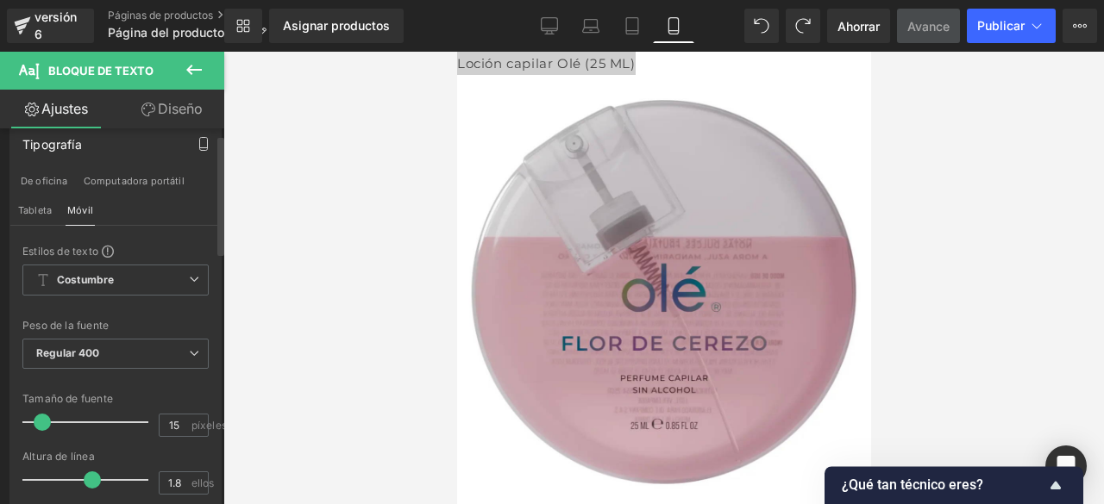
click at [200, 141] on icon "button" at bounding box center [204, 144] width 8 height 13
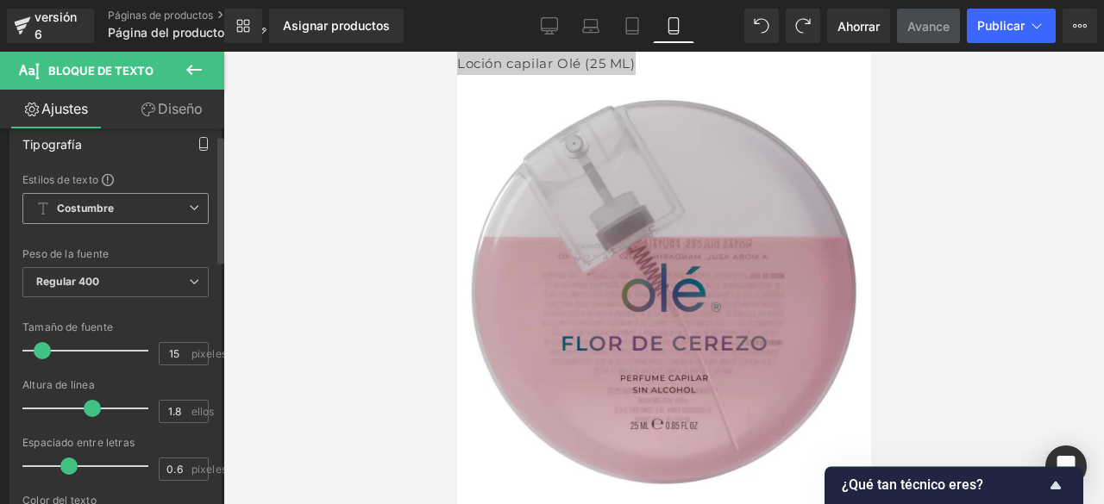
click at [179, 196] on span "Costumbre Configurar estilo global" at bounding box center [115, 208] width 186 height 31
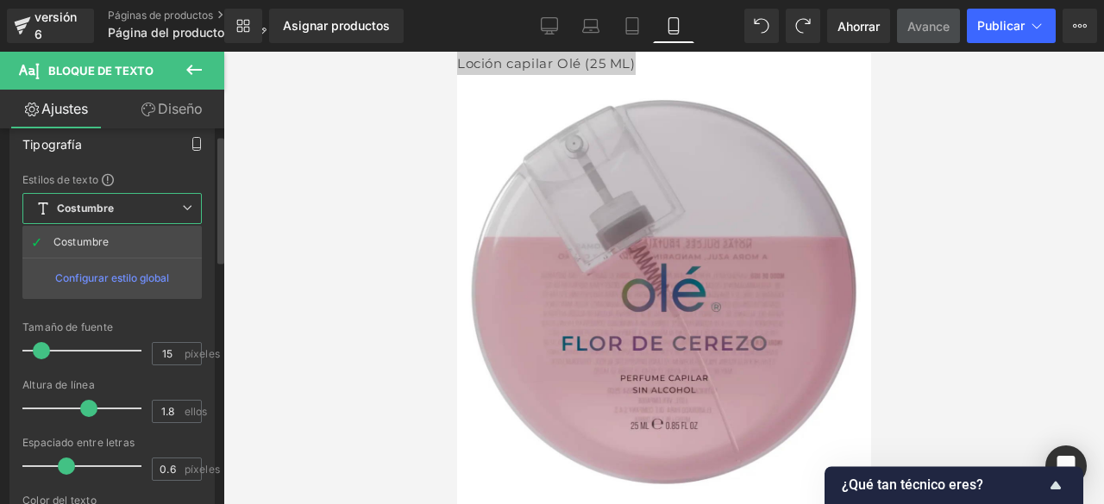
click at [133, 273] on font "Configurar estilo global" at bounding box center [112, 278] width 114 height 13
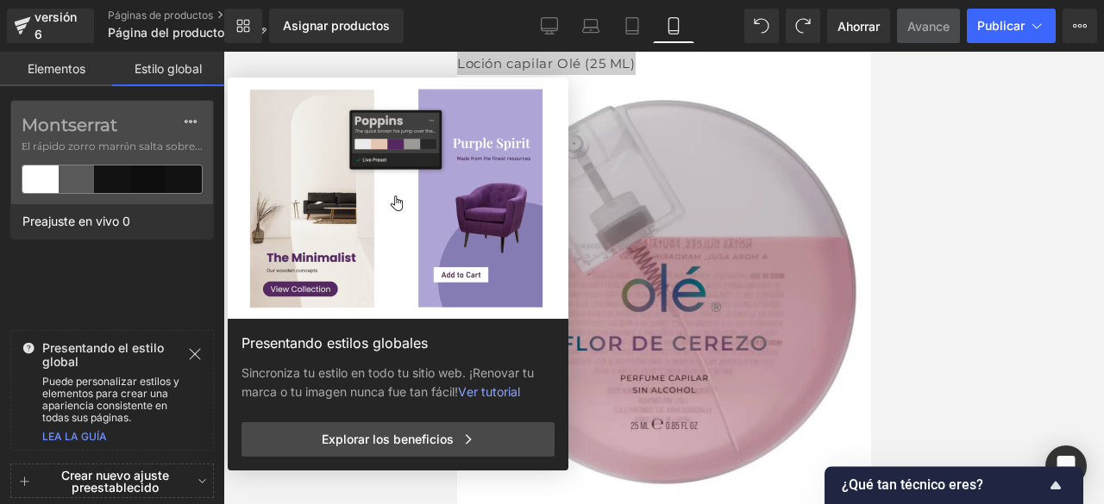
click at [62, 84] on link "Elementos" at bounding box center [56, 69] width 112 height 34
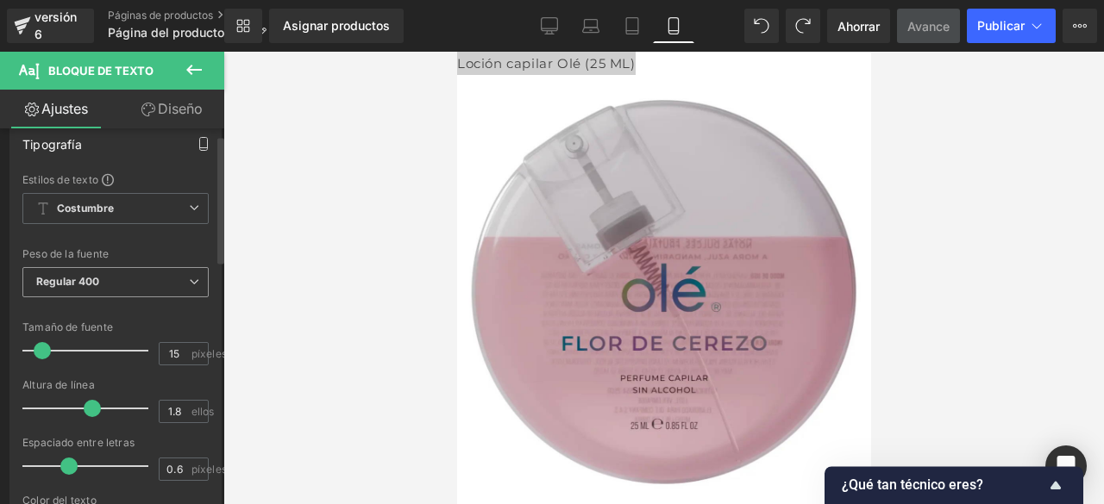
click at [144, 275] on span "Regular 400" at bounding box center [115, 282] width 186 height 30
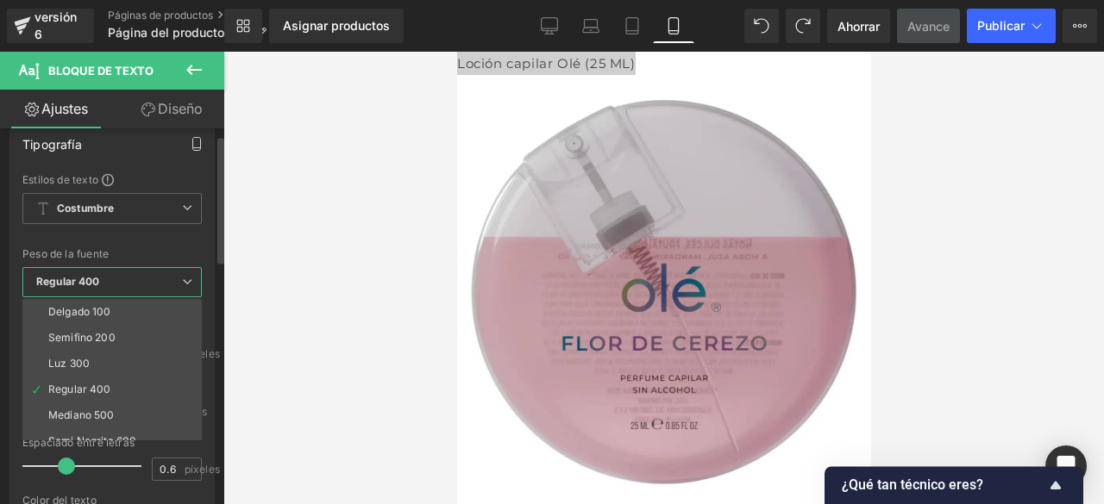
click at [144, 275] on span "Regular 400" at bounding box center [111, 282] width 179 height 30
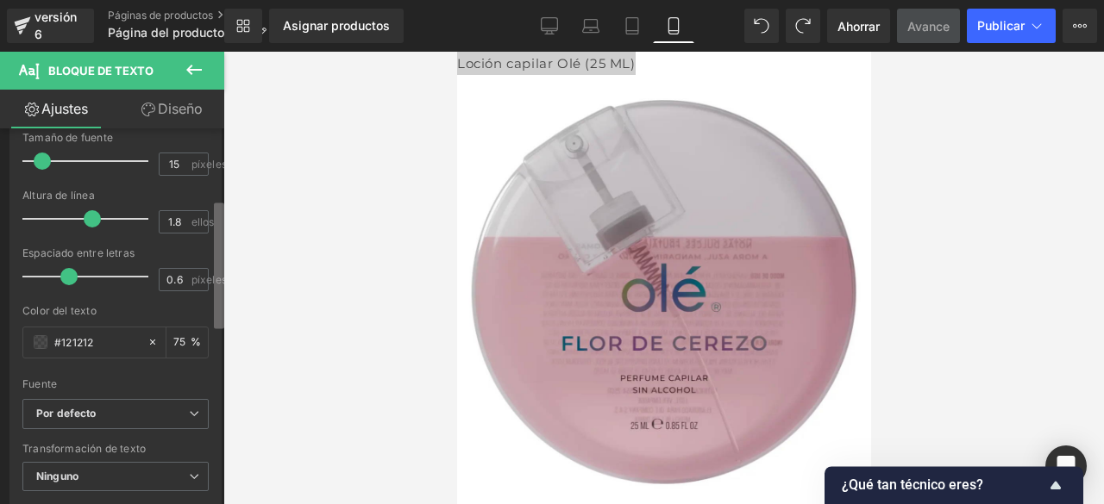
scroll to position [212, 0]
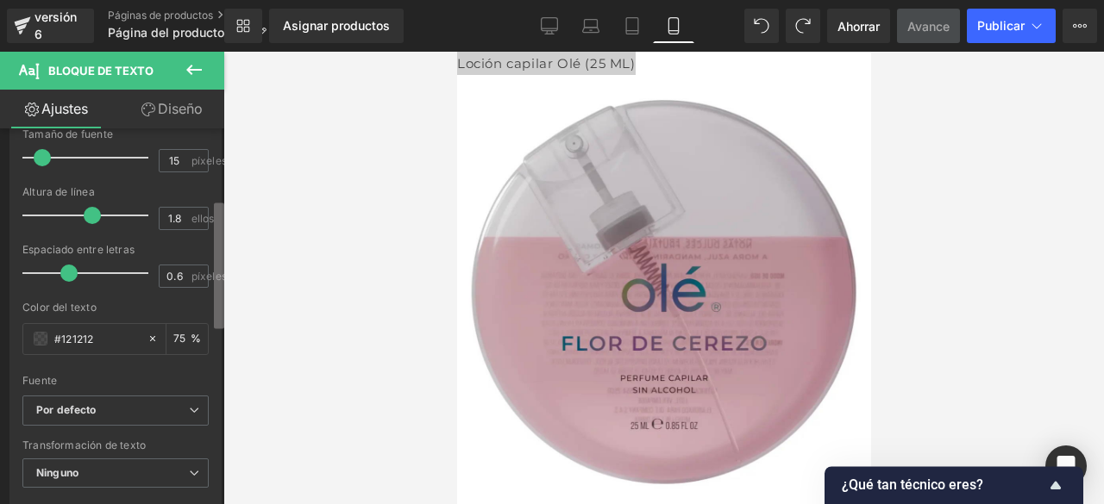
click at [215, 282] on b at bounding box center [219, 267] width 10 height 126
click at [152, 422] on span "Por defecto" at bounding box center [115, 411] width 186 height 30
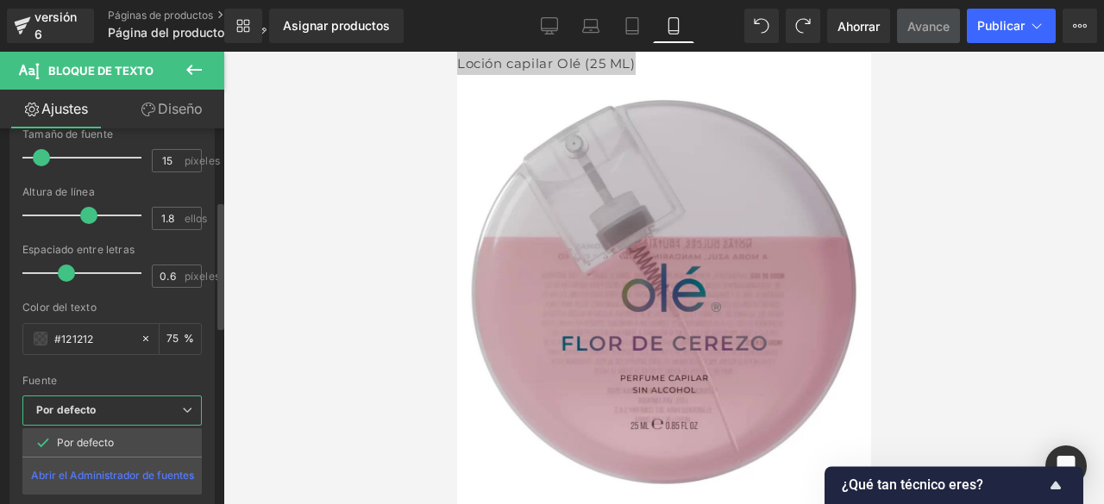
click at [152, 422] on span "Por defecto" at bounding box center [111, 411] width 179 height 30
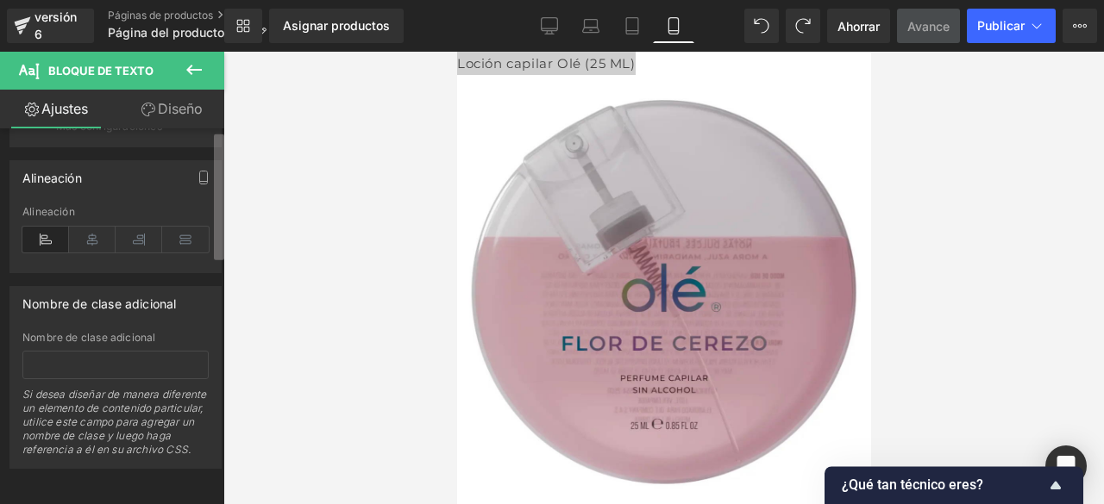
scroll to position [0, 0]
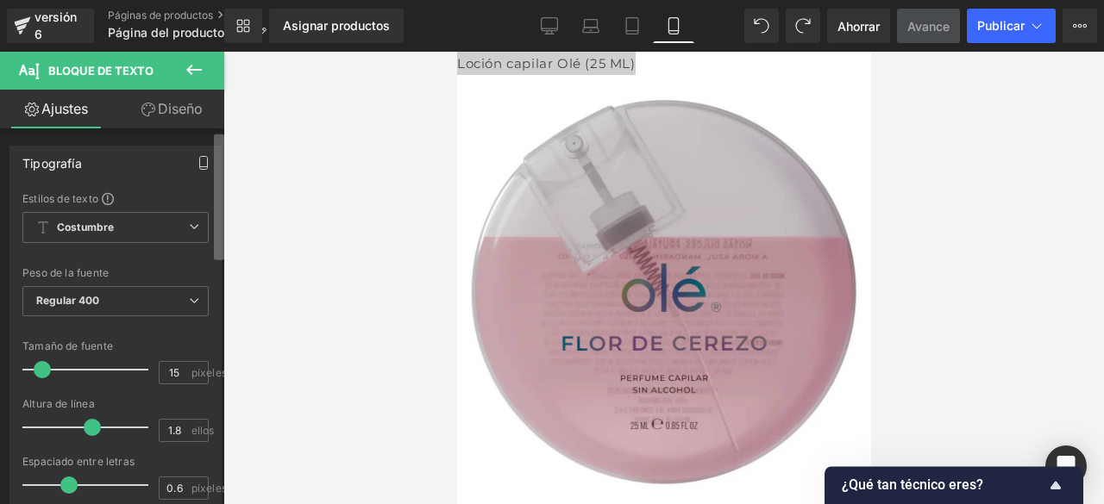
click at [200, 113] on div "Ajustes Diseño Tipografía Estilos de texto Costumbre Costumbre Configurar estil…" at bounding box center [112, 320] width 224 height 461
click at [173, 110] on font "Diseño" at bounding box center [180, 108] width 45 height 17
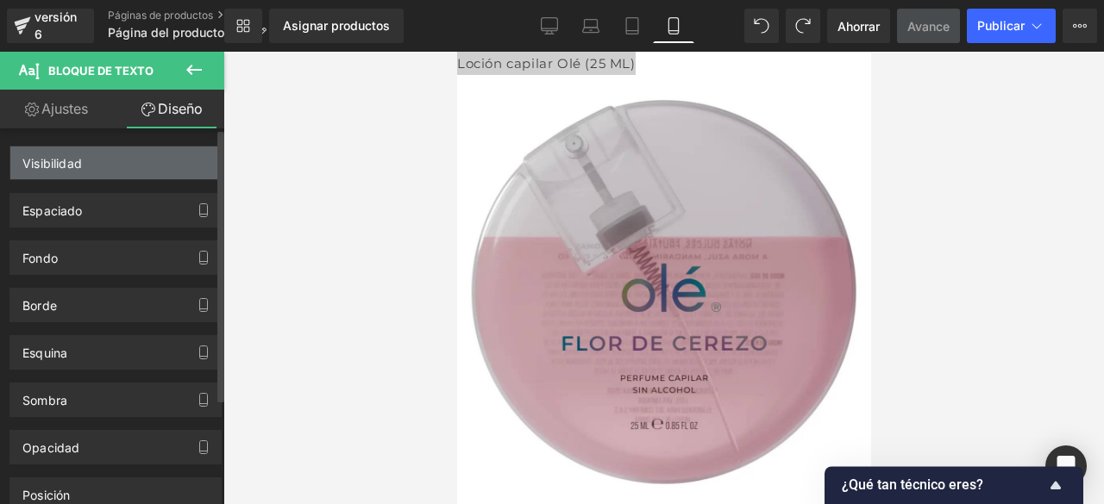
click at [148, 168] on div "Visibilidad" at bounding box center [115, 163] width 210 height 33
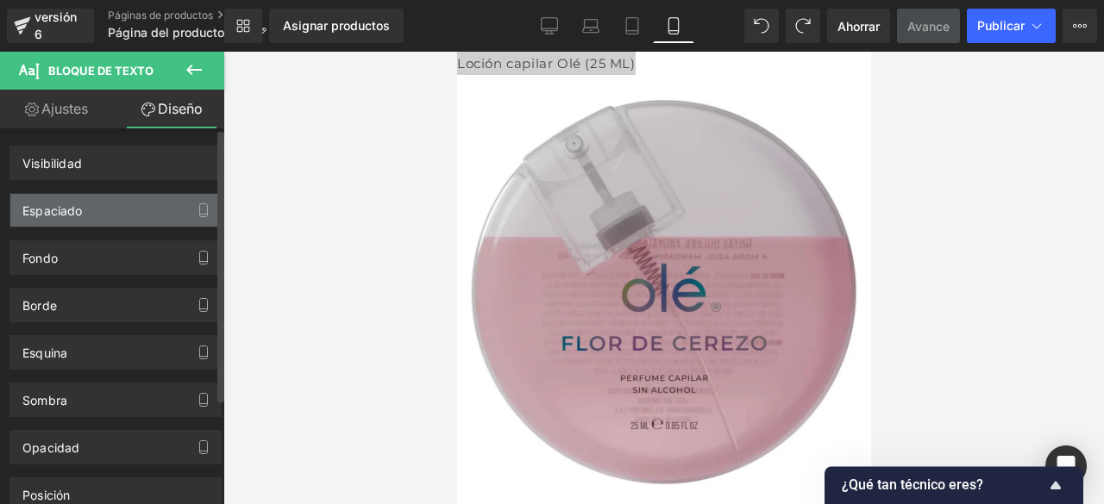
click at [110, 216] on div "Espaciado" at bounding box center [115, 210] width 210 height 33
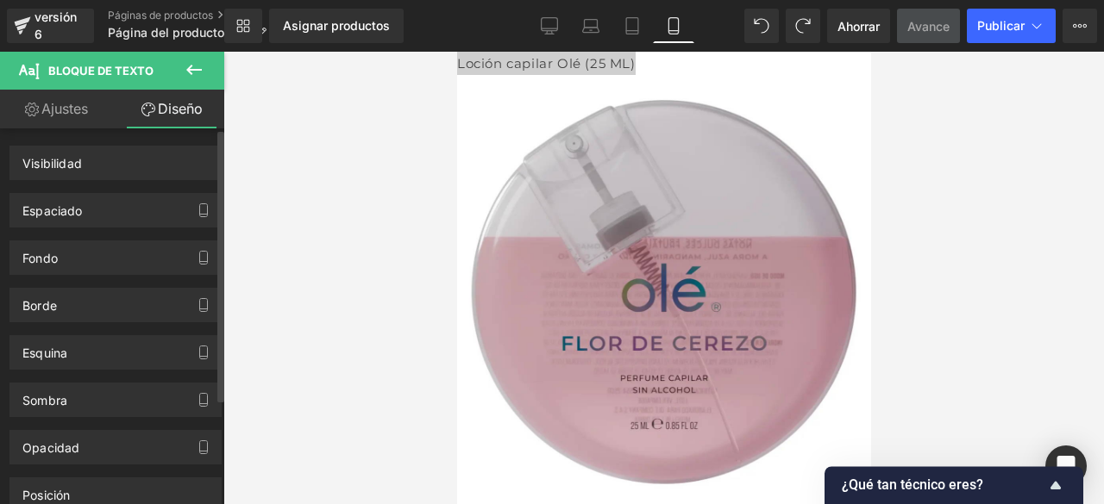
click at [103, 275] on div "Borde Estilo de borde Costumbre" at bounding box center [116, 298] width 232 height 47
click at [62, 106] on font "Ajustes" at bounding box center [64, 108] width 47 height 17
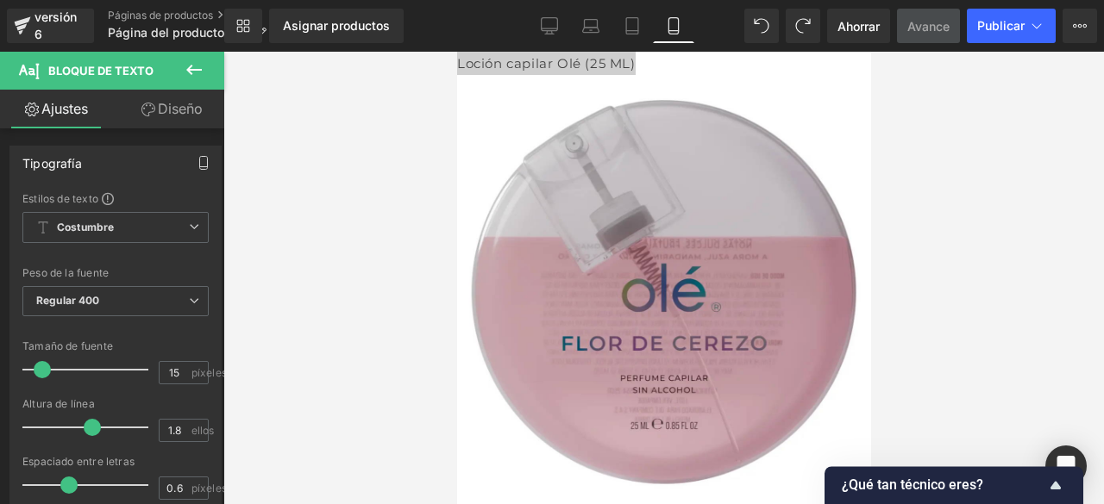
click at [197, 159] on icon "button" at bounding box center [204, 163] width 14 height 14
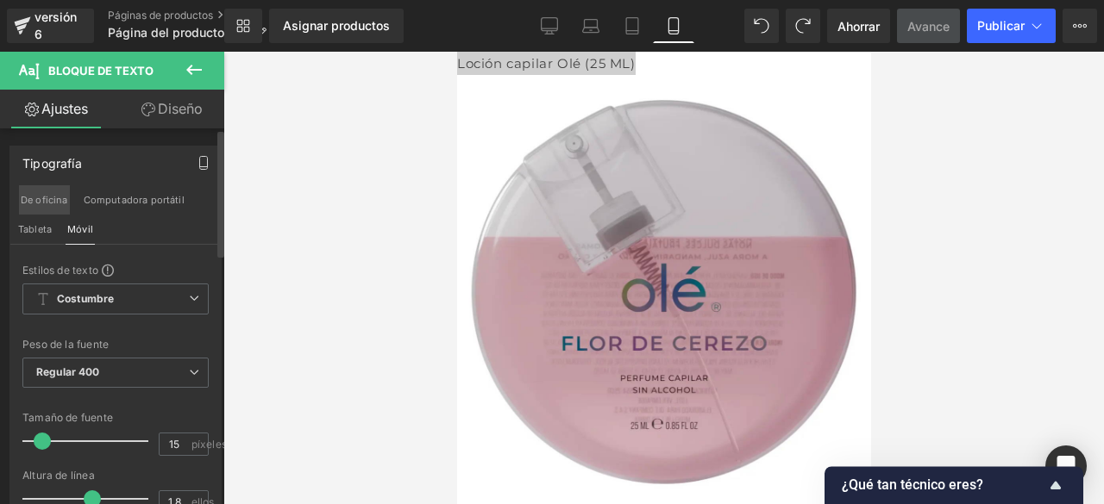
click at [62, 200] on font "De oficina" at bounding box center [44, 200] width 47 height 12
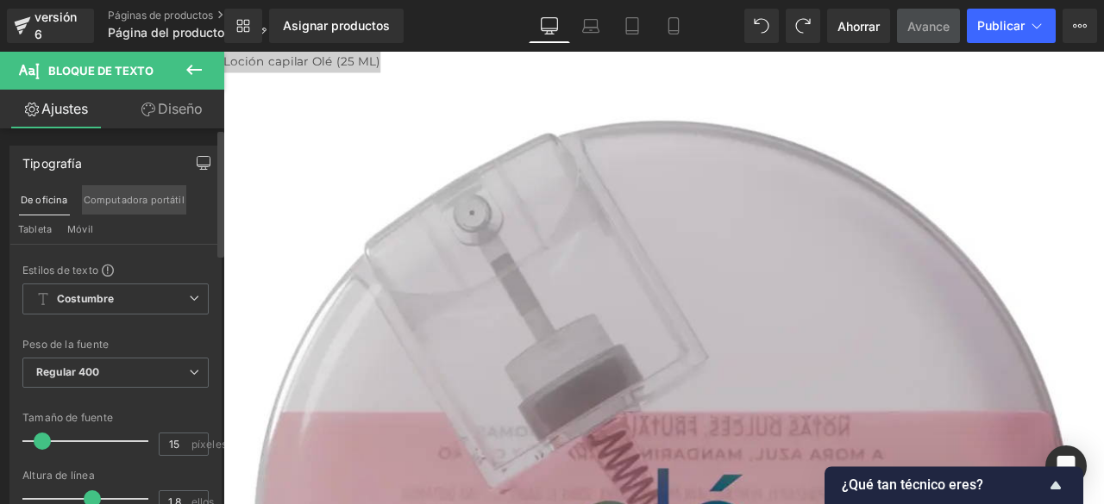
click at [107, 194] on font "Computadora portátil" at bounding box center [134, 200] width 101 height 12
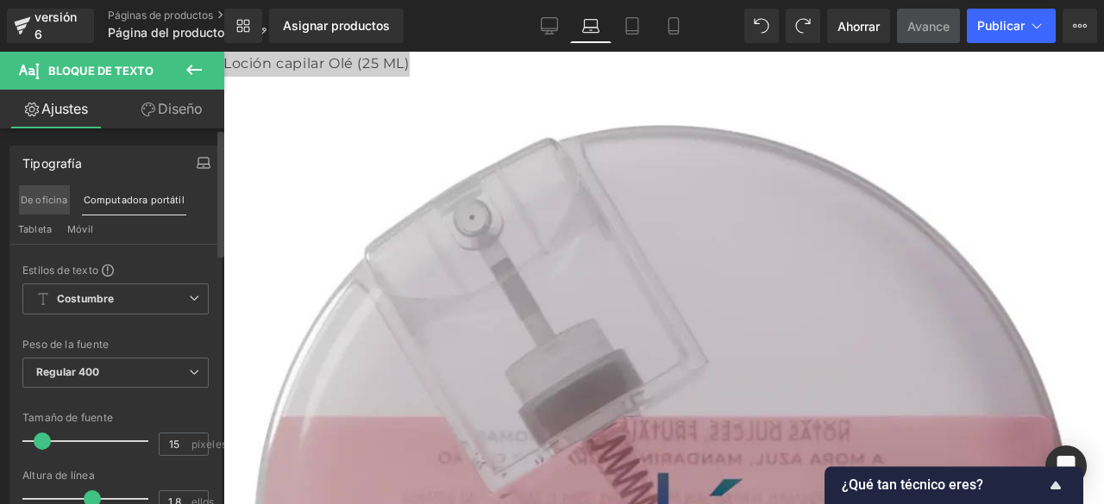
click at [52, 199] on font "De oficina" at bounding box center [44, 200] width 47 height 12
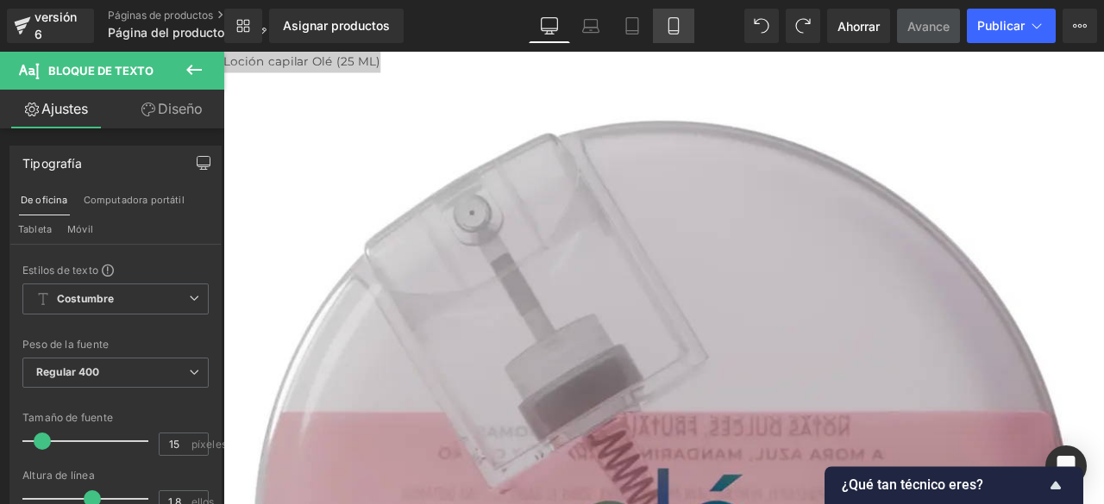
click at [663, 14] on link "Móvil" at bounding box center [673, 26] width 41 height 34
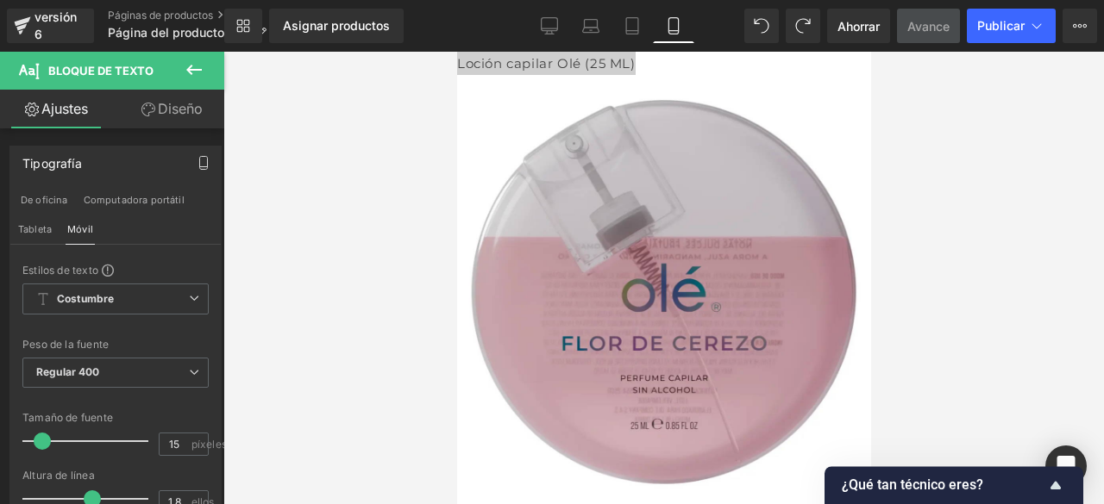
click at [994, 146] on div at bounding box center [663, 278] width 880 height 453
click at [547, 60] on font "Loción capilar Olé (25 ML)" at bounding box center [545, 63] width 179 height 16
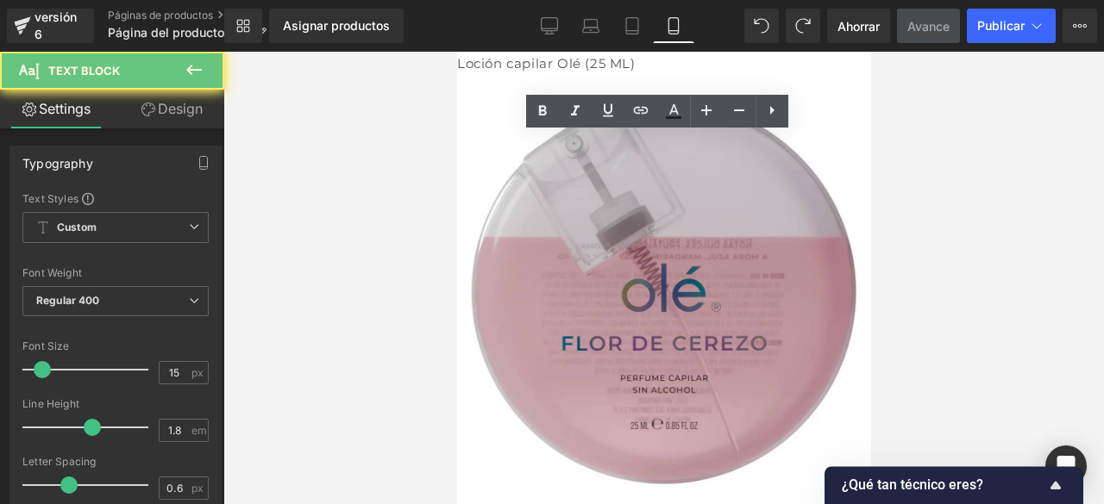
click at [547, 60] on font "Loción capilar Olé (25 ML)" at bounding box center [545, 63] width 179 height 16
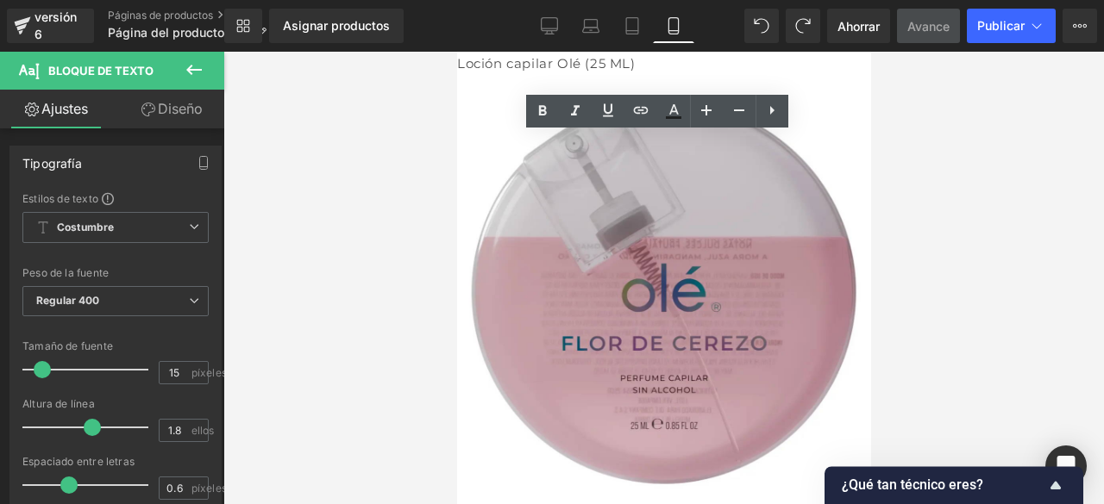
click at [547, 60] on font "Loción capilar Olé (25 ML)" at bounding box center [545, 63] width 179 height 16
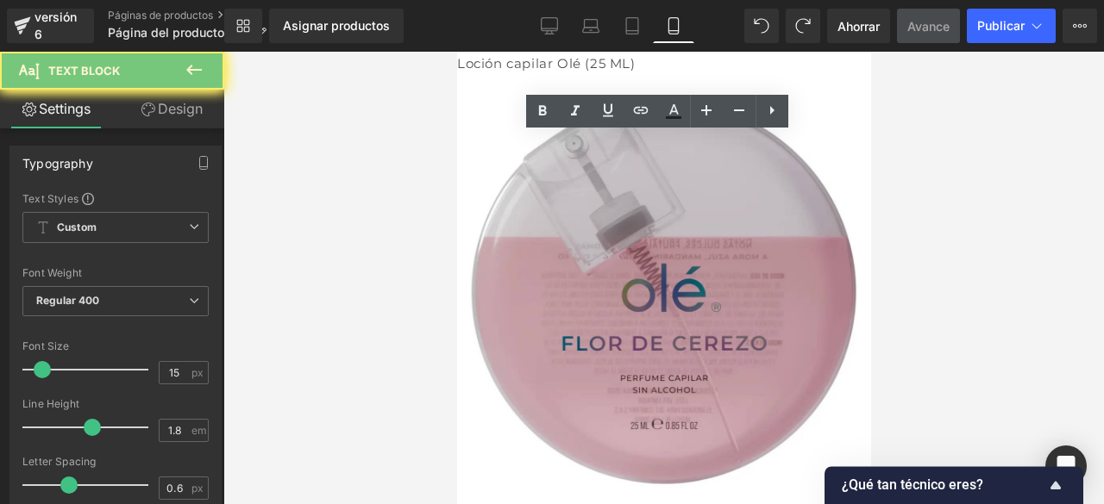
click at [547, 60] on font "Loción capilar Olé (25 ML)" at bounding box center [545, 63] width 179 height 16
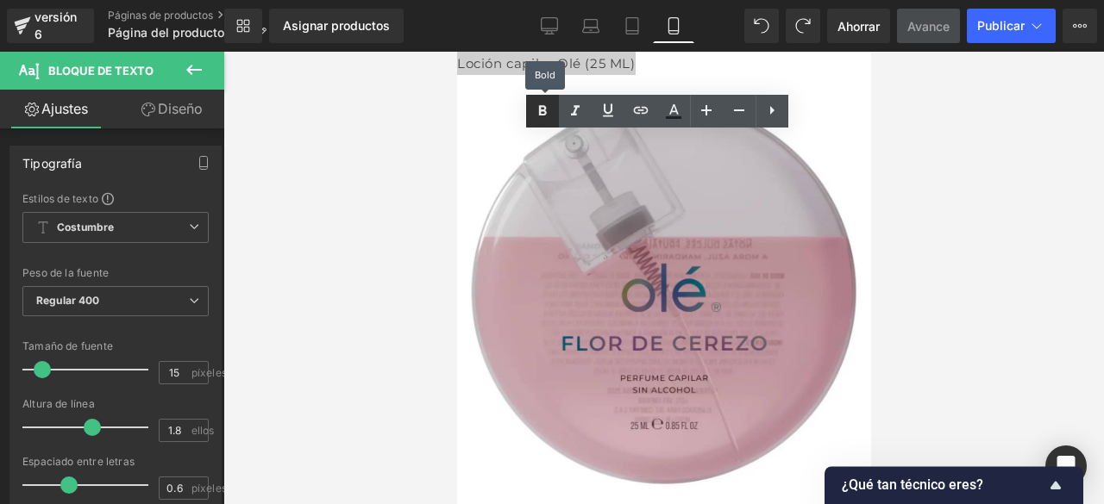
click at [537, 107] on icon at bounding box center [542, 111] width 21 height 21
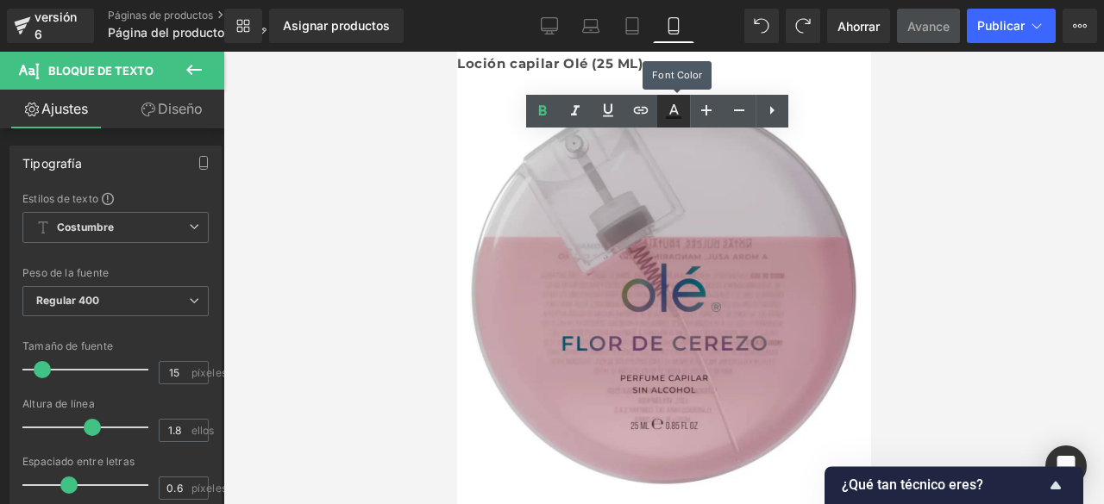
click at [669, 115] on icon at bounding box center [673, 111] width 21 height 21
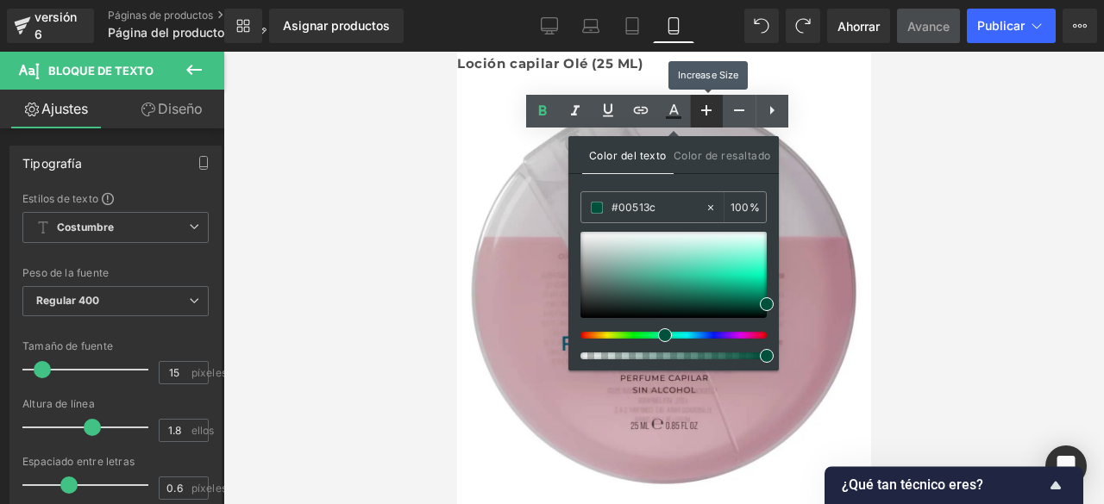
click at [712, 115] on icon at bounding box center [706, 110] width 21 height 21
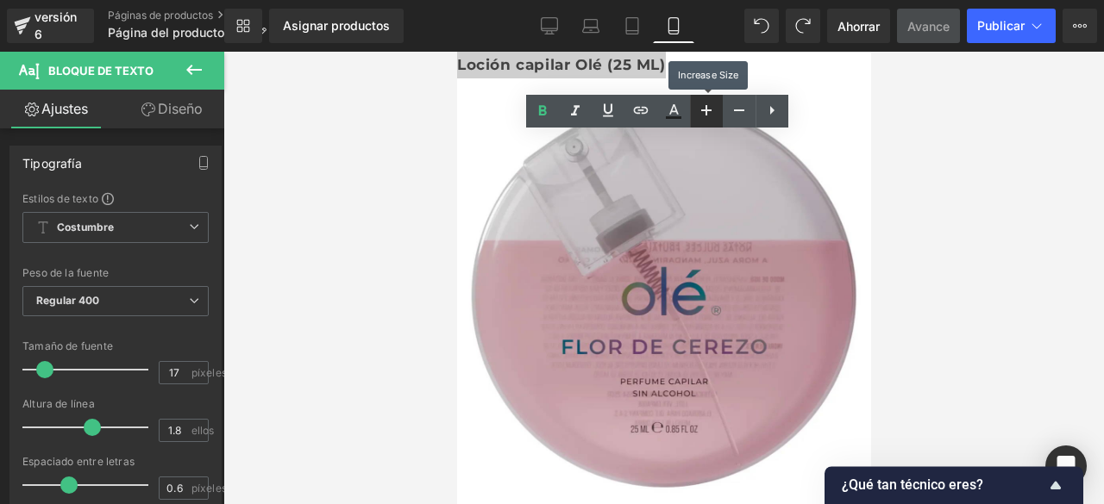
click at [712, 115] on icon at bounding box center [706, 110] width 21 height 21
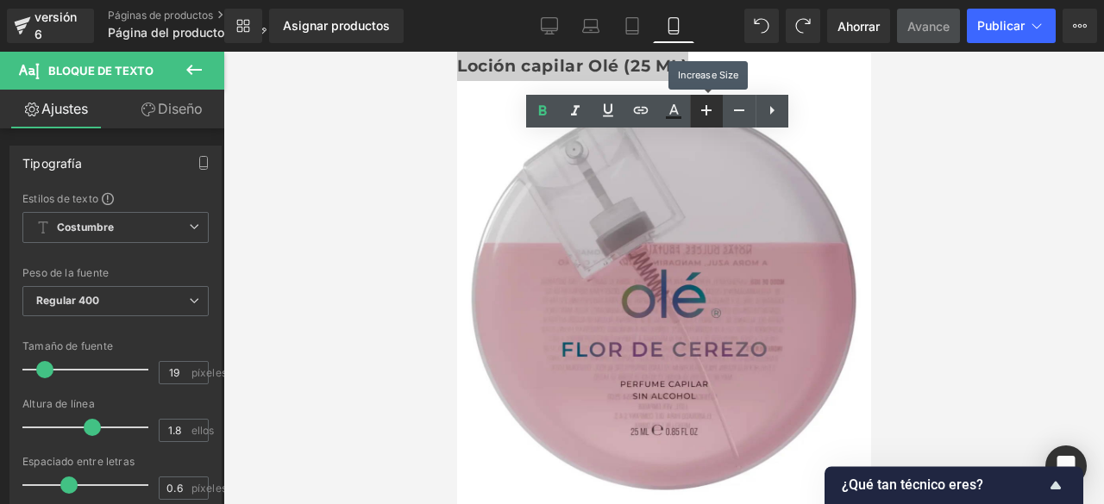
click at [712, 115] on icon at bounding box center [706, 110] width 21 height 21
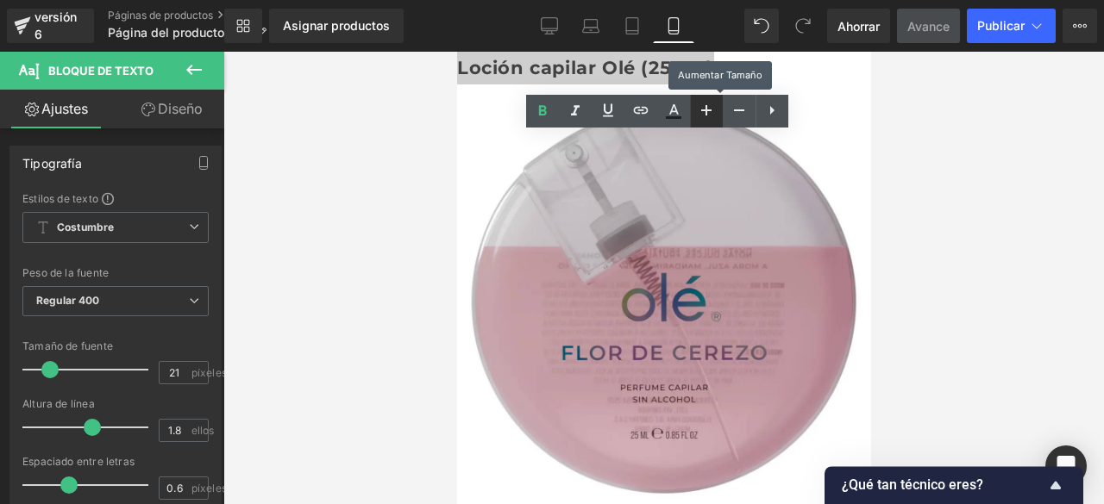
click at [712, 115] on icon at bounding box center [706, 110] width 21 height 21
type input "23"
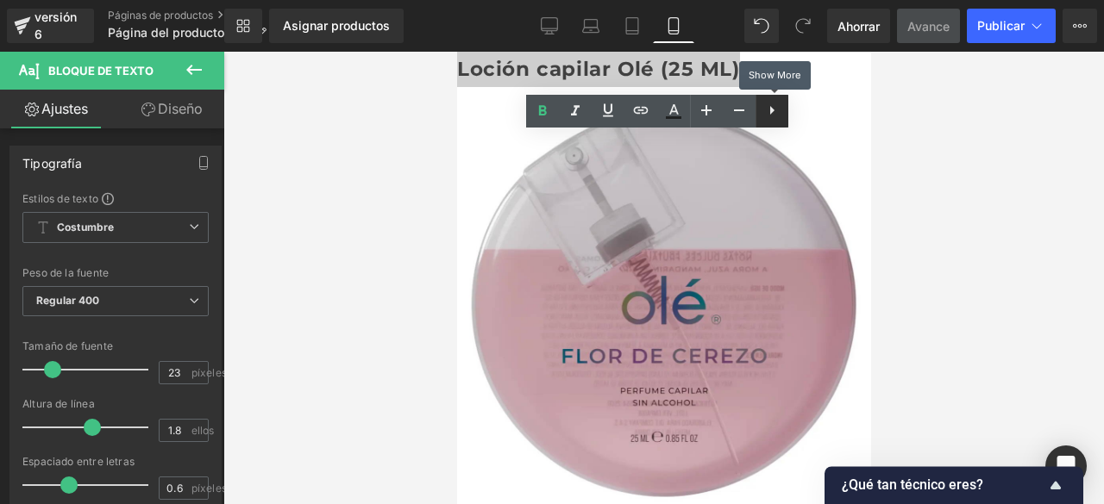
click at [761, 108] on link at bounding box center [771, 111] width 33 height 33
click at [774, 116] on icon at bounding box center [771, 110] width 21 height 21
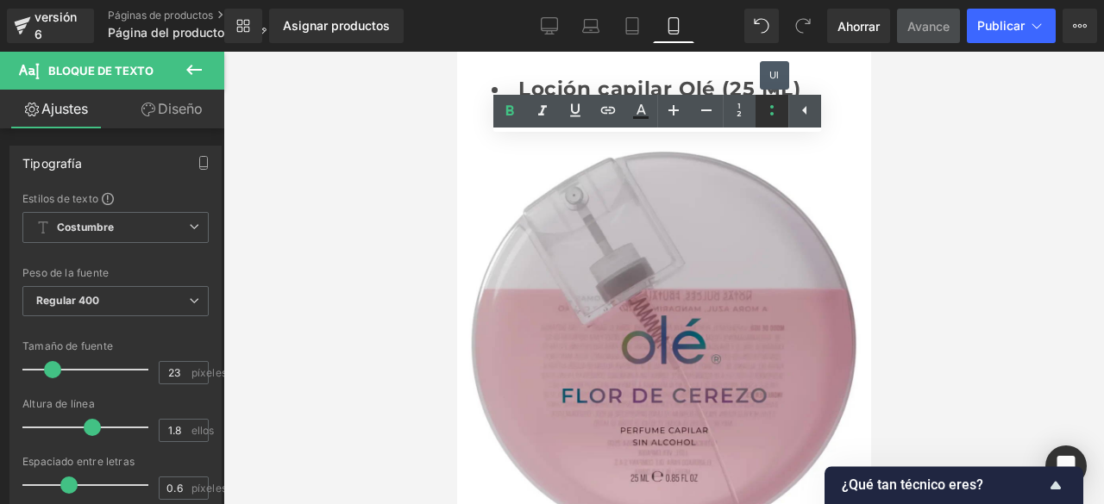
click at [774, 116] on icon at bounding box center [771, 110] width 21 height 21
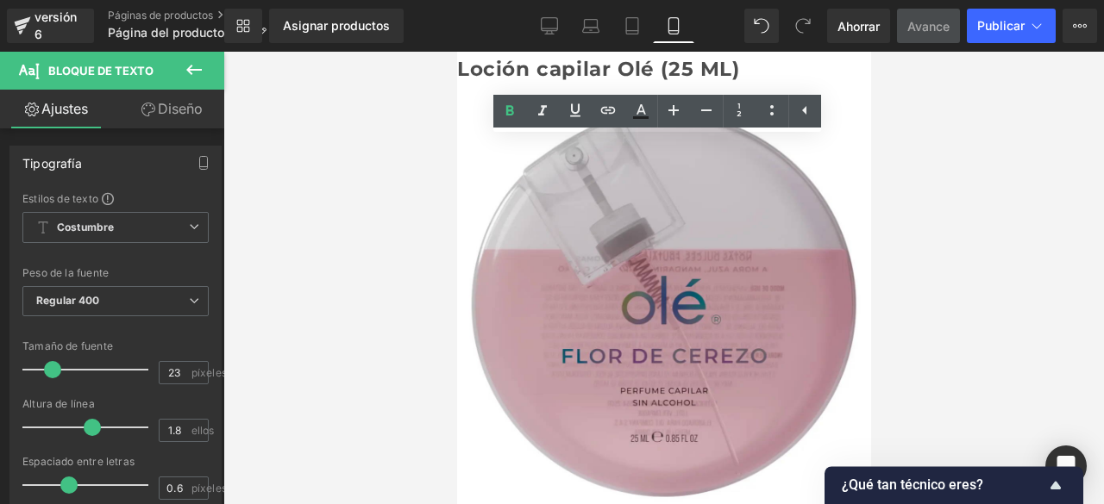
click at [507, 61] on font "Loción capilar Olé (25 ML)" at bounding box center [597, 69] width 283 height 24
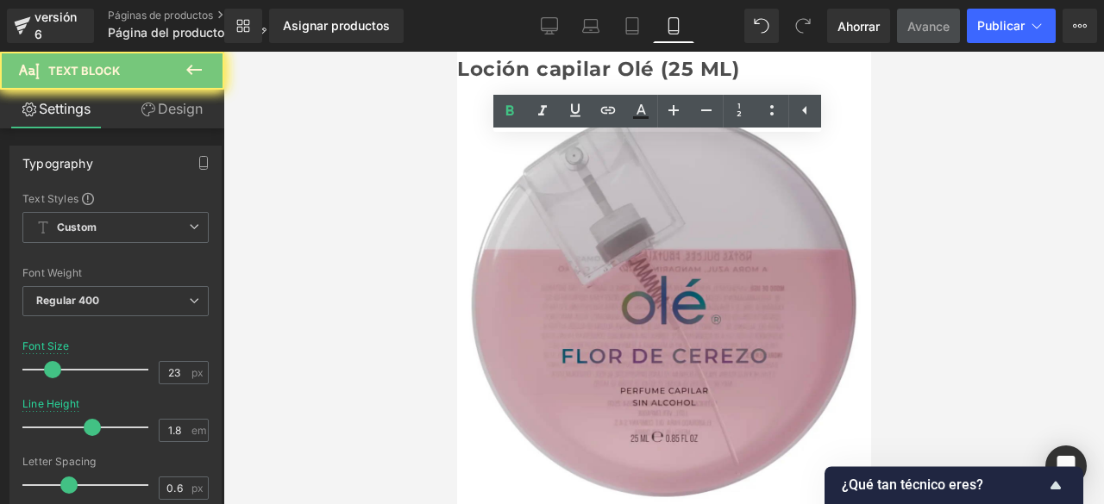
click at [507, 61] on font "Loción capilar Olé (25 ML)" at bounding box center [597, 69] width 283 height 24
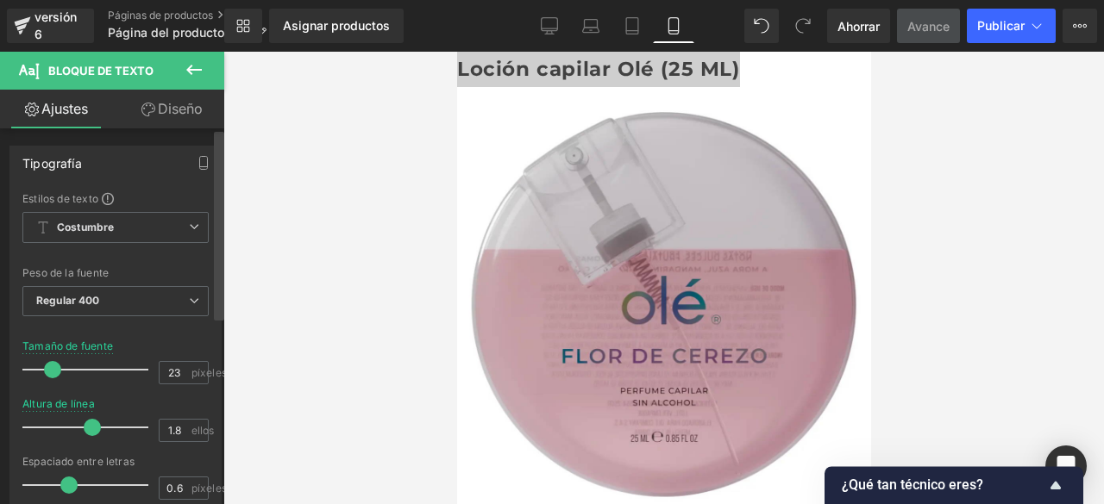
click at [219, 390] on div at bounding box center [219, 320] width 10 height 377
click at [236, 230] on div "Image Estás previsualizando cómo funciona el Reestilizará tu página. No puedes …" at bounding box center [552, 267] width 1104 height 534
click at [151, 305] on span "Regular 400" at bounding box center [115, 301] width 186 height 30
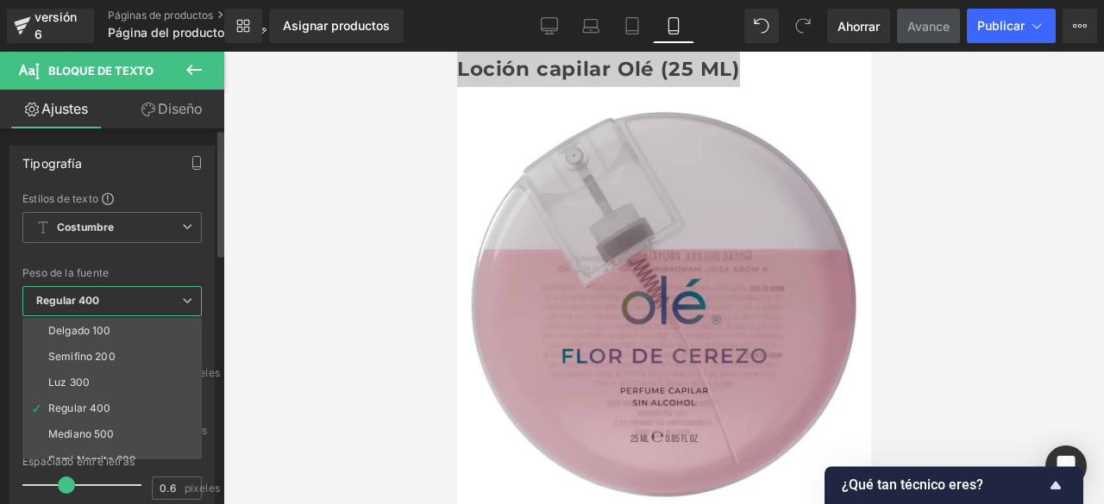
click at [151, 305] on span "Regular 400" at bounding box center [111, 301] width 179 height 30
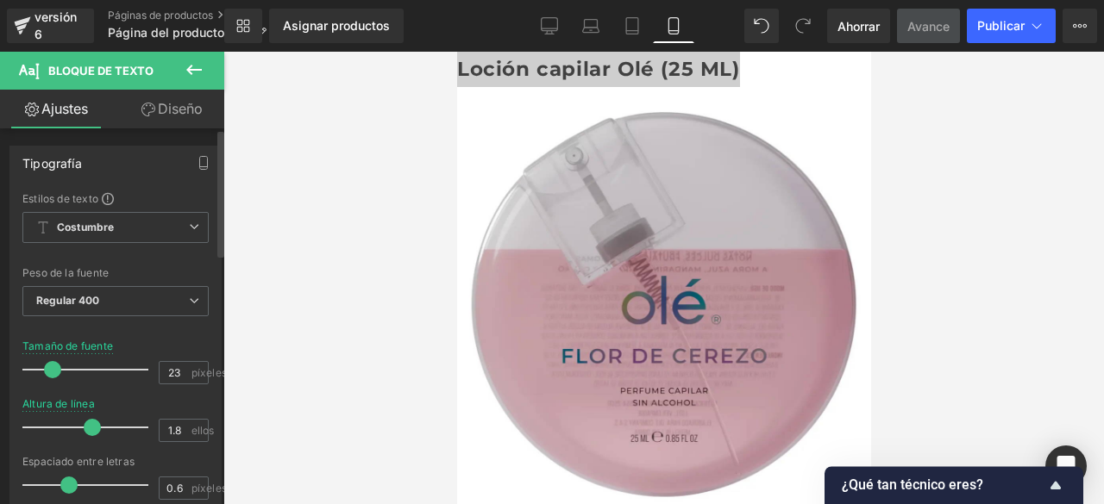
click at [122, 204] on div "Fuente Por defecto Por defecto Por defecto Abrir el Administrador [PERSON_NAME]" at bounding box center [115, 399] width 186 height 417
drag, startPoint x: 128, startPoint y: 210, endPoint x: 148, endPoint y: 241, distance: 38.0
click at [148, 241] on div "Estilos de texto Costumbre Costumbre Configurar estilo global Costumbre Configu…" at bounding box center [115, 457] width 210 height 533
click at [148, 241] on span "Costumbre Configurar estilo global" at bounding box center [115, 227] width 186 height 31
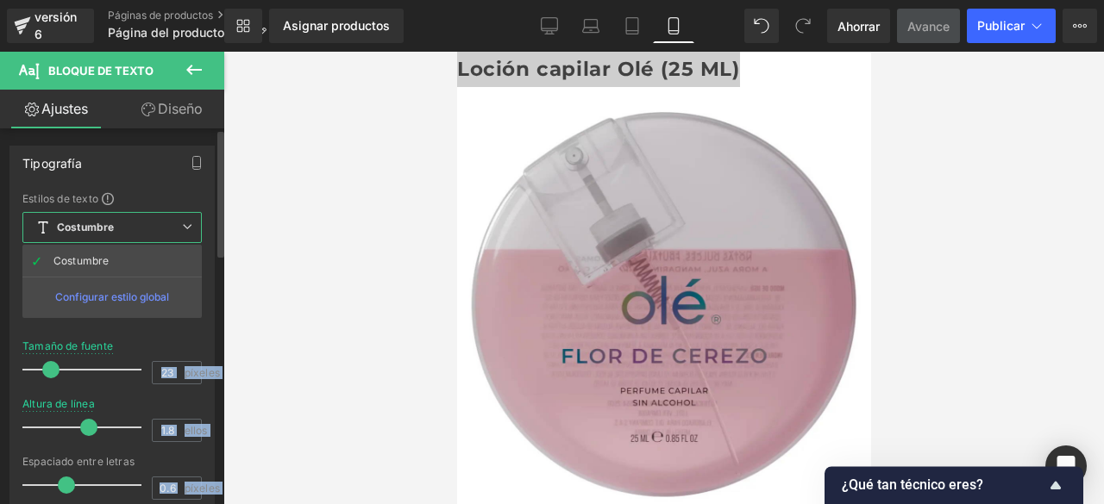
click at [148, 241] on span "Costumbre Configurar estilo global" at bounding box center [111, 227] width 179 height 31
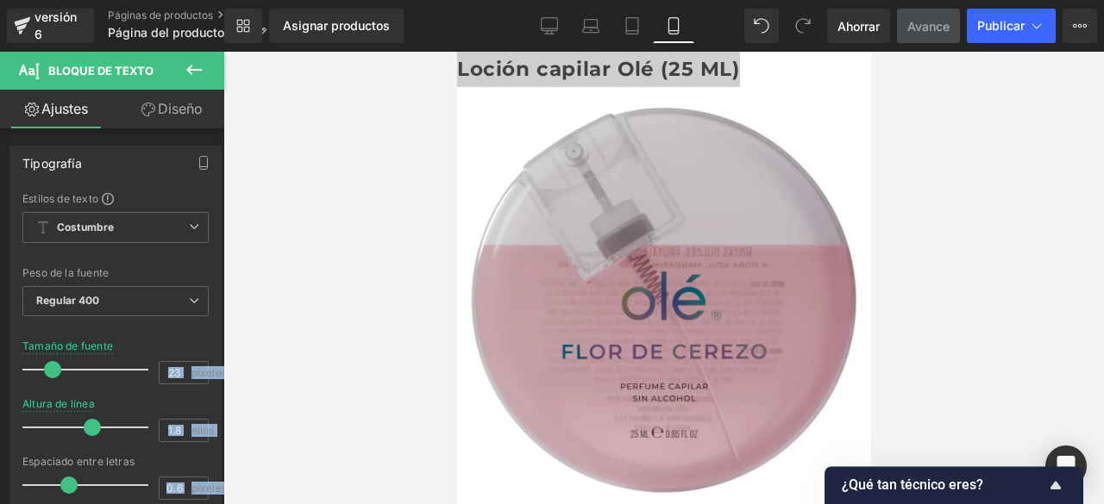
click at [561, 53] on div "Loción capilar Olé (25 ML) Bloque de texto" at bounding box center [663, 69] width 414 height 35
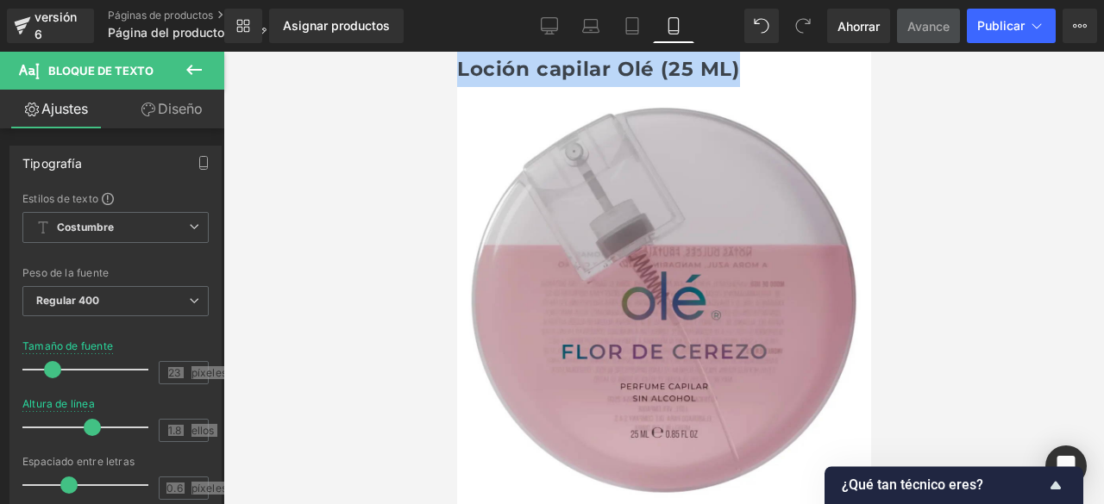
click at [526, 72] on font "Loción capilar Olé (25 ML)" at bounding box center [597, 69] width 283 height 24
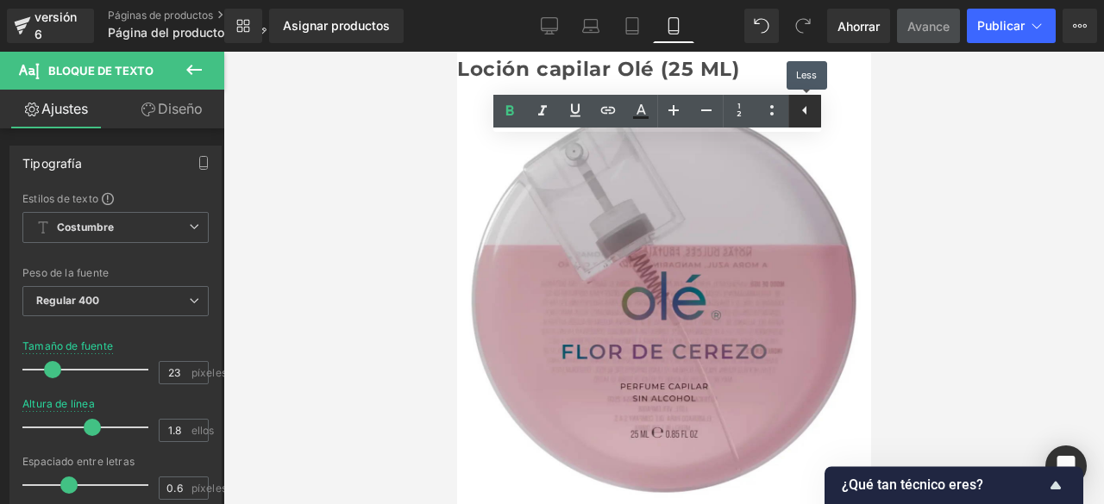
click at [798, 108] on icon at bounding box center [804, 110] width 21 height 21
click at [518, 80] on font "Loción capilar Olé (25 ML)" at bounding box center [597, 69] width 283 height 24
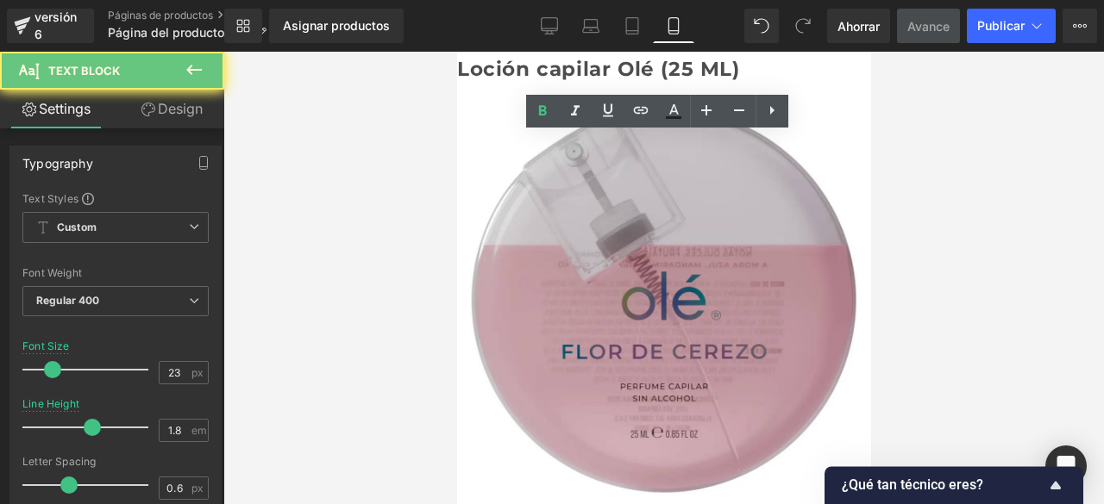
click at [480, 66] on font "Loción capilar Olé (25 ML)" at bounding box center [597, 69] width 283 height 24
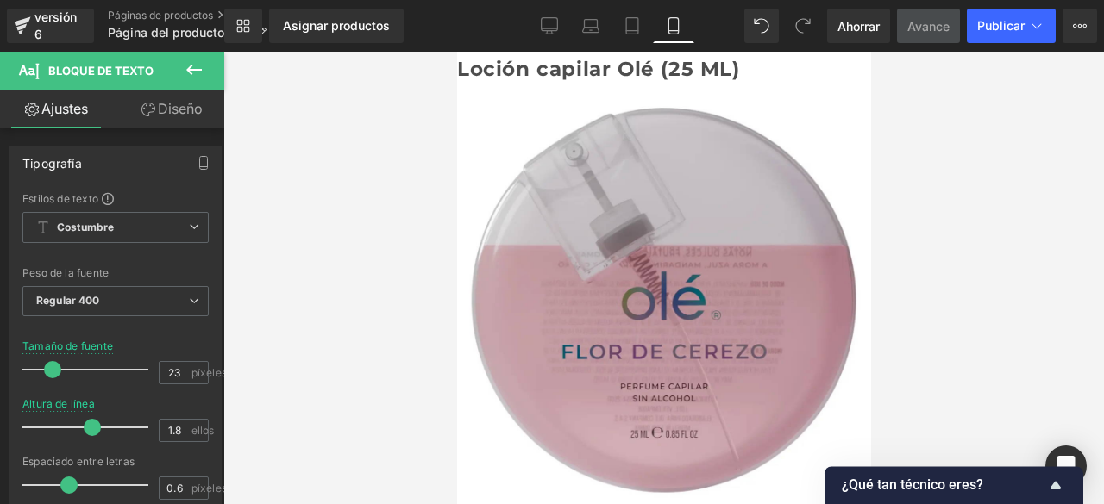
click at [480, 66] on font "Loción capilar Olé (25 ML)" at bounding box center [597, 69] width 283 height 24
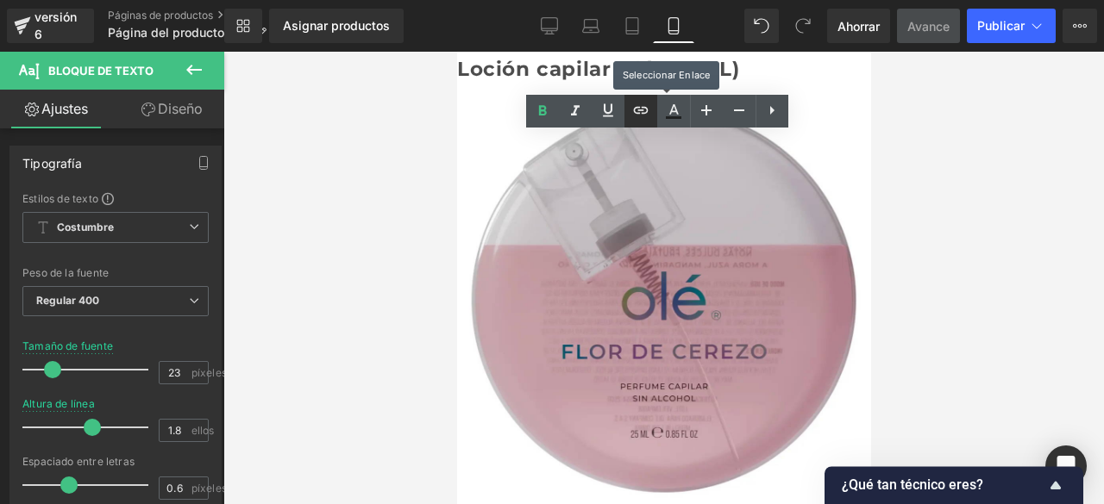
click at [637, 113] on icon at bounding box center [640, 110] width 15 height 7
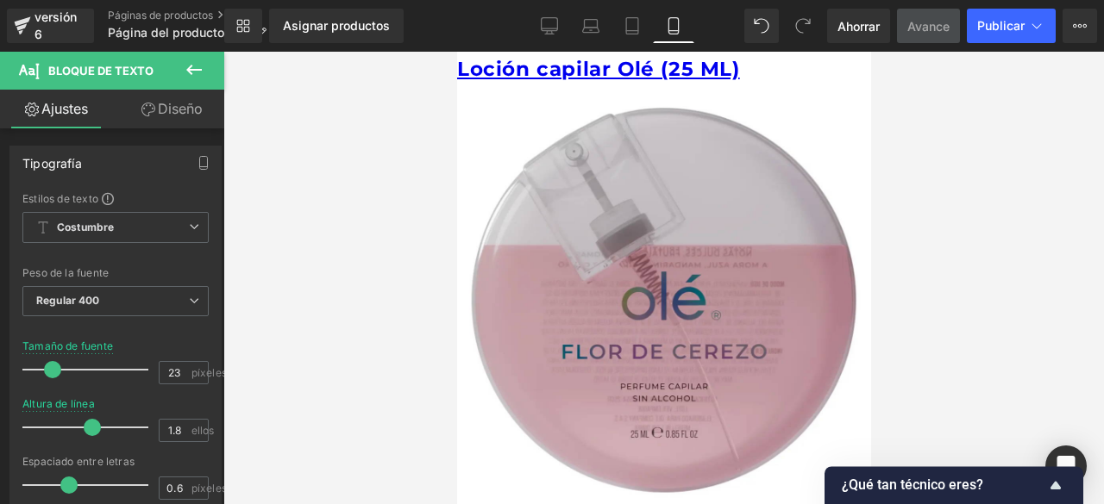
click at [1021, 191] on div at bounding box center [663, 278] width 880 height 453
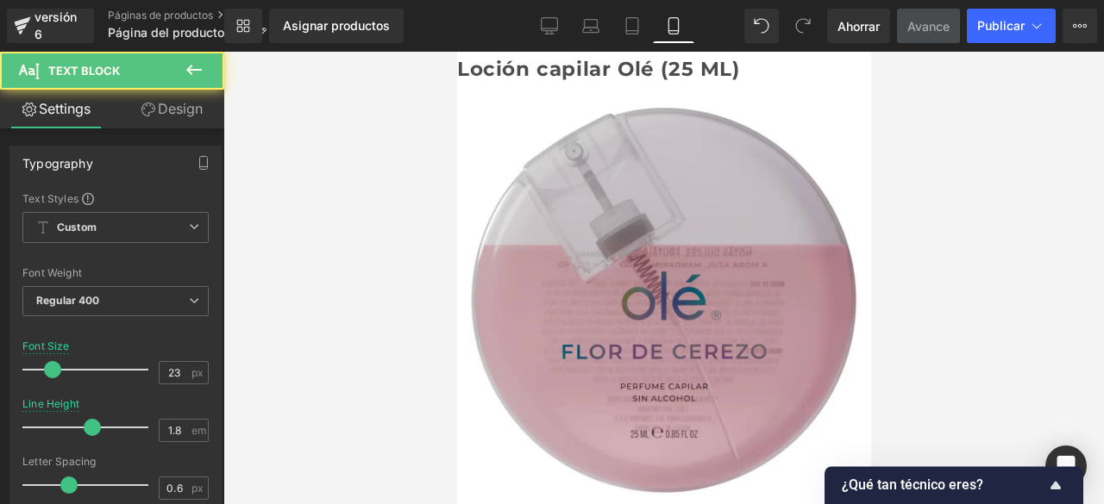
click at [557, 66] on font "Loción capilar Olé (25 ML)" at bounding box center [597, 69] width 283 height 24
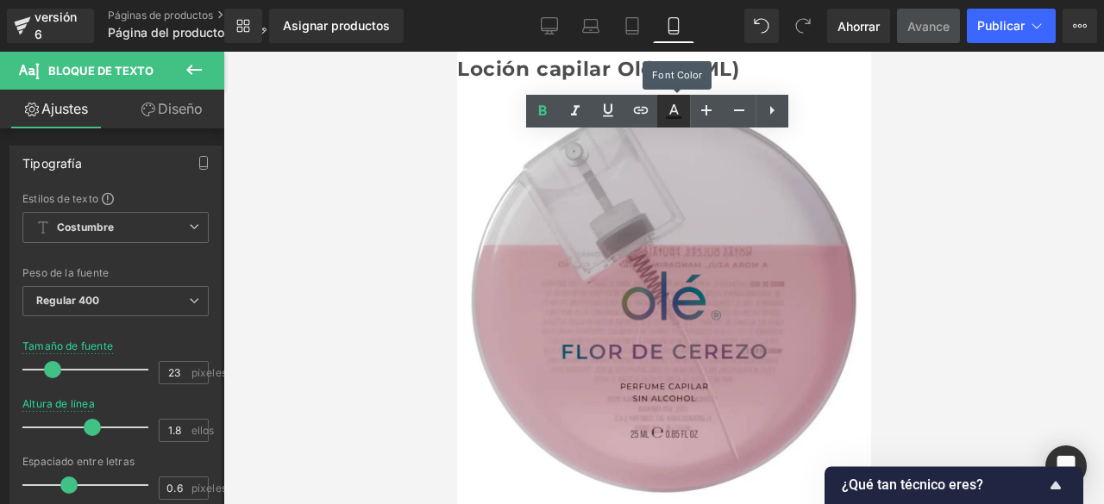
click at [671, 112] on icon at bounding box center [673, 111] width 21 height 21
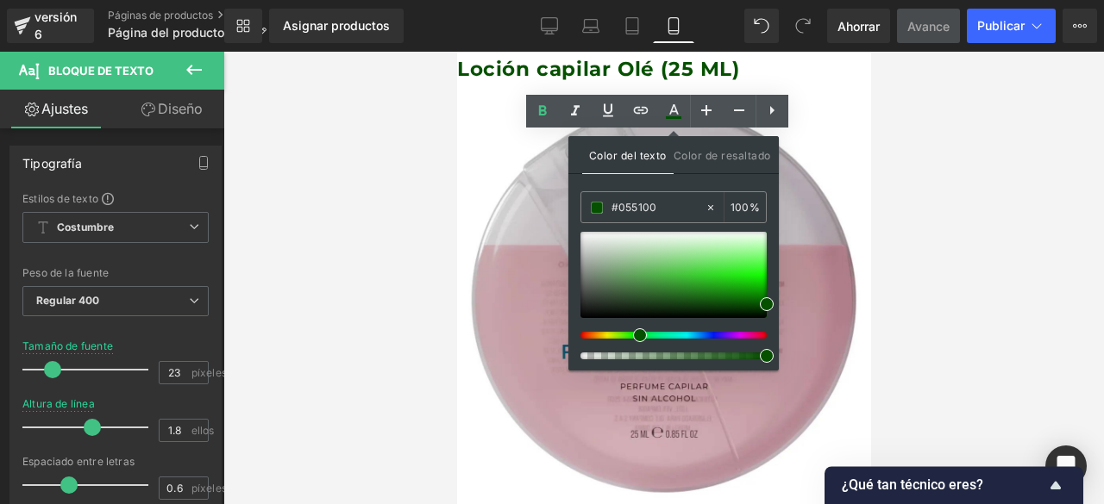
drag, startPoint x: 665, startPoint y: 334, endPoint x: 634, endPoint y: 339, distance: 31.5
click at [634, 339] on div at bounding box center [673, 296] width 186 height 128
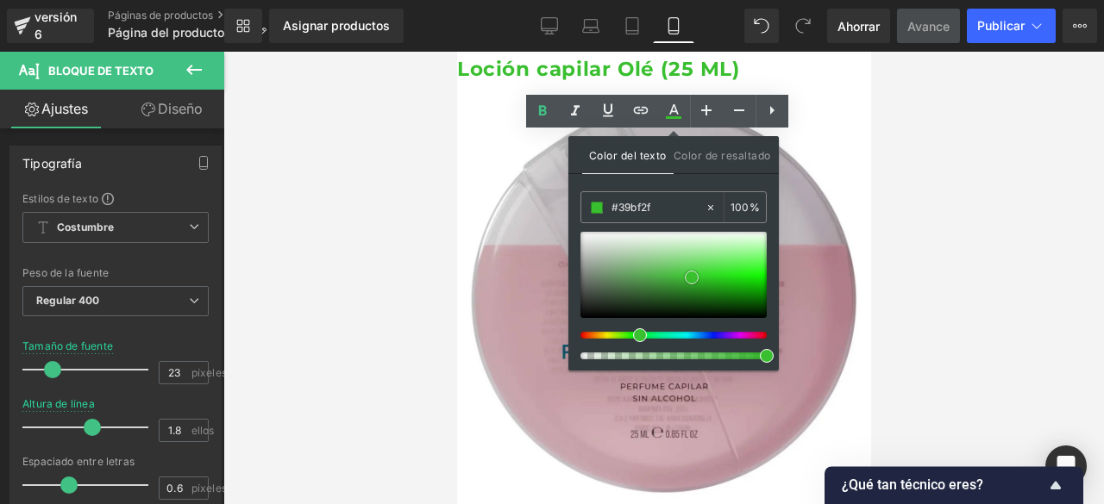
click at [692, 277] on div at bounding box center [673, 275] width 186 height 86
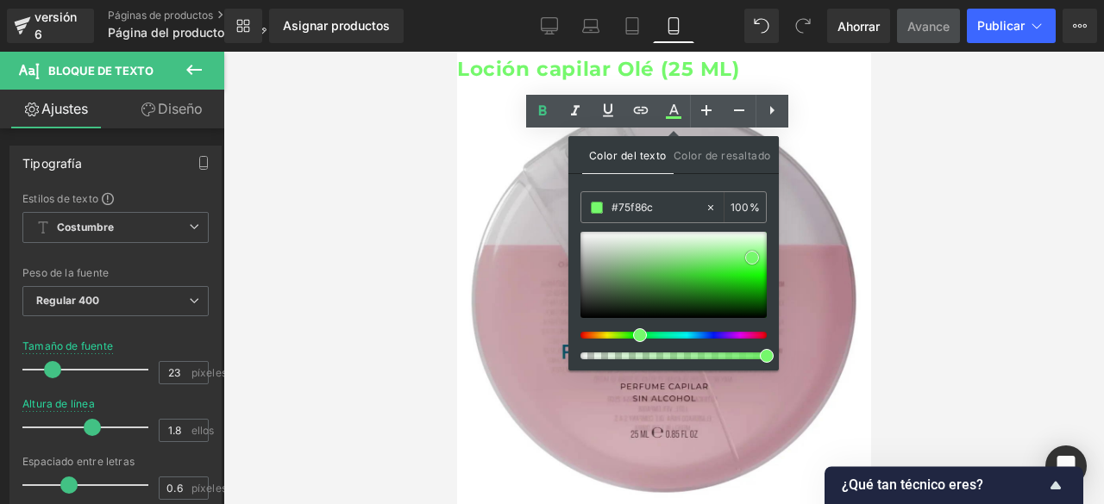
click at [752, 257] on div at bounding box center [673, 275] width 186 height 86
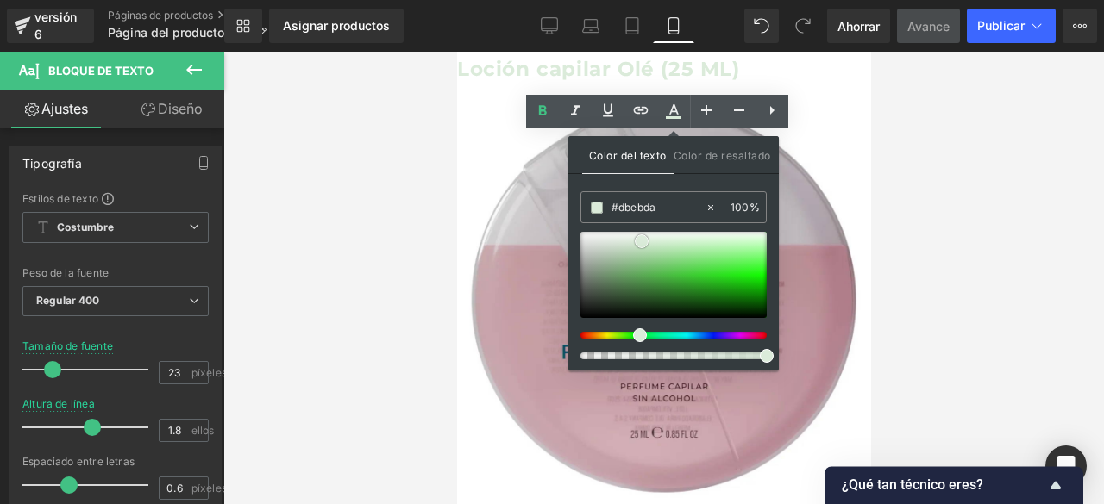
click at [642, 241] on div at bounding box center [673, 275] width 186 height 86
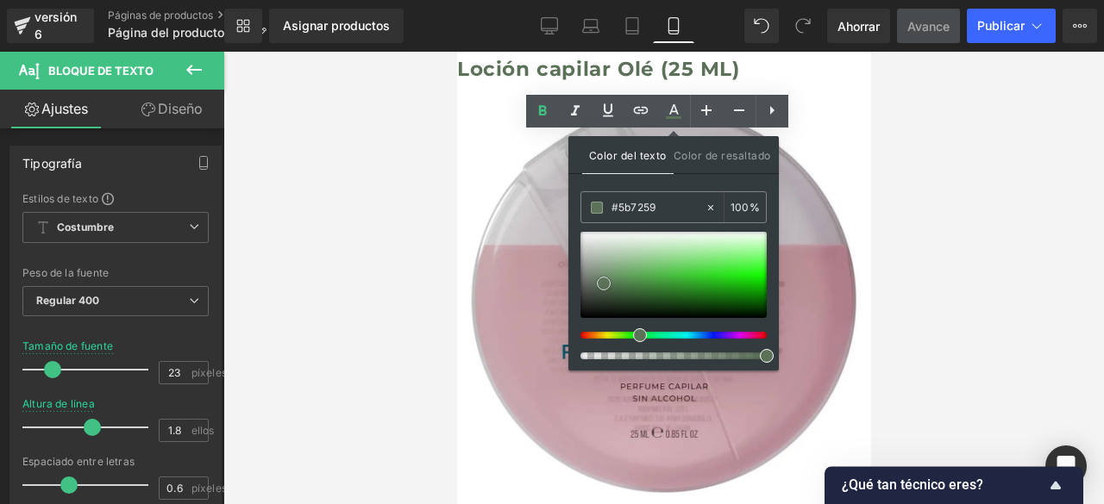
click at [604, 283] on div at bounding box center [673, 275] width 186 height 86
click at [592, 266] on div at bounding box center [673, 275] width 186 height 86
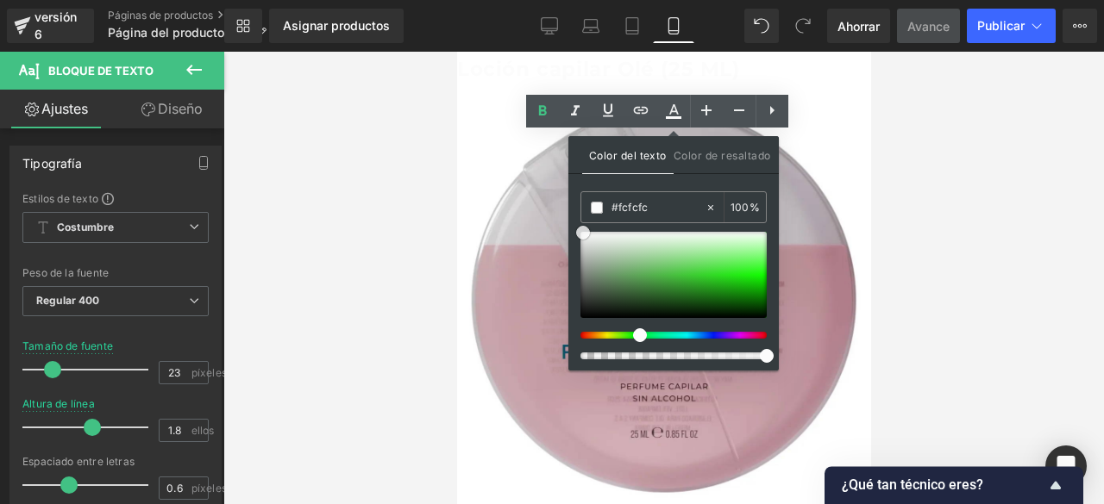
click at [583, 232] on div at bounding box center [673, 275] width 186 height 86
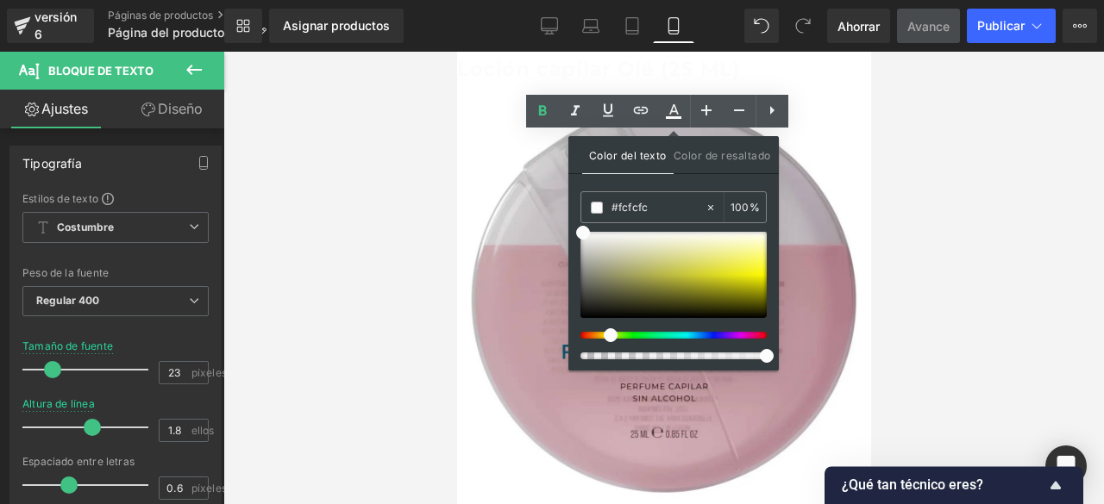
click at [604, 334] on div at bounding box center [666, 335] width 186 height 7
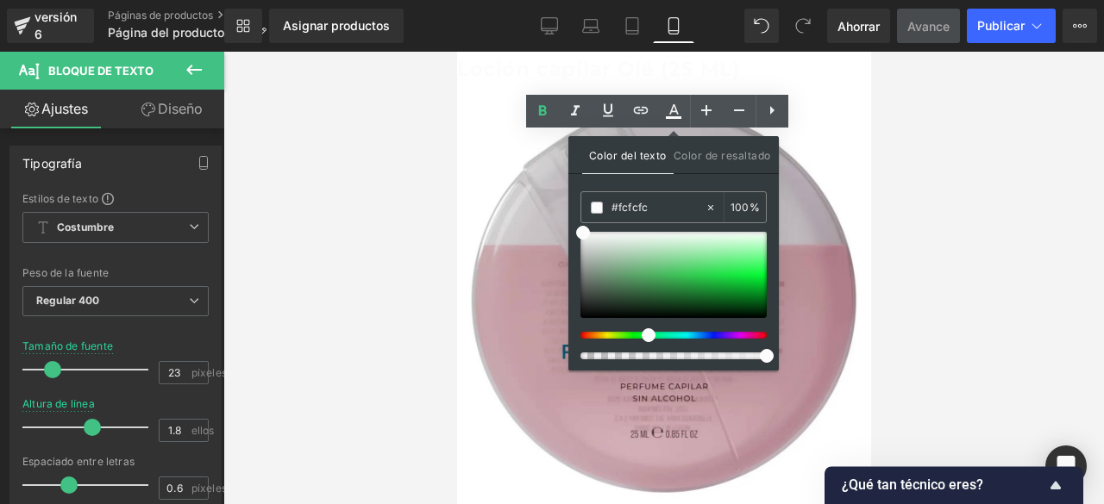
click at [642, 334] on div at bounding box center [666, 335] width 186 height 7
click at [687, 327] on div at bounding box center [673, 296] width 186 height 128
click at [695, 330] on div at bounding box center [673, 296] width 186 height 128
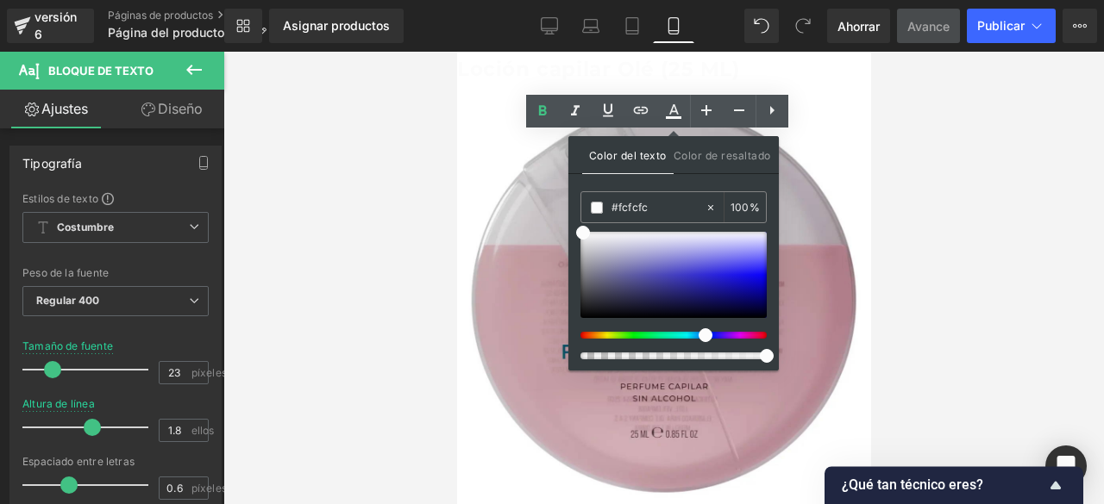
click at [699, 334] on div at bounding box center [666, 335] width 186 height 7
click at [707, 284] on div at bounding box center [673, 275] width 186 height 86
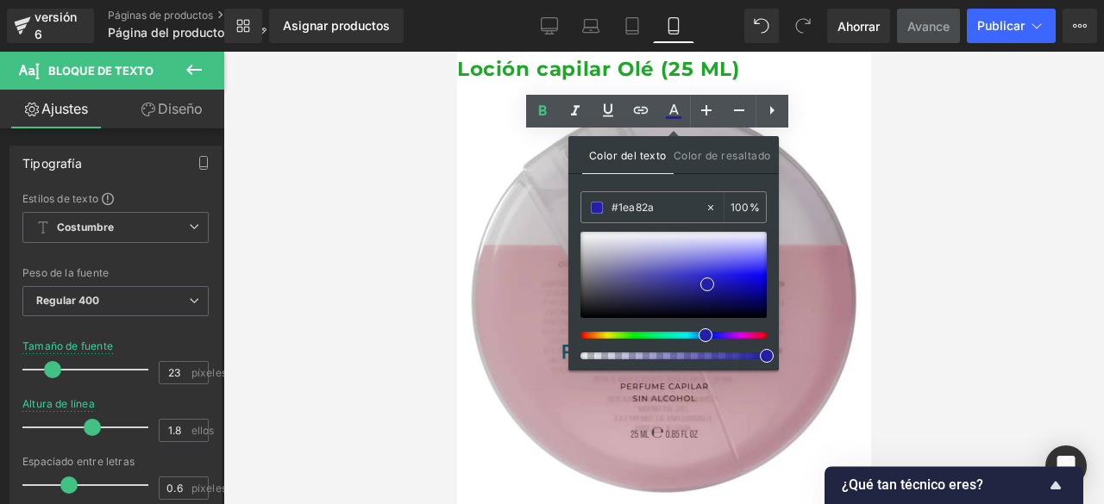
click at [638, 335] on div at bounding box center [666, 335] width 186 height 7
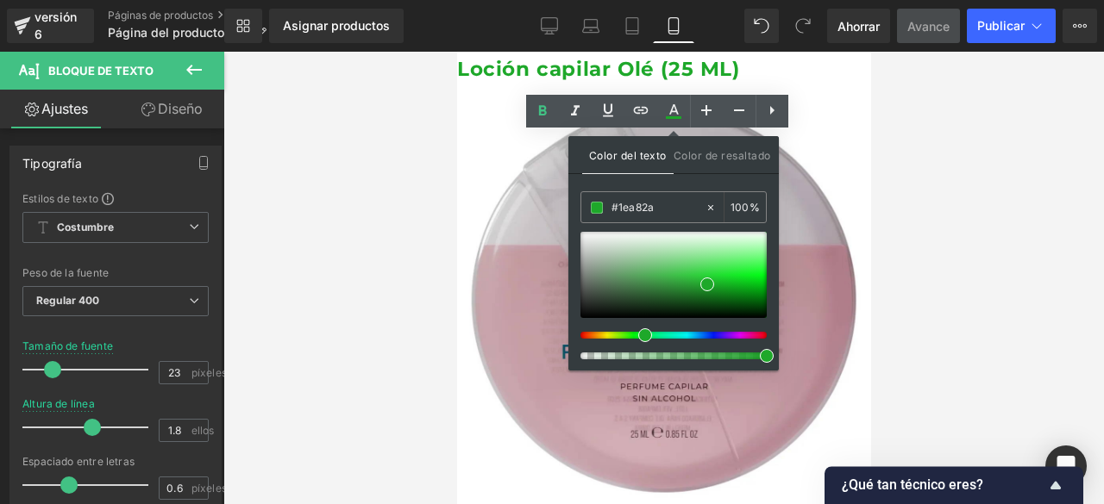
type input "#a91d76"
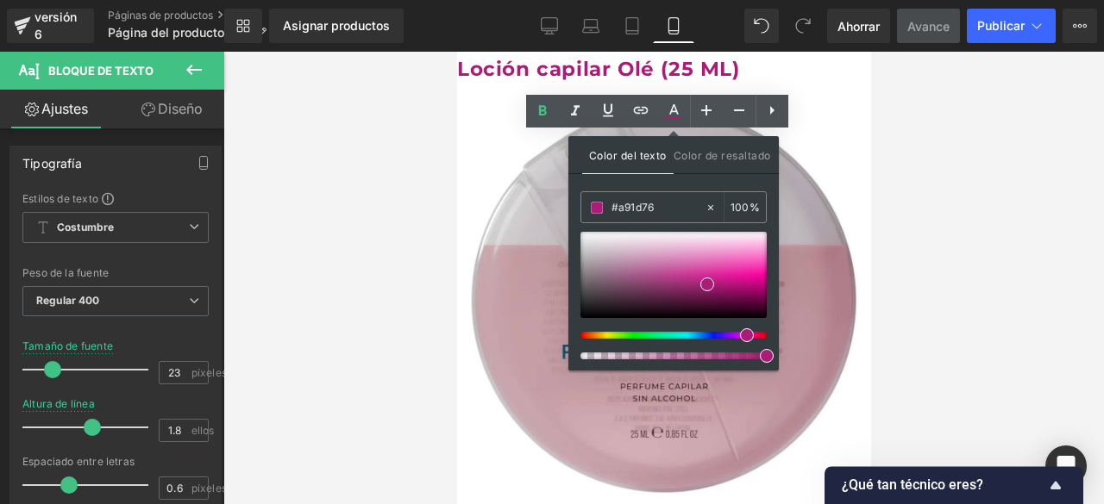
click at [740, 337] on div at bounding box center [666, 335] width 186 height 7
click at [949, 212] on div at bounding box center [663, 278] width 880 height 453
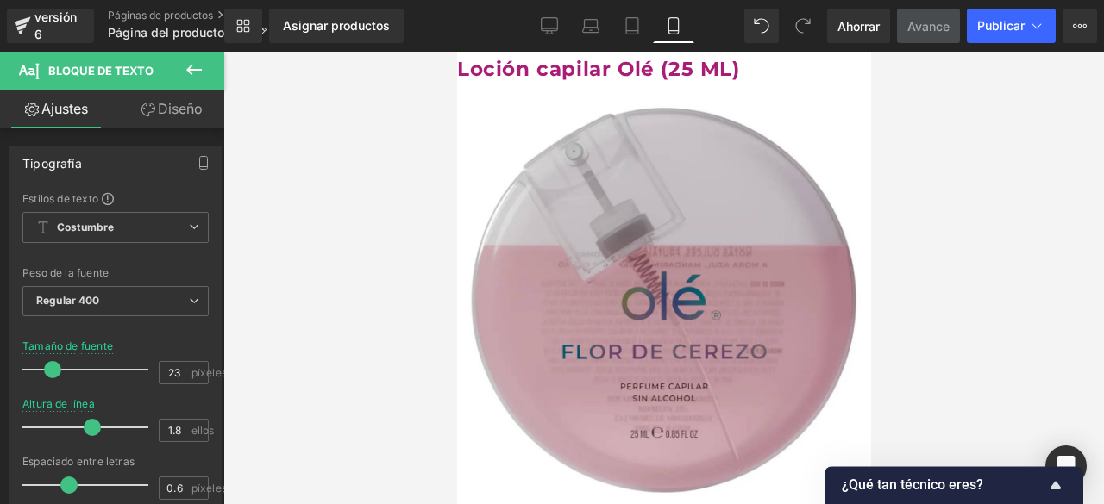
click at [893, 120] on div at bounding box center [663, 278] width 880 height 453
click at [801, 82] on div "Loción capilar Olé (25 ML)" at bounding box center [663, 69] width 414 height 35
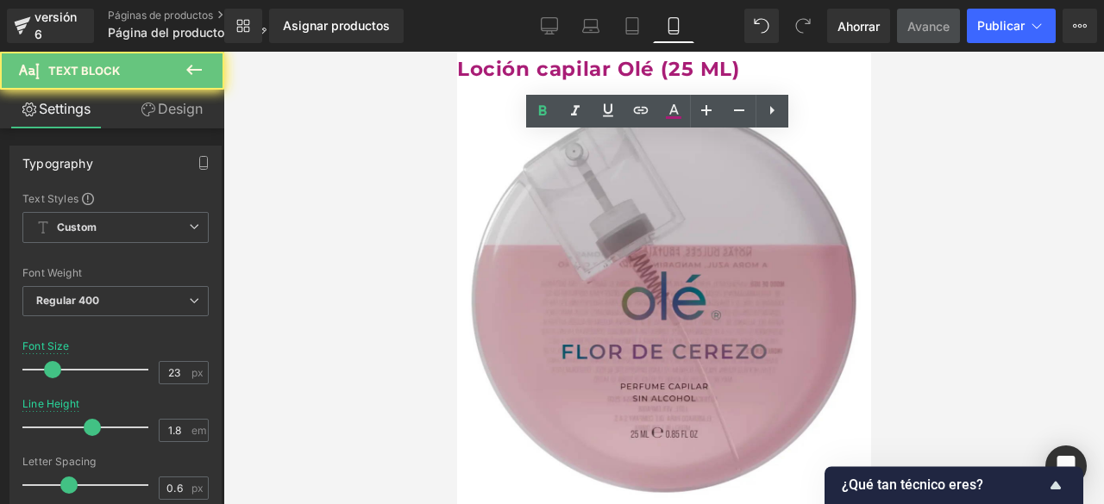
click at [801, 82] on div "Loción capilar Olé (25 ML)" at bounding box center [663, 69] width 414 height 35
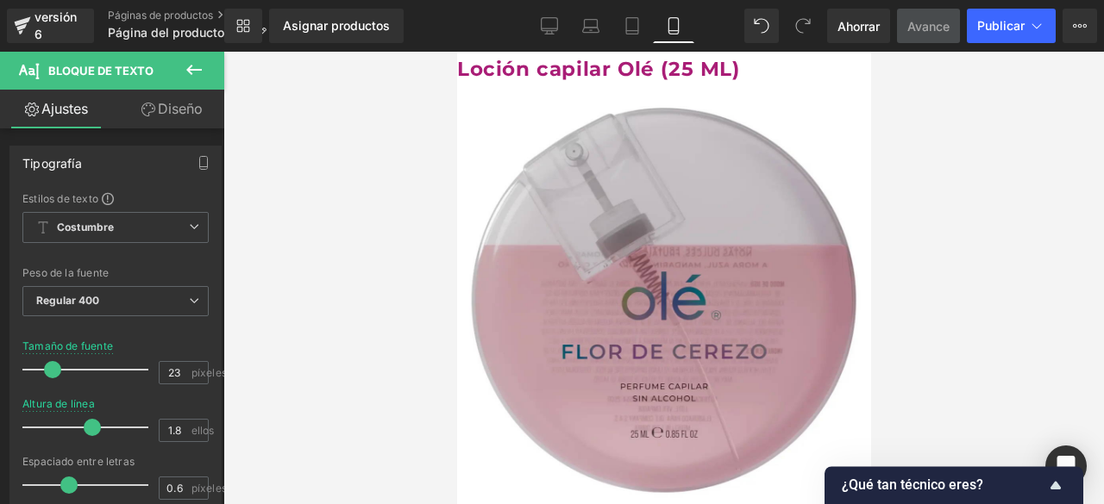
click at [970, 170] on div at bounding box center [663, 278] width 880 height 453
click at [739, 60] on font "Loción capilar Olé (25 ML)" at bounding box center [597, 69] width 283 height 24
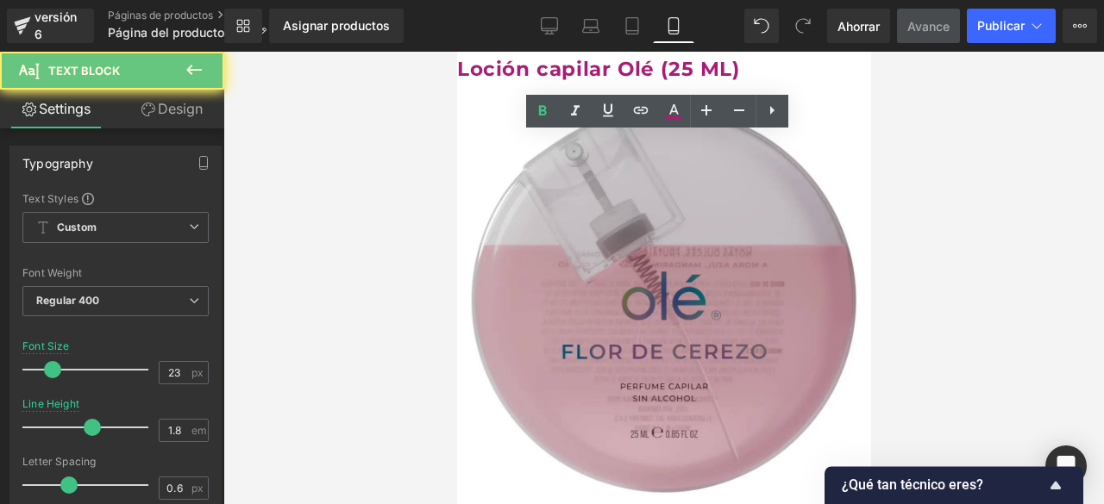
click at [794, 65] on div "Loción capilar Olé (25 ML)" at bounding box center [663, 69] width 414 height 35
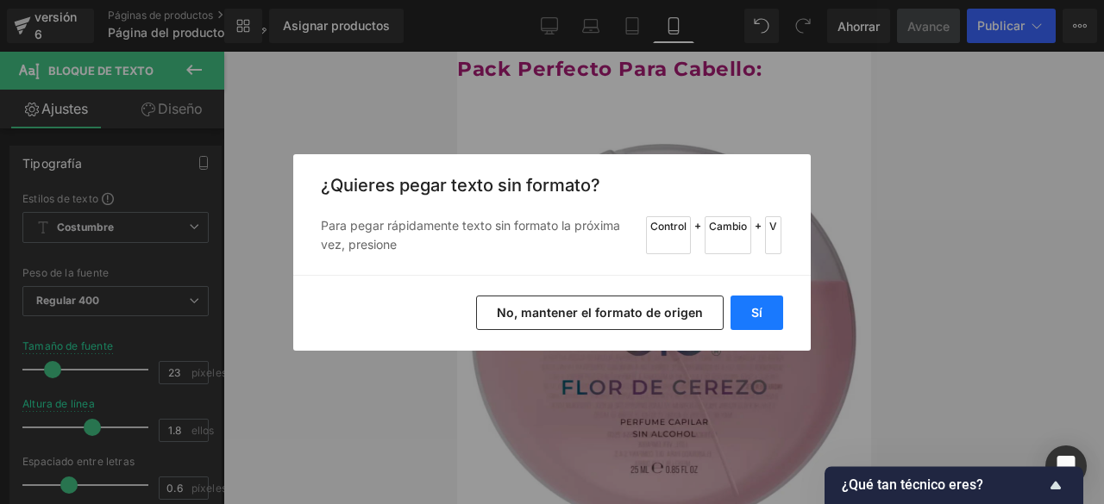
click at [745, 309] on button "Sí" at bounding box center [756, 313] width 53 height 34
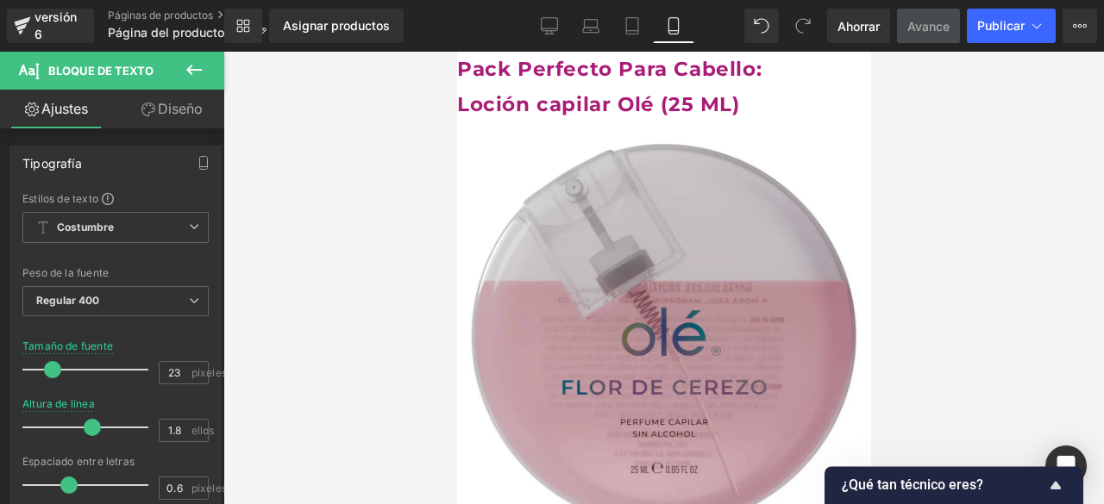
click at [747, 106] on div "Loción capilar Olé (25 ML)" at bounding box center [663, 104] width 414 height 35
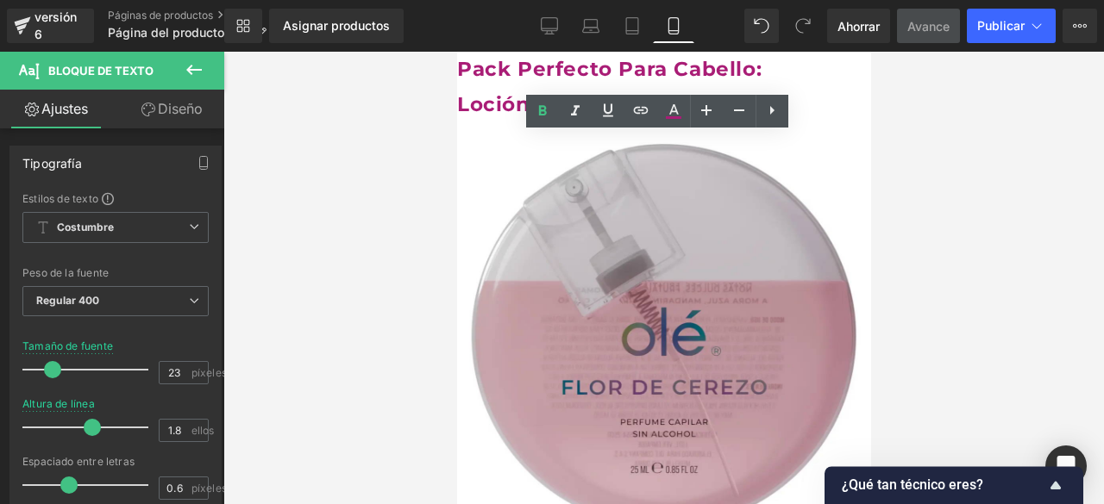
click at [495, 113] on font "Loción capilar Olé (25 ML)" at bounding box center [597, 104] width 283 height 24
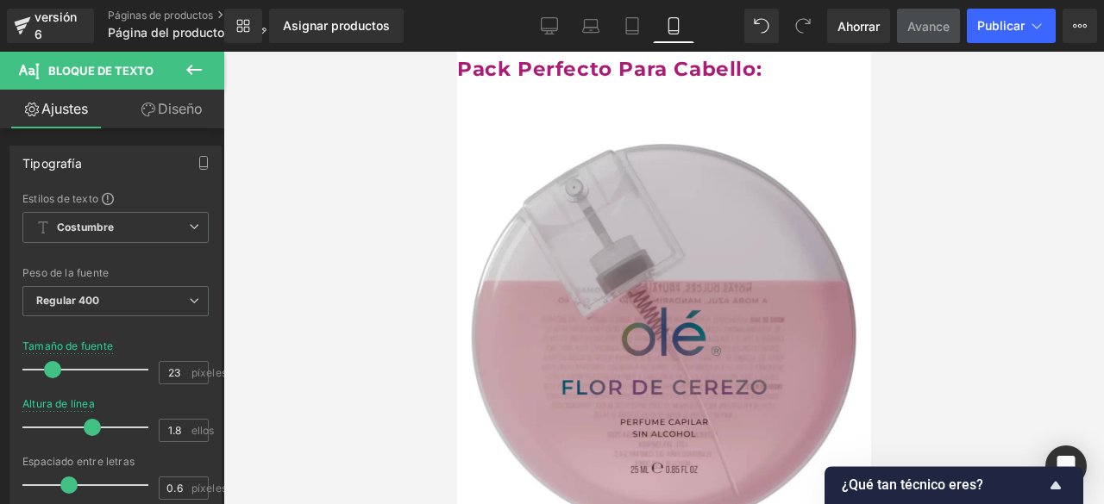
click at [561, 114] on div at bounding box center [663, 104] width 414 height 35
click at [561, 114] on font "Identificación de mezcla" at bounding box center [591, 104] width 270 height 24
drag, startPoint x: 1178, startPoint y: 156, endPoint x: 741, endPoint y: 103, distance: 440.4
click at [741, 103] on div "Identificación de mezcla" at bounding box center [663, 104] width 414 height 35
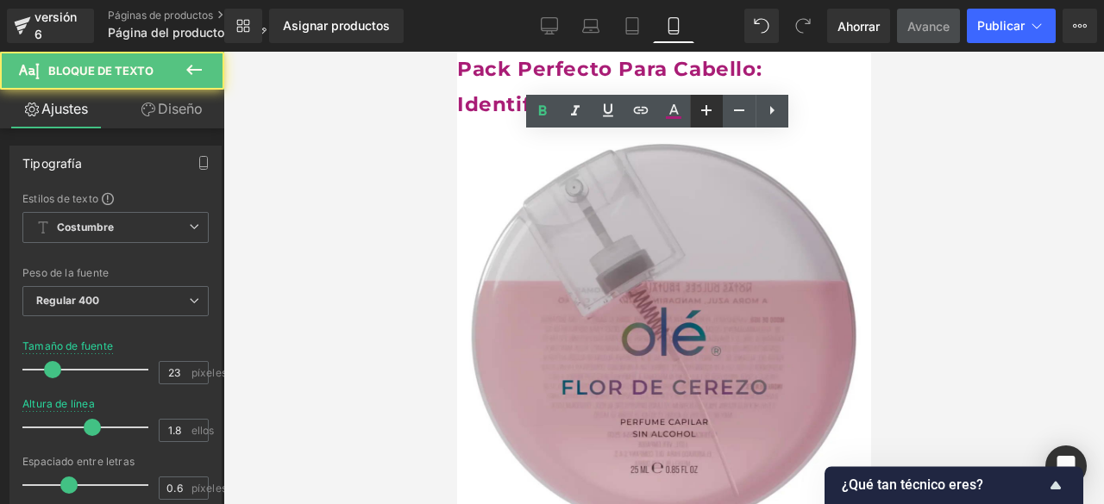
click at [705, 106] on icon at bounding box center [706, 110] width 21 height 21
type input "25"
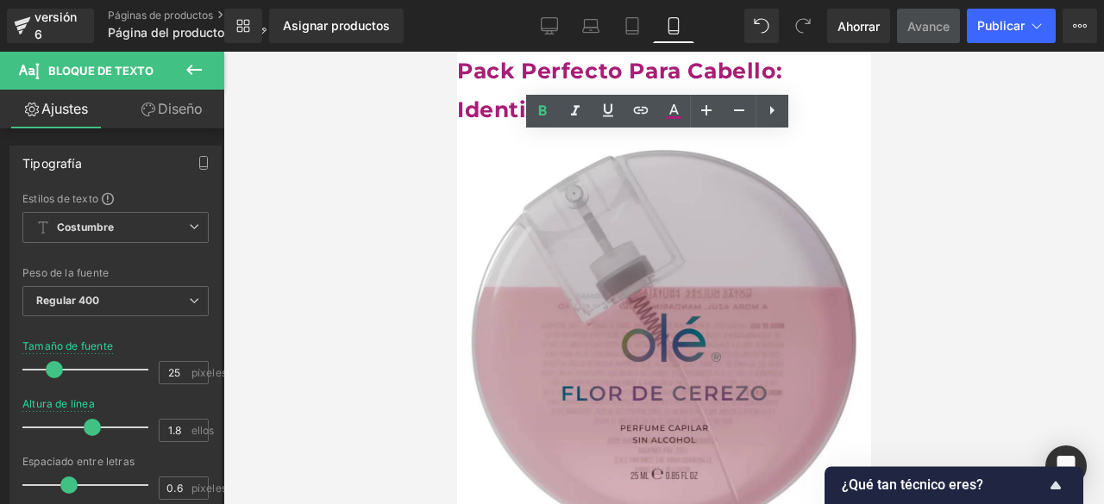
click at [792, 113] on div "Identificación de mezcla" at bounding box center [663, 110] width 414 height 39
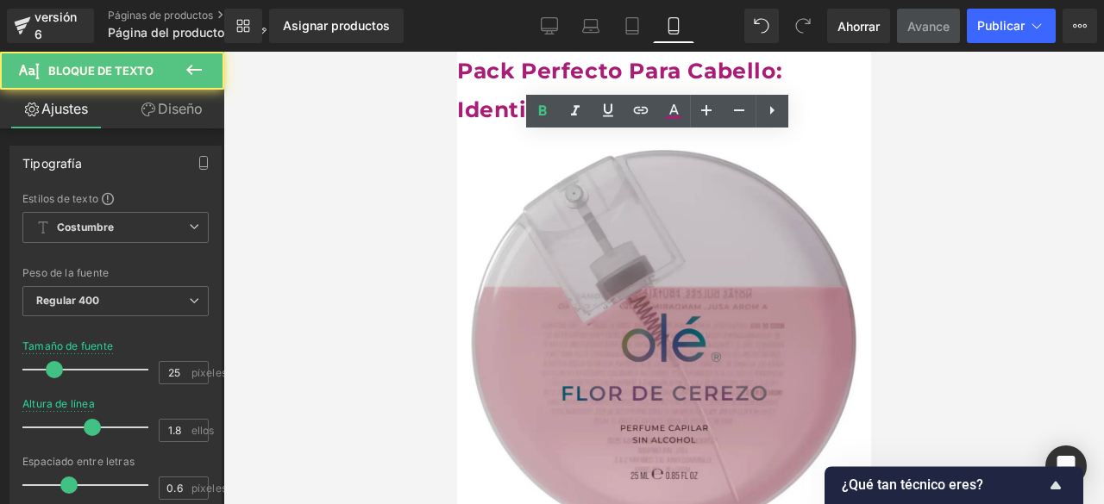
click at [497, 111] on font "Identificación de mezcla" at bounding box center [601, 110] width 290 height 26
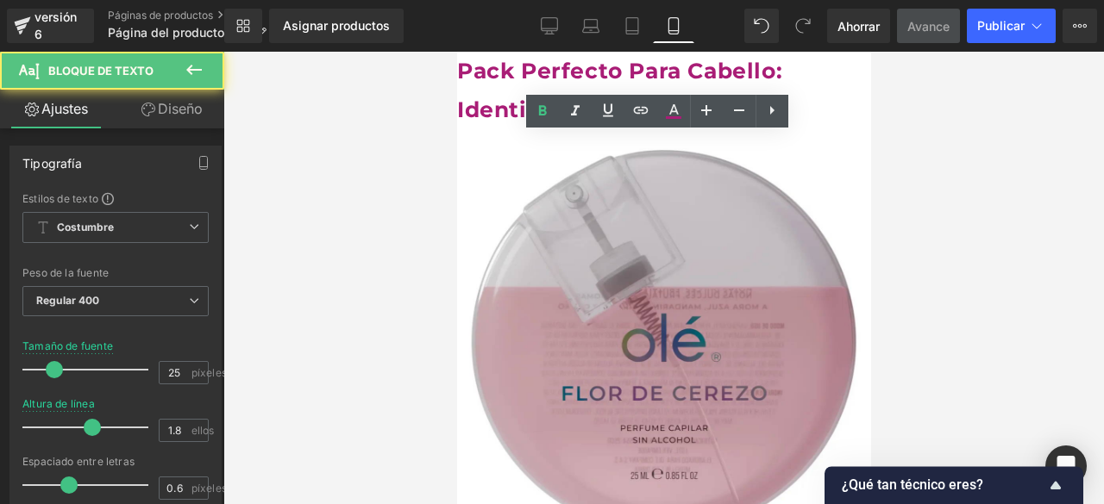
click at [497, 111] on font "Identificación de mezcla" at bounding box center [601, 110] width 290 height 26
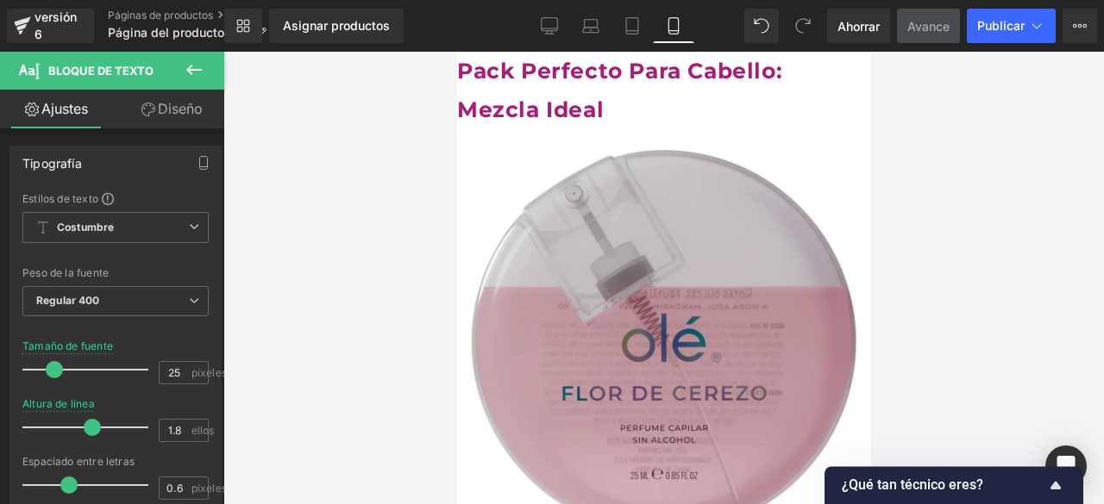
click at [846, 75] on div "Pack Perfecto Para Cabello: Mezcla Ideal" at bounding box center [663, 91] width 414 height 78
click at [472, 96] on div "Mezcla Ideal aroma y actitud" at bounding box center [663, 110] width 414 height 39
click at [521, 72] on font "Pack Perfecto Para Cabello" at bounding box center [615, 71] width 319 height 26
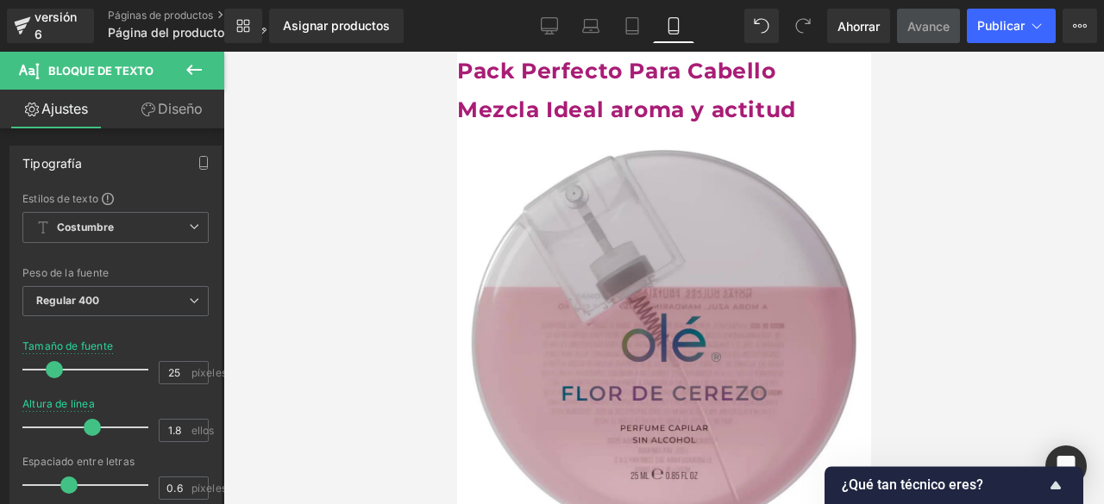
click at [521, 72] on font "Pack Perfecto Para Cabello" at bounding box center [615, 71] width 319 height 26
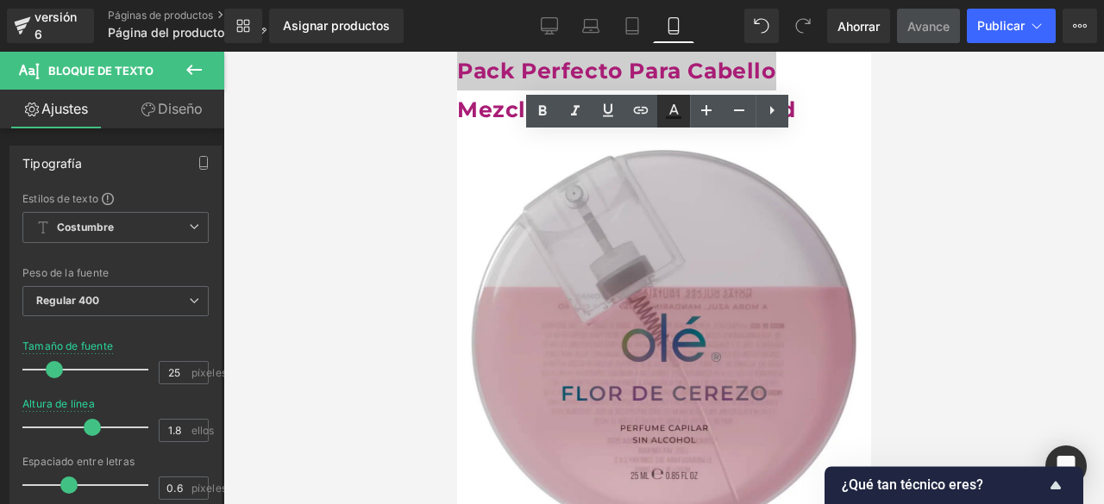
click at [670, 115] on icon at bounding box center [673, 111] width 21 height 21
type input "#121212"
type input "75"
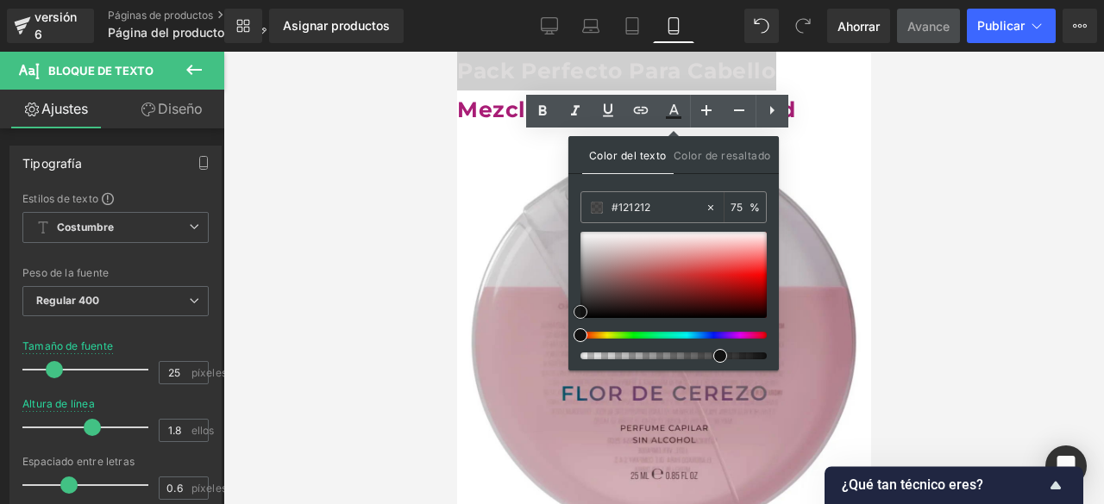
type input "#e1dfdf"
click at [585, 241] on div at bounding box center [673, 275] width 186 height 86
type input "89"
click at [739, 355] on div at bounding box center [666, 356] width 186 height 7
click at [744, 355] on span at bounding box center [746, 356] width 14 height 14
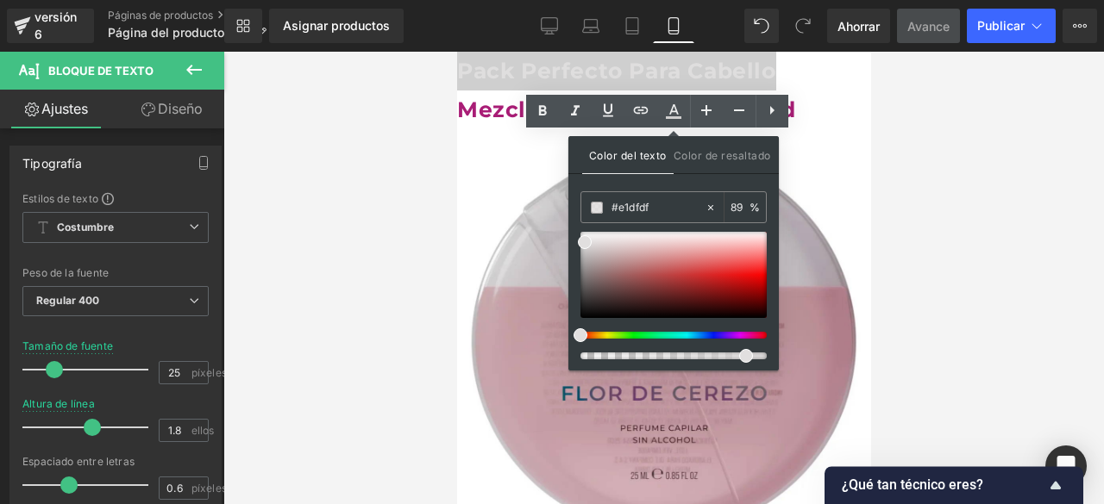
click at [947, 272] on div at bounding box center [663, 278] width 880 height 453
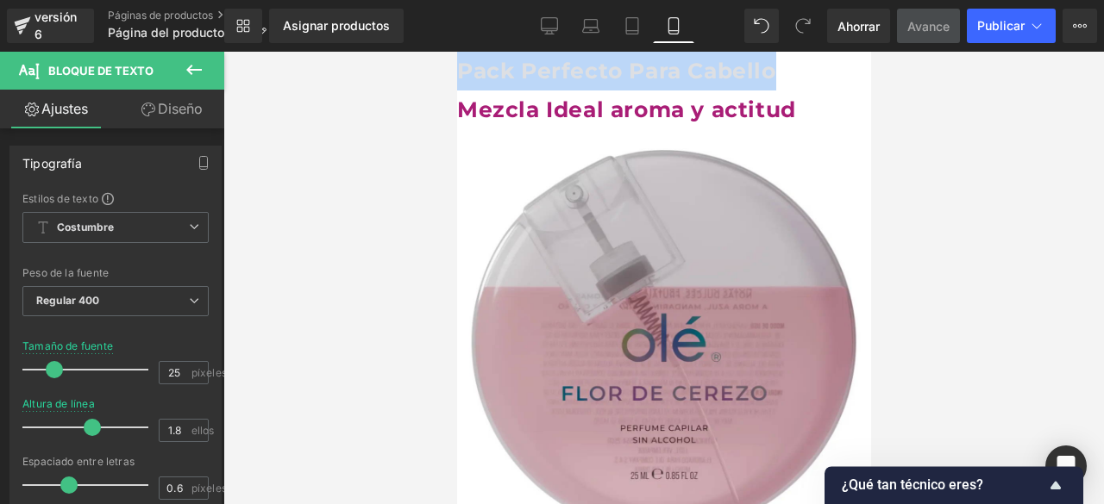
click at [818, 125] on div "Mezcla Ideal aroma y actitud" at bounding box center [663, 110] width 414 height 39
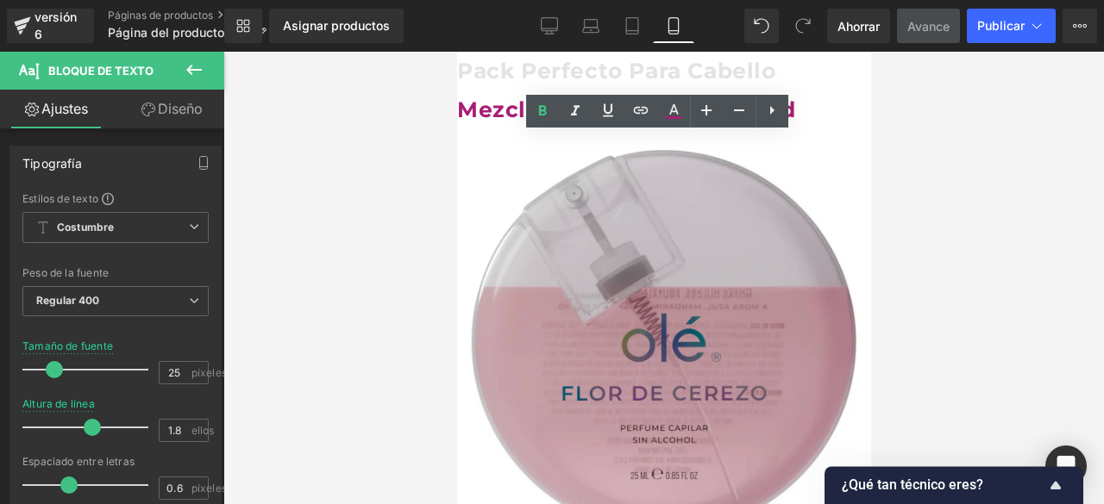
click at [667, 65] on font "Pack Perfecto Para Cabello" at bounding box center [615, 71] width 319 height 26
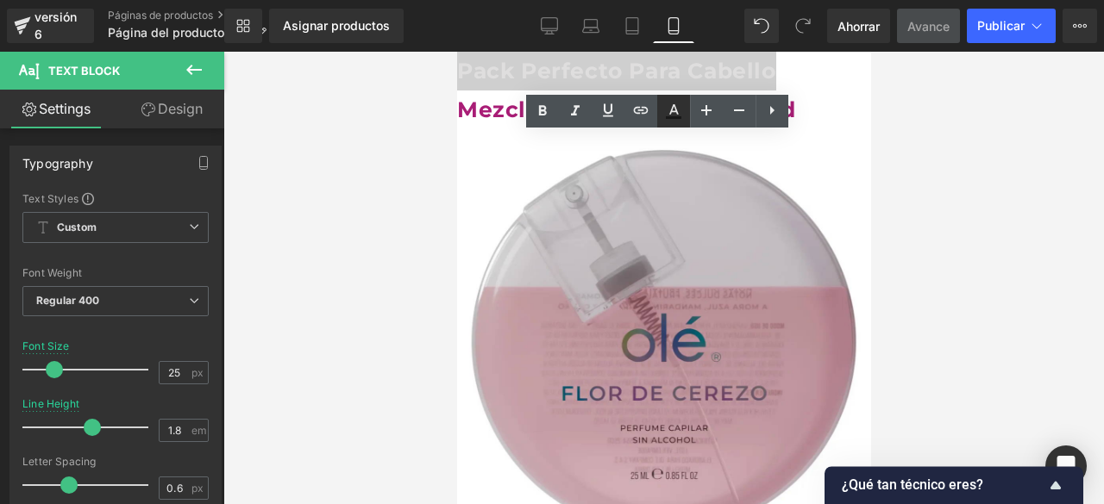
click at [673, 117] on icon at bounding box center [674, 117] width 16 height 3
type input "#121212"
type input "75"
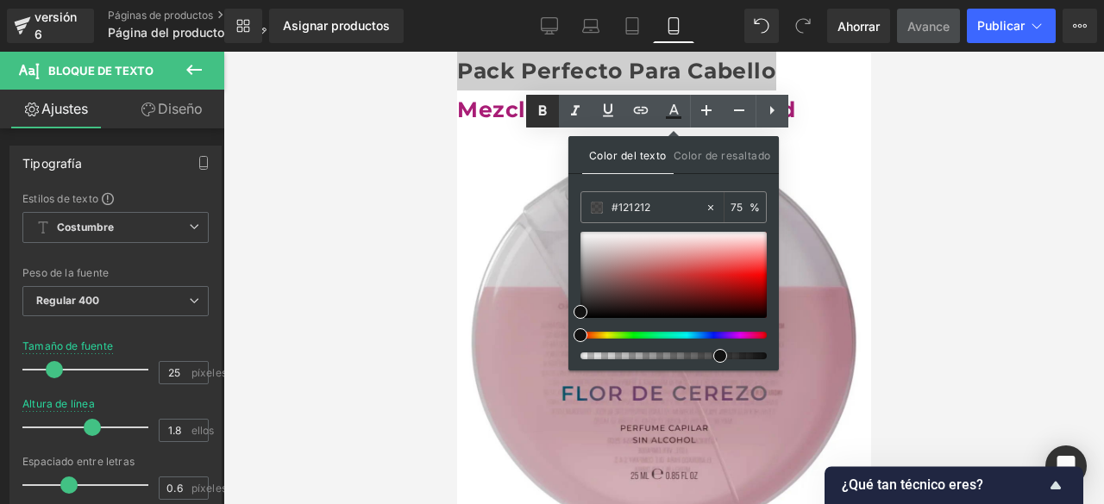
click at [542, 106] on icon at bounding box center [543, 110] width 8 height 10
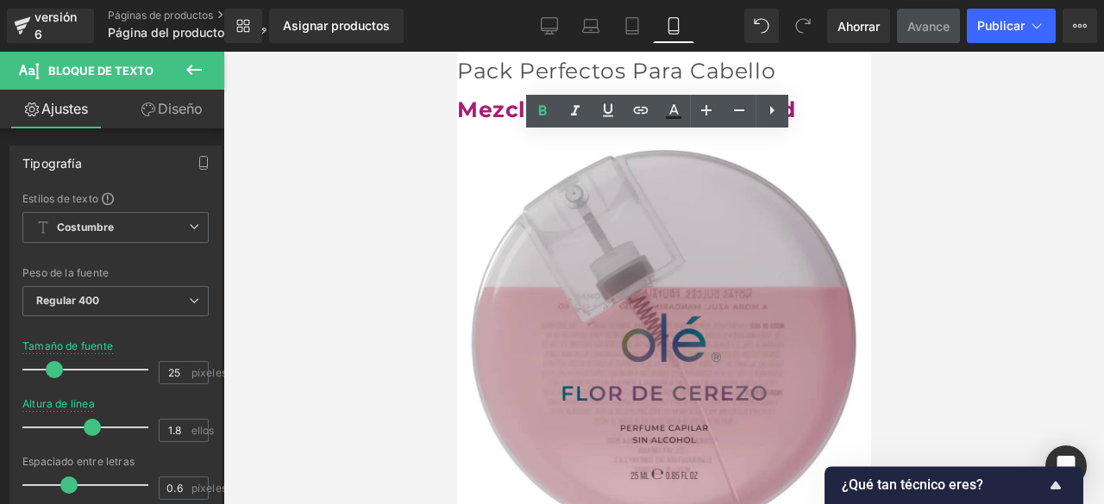
click at [673, 72] on font "Pack Perfectos Para Cabello" at bounding box center [615, 71] width 318 height 26
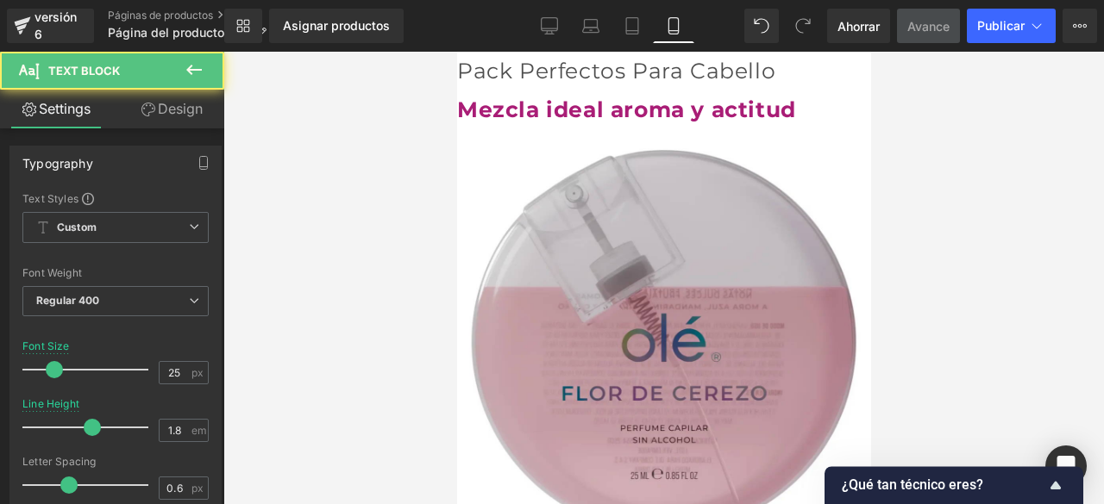
click at [1036, 157] on div at bounding box center [663, 278] width 880 height 453
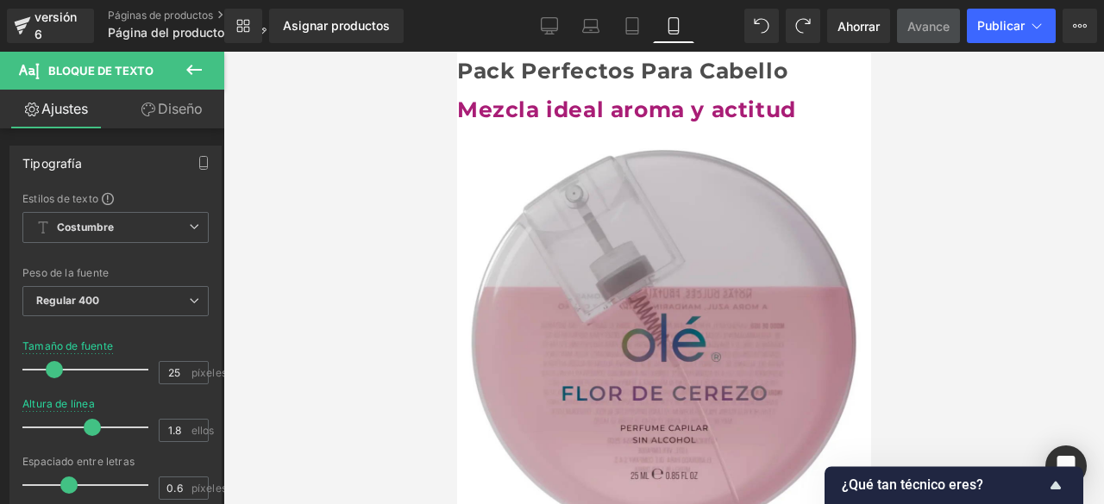
click at [654, 69] on font "Pack Perfectos Para Cabello" at bounding box center [621, 71] width 330 height 26
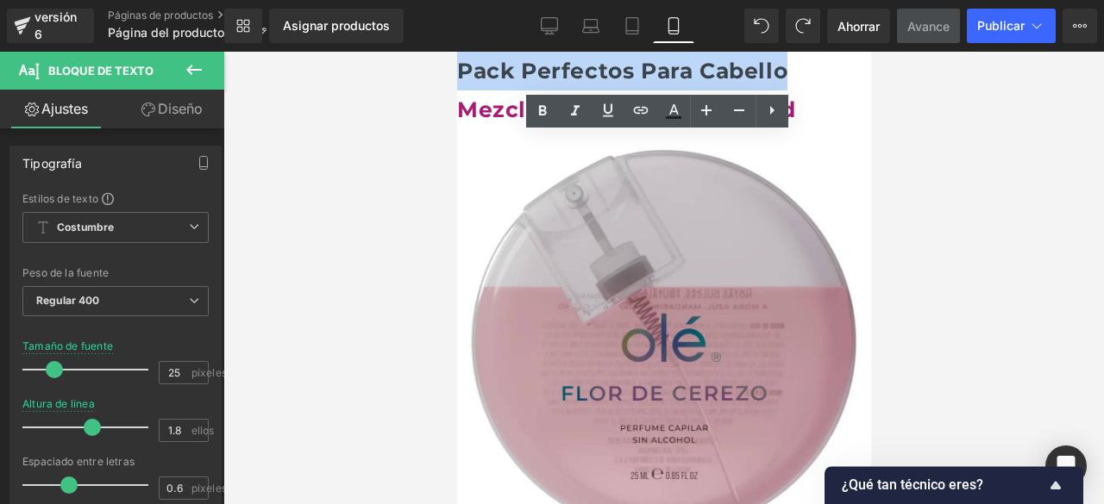
click at [674, 77] on font "Pack Perfectos Para Cabello" at bounding box center [621, 71] width 330 height 26
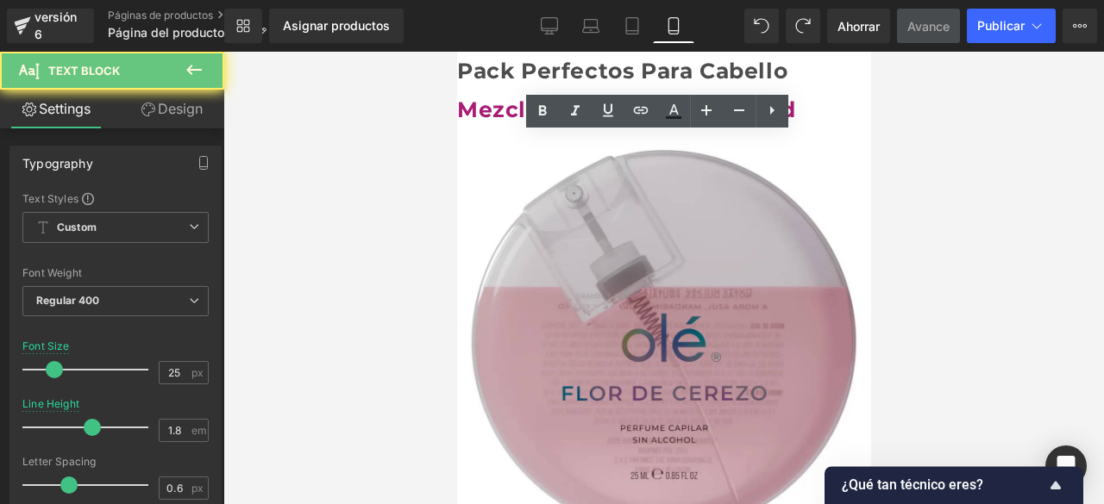
click at [674, 77] on font "Pack Perfectos Para Cabello" at bounding box center [621, 71] width 330 height 26
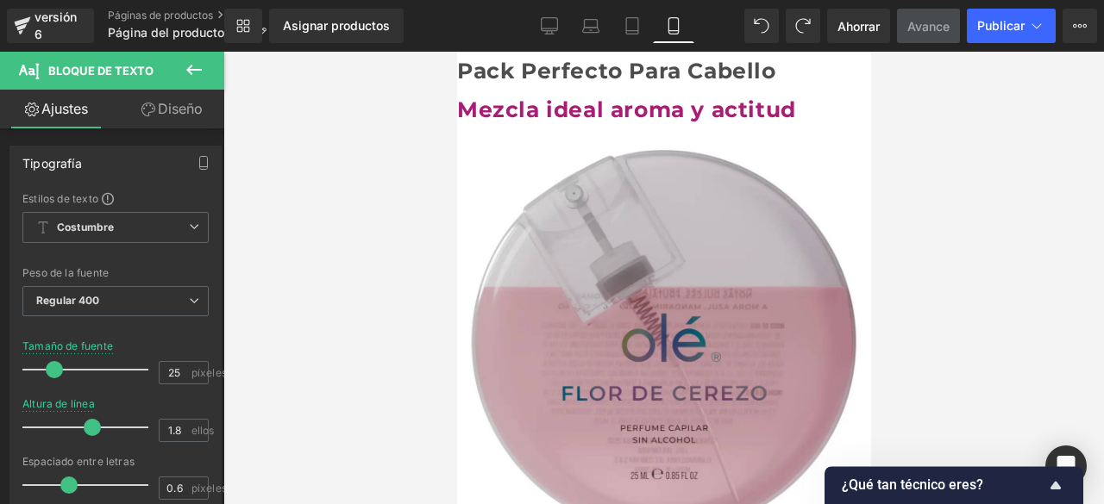
click at [762, 72] on font "Pack Perfecto Para Cabello" at bounding box center [615, 71] width 319 height 26
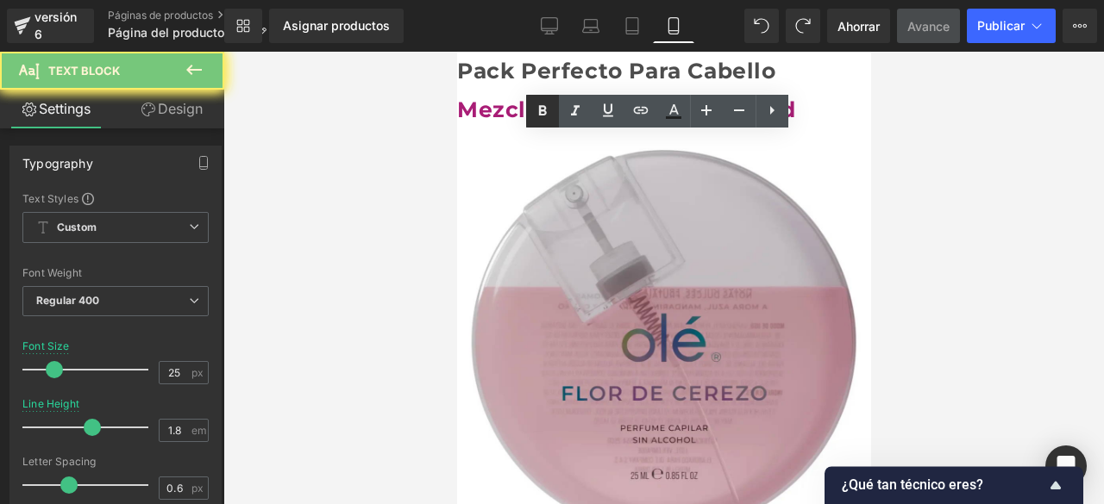
click at [533, 110] on icon at bounding box center [542, 111] width 21 height 21
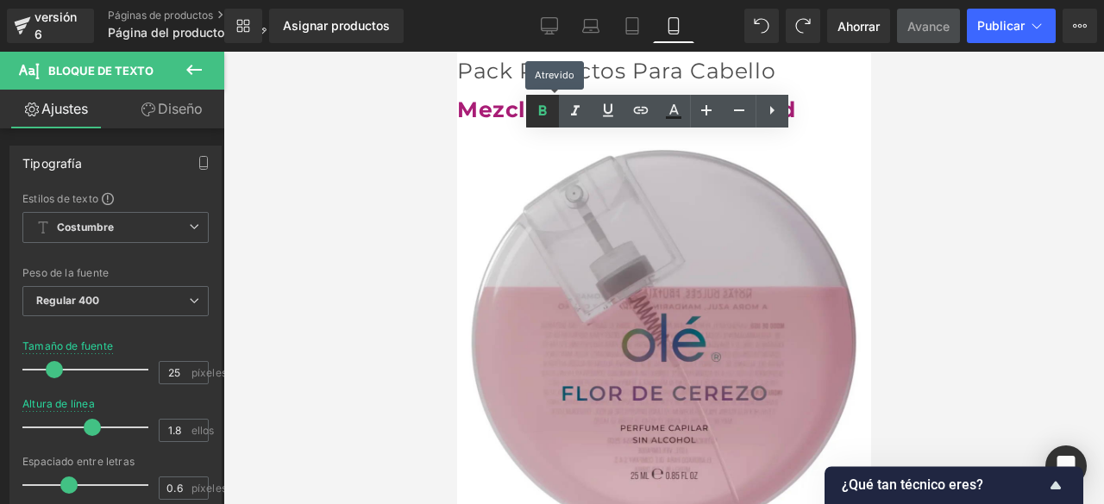
click at [538, 112] on icon at bounding box center [542, 111] width 21 height 21
click at [686, 66] on font "Pack Perfectos Para Cabello" at bounding box center [615, 71] width 318 height 26
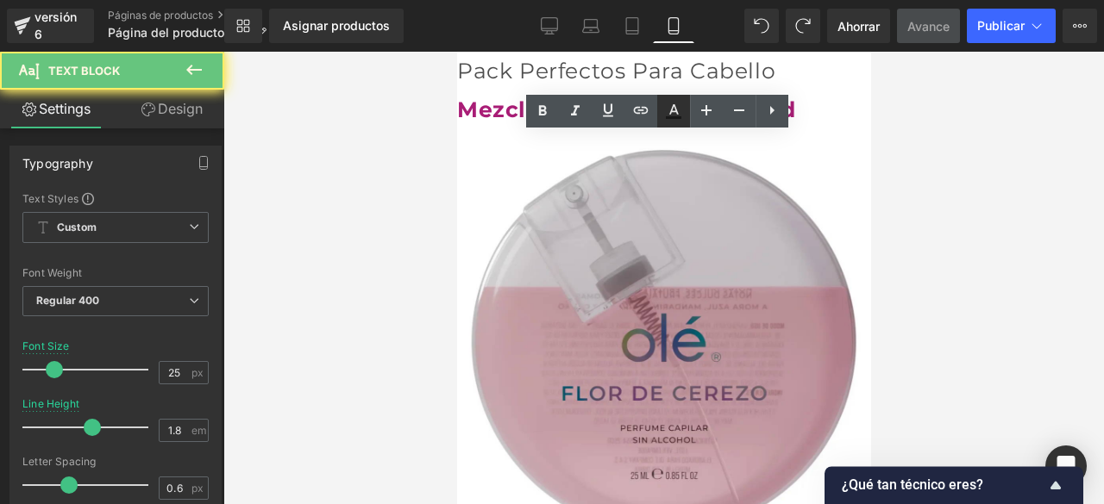
click at [674, 114] on icon at bounding box center [673, 111] width 21 height 21
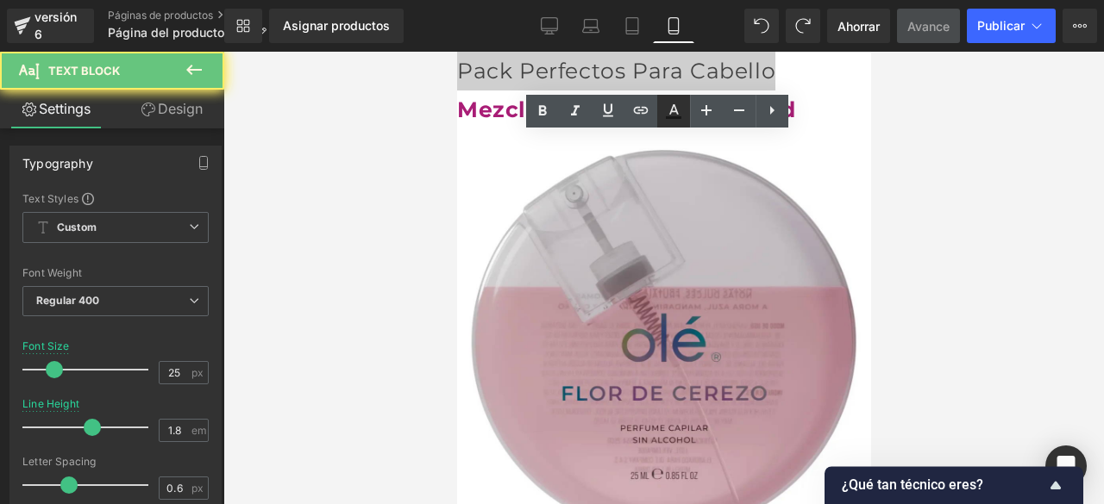
type input "75"
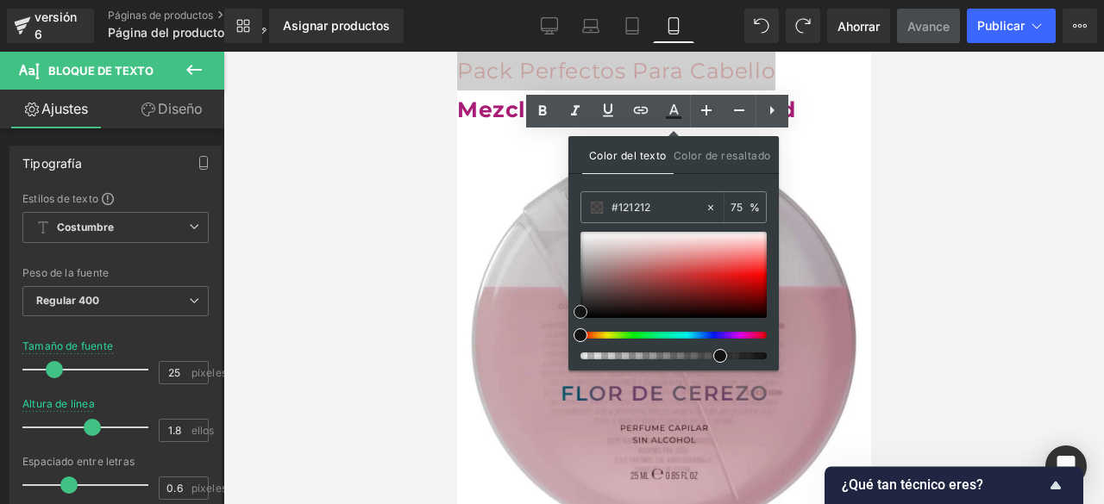
type input "#c49090"
click at [635, 260] on div at bounding box center [673, 275] width 186 height 86
click at [705, 260] on div at bounding box center [673, 275] width 186 height 86
click at [633, 335] on div at bounding box center [666, 335] width 186 height 7
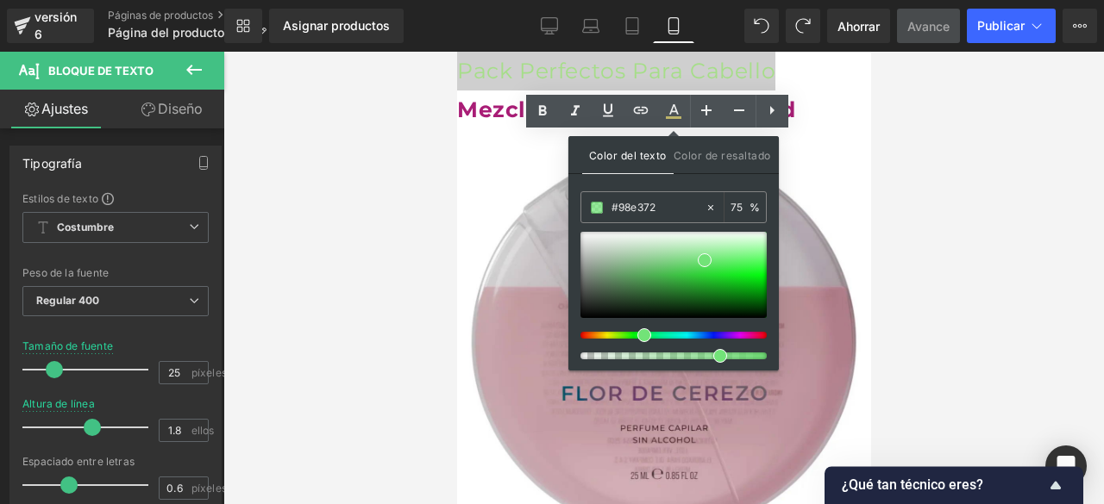
click at [636, 335] on div at bounding box center [666, 335] width 186 height 7
type input "#72e385"
type input "89"
click at [738, 358] on div at bounding box center [666, 356] width 186 height 7
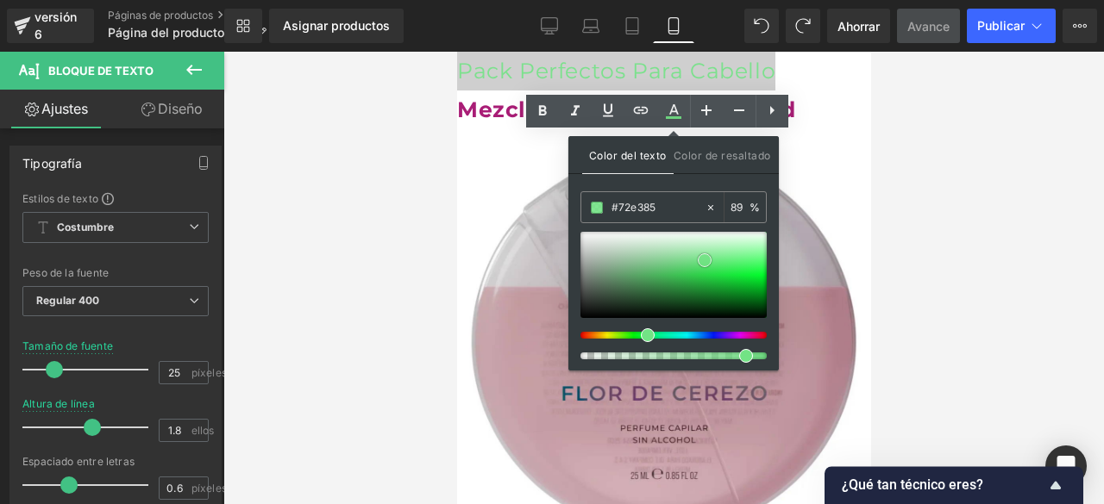
click at [607, 266] on div at bounding box center [673, 275] width 186 height 86
click at [586, 248] on div at bounding box center [673, 275] width 186 height 86
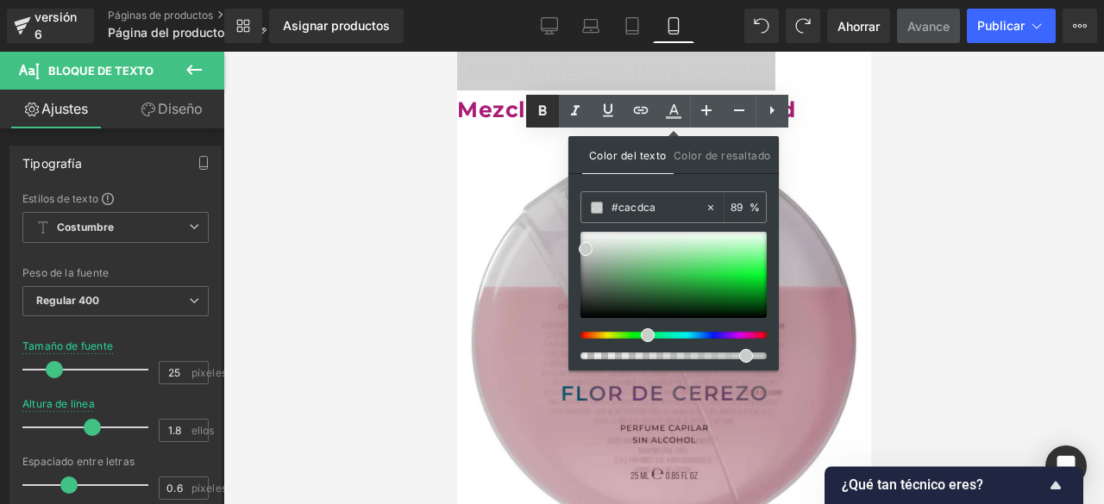
click at [546, 113] on icon at bounding box center [543, 110] width 8 height 10
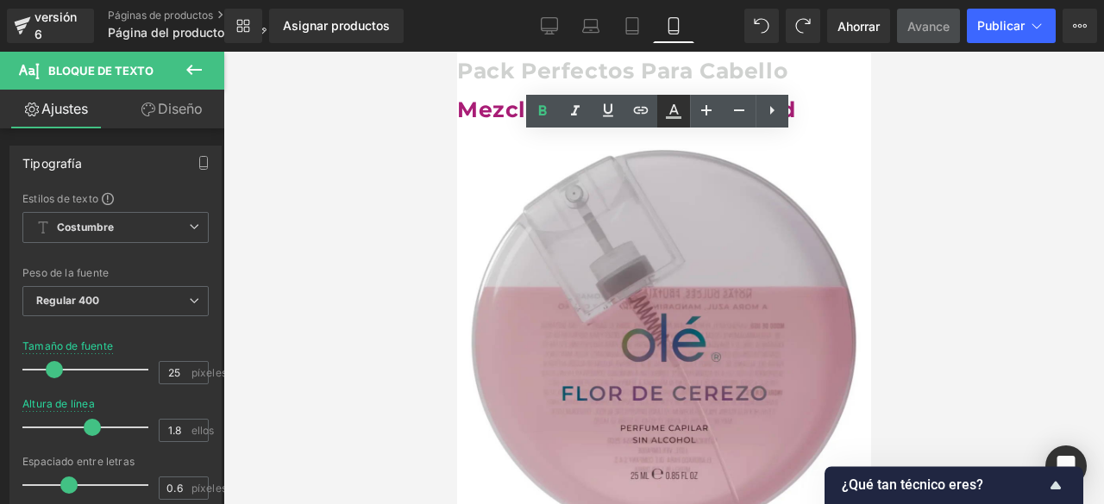
click at [679, 106] on icon at bounding box center [673, 111] width 21 height 21
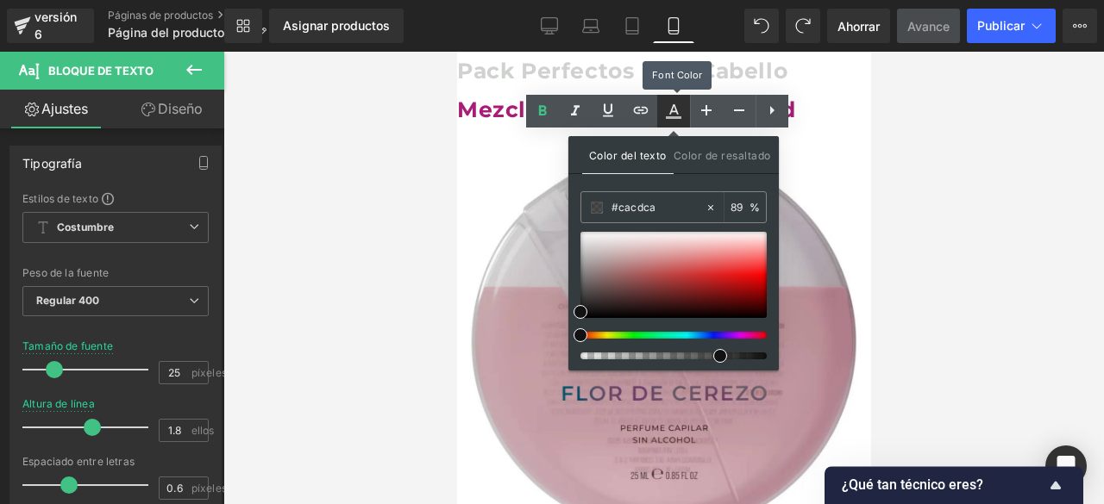
type input "#121212"
type input "75"
click at [592, 240] on div at bounding box center [673, 275] width 186 height 86
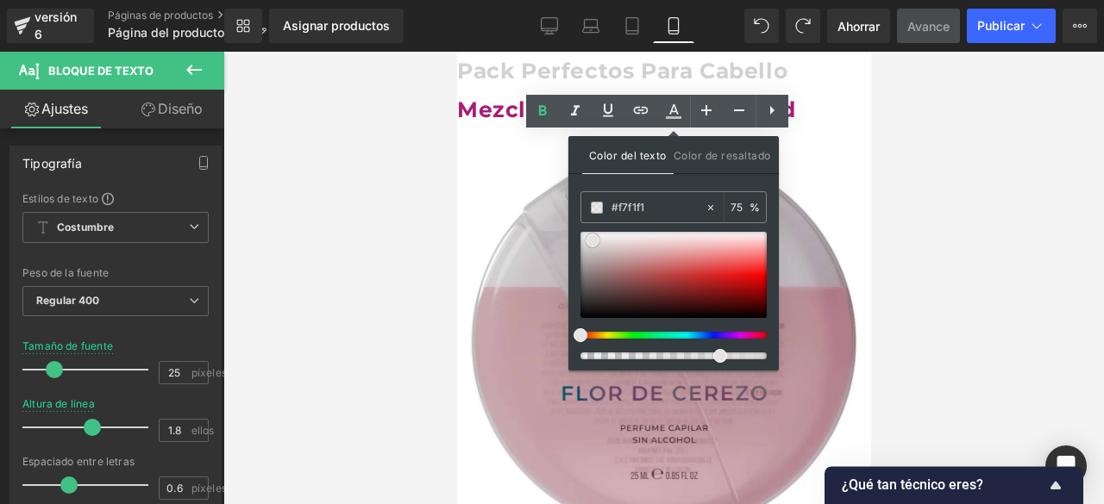
click at [642, 235] on div at bounding box center [673, 275] width 186 height 86
click at [681, 237] on div at bounding box center [673, 275] width 186 height 86
click at [569, 300] on div "Color del texto Color de resaltado rgba(246, 227, 227, 0.75) #f6e3e3 75 % trans…" at bounding box center [673, 253] width 210 height 235
click at [595, 260] on div at bounding box center [673, 275] width 186 height 86
click at [582, 249] on div at bounding box center [673, 275] width 186 height 86
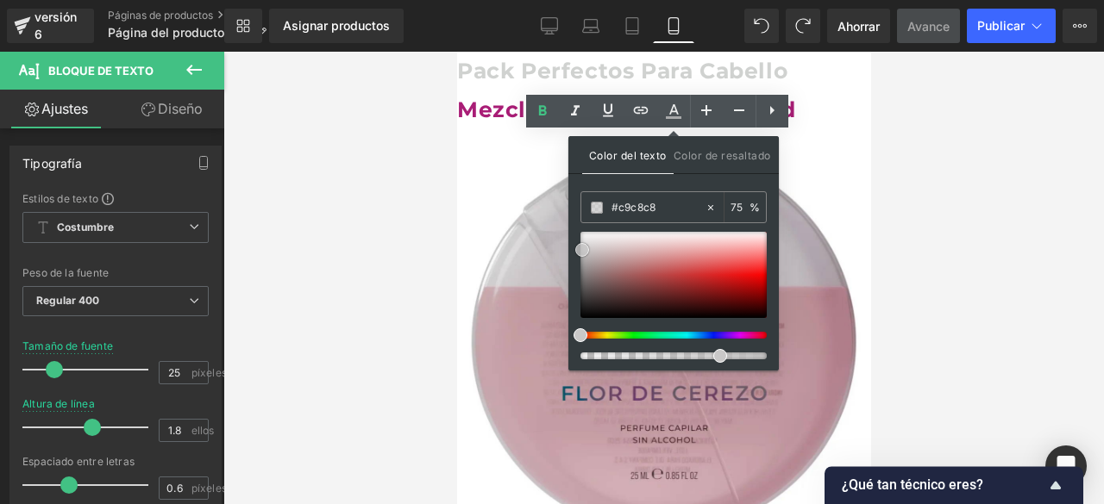
click at [582, 249] on span at bounding box center [582, 250] width 14 height 14
drag, startPoint x: 582, startPoint y: 249, endPoint x: 580, endPoint y: 270, distance: 20.8
click at [580, 270] on span at bounding box center [580, 271] width 14 height 14
click at [932, 216] on div at bounding box center [663, 278] width 880 height 453
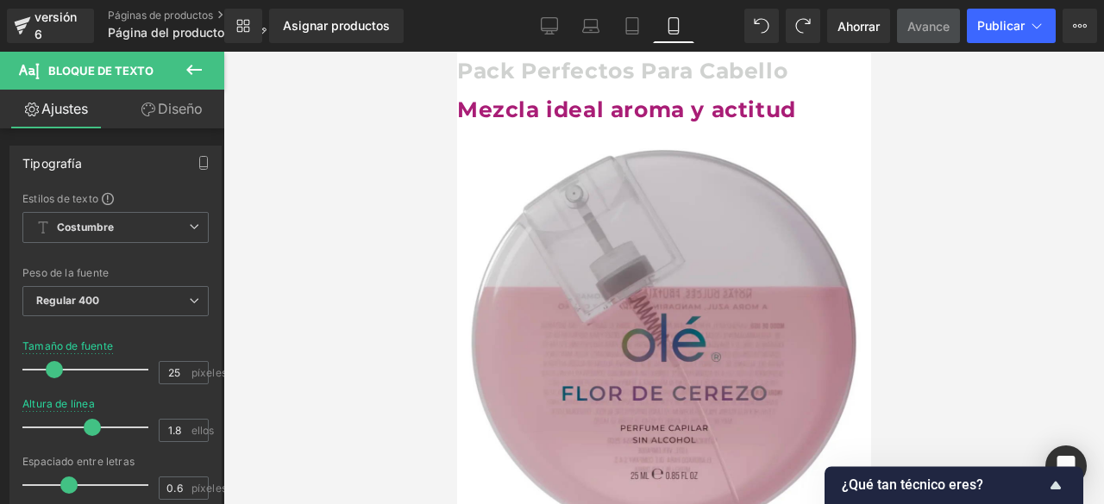
click at [722, 63] on font "Pack Perfectos Para Cabello" at bounding box center [621, 71] width 330 height 26
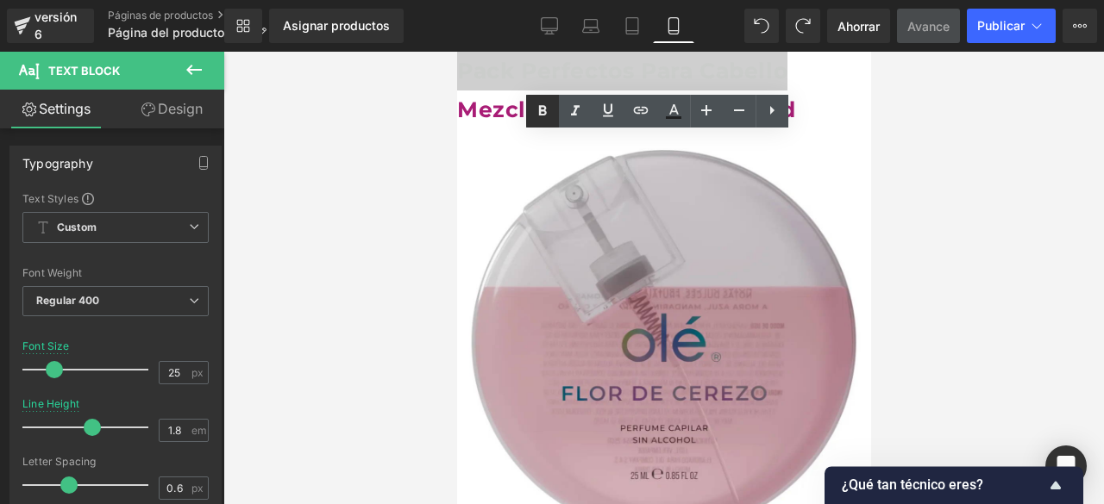
click at [539, 115] on icon at bounding box center [543, 110] width 8 height 10
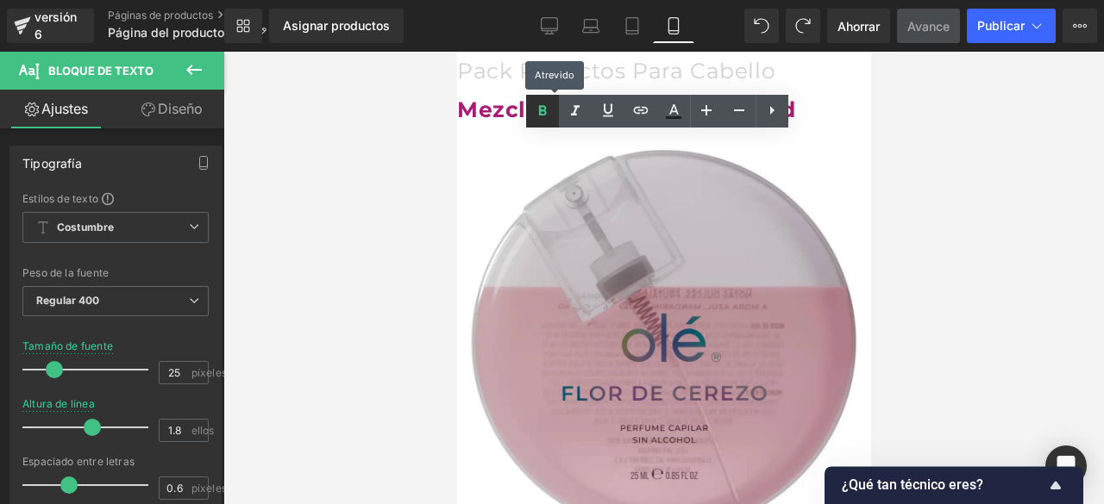
click at [539, 115] on icon at bounding box center [543, 110] width 8 height 10
click at [536, 110] on icon at bounding box center [542, 111] width 21 height 21
click at [576, 78] on font "Pack Perfectos Para Cabello" at bounding box center [615, 71] width 318 height 26
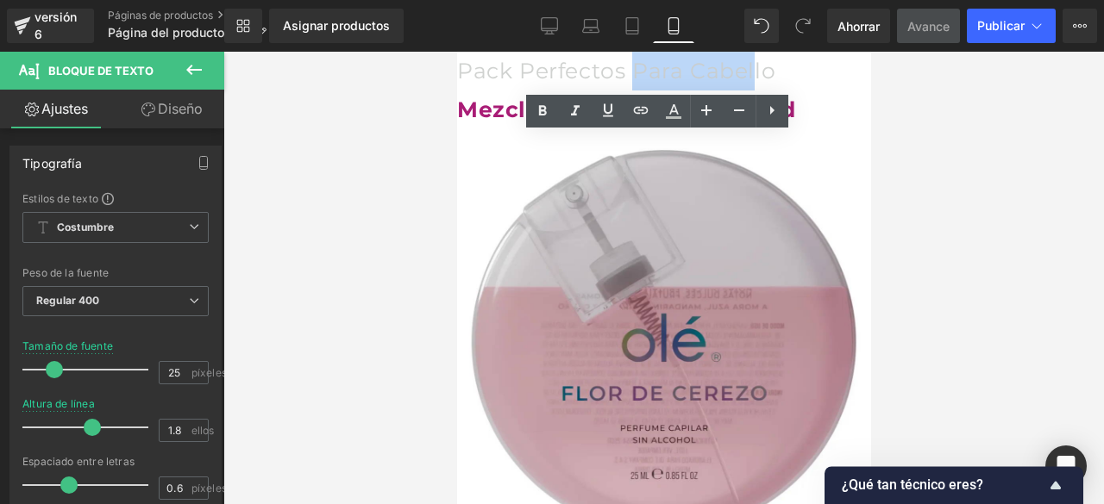
click at [576, 78] on font "Pack Perfectos Para Cabello" at bounding box center [615, 71] width 318 height 26
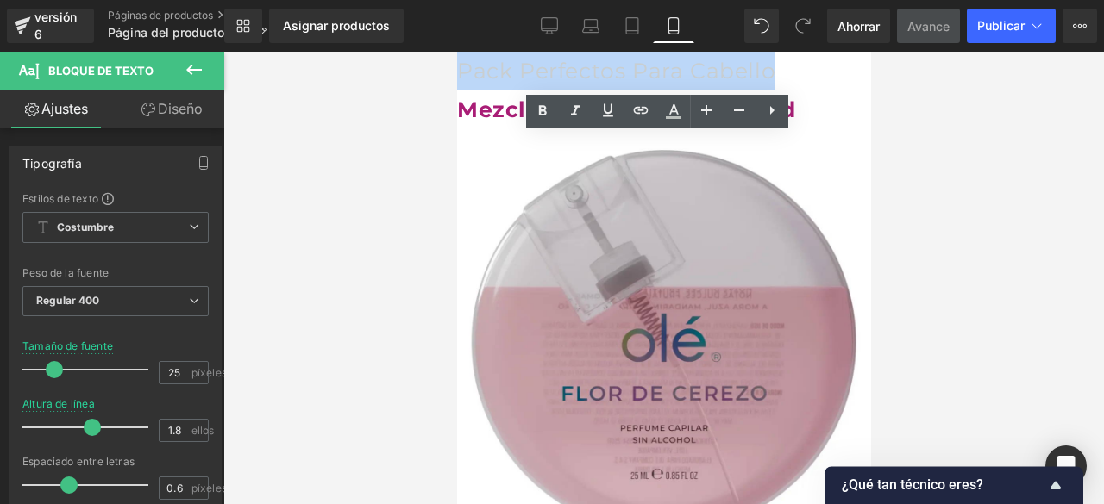
click at [576, 78] on font "Pack Perfectos Para Cabello" at bounding box center [615, 71] width 318 height 26
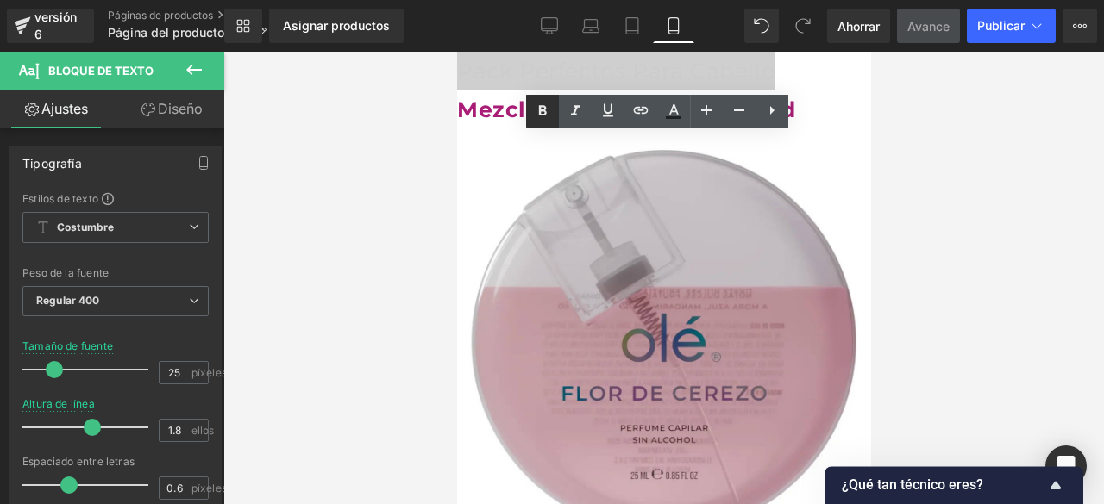
click at [552, 105] on icon at bounding box center [542, 111] width 21 height 21
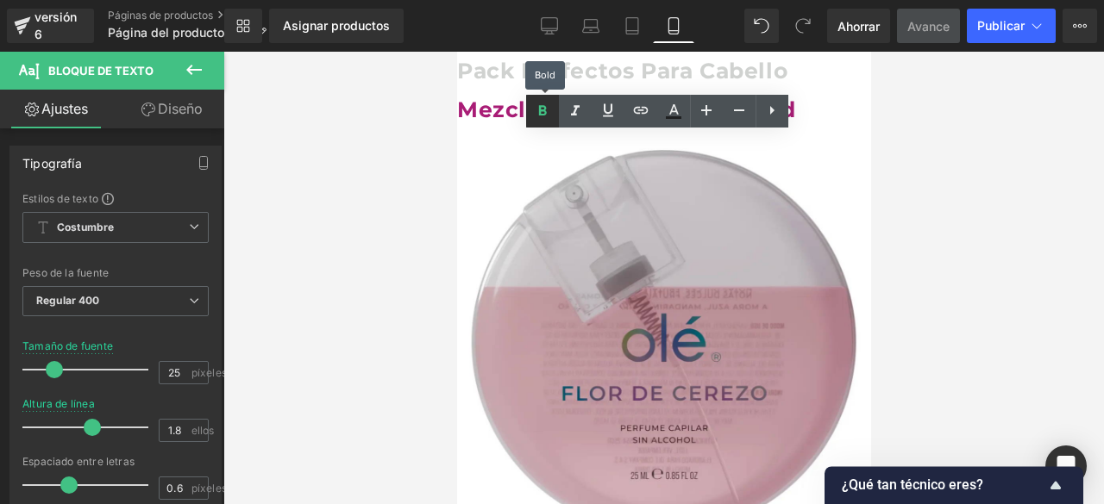
click at [552, 105] on icon at bounding box center [542, 111] width 21 height 21
click at [678, 116] on icon at bounding box center [674, 117] width 16 height 3
type input "#121212"
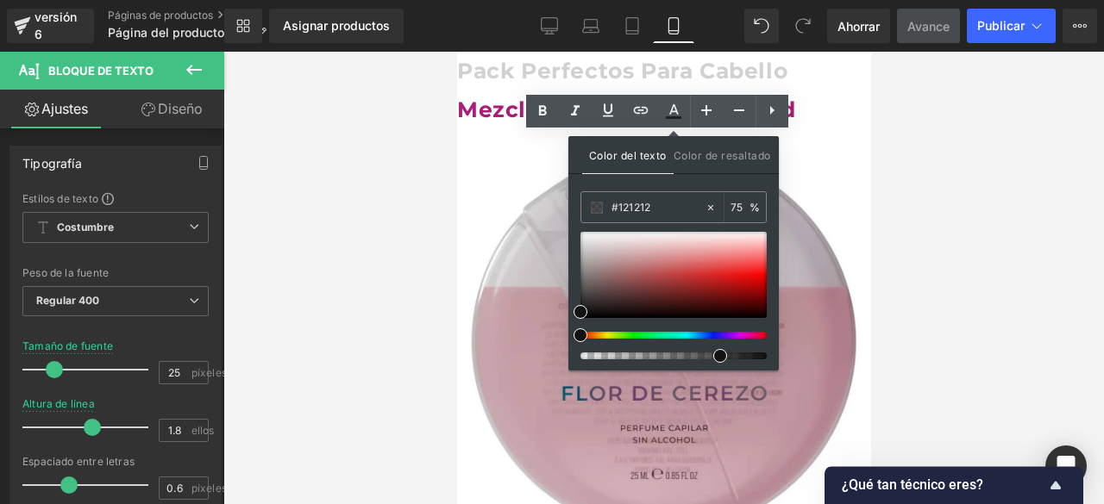
click at [582, 84] on div "Pack Perfectos Para Cabello Mezcla ideal aroma y actitud" at bounding box center [663, 91] width 414 height 78
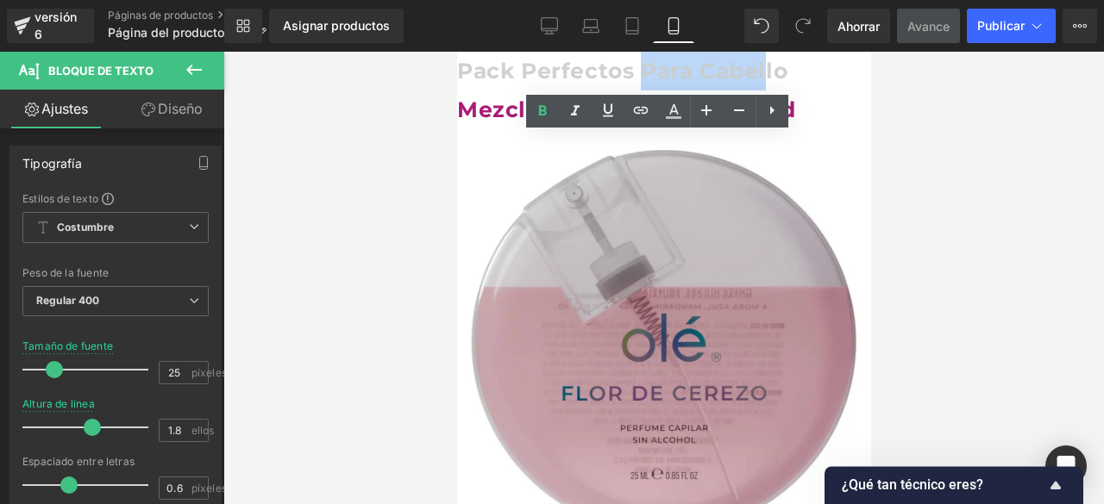
click at [582, 84] on div "Pack Perfectos Para Cabello Mezcla ideal aroma y actitud" at bounding box center [663, 91] width 414 height 78
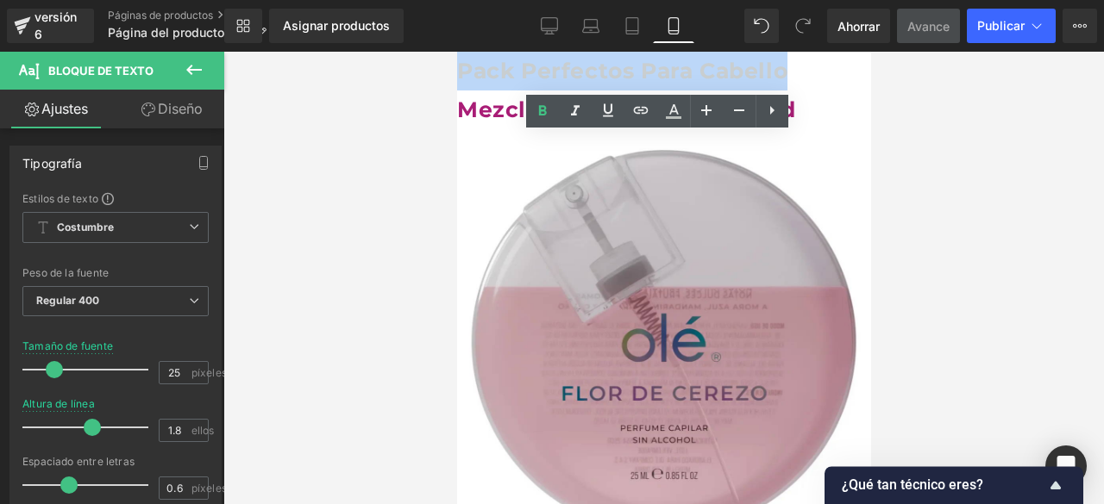
click at [582, 84] on div "Pack Perfectos Para Cabello Mezcla ideal aroma y actitud" at bounding box center [663, 91] width 414 height 78
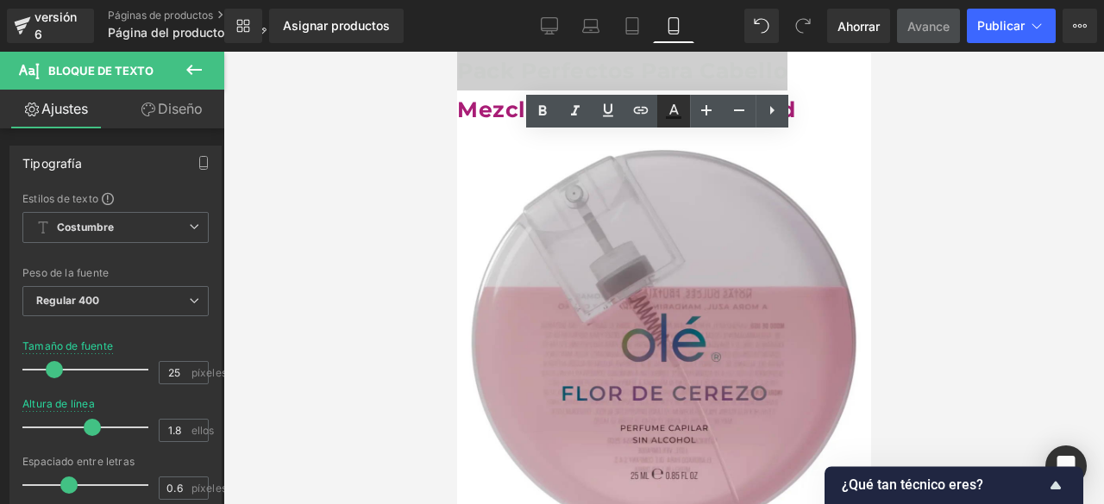
click at [679, 108] on icon at bounding box center [673, 111] width 21 height 21
type input "75"
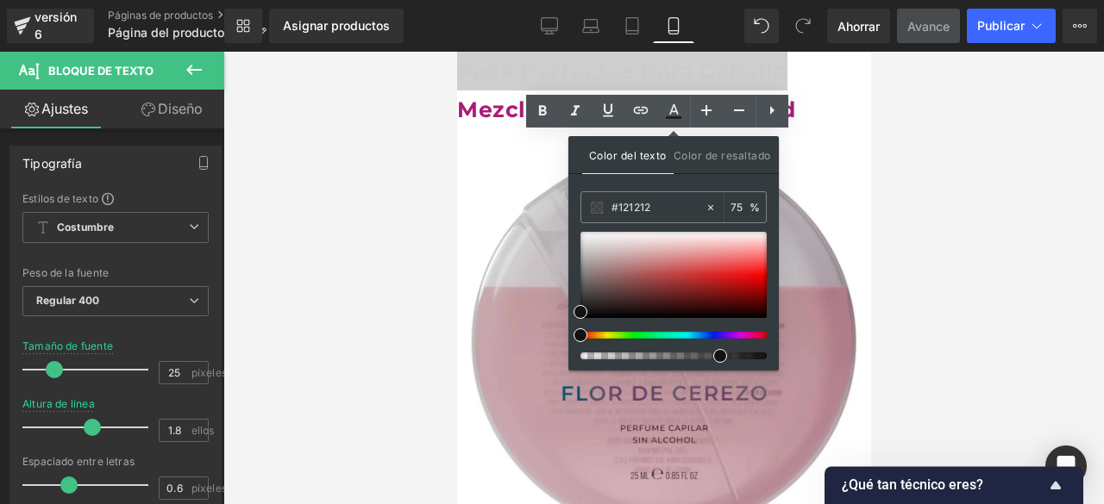
click at [585, 349] on div at bounding box center [673, 296] width 186 height 128
click at [595, 353] on div at bounding box center [666, 356] width 186 height 7
click at [623, 353] on div at bounding box center [666, 356] width 186 height 7
type input "100"
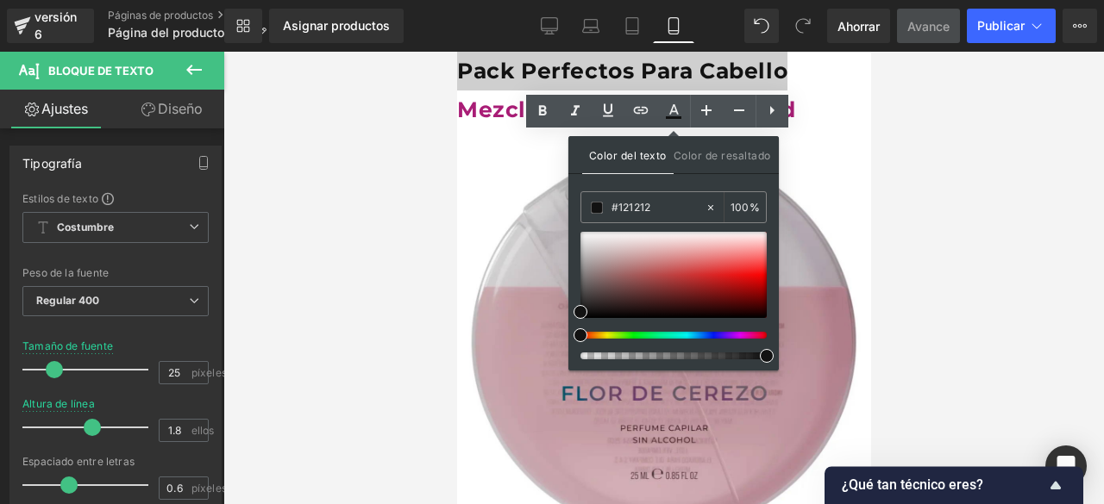
drag, startPoint x: 623, startPoint y: 353, endPoint x: 767, endPoint y: 358, distance: 144.1
click at [767, 358] on span at bounding box center [767, 356] width 14 height 14
click at [580, 241] on div at bounding box center [673, 275] width 186 height 86
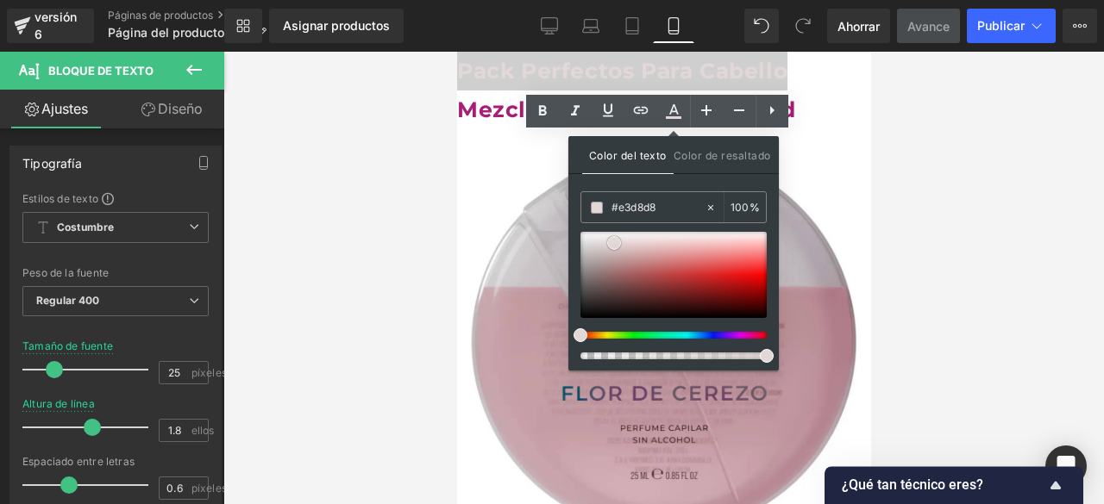
click at [614, 242] on div at bounding box center [673, 275] width 186 height 86
click at [598, 260] on div at bounding box center [673, 275] width 186 height 86
click at [597, 263] on span at bounding box center [599, 261] width 14 height 14
type input "#7c7c7c"
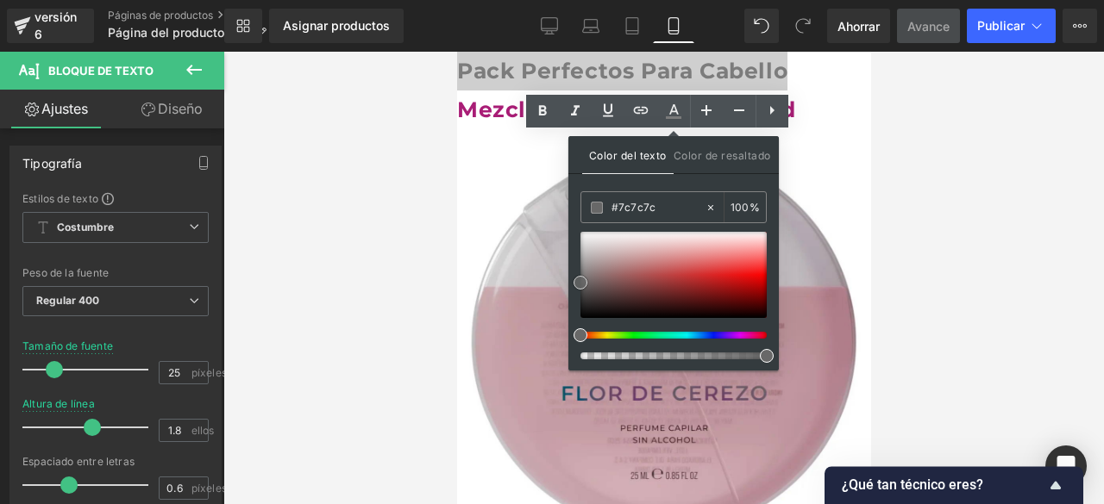
drag, startPoint x: 597, startPoint y: 263, endPoint x: 575, endPoint y: 285, distance: 31.1
click at [575, 285] on span at bounding box center [580, 283] width 14 height 14
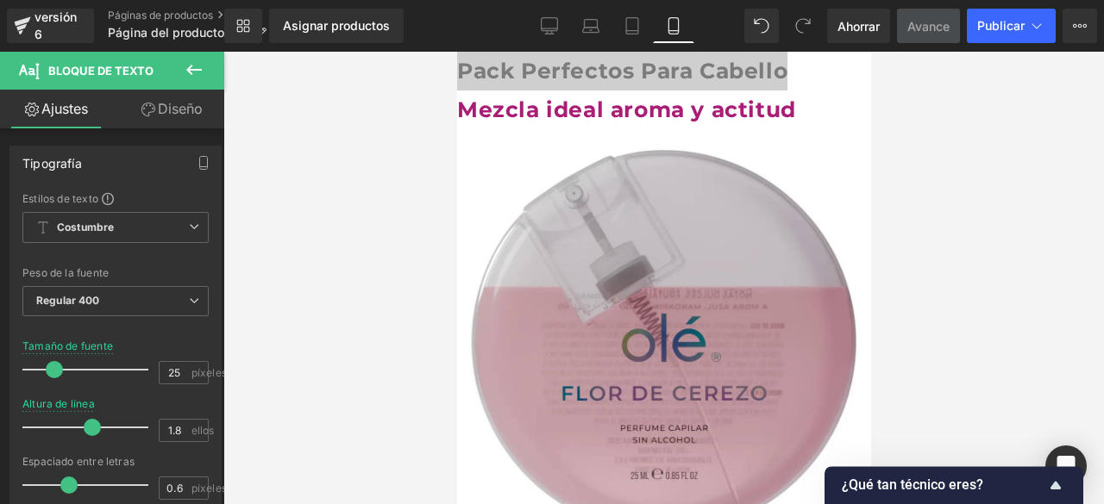
drag, startPoint x: 404, startPoint y: 172, endPoint x: 937, endPoint y: 224, distance: 535.5
click at [937, 224] on div at bounding box center [663, 278] width 880 height 453
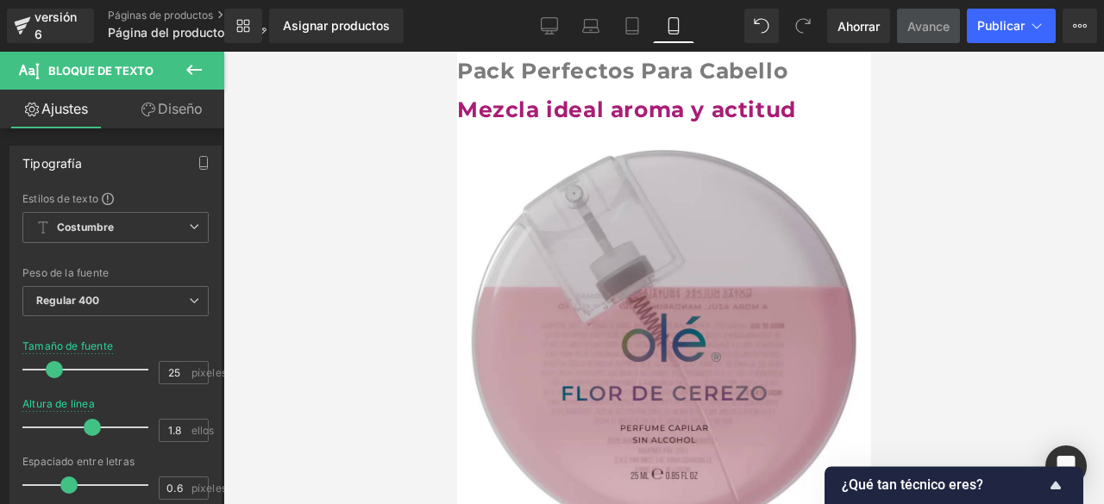
click at [795, 106] on font "Mezcla ideal aroma y actitud" at bounding box center [625, 110] width 339 height 26
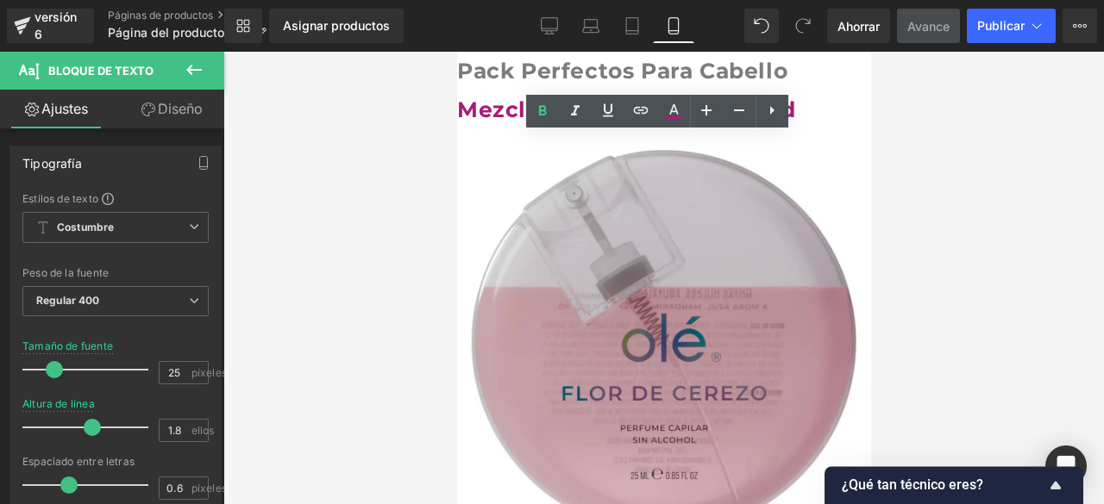
click at [652, 74] on font "Pack Perfectos Para Cabello" at bounding box center [621, 71] width 330 height 26
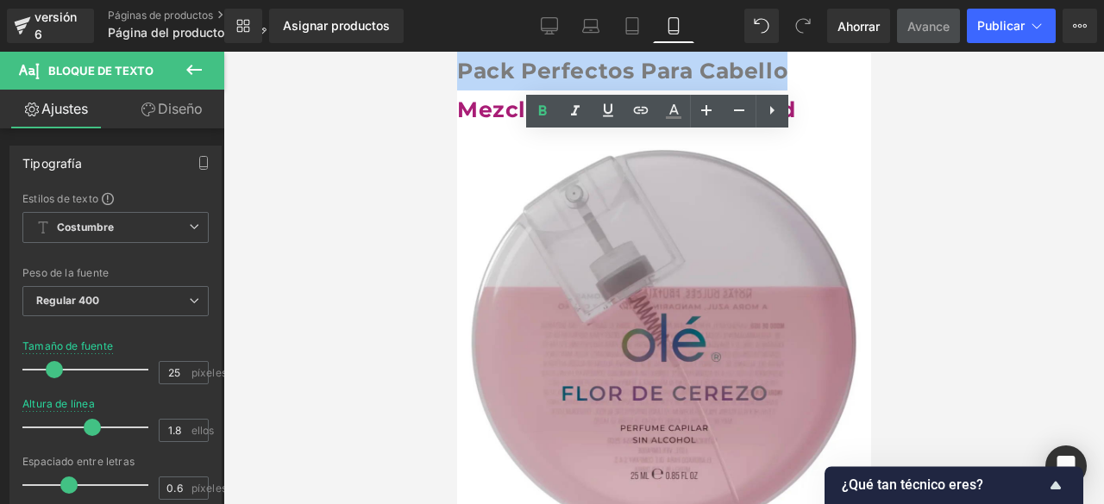
click at [652, 74] on font "Pack Perfectos Para Cabello" at bounding box center [621, 71] width 330 height 26
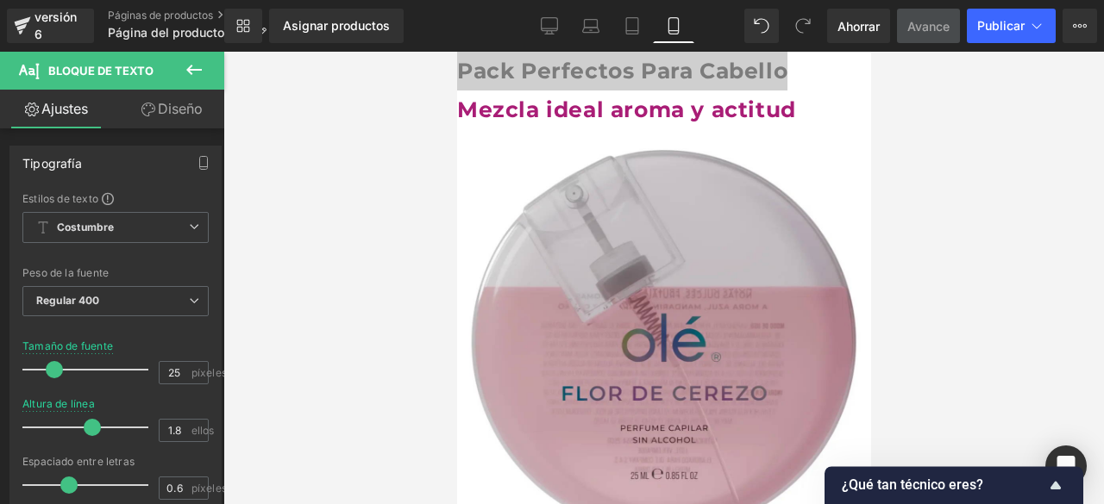
click at [36, 71] on icon at bounding box center [29, 69] width 20 height 20
click at [154, 222] on span "Costumbre Configurar estilo global" at bounding box center [115, 227] width 186 height 31
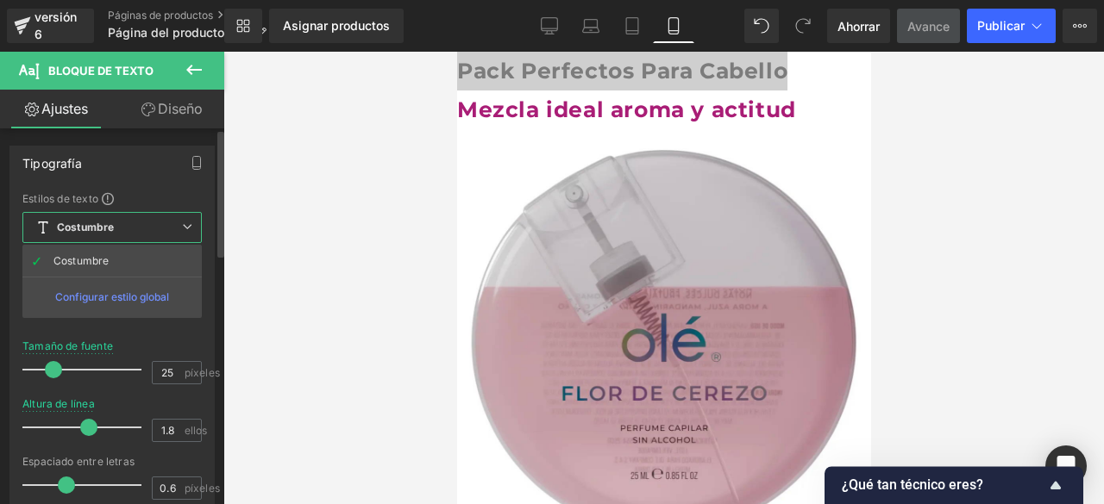
click at [131, 292] on font "Configurar estilo global" at bounding box center [112, 297] width 114 height 13
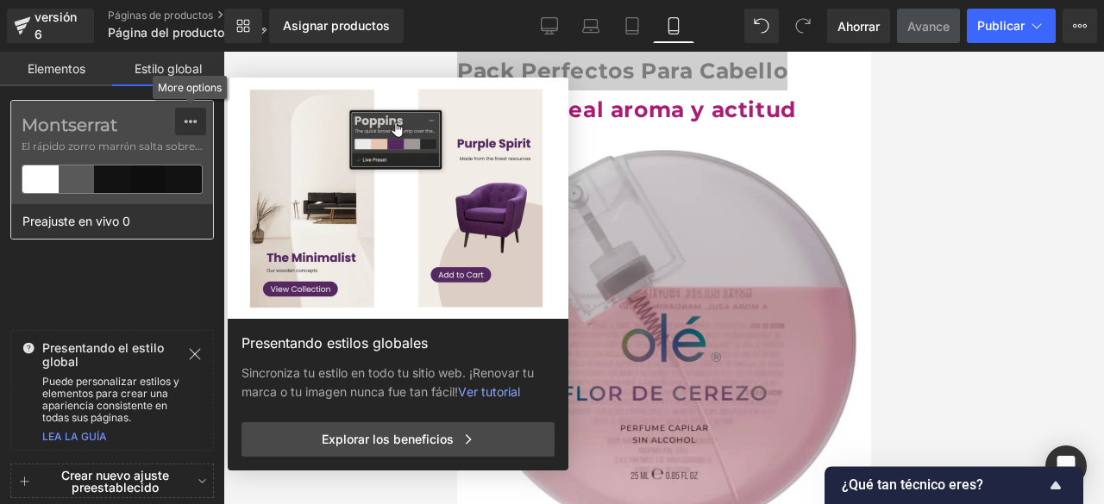
click at [178, 123] on button at bounding box center [190, 122] width 31 height 28
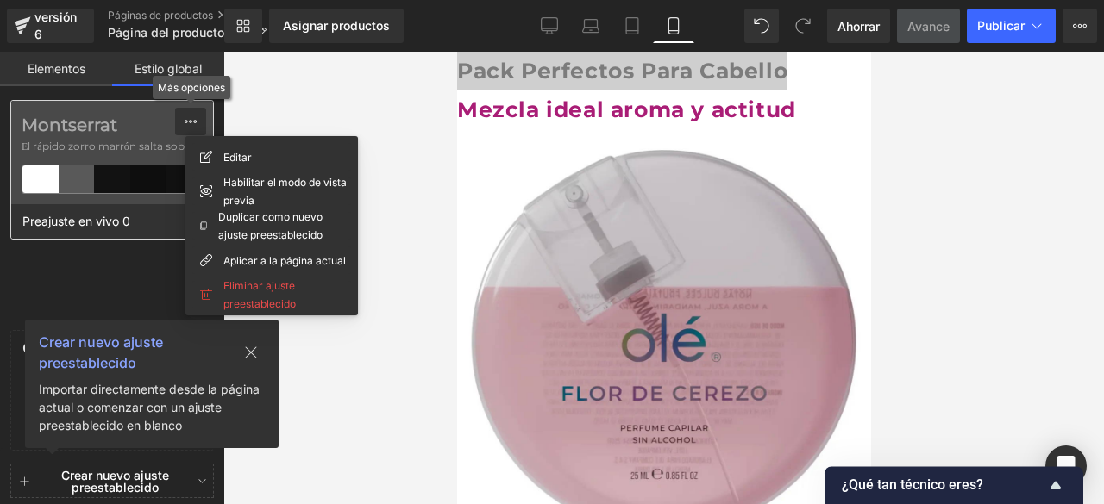
click at [178, 123] on button at bounding box center [190, 122] width 31 height 28
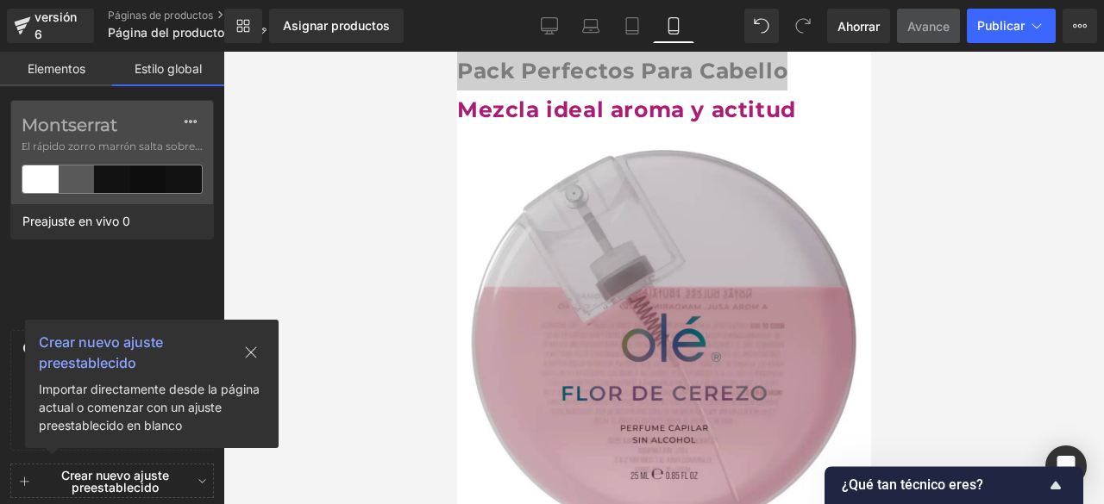
click at [255, 341] on button at bounding box center [250, 352] width 55 height 27
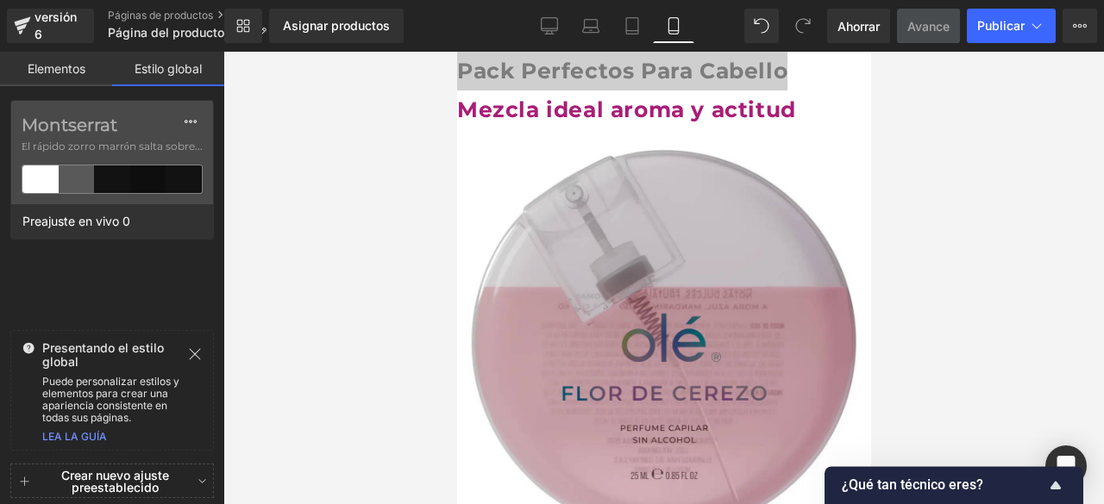
click at [83, 492] on font "Crear nuevo ajuste preestablecido" at bounding box center [115, 481] width 108 height 27
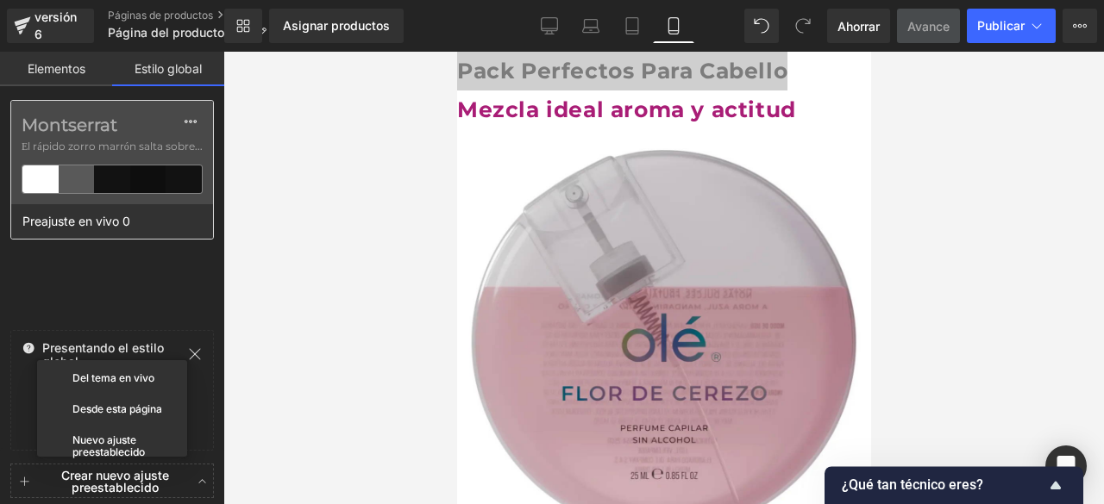
click at [168, 235] on div "Preajuste en vivo 0" at bounding box center [107, 221] width 193 height 34
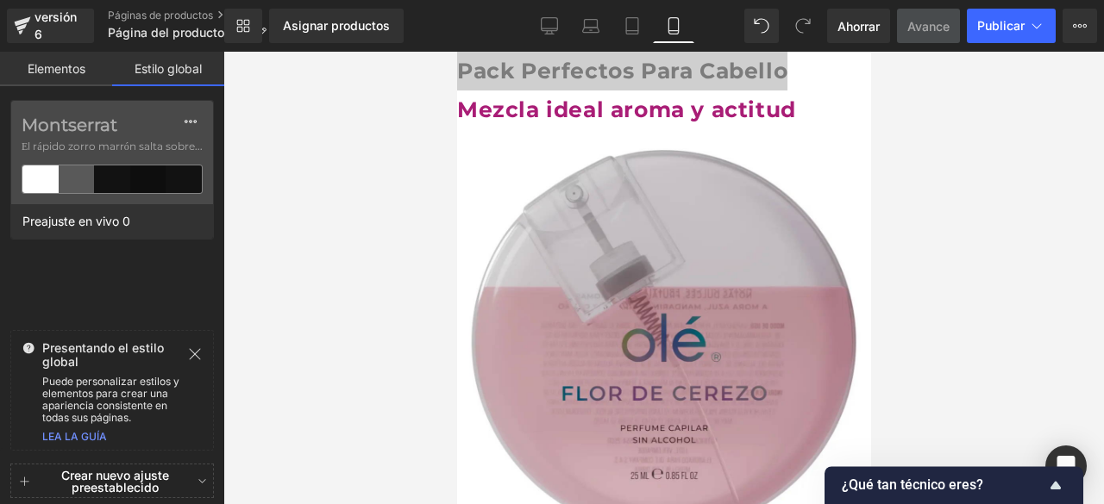
click at [71, 66] on font "Elementos" at bounding box center [57, 68] width 58 height 15
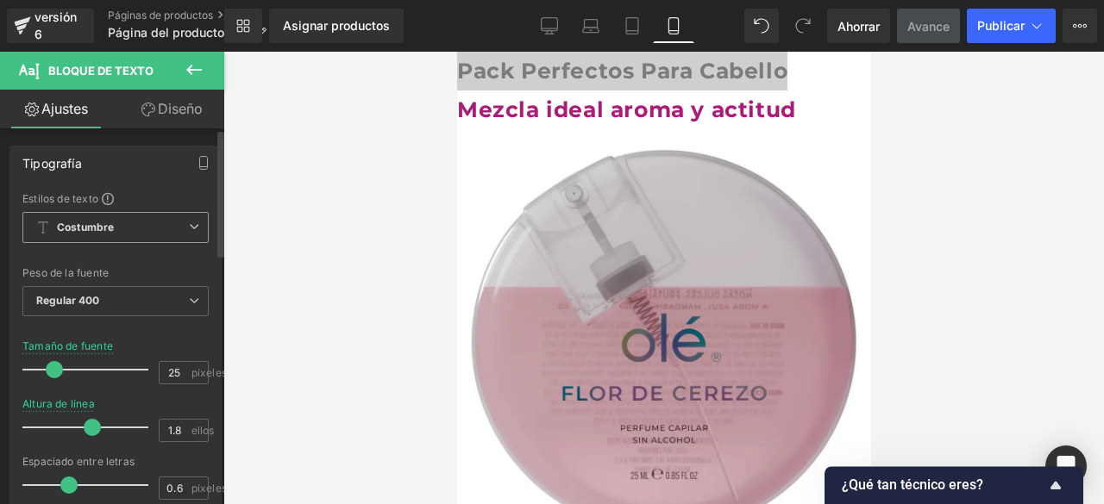
click at [104, 223] on font "Costumbre" at bounding box center [85, 227] width 57 height 13
click at [105, 197] on span at bounding box center [108, 199] width 12 height 12
click at [141, 228] on span "Costumbre Configurar estilo global" at bounding box center [115, 227] width 186 height 31
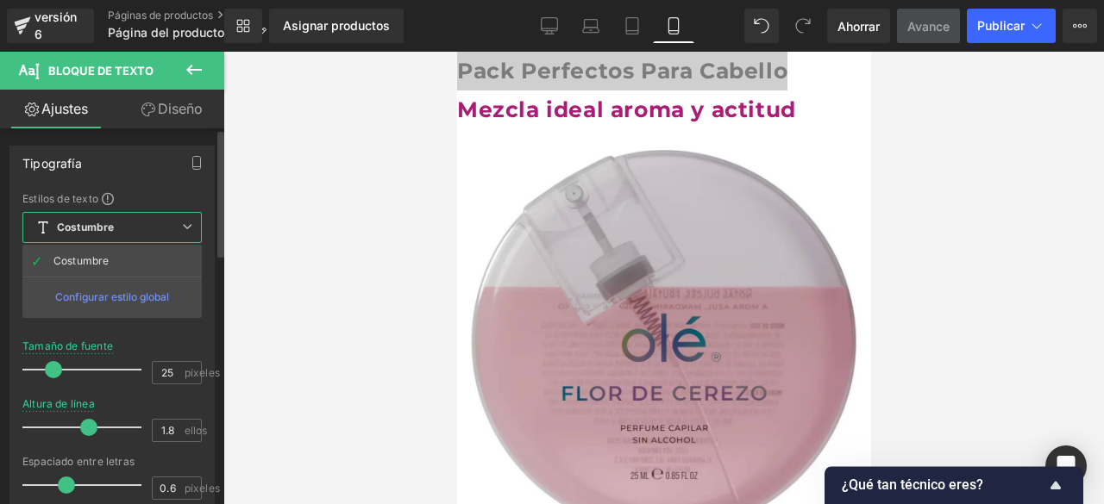
click at [124, 304] on div "Configurar estilo global" at bounding box center [111, 297] width 179 height 41
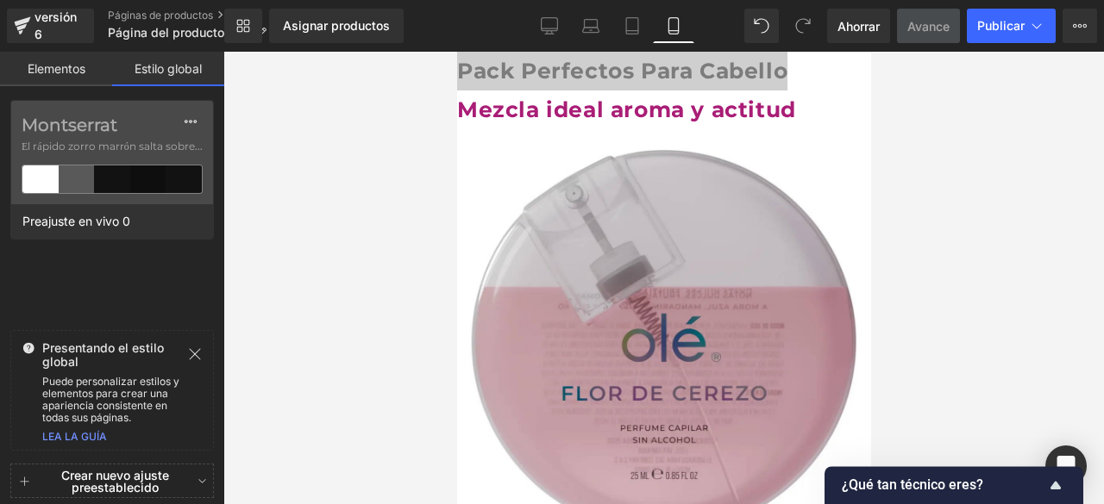
click at [85, 435] on font "LEA LA GUÍA" at bounding box center [74, 436] width 65 height 13
click at [920, 194] on div at bounding box center [663, 278] width 880 height 453
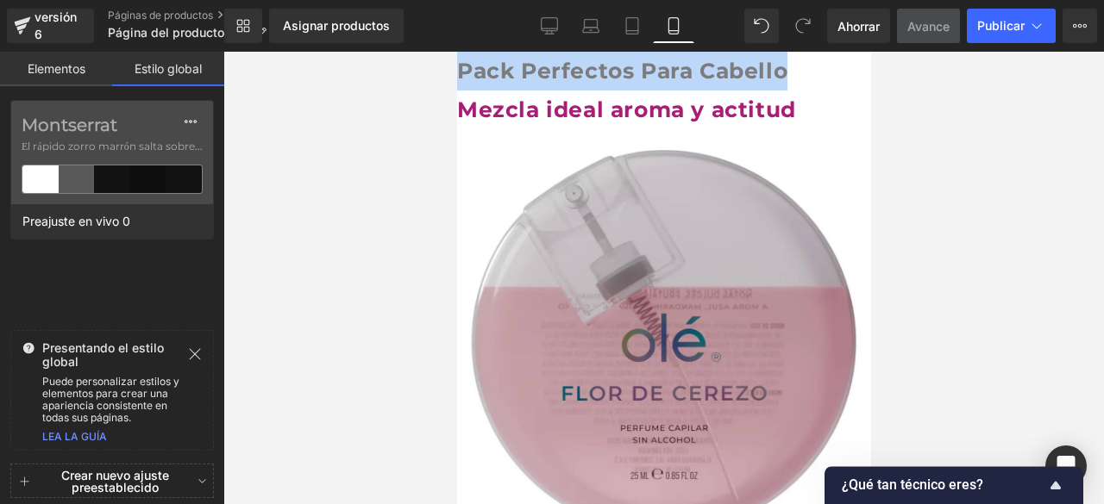
click at [786, 72] on font "Pack Perfectos Para Cabello" at bounding box center [621, 71] width 330 height 26
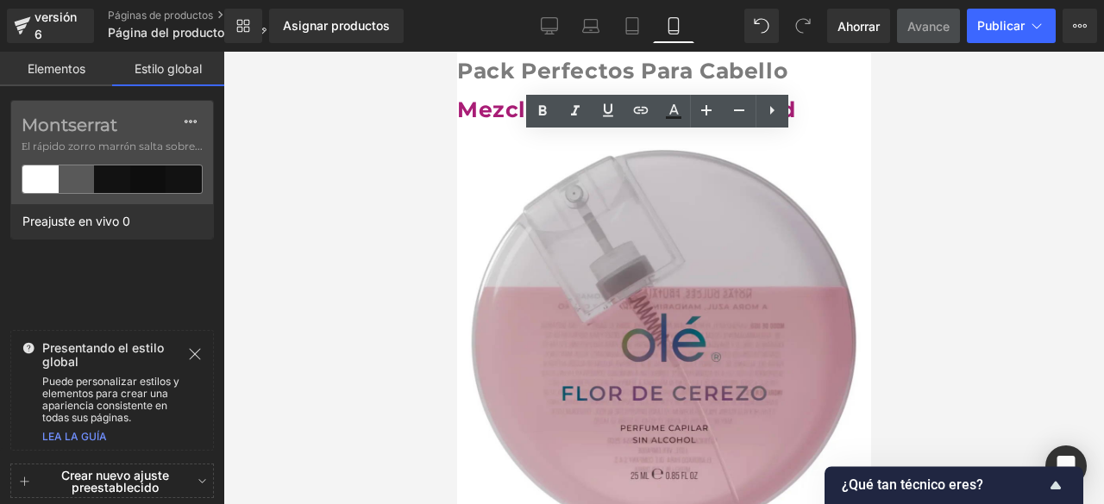
click at [830, 72] on div "Pack Perfectos Para Cabello Mezcla ideal aroma y actitud" at bounding box center [663, 91] width 414 height 78
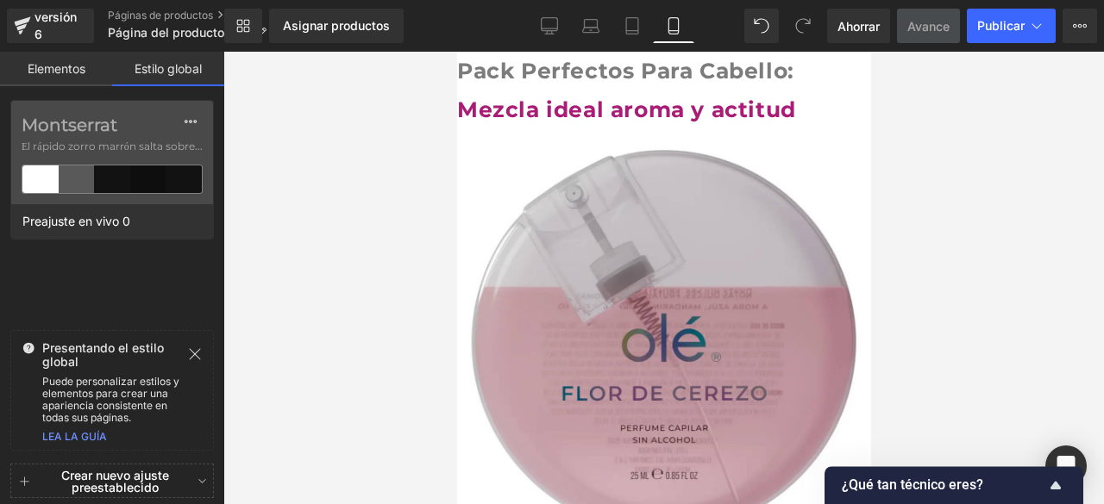
click at [674, 78] on font "Pack Perfectos Para Cabello:" at bounding box center [624, 71] width 337 height 26
click at [723, 67] on font "Pack Perfecto Para Cabello:" at bounding box center [618, 71] width 325 height 26
click at [660, 63] on font "Pack Perfecto Para Tu Cabello:" at bounding box center [636, 71] width 360 height 26
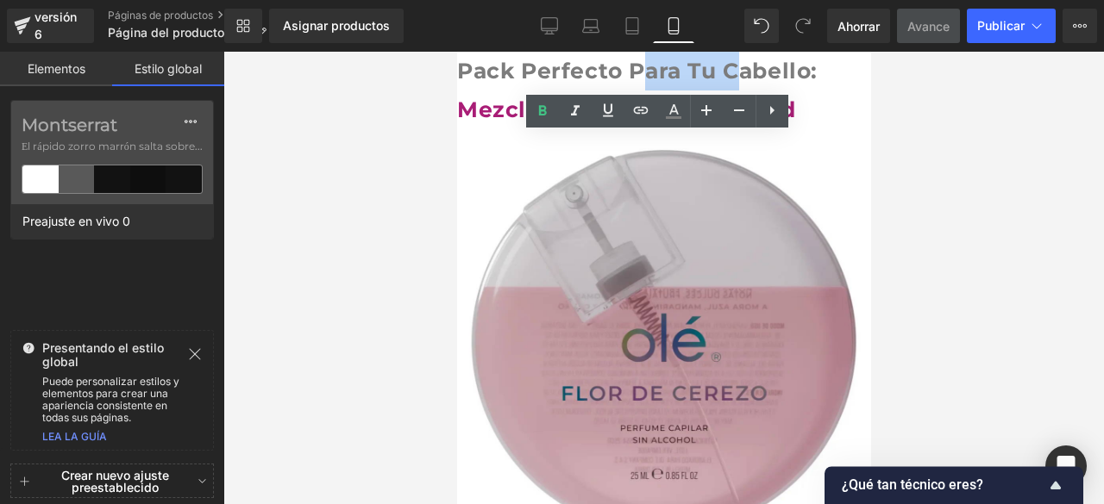
click at [660, 63] on font "Pack Perfecto Para Tu Cabello:" at bounding box center [636, 71] width 360 height 26
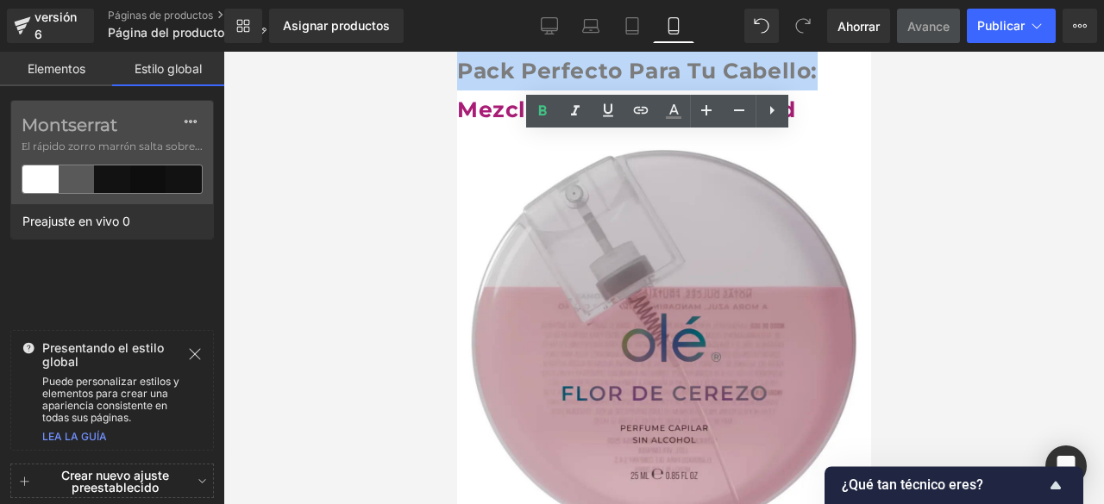
click at [660, 63] on font "Pack Perfecto Para Tu Cabello:" at bounding box center [636, 71] width 360 height 26
copy font "Pack Perfecto Para Tu Cabello:"
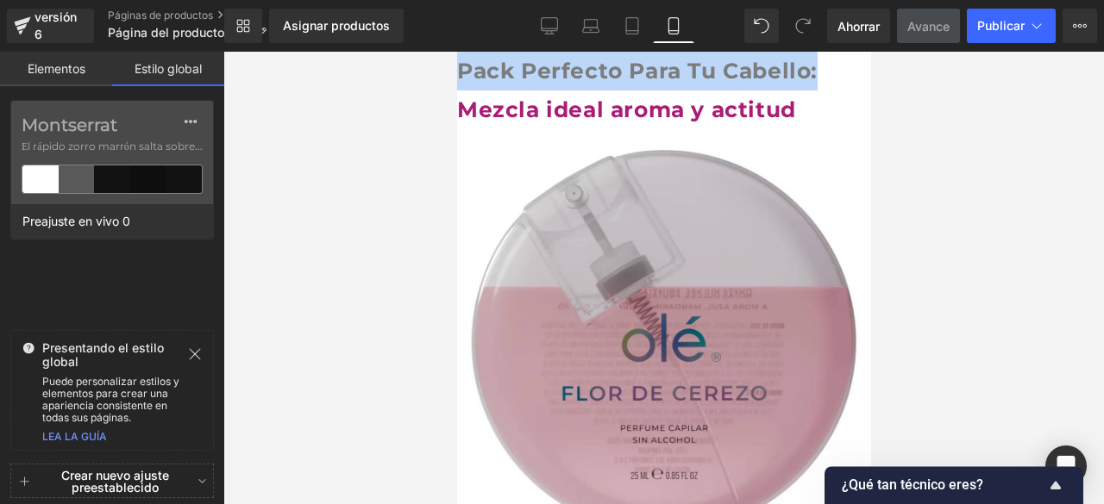
click at [620, 80] on font "Pack Perfecto Para Tu Cabello:" at bounding box center [636, 71] width 360 height 26
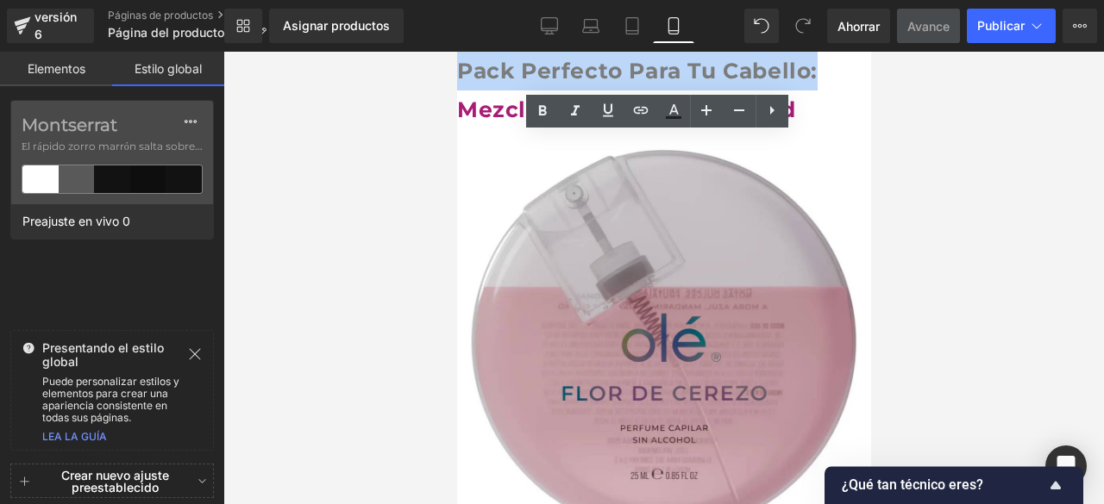
click at [620, 80] on font "Pack Perfecto Para Tu Cabello:" at bounding box center [636, 71] width 360 height 26
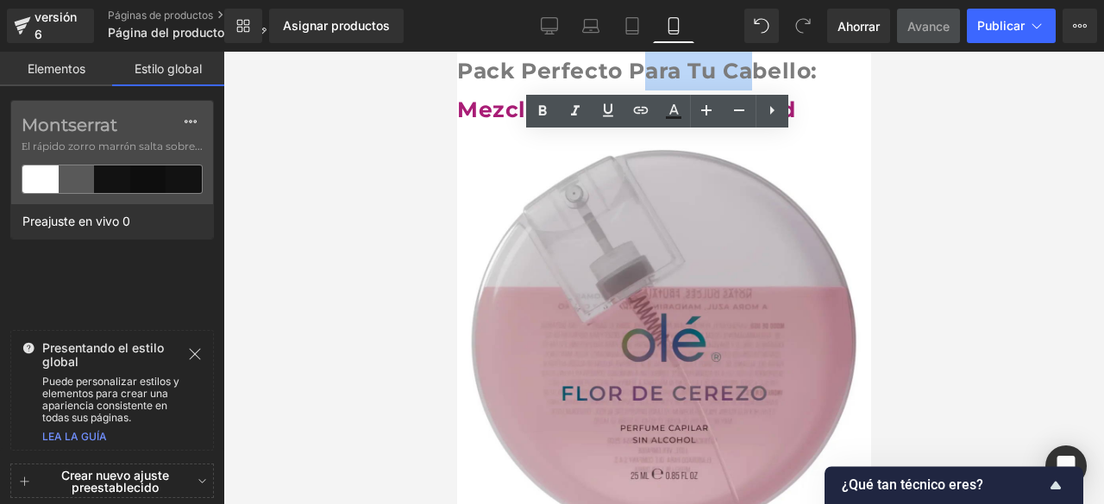
click at [620, 80] on font "Pack Perfecto Para Tu Cabello:" at bounding box center [636, 71] width 360 height 26
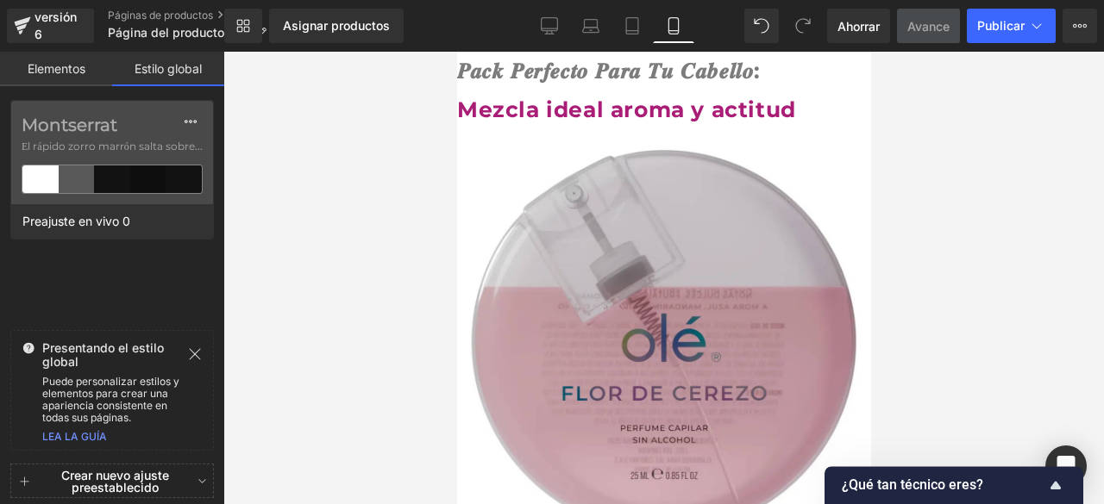
click at [465, 84] on font "𝑷𝒂𝒄𝒌 𝑷𝒆𝒓𝒇𝒆𝒄𝒕𝒐 𝑷𝒂𝒓𝒂 𝑻𝒖 𝑪𝒂𝒃𝒆𝒍𝒍𝒐:" at bounding box center [608, 71] width 304 height 26
click at [24, 80] on link "Elementos" at bounding box center [56, 69] width 112 height 34
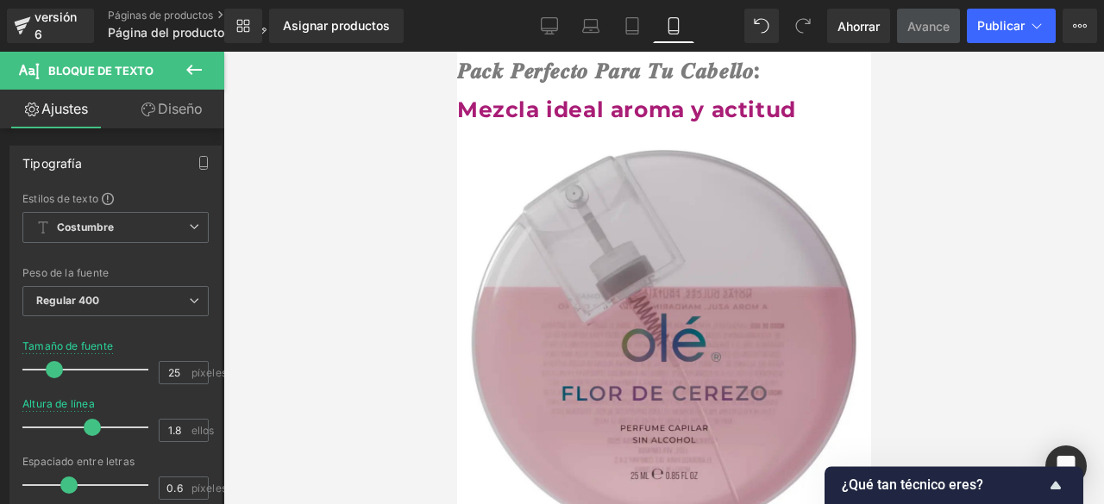
click at [465, 84] on font "𝑷𝒂𝒄𝒌 𝑷𝒆𝒓𝒇𝒆𝒄𝒕𝒐 𝑷𝒂𝒓𝒂 𝑻𝒖 𝑪𝒂𝒃𝒆𝒍𝒍𝒐:" at bounding box center [608, 71] width 304 height 26
click at [521, 73] on font "𝑷𝒂𝒄𝒌 𝑷𝒆𝒓𝒇𝒆𝒄𝒕𝒐 𝑷𝒂𝒓𝒂 𝑻𝒖 𝑪𝒂𝒃𝒆𝒍𝒍𝒐:" at bounding box center [608, 71] width 304 height 26
click at [760, 78] on font "𝑷𝒂𝒄𝒌 𝑷𝒆𝒓𝒇𝒆𝒄𝒕𝒐 𝑷𝒂𝒓𝒂 𝑻𝒖 𝑪𝒂𝒃𝒆𝒍𝒍𝒐:" at bounding box center [608, 71] width 304 height 26
click at [473, 66] on font "𝑷𝒂𝒄𝒌 𝑷𝒆𝒓𝒇𝒆𝒄𝒕𝒐 𝑷𝒂𝒓𝒂 𝑻𝒖 𝑪𝒂𝒃𝒆𝒍𝒍𝒐" at bounding box center [604, 71] width 297 height 26
click at [809, 124] on div "Mezcla ideal aroma y actitud" at bounding box center [663, 110] width 414 height 39
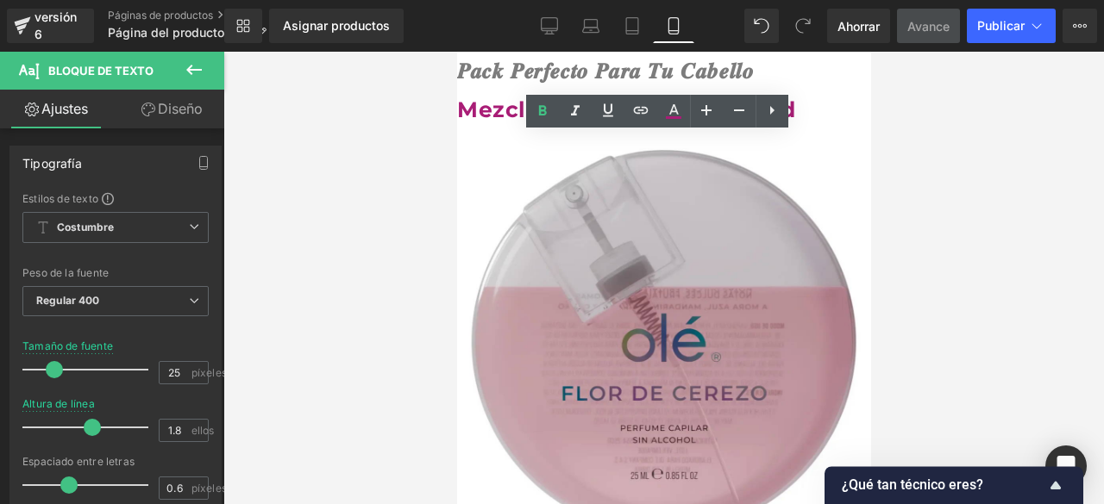
click at [809, 124] on div "Mezcla ideal aroma y actitud" at bounding box center [663, 110] width 414 height 39
click at [738, 77] on font "𝑷𝒂𝒄𝒌 𝑷𝒆𝒓𝒇𝒆𝒄𝒕𝒐 𝑷𝒂𝒓𝒂 𝑻𝒖 𝑪𝒂𝒃𝒆𝒍𝒍𝒐" at bounding box center [604, 71] width 297 height 26
click at [795, 106] on span "Mezcla ideal aroma y actitud" at bounding box center [625, 110] width 339 height 26
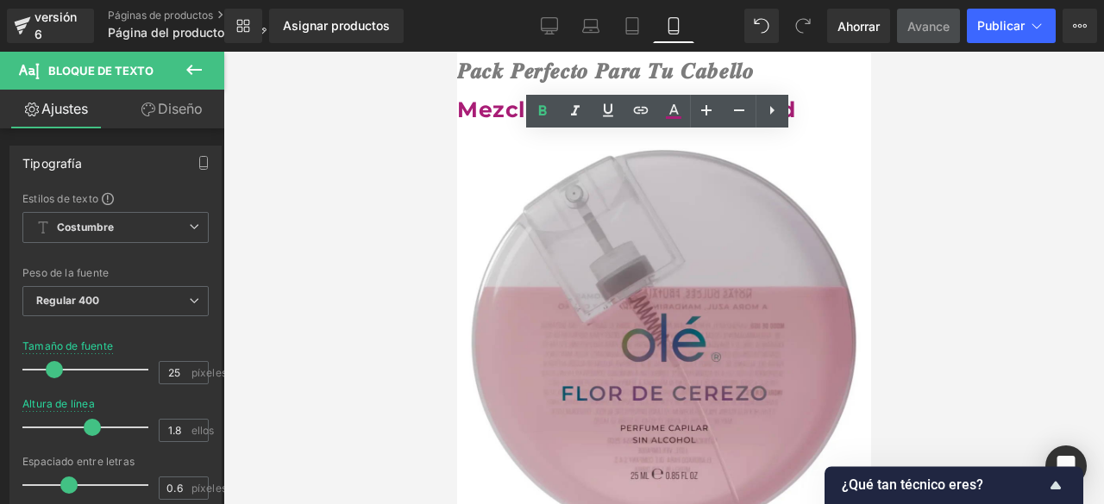
click at [795, 106] on span "Mezcla ideal aroma y actitud" at bounding box center [625, 110] width 339 height 26
copy span "Mezcla ideal aroma y actitud"
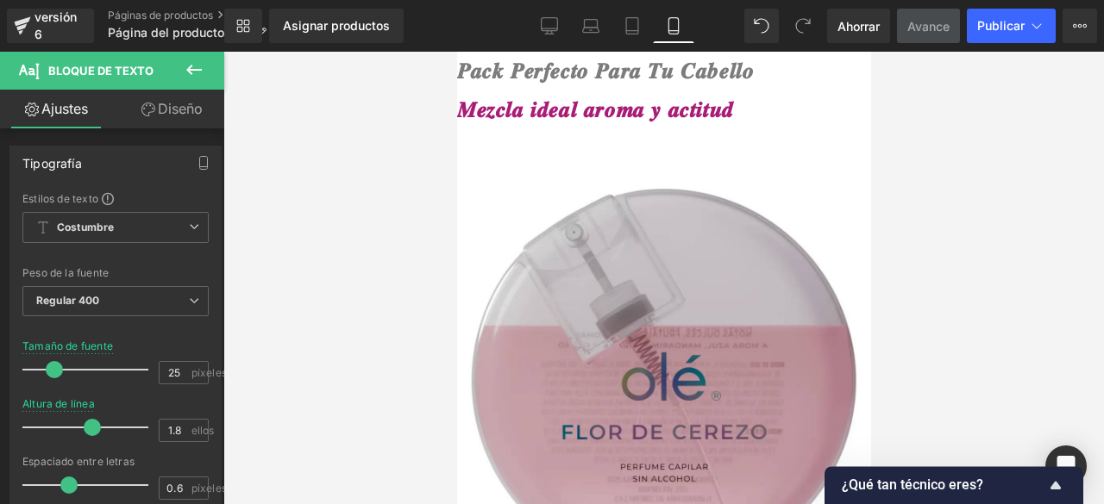
click at [493, 107] on span "𝑴𝒆𝒛𝒄𝒍𝒂 𝒊𝒅𝒆𝒂𝒍 𝒂𝒓𝒐𝒎𝒂 𝒚 𝒂𝒄𝒕𝒊𝒕𝒖𝒅" at bounding box center [594, 110] width 277 height 26
click at [791, 148] on div at bounding box center [663, 148] width 414 height 39
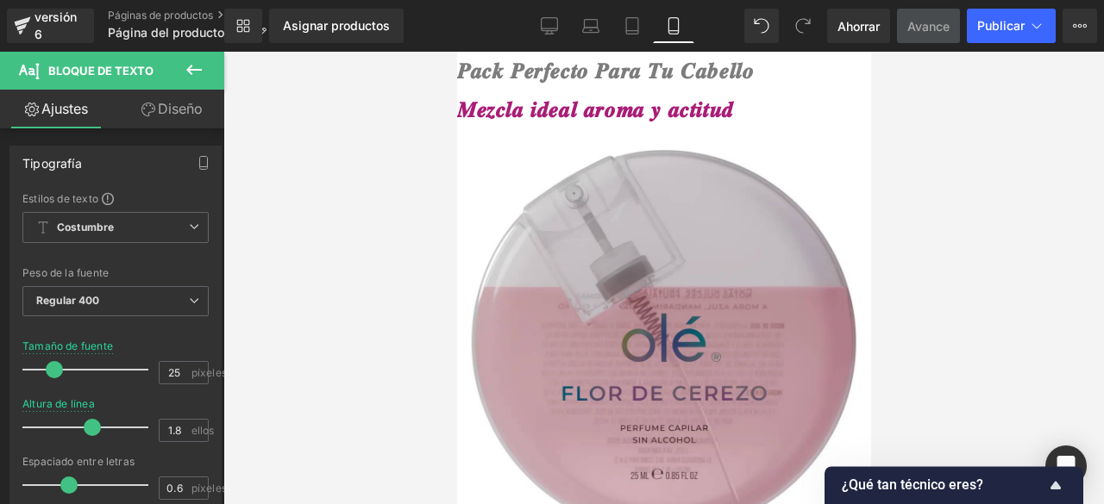
click at [1097, 226] on div at bounding box center [663, 278] width 880 height 453
click at [736, 251] on img at bounding box center [663, 344] width 414 height 431
click at [494, 156] on img at bounding box center [663, 344] width 414 height 431
click at [667, 234] on img at bounding box center [663, 344] width 414 height 431
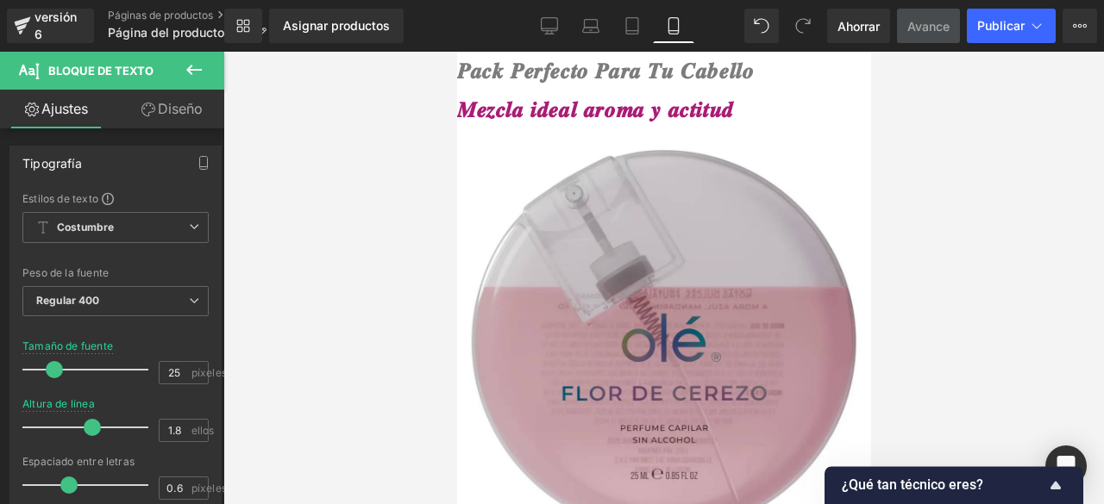
click at [649, 358] on img at bounding box center [663, 344] width 414 height 431
click at [971, 284] on div at bounding box center [663, 278] width 880 height 453
click at [710, 246] on img at bounding box center [663, 344] width 414 height 431
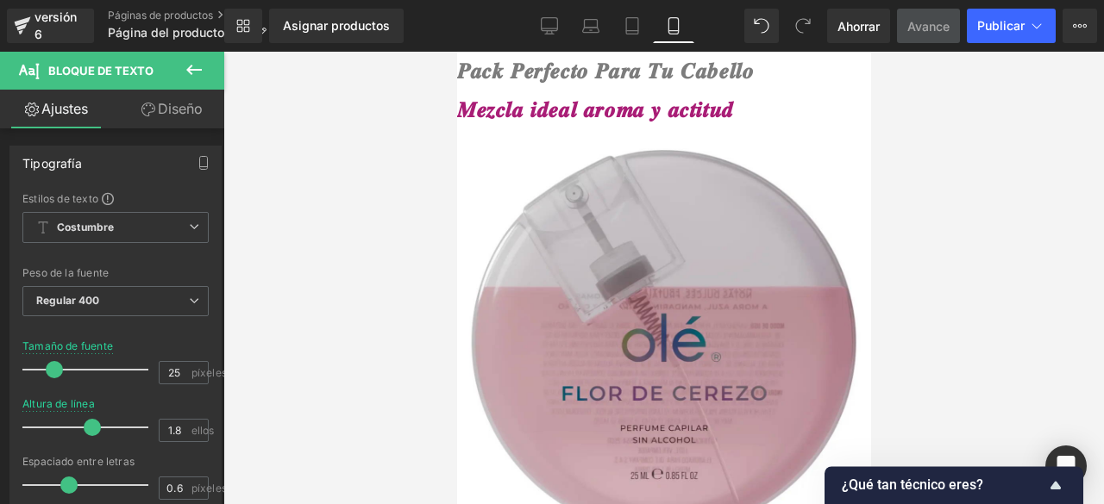
click at [710, 246] on img at bounding box center [663, 344] width 414 height 431
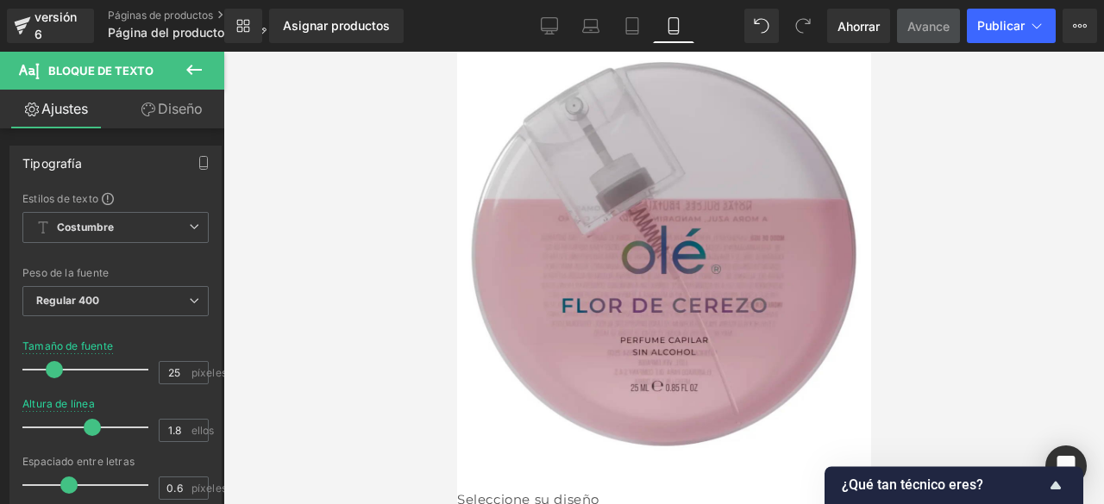
scroll to position [90, 0]
click at [677, 320] on img at bounding box center [663, 255] width 414 height 431
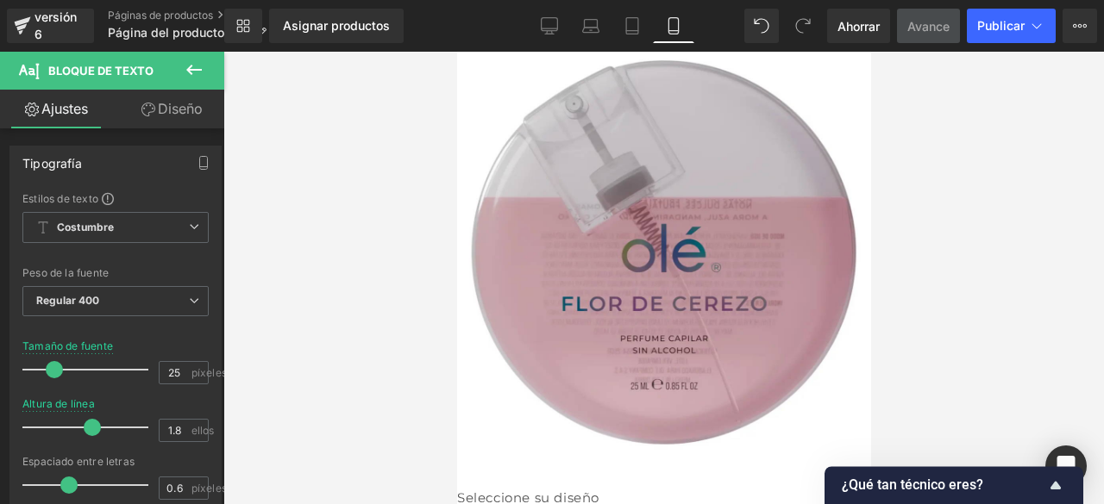
click at [677, 320] on img at bounding box center [663, 255] width 414 height 431
click at [616, 386] on img at bounding box center [663, 255] width 414 height 431
click at [871, 329] on div at bounding box center [663, 278] width 880 height 453
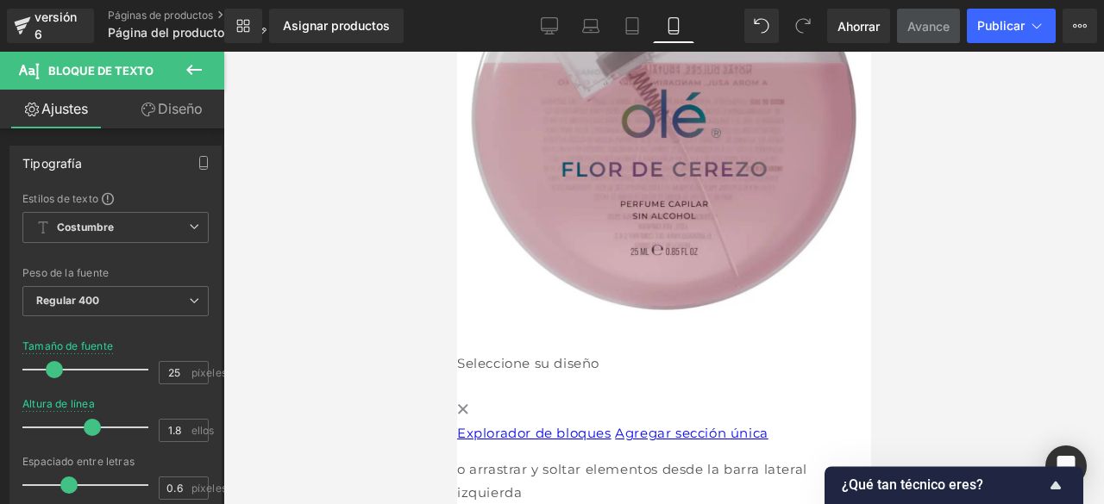
scroll to position [0, 0]
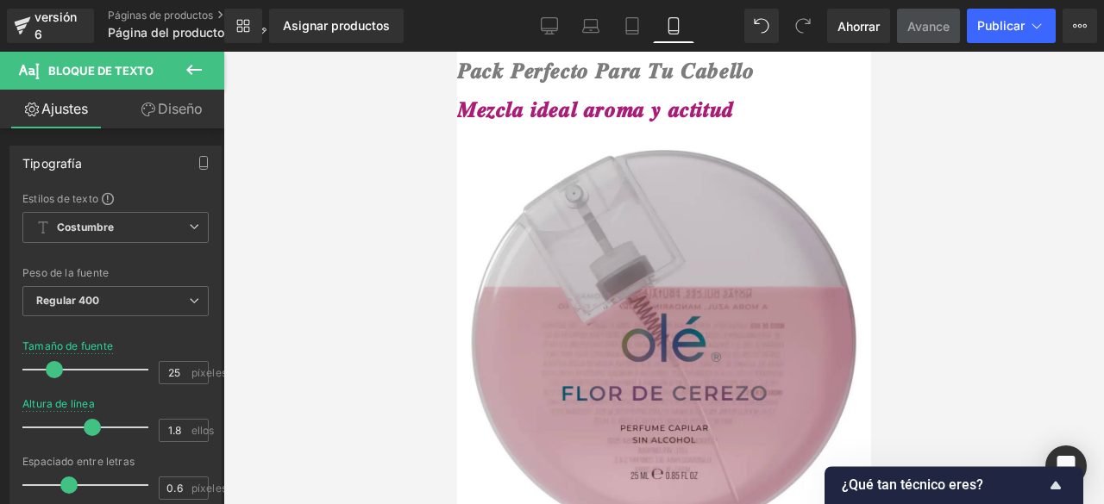
click at [673, 166] on img at bounding box center [663, 344] width 414 height 431
click at [461, 141] on img at bounding box center [663, 344] width 414 height 431
click at [373, 189] on div at bounding box center [663, 278] width 880 height 453
click at [602, 139] on img at bounding box center [663, 344] width 414 height 431
click at [648, 247] on img at bounding box center [663, 344] width 414 height 431
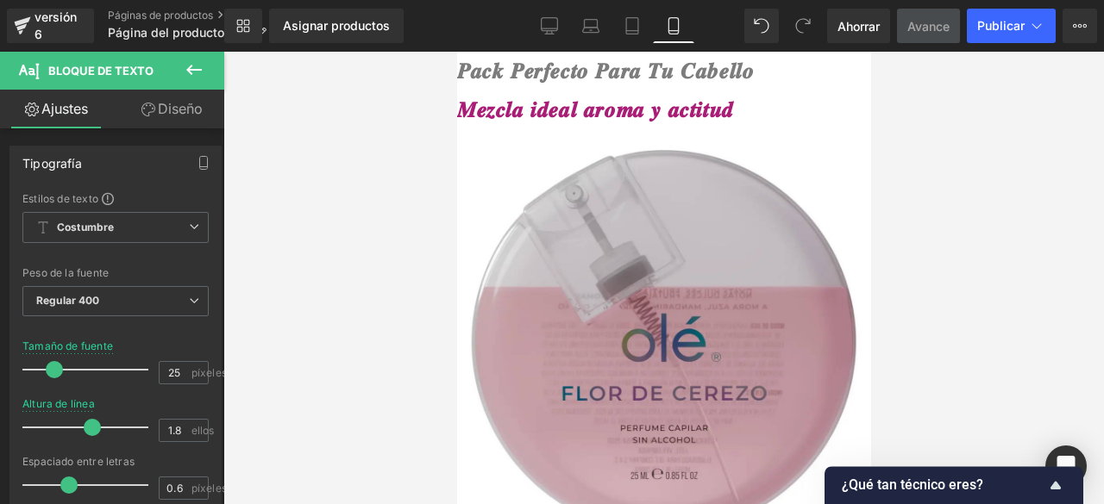
click at [648, 247] on img at bounding box center [663, 344] width 414 height 431
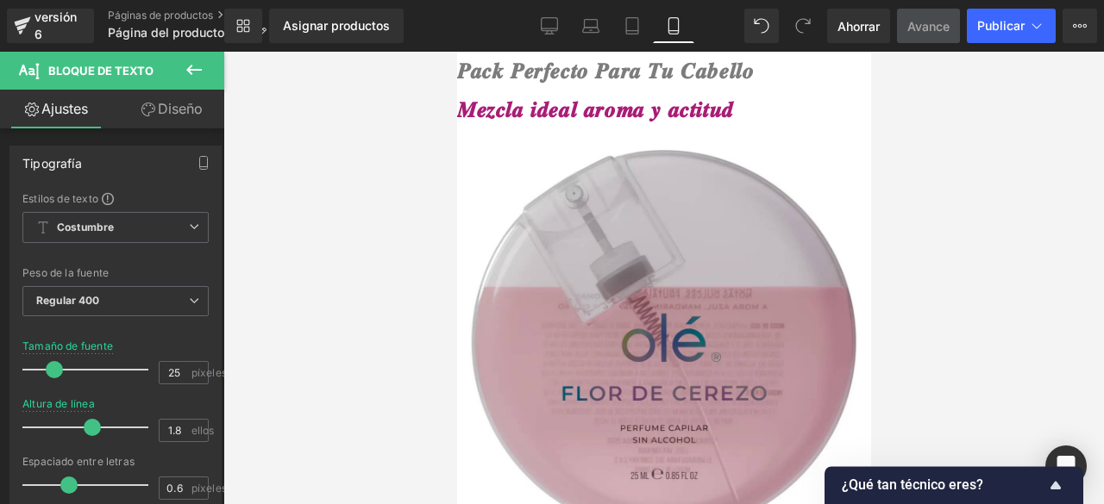
click at [648, 247] on img at bounding box center [663, 344] width 414 height 431
click at [612, 257] on img at bounding box center [663, 344] width 414 height 431
click at [185, 123] on link "Diseño" at bounding box center [172, 109] width 112 height 39
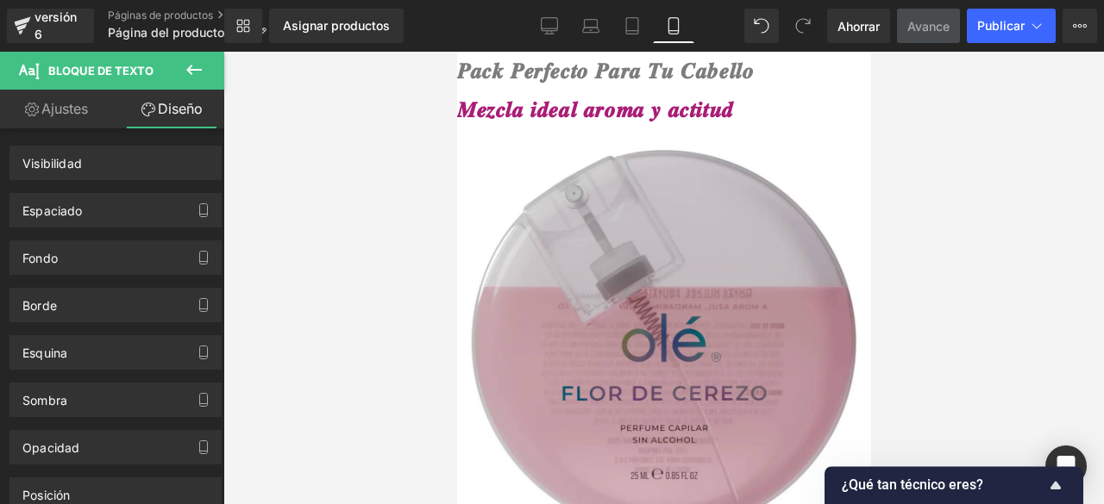
click at [561, 262] on img at bounding box center [663, 344] width 414 height 431
click at [847, 118] on div "𝑴𝒆𝒛𝒄𝒍𝒂 𝒊𝒅𝒆𝒂𝒍 𝒂𝒓𝒐𝒎𝒂 𝒚 𝒂𝒄𝒕𝒊𝒕𝒖𝒅" at bounding box center [663, 110] width 414 height 39
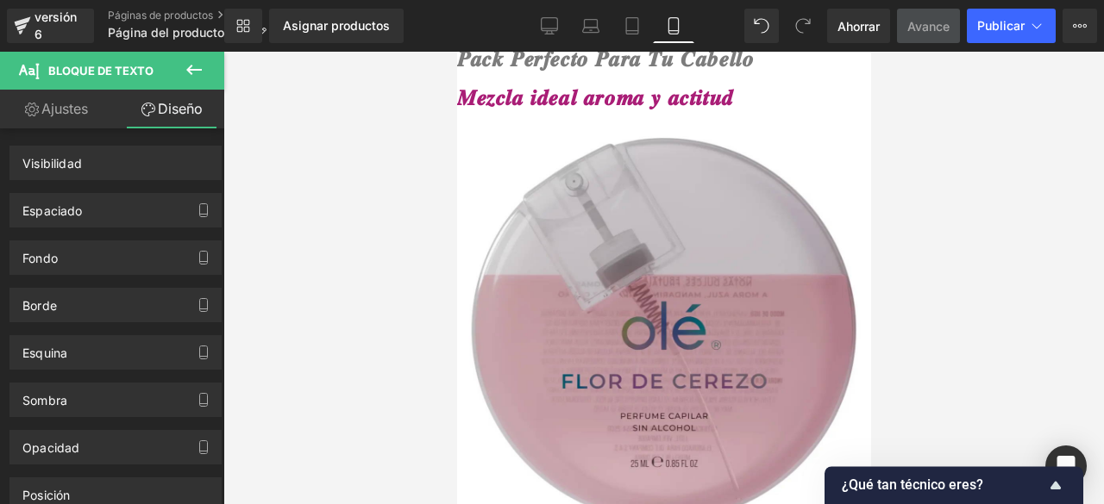
scroll to position [271, 0]
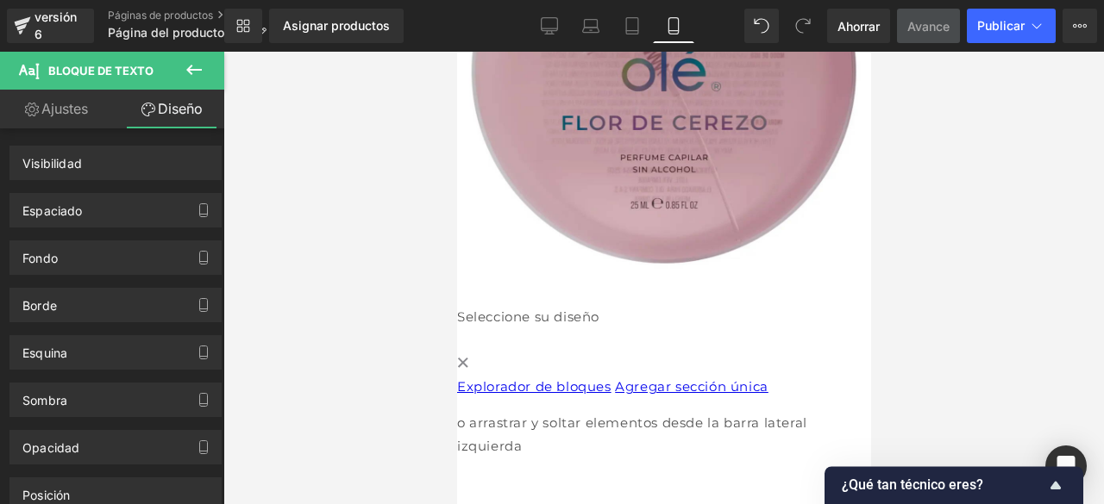
drag, startPoint x: 866, startPoint y: 85, endPoint x: 1347, endPoint y: 254, distance: 509.7
click at [657, 268] on img at bounding box center [663, 74] width 414 height 431
click at [596, 128] on img at bounding box center [663, 74] width 414 height 431
drag, startPoint x: 596, startPoint y: 128, endPoint x: 624, endPoint y: 32, distance: 99.9
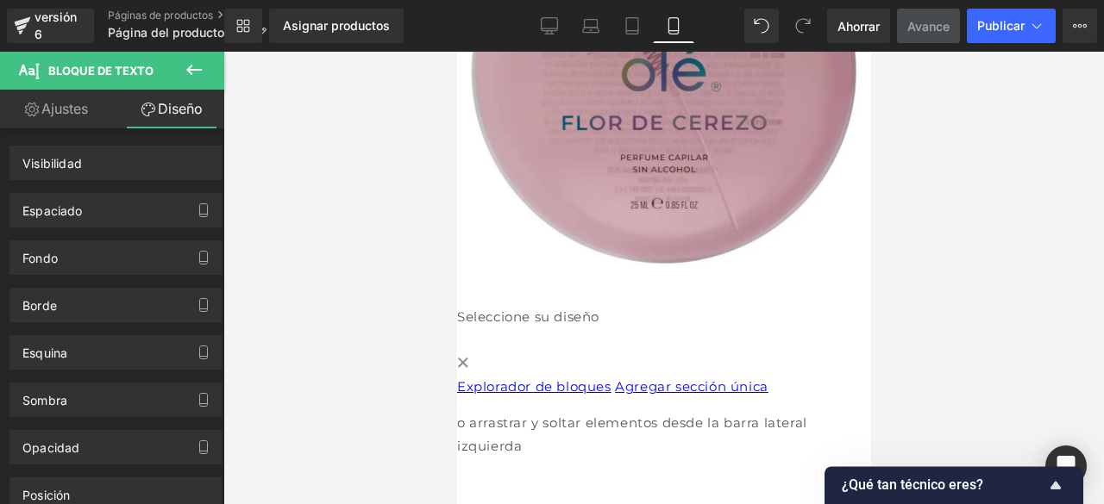
click at [624, 32] on html "Ir directamente al contenido 𝑷𝒂𝒄𝒌 𝑷𝒆𝒓𝒇𝒆𝒄𝒕𝒐 𝑷𝒂𝒓𝒂 𝑻𝒖 𝑪𝒂𝒃𝒆𝒍𝒍𝒐 𝑴𝒆𝒛𝒄𝒍𝒂 𝒊𝒅𝒆𝒂𝒍 𝒂𝒓𝒐𝒎𝒂 𝒚…" at bounding box center [663, 7] width 414 height 453
click at [625, 32] on icon at bounding box center [631, 25] width 17 height 17
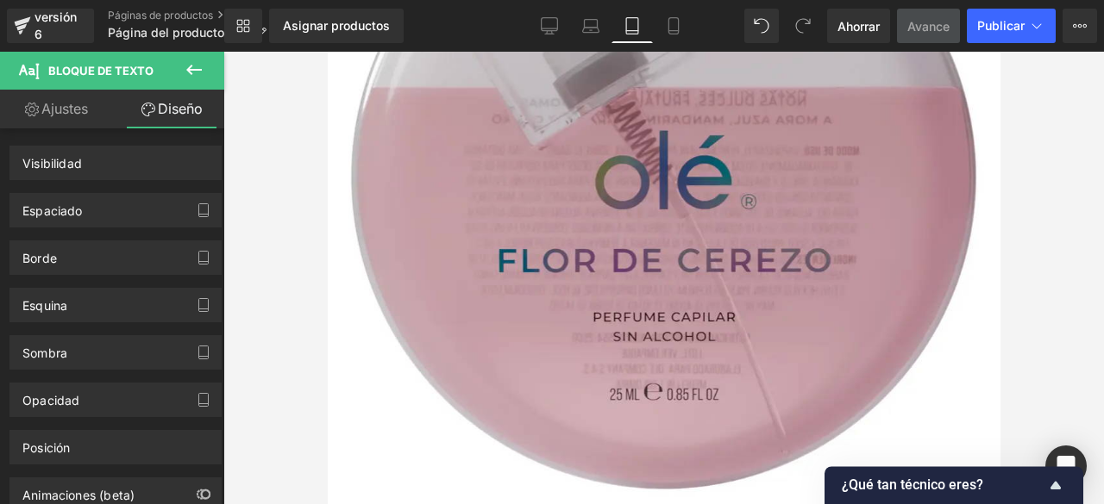
scroll to position [0, 0]
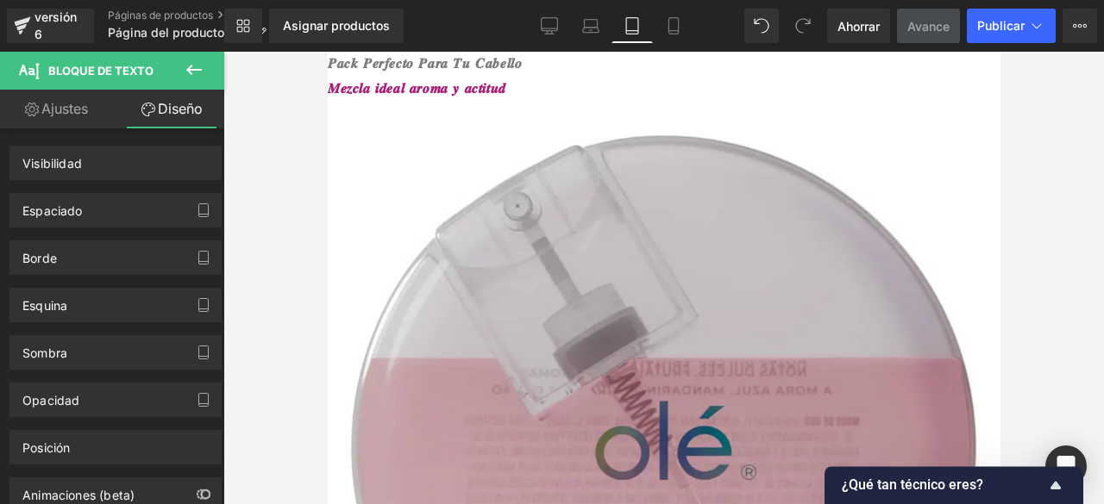
click at [623, 218] on img at bounding box center [663, 452] width 673 height 701
click at [679, 22] on icon at bounding box center [673, 25] width 17 height 17
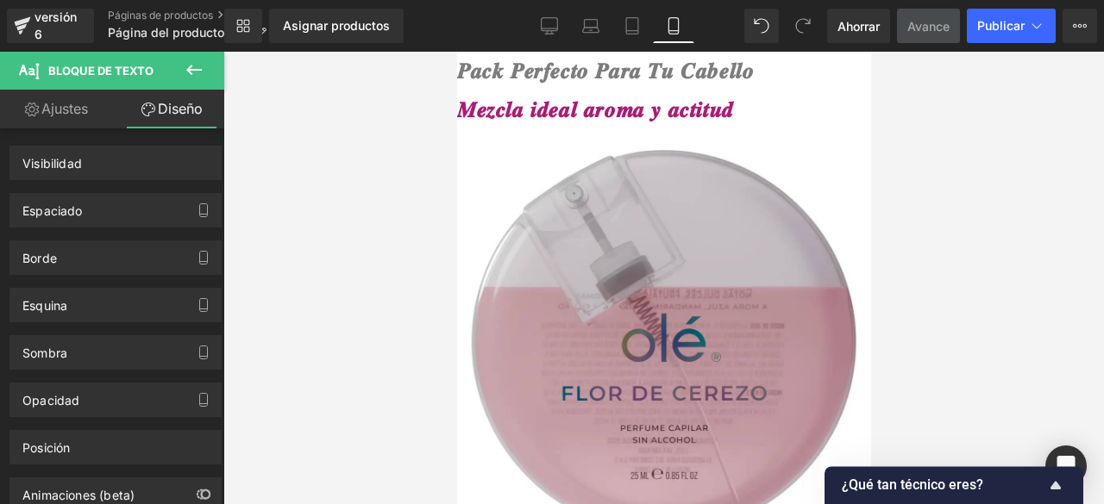
click at [749, 256] on img at bounding box center [663, 344] width 414 height 431
click at [595, 237] on img at bounding box center [663, 344] width 414 height 431
click at [833, 126] on div "𝑴𝒆𝒛𝒄𝒍𝒂 𝒊𝒅𝒆𝒂𝒍 𝒂𝒓𝒐𝒎𝒂 𝒚 𝒂𝒄𝒕𝒊𝒕𝒖𝒅" at bounding box center [663, 110] width 414 height 39
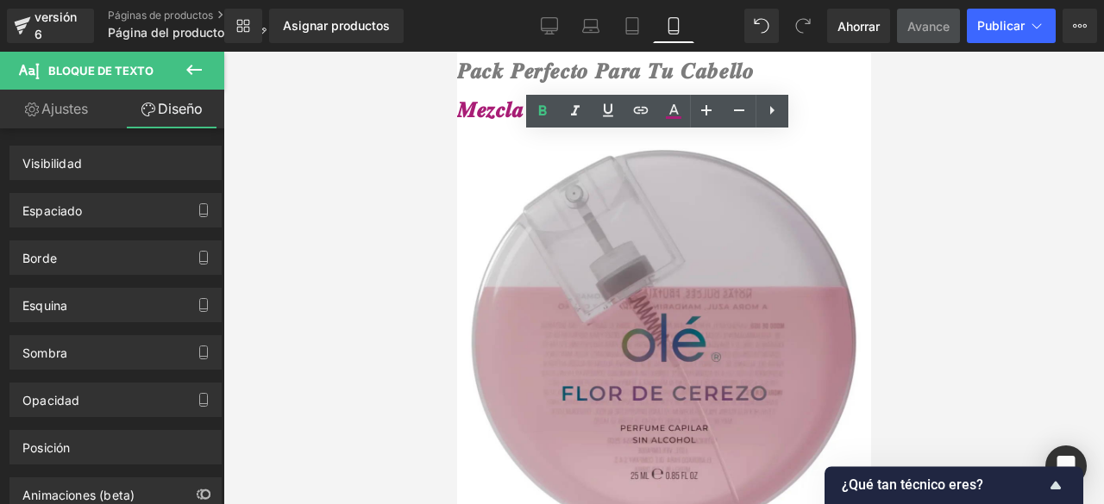
drag, startPoint x: 833, startPoint y: 126, endPoint x: 842, endPoint y: 213, distance: 87.5
click at [842, 213] on div "𝑷𝒂𝒄𝒌 𝑷𝒆𝒓𝒇𝒆𝒄𝒕𝒐 𝑷𝒂𝒓𝒂 𝑻𝒖 𝑪𝒂𝒃𝒆𝒍𝒍𝒐 𝑴𝒆𝒛𝒄𝒍𝒂 𝒊𝒅𝒆𝒂𝒍 𝒂𝒓𝒐𝒎𝒂 𝒚 𝒂𝒄𝒕𝒊𝒕𝒖𝒅 Bloque de texto Imag…" at bounding box center [663, 390] width 414 height 677
click at [842, 213] on img at bounding box center [663, 344] width 414 height 431
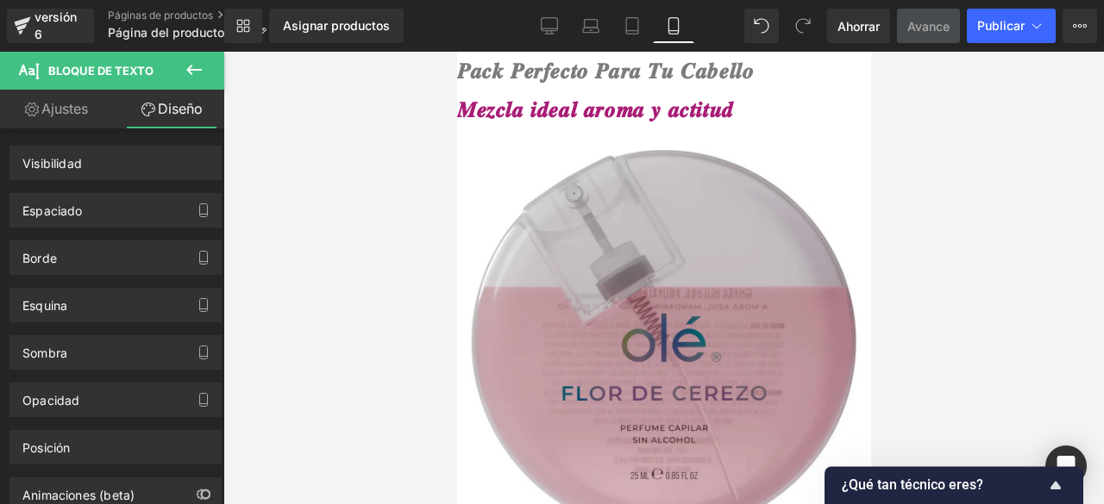
click at [842, 213] on img at bounding box center [663, 344] width 414 height 431
click at [59, 106] on font "Ajustes" at bounding box center [64, 108] width 47 height 17
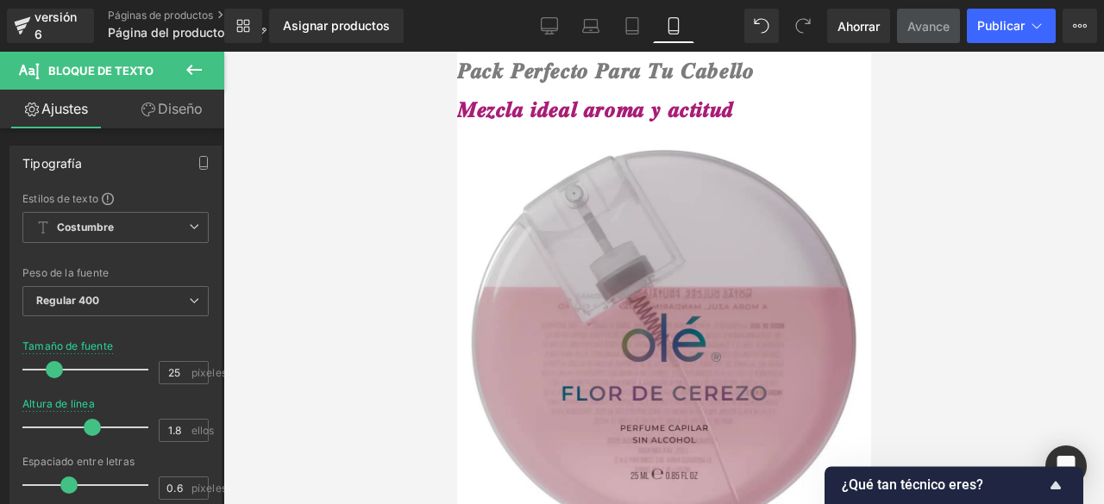
click at [325, 242] on div at bounding box center [663, 278] width 880 height 453
click at [167, 60] on button at bounding box center [194, 71] width 60 height 38
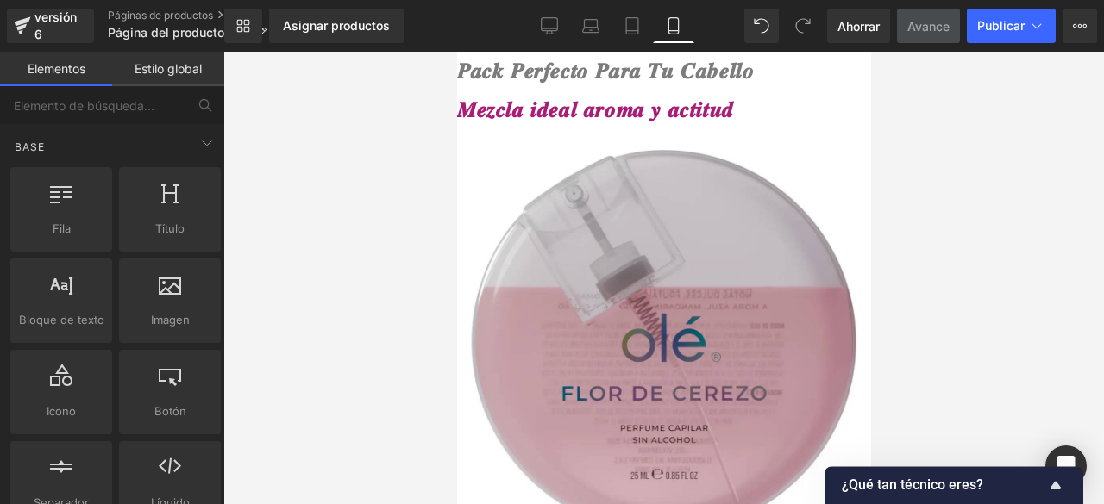
click at [505, 277] on img at bounding box center [663, 344] width 414 height 431
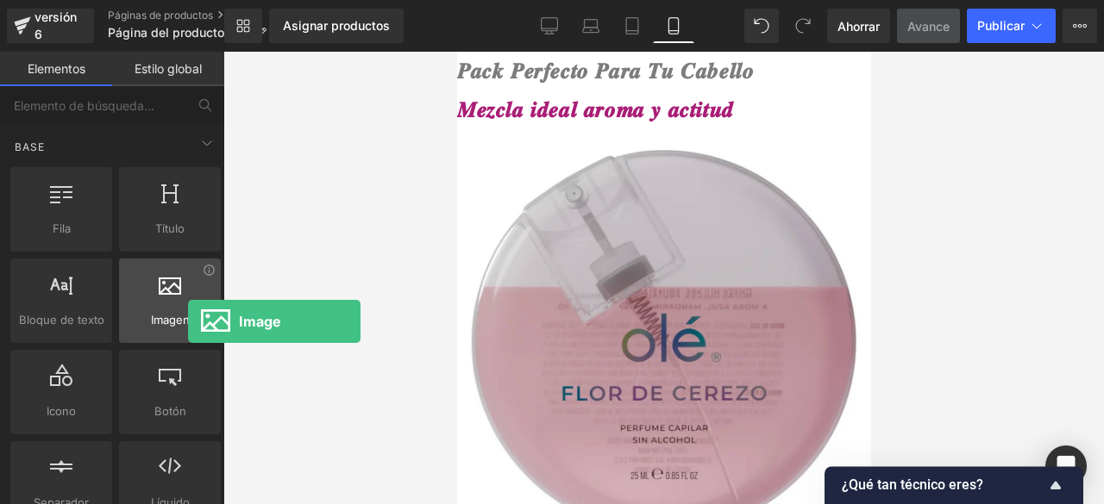
click at [188, 322] on span "Imagen" at bounding box center [169, 320] width 91 height 18
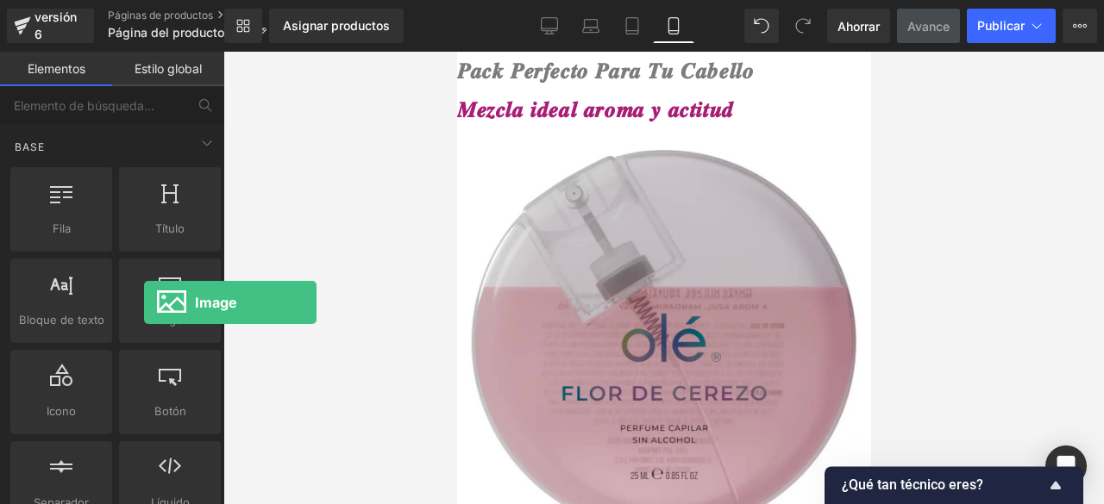
drag, startPoint x: 600, startPoint y: 354, endPoint x: 588, endPoint y: 295, distance: 60.7
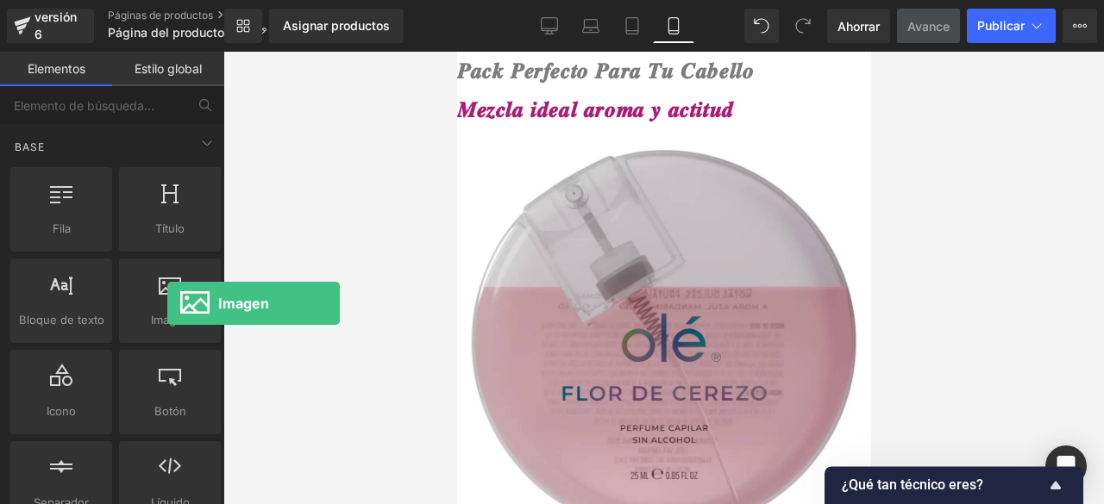
drag, startPoint x: 623, startPoint y: 355, endPoint x: 598, endPoint y: 298, distance: 62.2
click at [598, 298] on img at bounding box center [663, 344] width 414 height 431
drag, startPoint x: 598, startPoint y: 298, endPoint x: 627, endPoint y: 343, distance: 53.1
click at [456, 291] on html "Ir directamente al contenido 𝑷𝒂𝒄𝒌 𝑷𝒆𝒓𝒇𝒆𝒄𝒕𝒐 𝑷𝒂𝒓𝒂 𝑻𝒖 𝑪𝒂𝒃𝒆𝒍𝒍𝒐 𝑴𝒆𝒛𝒄𝒍𝒂 𝒊𝒅𝒆𝒂𝒍 𝒂𝒓𝒐𝒎𝒂 𝒚…" at bounding box center [663, 278] width 414 height 453
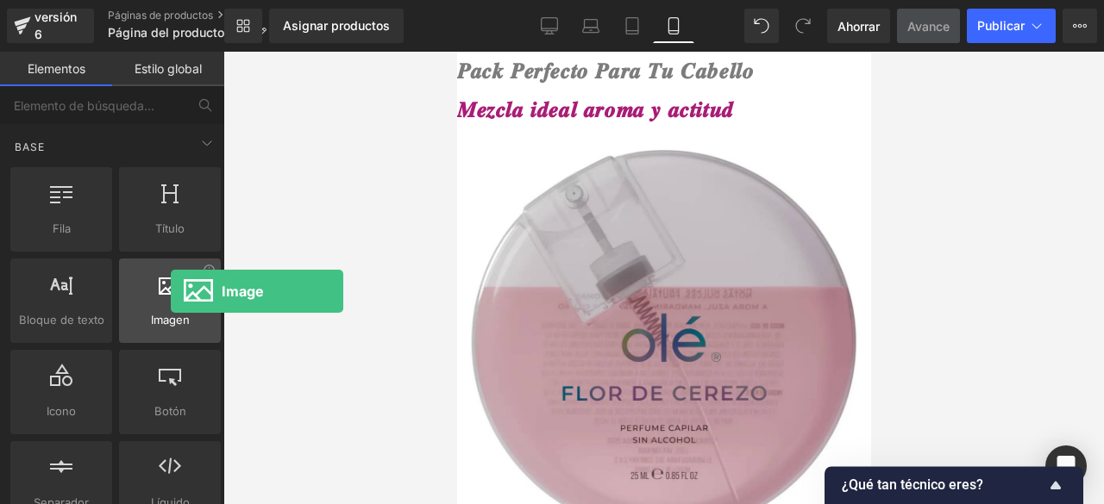
click at [171, 291] on icon at bounding box center [170, 284] width 22 height 22
click at [135, 308] on div at bounding box center [169, 292] width 91 height 39
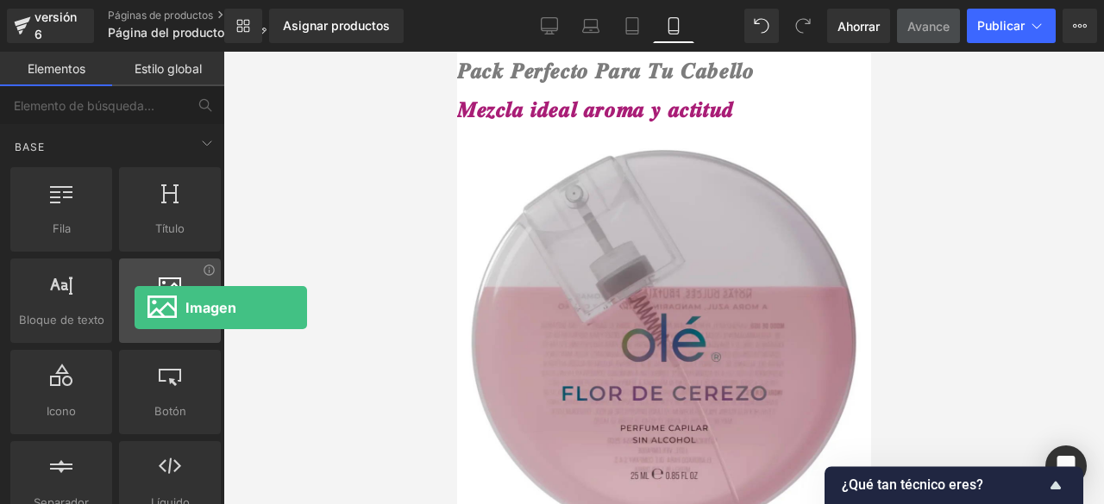
click at [159, 275] on icon at bounding box center [170, 284] width 22 height 22
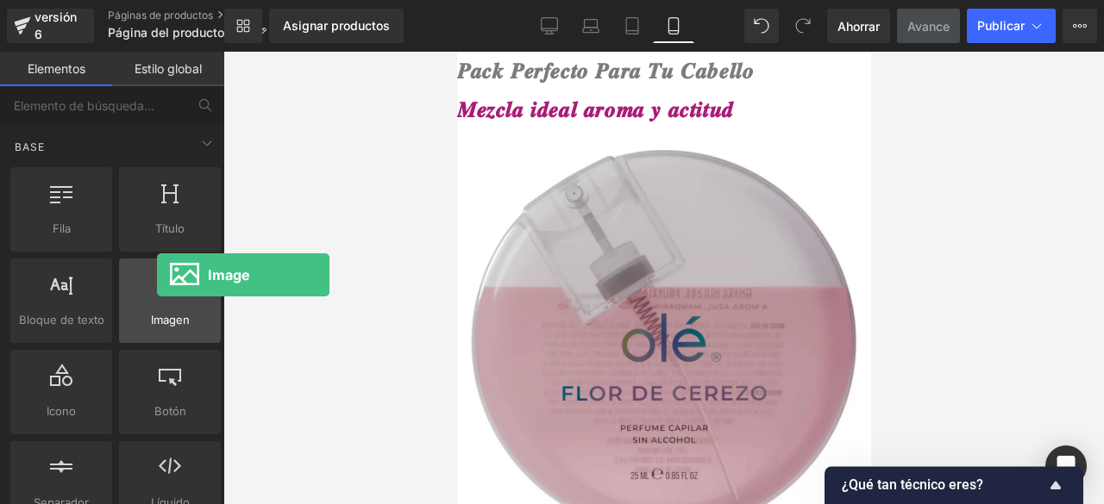
click at [159, 275] on icon at bounding box center [170, 284] width 22 height 22
drag, startPoint x: 660, startPoint y: 321, endPoint x: 545, endPoint y: 264, distance: 128.0
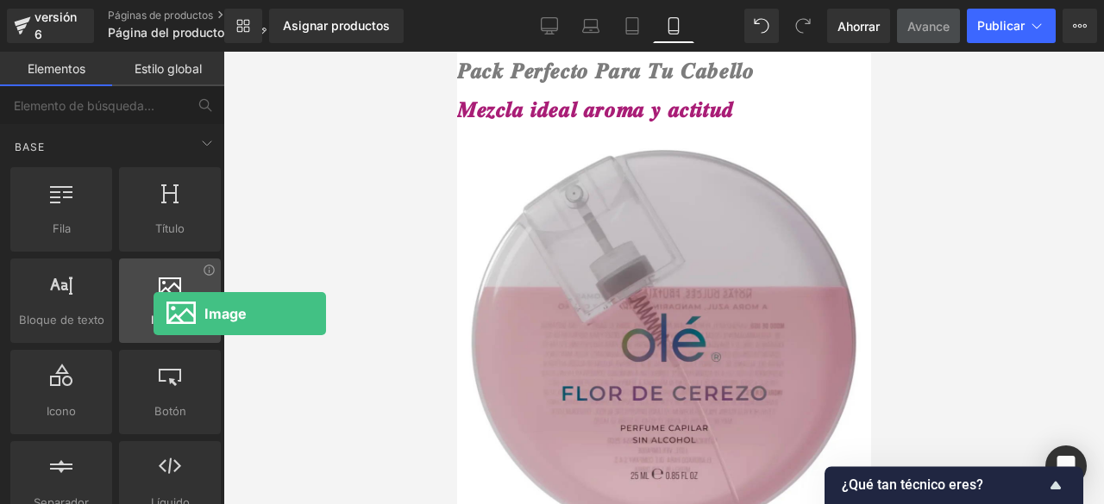
click at [154, 314] on font "Imagen" at bounding box center [170, 320] width 39 height 14
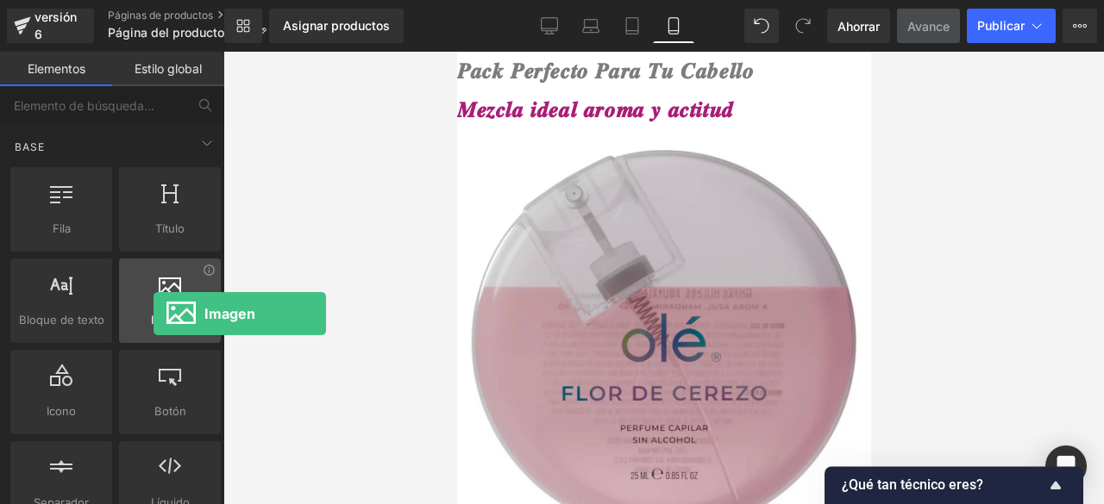
drag, startPoint x: 154, startPoint y: 314, endPoint x: 135, endPoint y: 289, distance: 31.4
click at [135, 289] on div "Imagen imágenes, fotos, alts, subidas" at bounding box center [170, 301] width 102 height 85
drag, startPoint x: 135, startPoint y: 289, endPoint x: 102, endPoint y: 254, distance: 47.6
click at [102, 255] on div "Bloque de texto textos, párrafos, contenidos, bloques" at bounding box center [61, 300] width 109 height 91
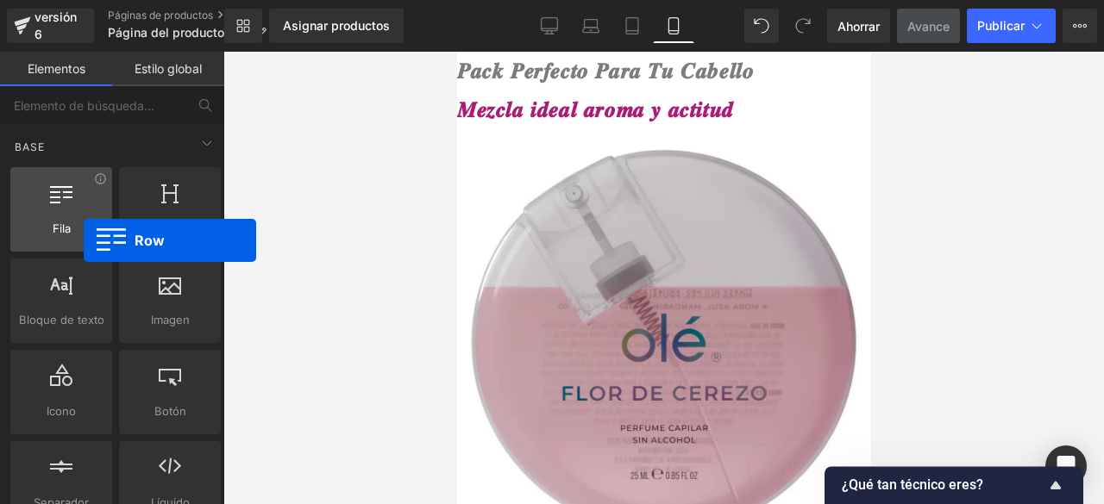
click at [84, 241] on div "Fila filas, columnas, diseños, div" at bounding box center [61, 209] width 102 height 85
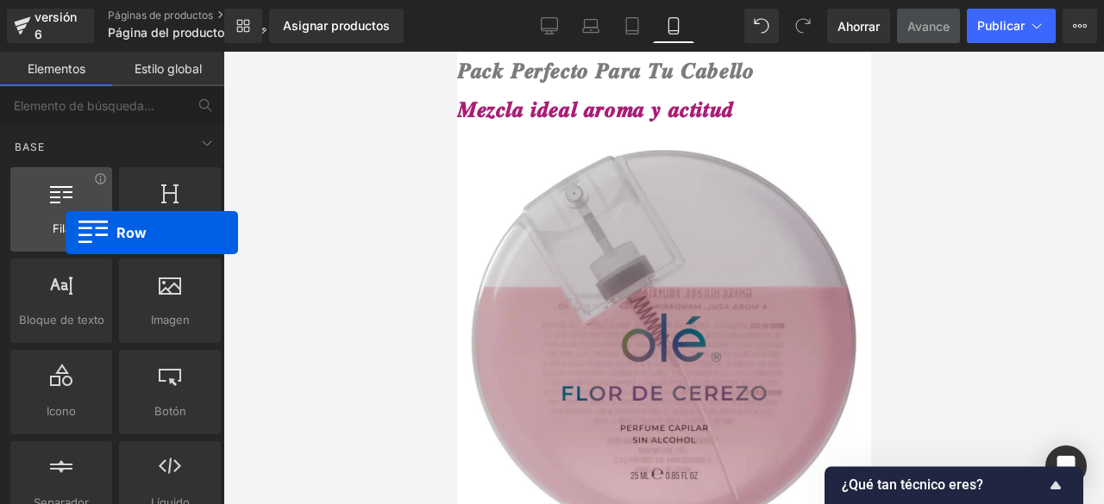
click at [66, 233] on font "Fila" at bounding box center [62, 229] width 18 height 14
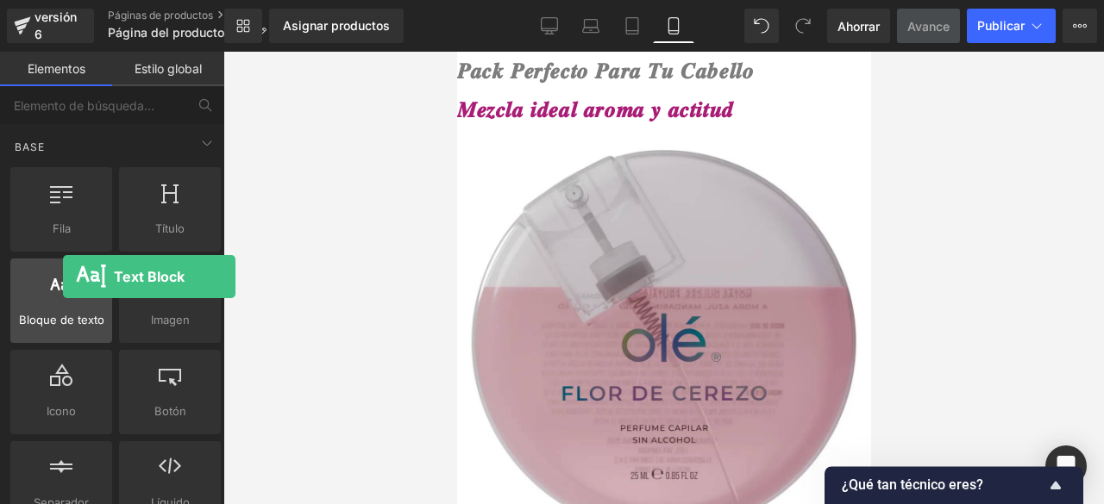
click at [63, 277] on icon at bounding box center [61, 284] width 22 height 22
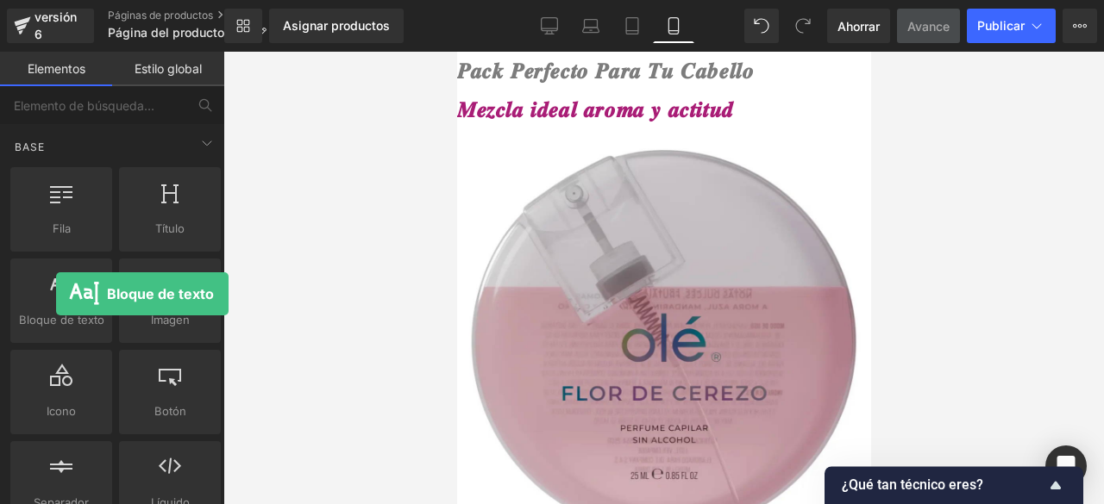
drag, startPoint x: 512, startPoint y: 346, endPoint x: 595, endPoint y: 141, distance: 221.3
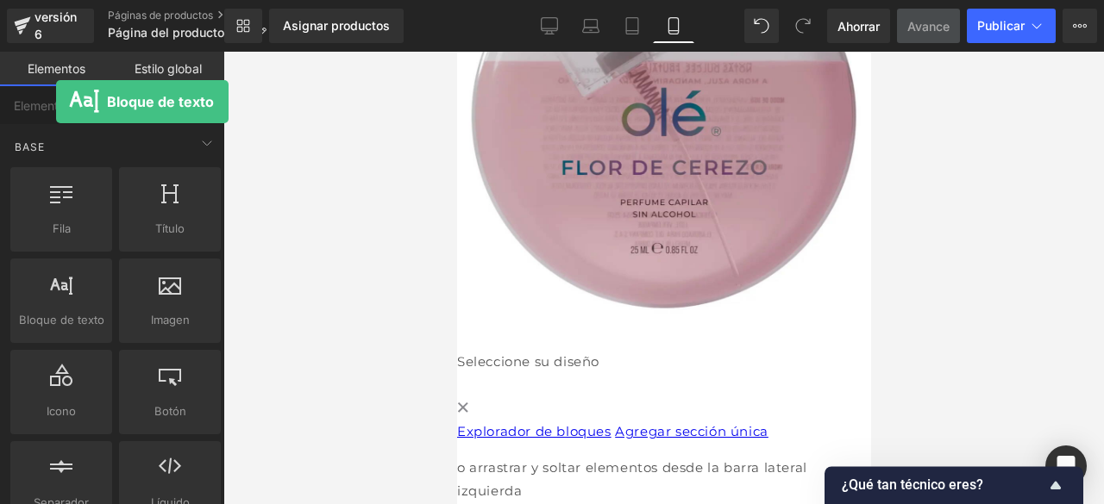
scroll to position [191, 0]
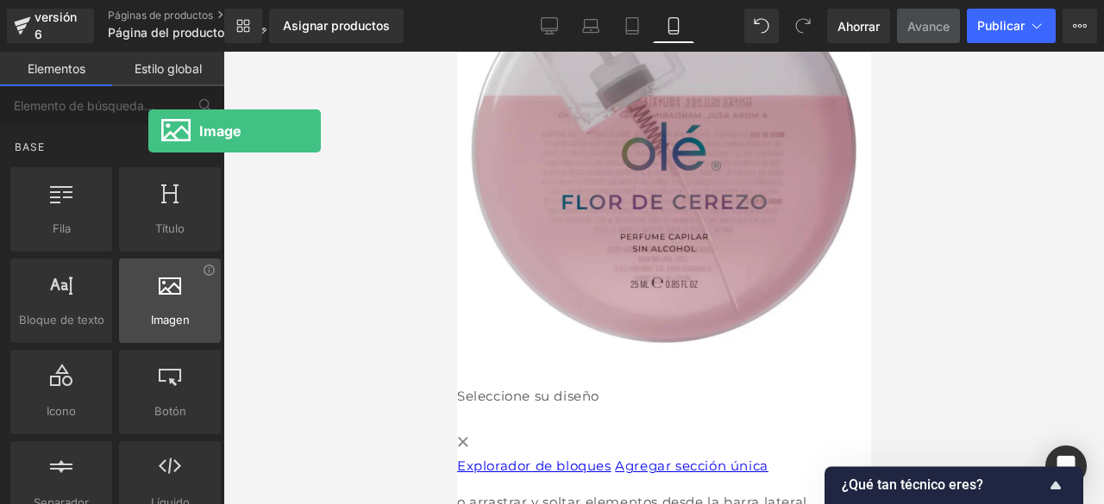
click at [151, 323] on font "Imagen" at bounding box center [170, 320] width 39 height 14
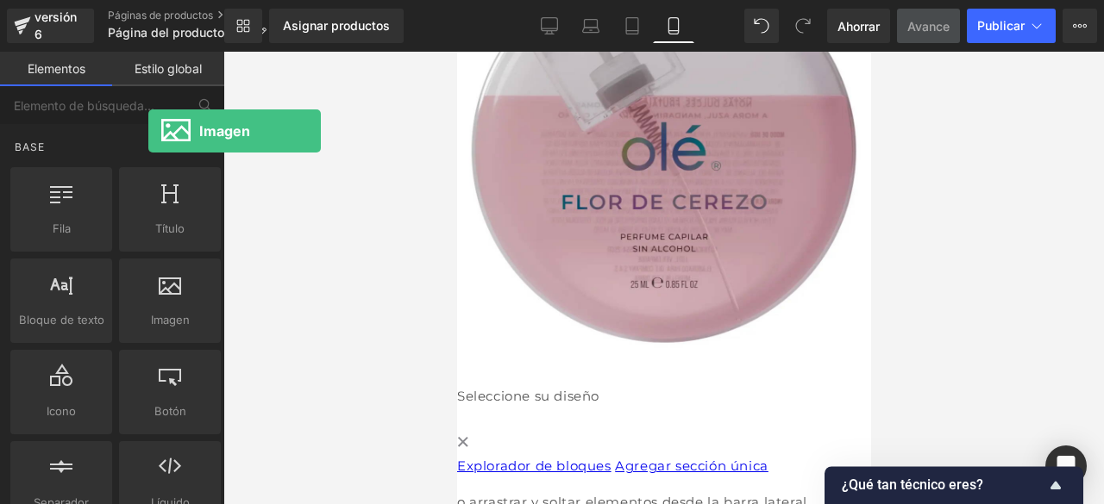
click at [699, 190] on img at bounding box center [663, 153] width 414 height 431
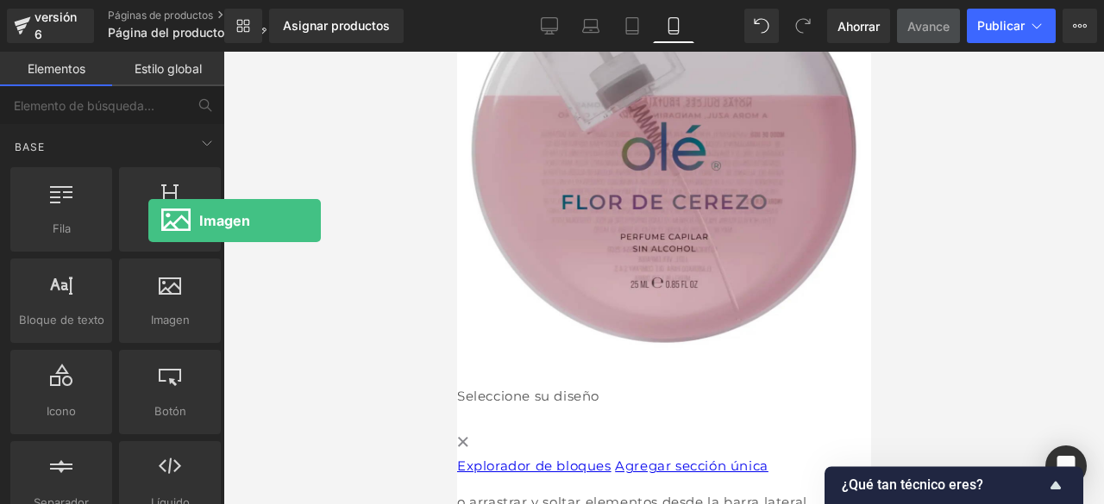
scroll to position [0, 0]
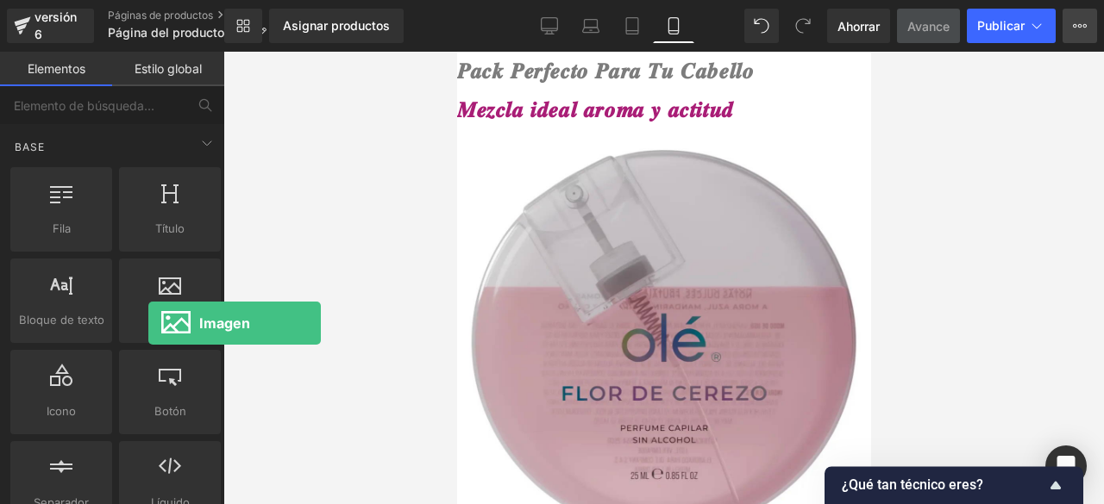
click at [1080, 18] on button "Plan de actualización Ver página en vivo Ver con plantilla actual Guardar plant…" at bounding box center [1079, 26] width 34 height 34
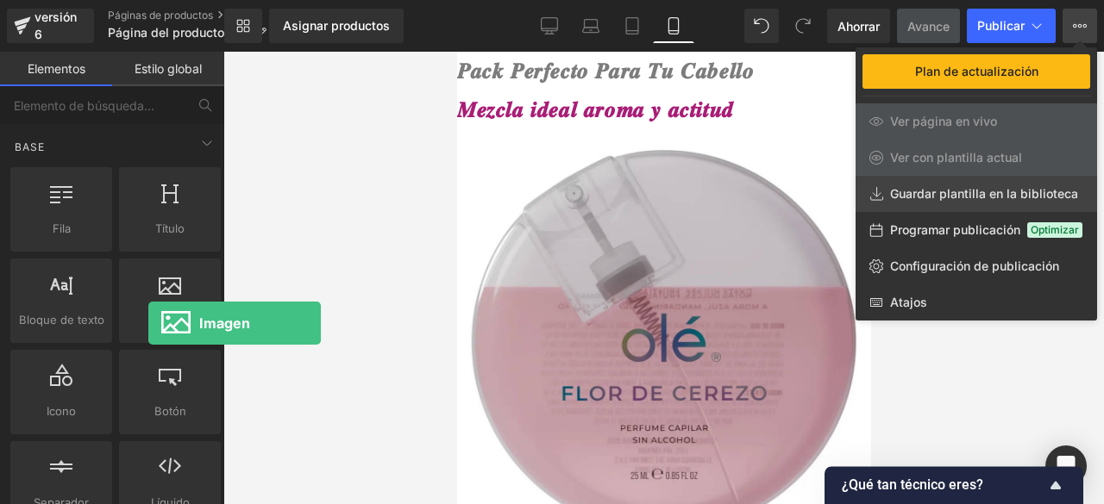
click at [949, 207] on link "Guardar plantilla en la biblioteca" at bounding box center [975, 194] width 241 height 36
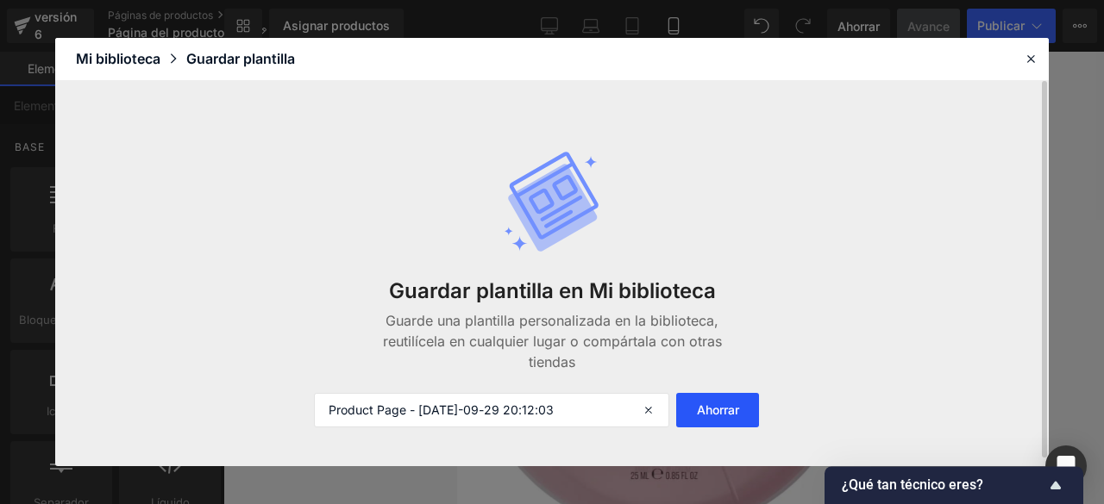
click at [719, 423] on button "Ahorrar" at bounding box center [717, 410] width 83 height 34
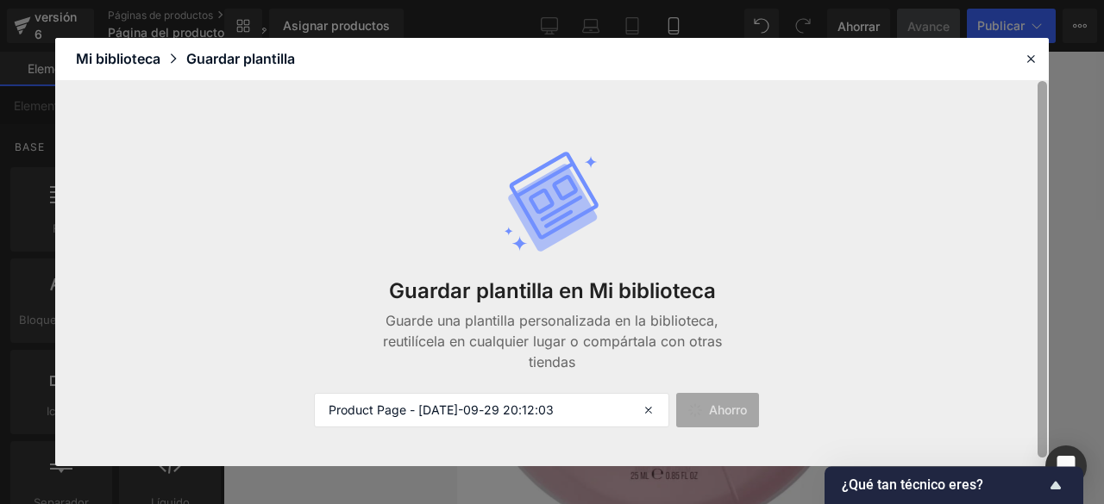
scroll to position [30, 0]
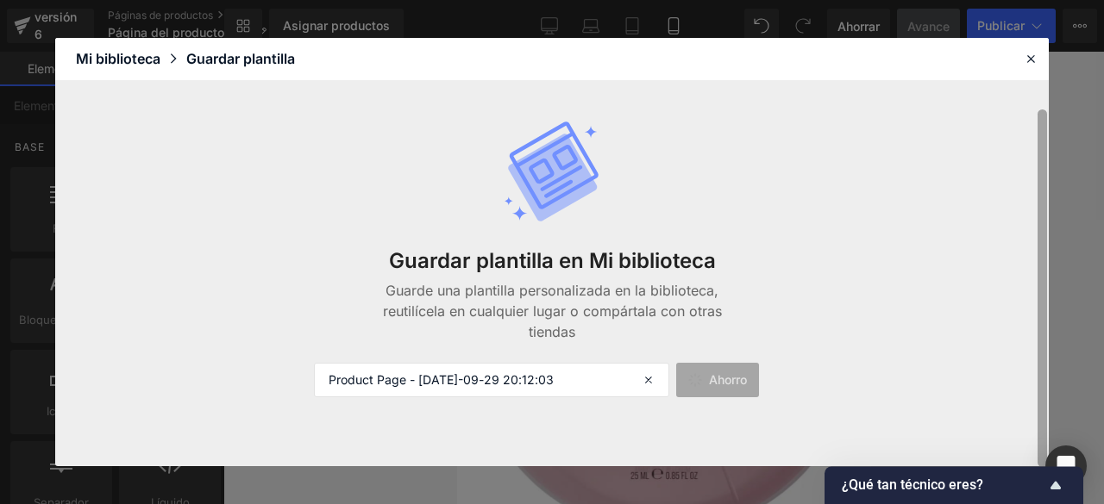
drag, startPoint x: 1048, startPoint y: 170, endPoint x: 1047, endPoint y: 303, distance: 132.8
click at [1047, 303] on div at bounding box center [1042, 274] width 13 height 386
click at [615, 390] on input "Product Page - [DATE]-09-29 20:12:03" at bounding box center [491, 380] width 355 height 34
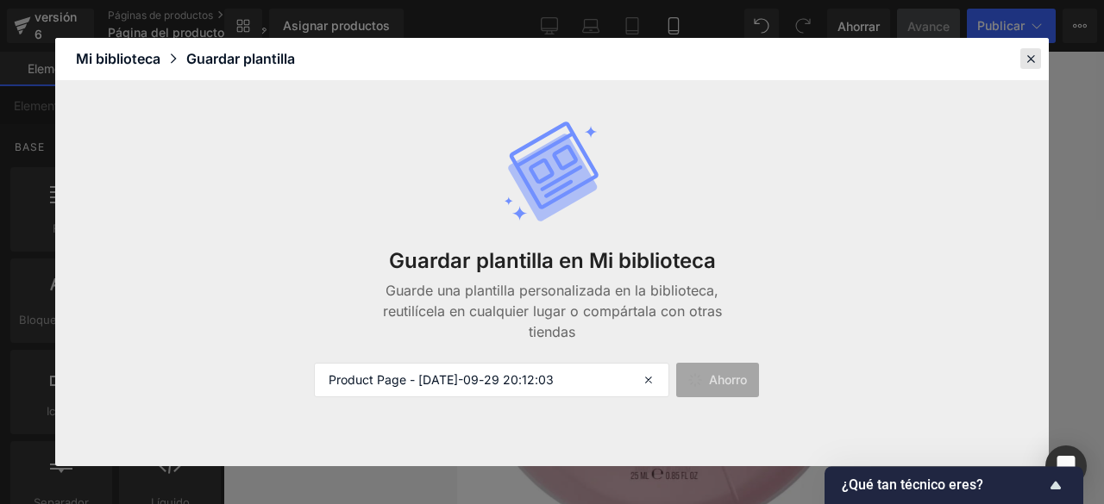
click at [1030, 67] on div at bounding box center [1030, 58] width 21 height 21
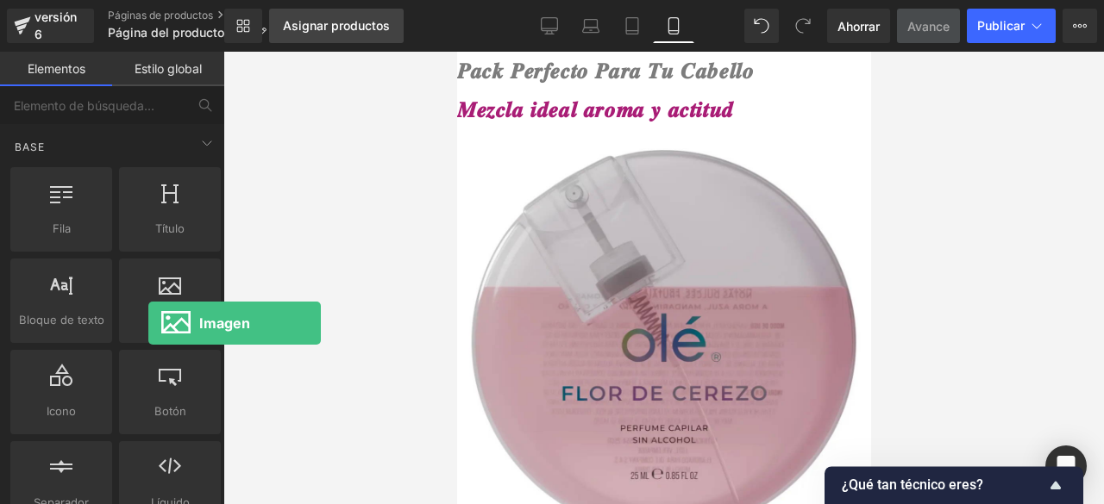
click at [341, 13] on link "Asignar productos" at bounding box center [336, 26] width 135 height 34
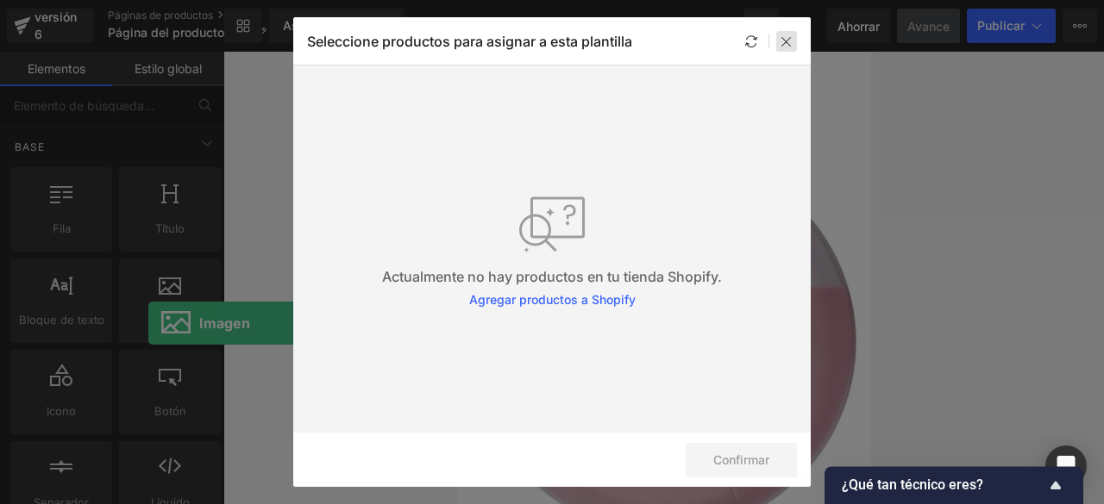
click at [795, 31] on div at bounding box center [786, 41] width 21 height 21
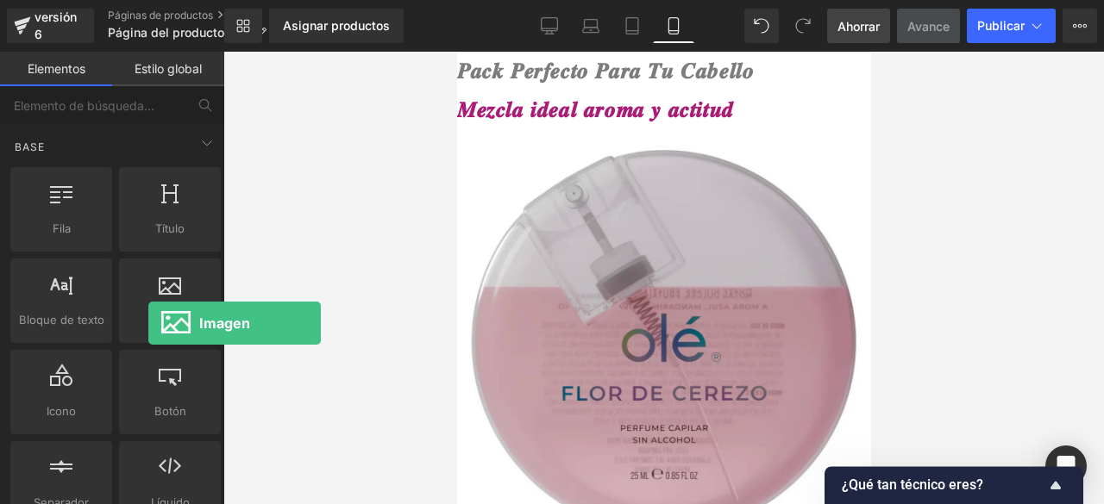
click at [853, 24] on font "Ahorrar" at bounding box center [858, 26] width 42 height 15
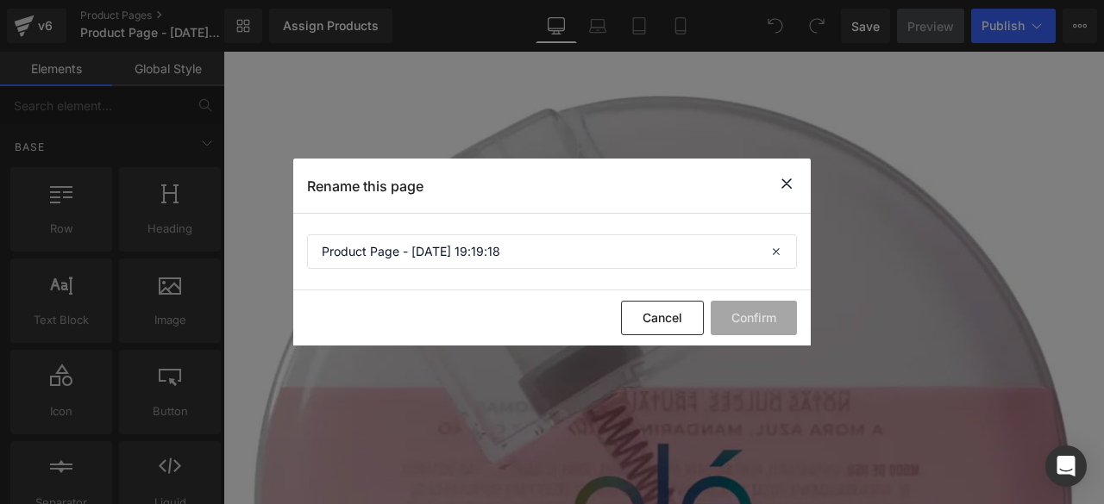
click at [786, 184] on icon at bounding box center [786, 184] width 21 height 22
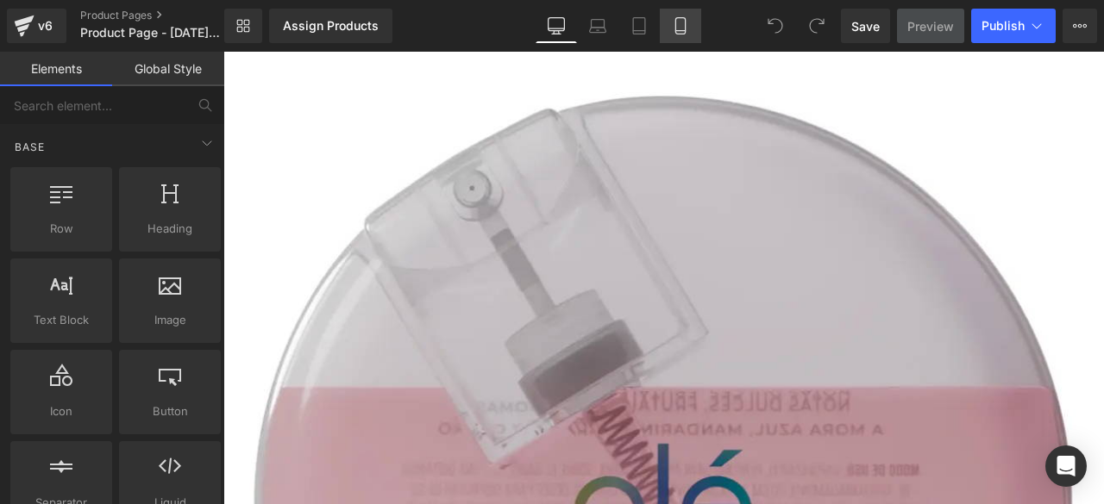
click at [680, 22] on icon at bounding box center [680, 25] width 17 height 17
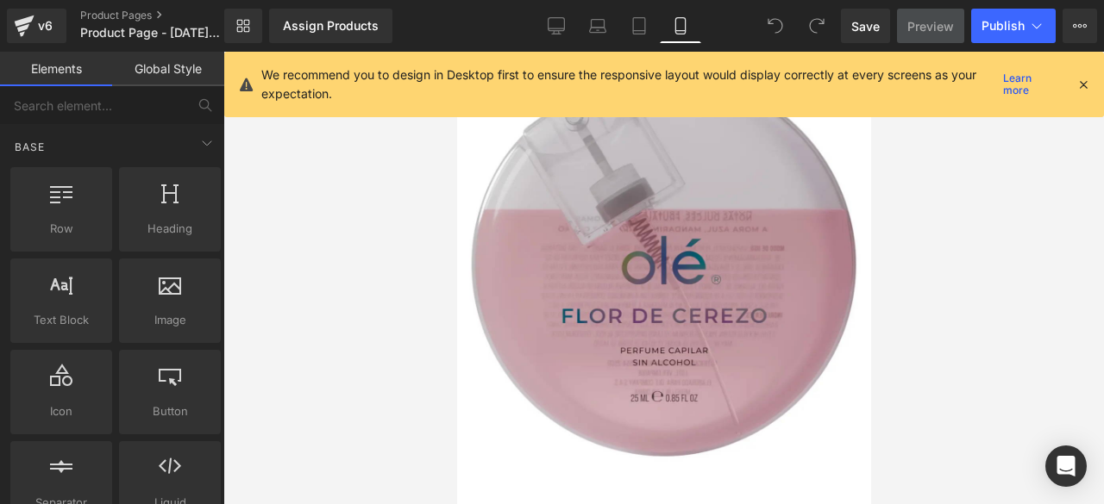
click at [1085, 77] on icon at bounding box center [1083, 85] width 16 height 16
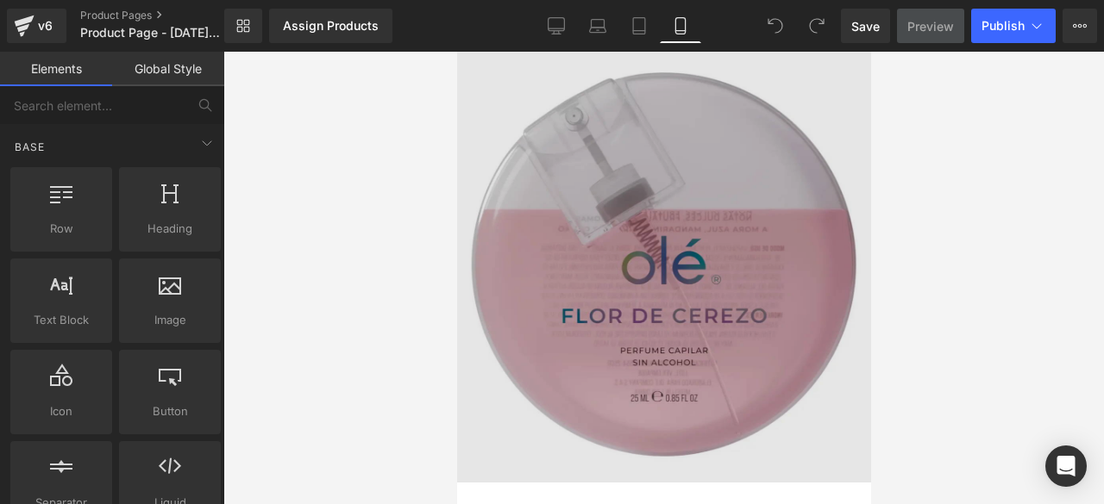
click at [702, 166] on img at bounding box center [663, 267] width 414 height 431
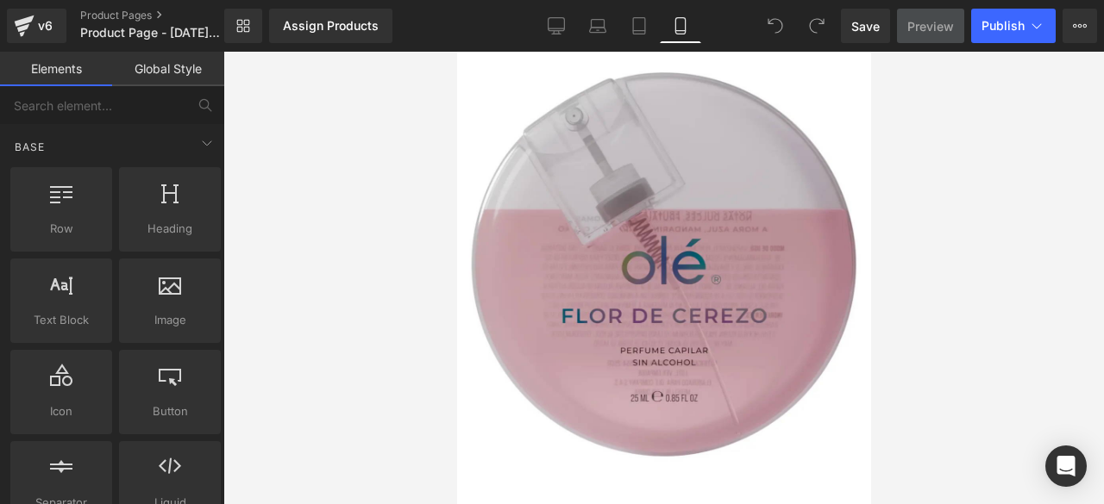
click at [902, 142] on div at bounding box center [663, 278] width 880 height 453
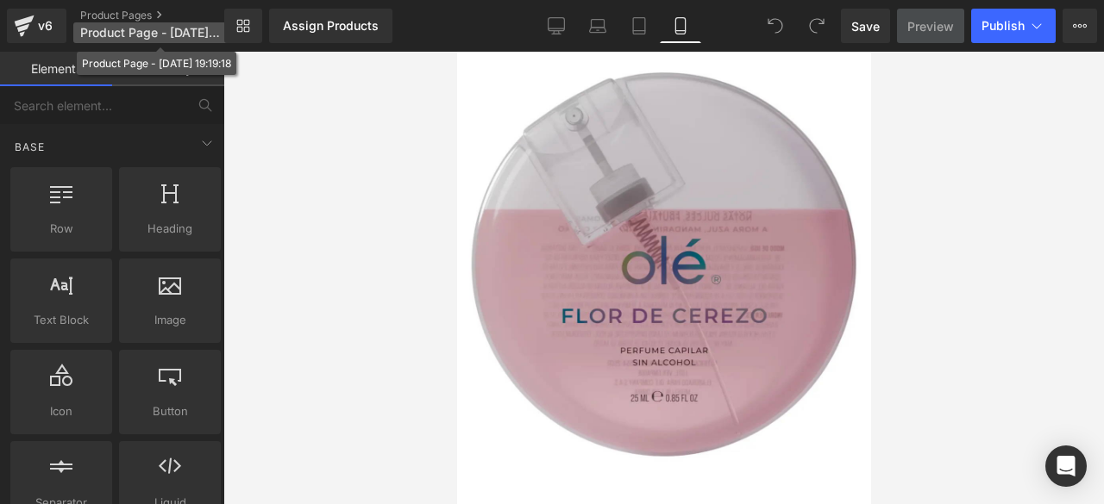
click at [116, 28] on span "Product Page - [DATE] 19:19:18" at bounding box center [150, 33] width 140 height 14
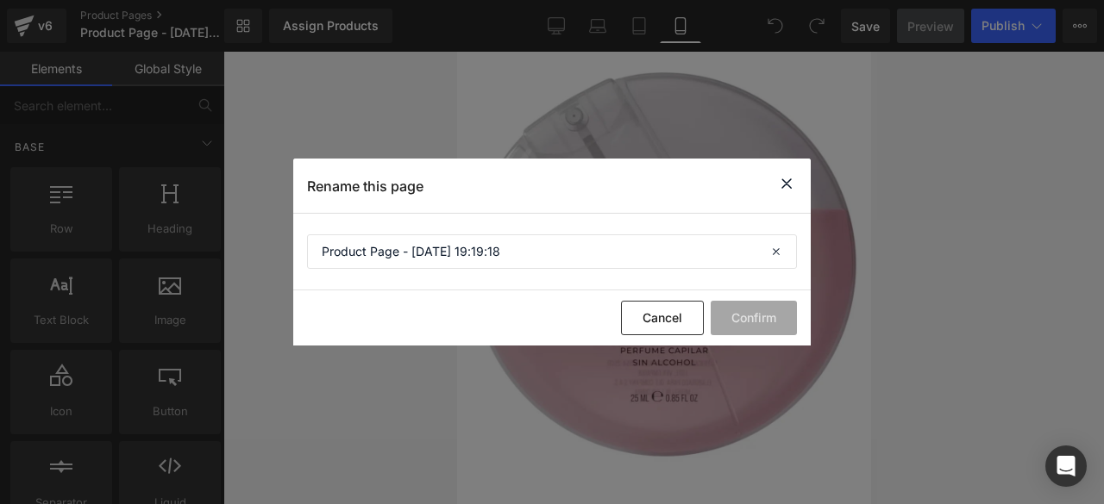
click at [786, 182] on icon at bounding box center [786, 184] width 21 height 22
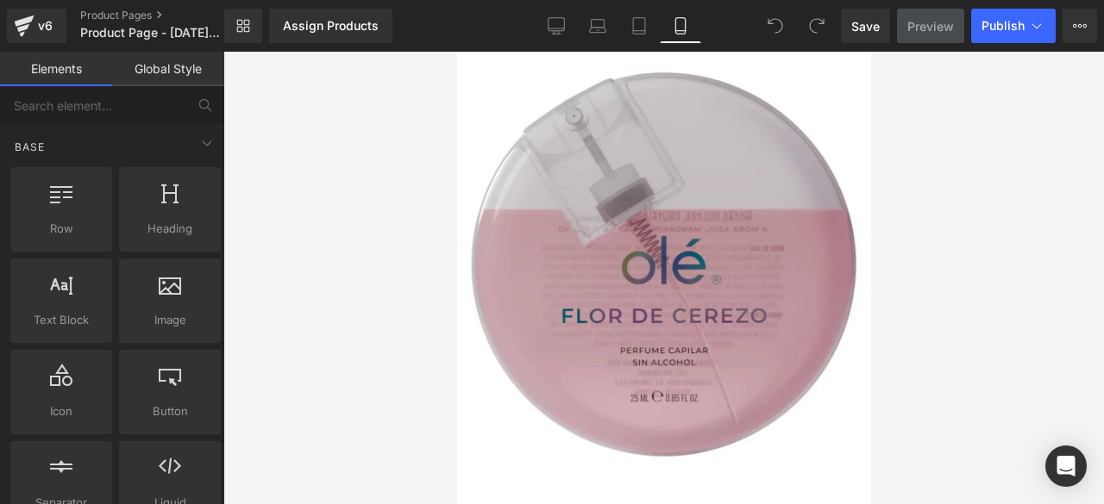
click at [800, 15] on div at bounding box center [796, 26] width 76 height 34
click at [1078, 17] on button "Upgrade Plan View Live Page View with current Template Save Template to Library…" at bounding box center [1079, 26] width 34 height 34
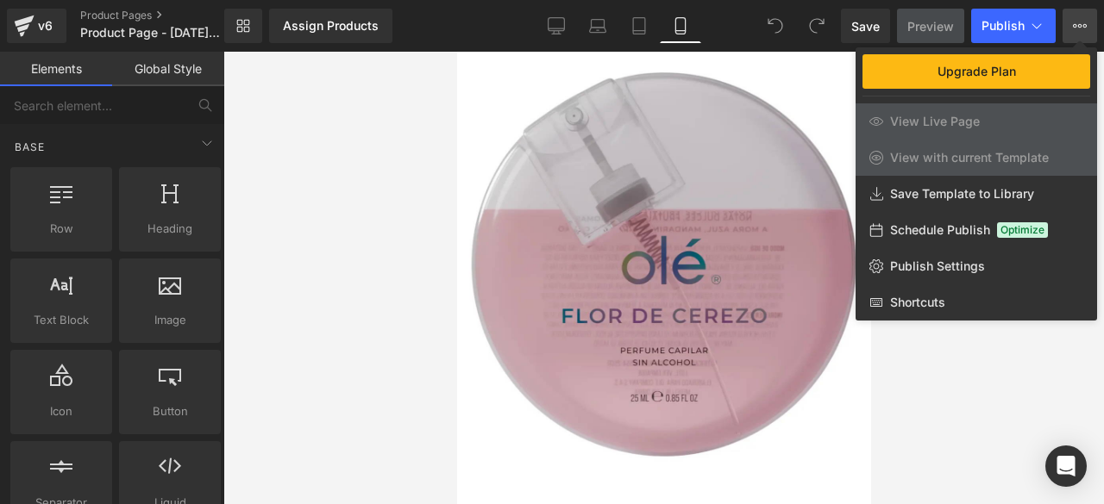
click at [988, 426] on div at bounding box center [663, 278] width 880 height 453
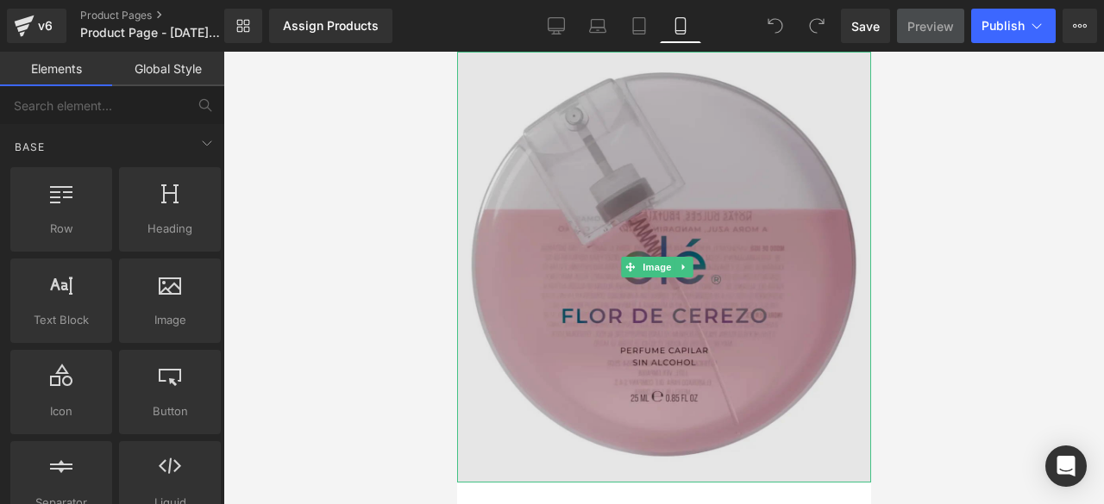
click at [707, 157] on img at bounding box center [663, 267] width 414 height 431
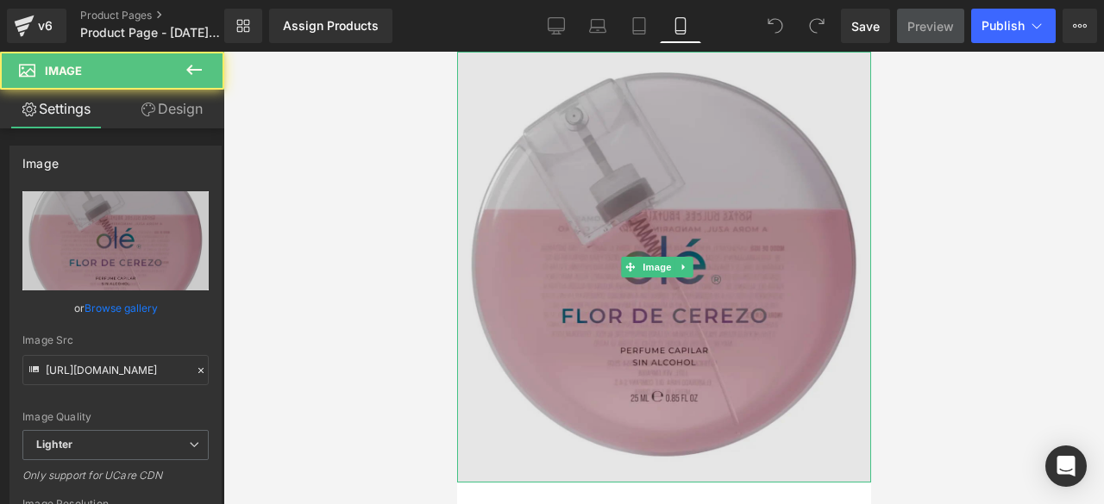
click at [633, 289] on img at bounding box center [663, 267] width 414 height 431
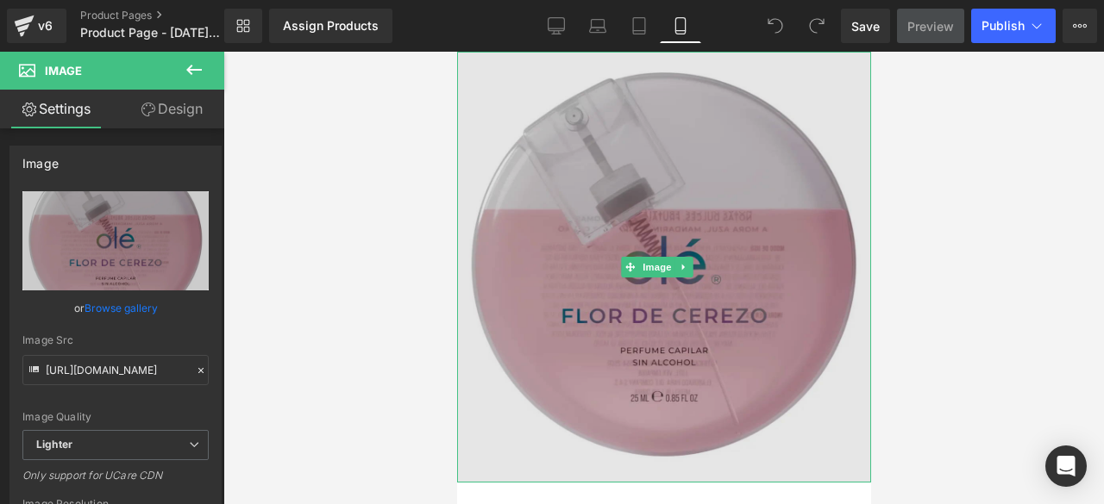
click at [541, 125] on img at bounding box center [663, 267] width 414 height 431
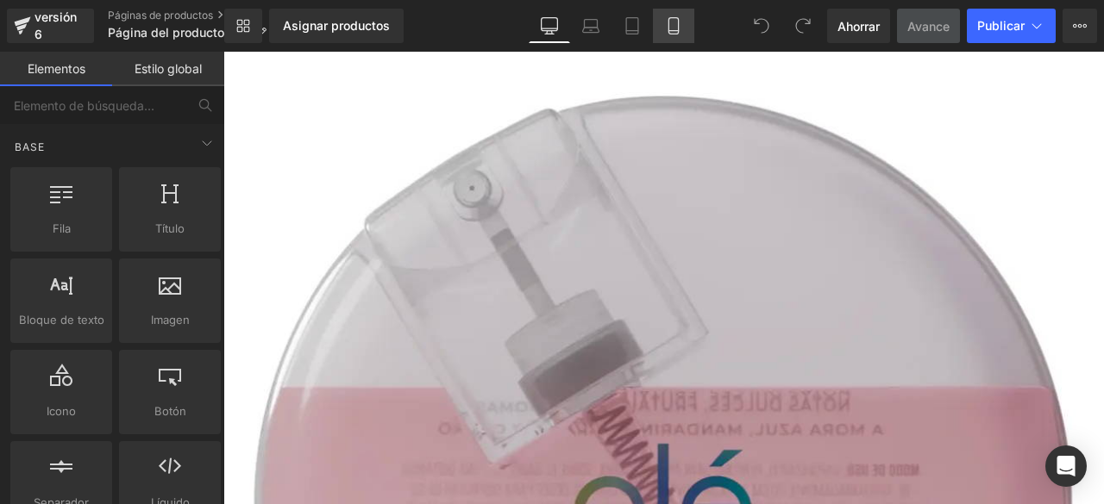
click at [673, 37] on link "Móvil" at bounding box center [673, 26] width 41 height 34
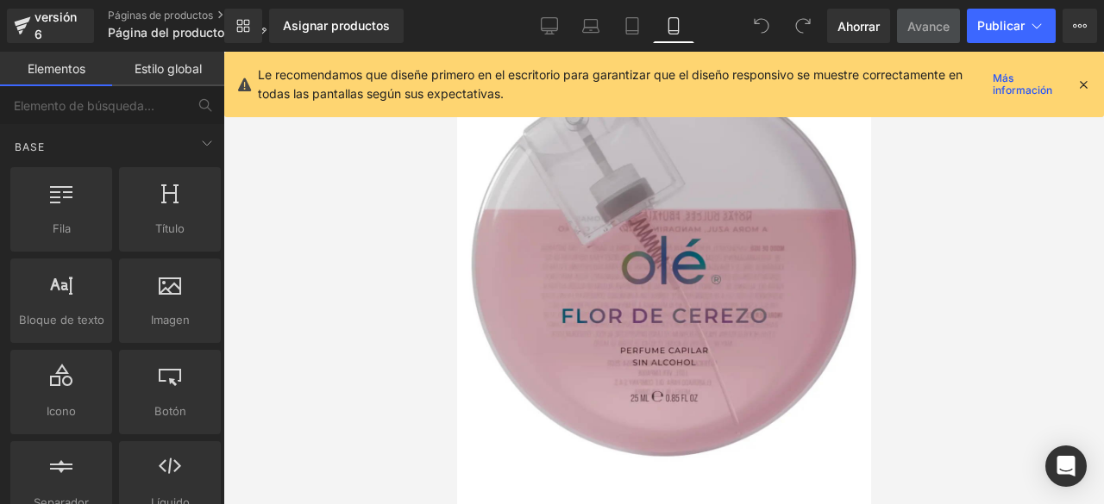
click at [1078, 88] on icon at bounding box center [1083, 85] width 16 height 16
